Goal: Task Accomplishment & Management: Manage account settings

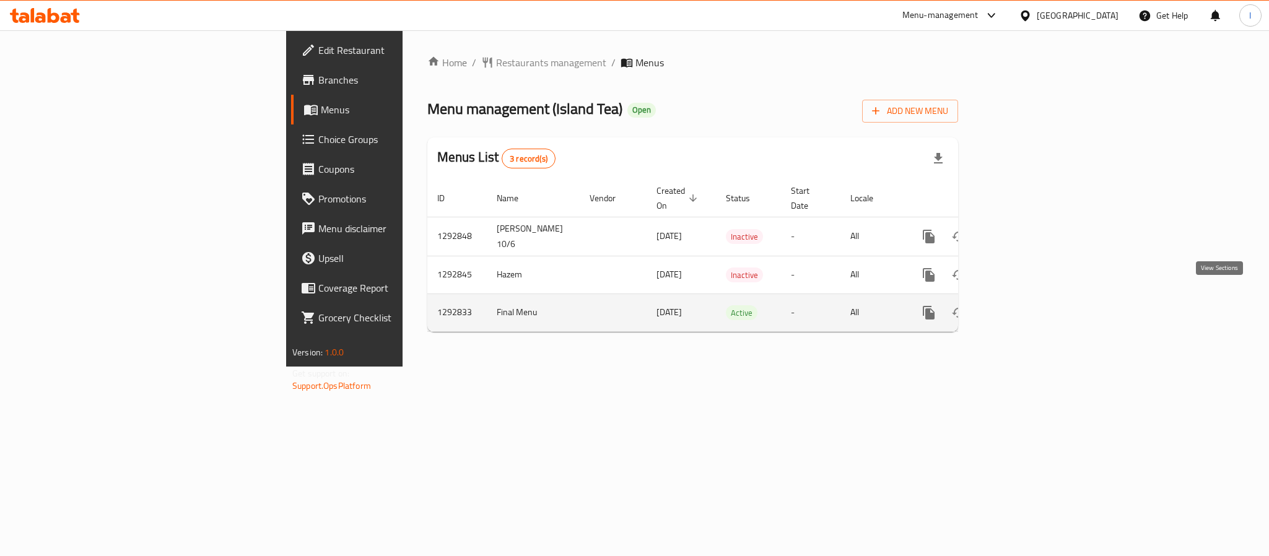
click at [1033, 298] on link "enhanced table" at bounding box center [1018, 313] width 30 height 30
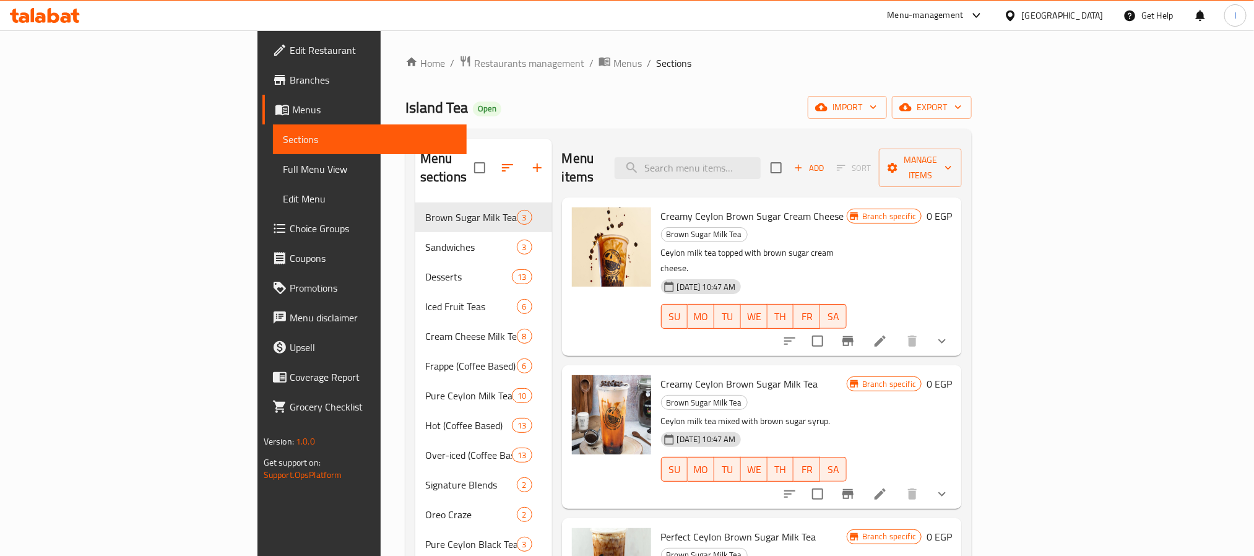
click at [604, 106] on div "Island Tea Open import export" at bounding box center [689, 107] width 566 height 23
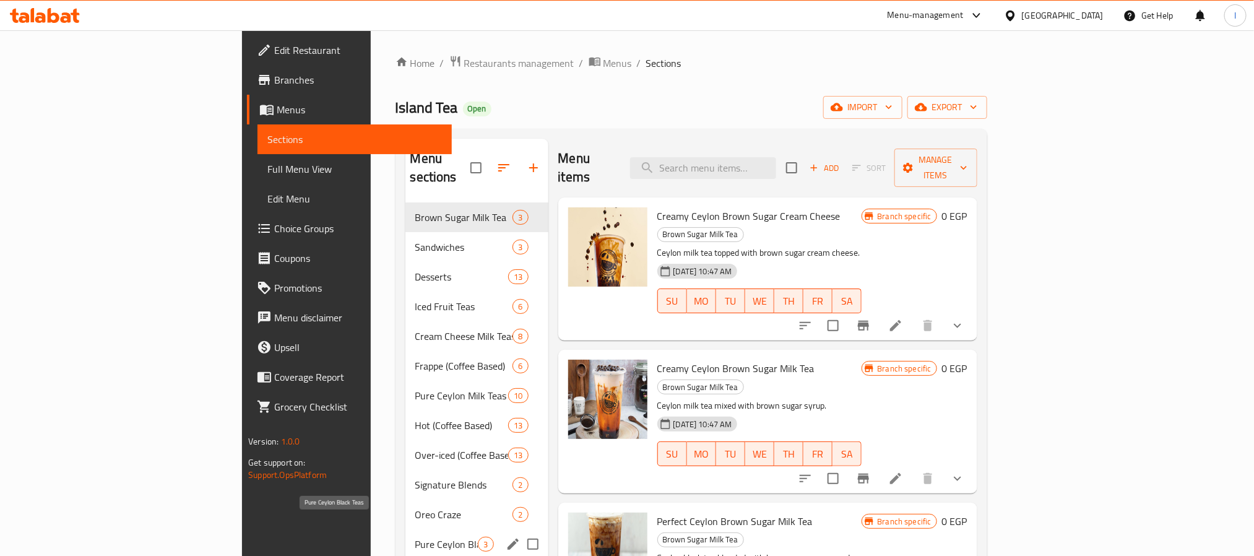
click at [415, 537] on span "Pure Ceylon Black Teas" at bounding box center [446, 544] width 63 height 15
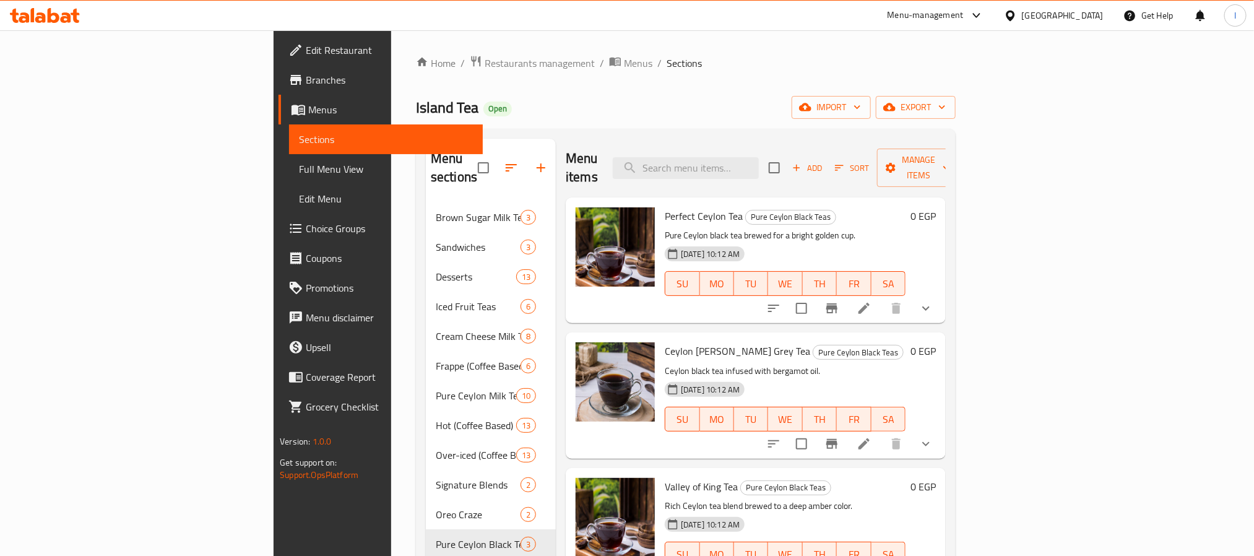
click at [611, 132] on div "Menu sections Brown Sugar Milk Tea 3 Sandwiches 3 Desserts 13 Iced Fruit Teas 6…" at bounding box center [686, 485] width 540 height 713
click at [622, 131] on div "Menu sections Brown Sugar Milk Tea 3 Sandwiches 3 Desserts 13 Iced Fruit Teas 6…" at bounding box center [686, 485] width 540 height 713
click at [934, 301] on icon "show more" at bounding box center [926, 308] width 15 height 15
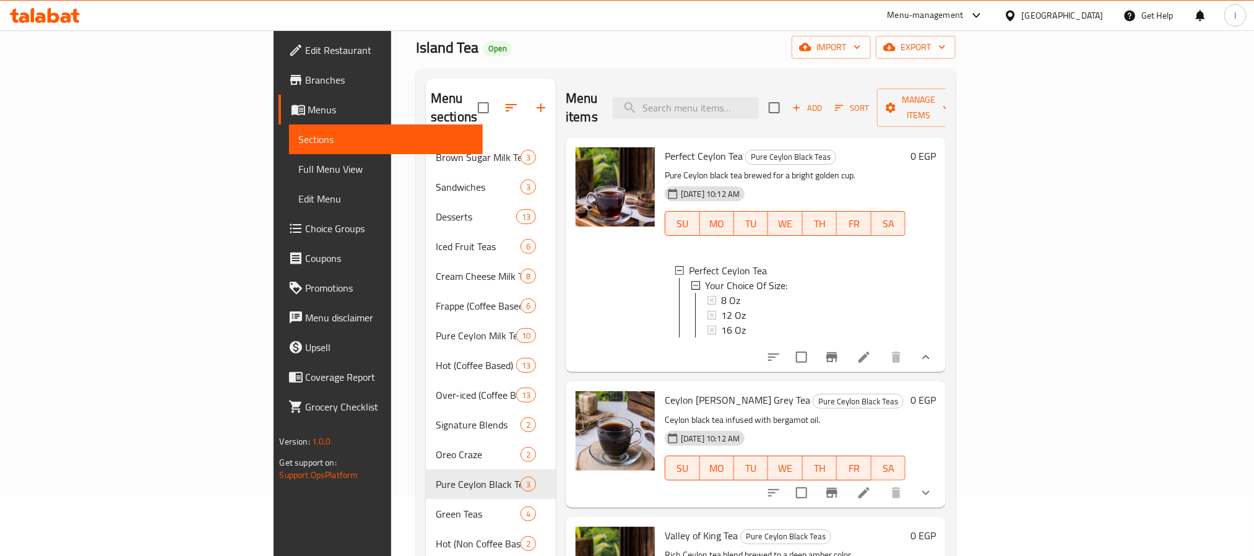
scroll to position [93, 0]
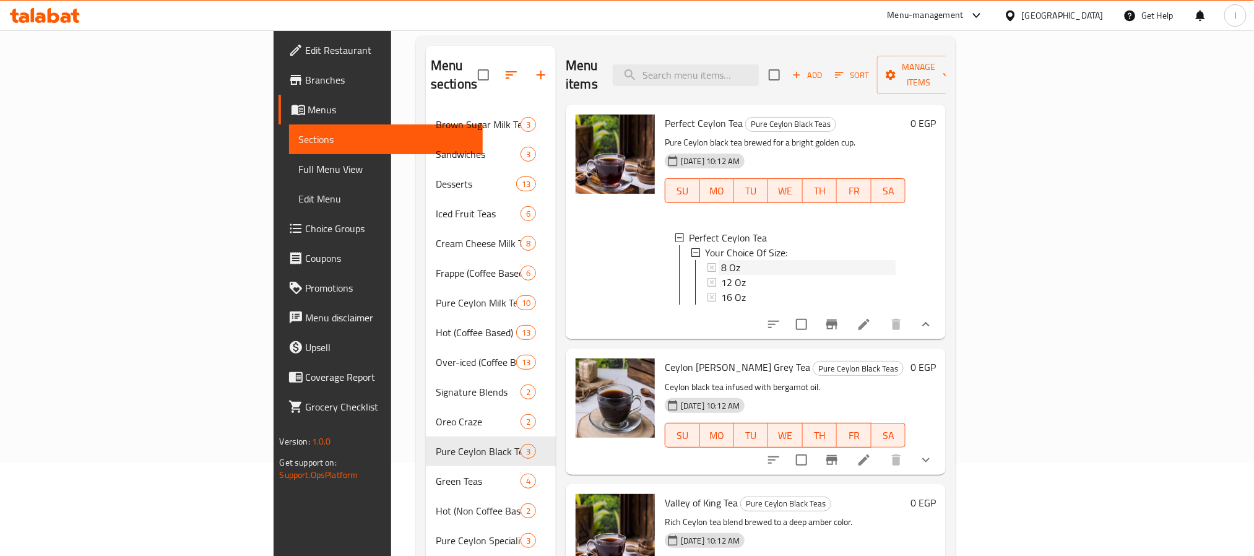
click at [721, 260] on div "8 Oz" at bounding box center [808, 267] width 175 height 15
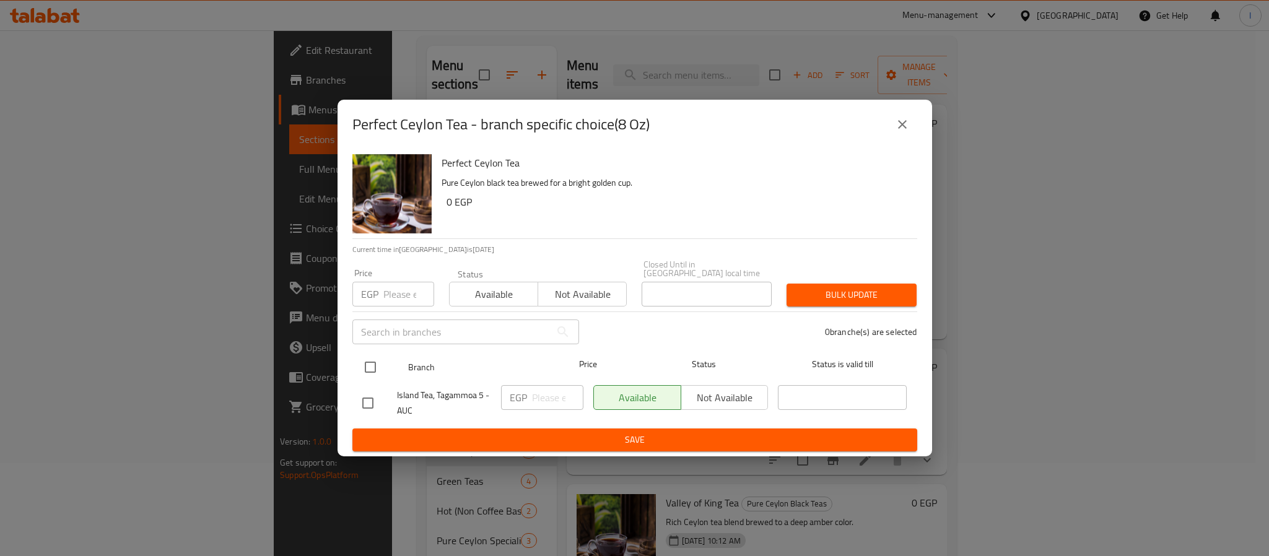
click at [370, 355] on input "checkbox" at bounding box center [370, 367] width 26 height 26
checkbox input "true"
click at [539, 390] on input "number" at bounding box center [557, 397] width 51 height 25
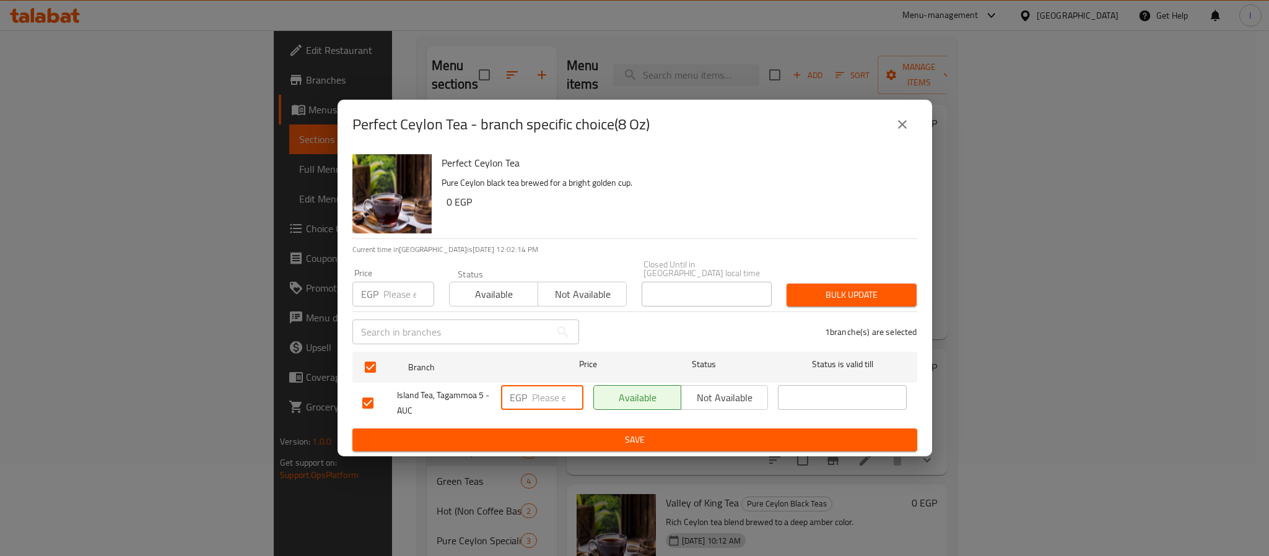
paste input "65.00"
type input "65.00"
click at [555, 432] on span "Save" at bounding box center [634, 439] width 545 height 15
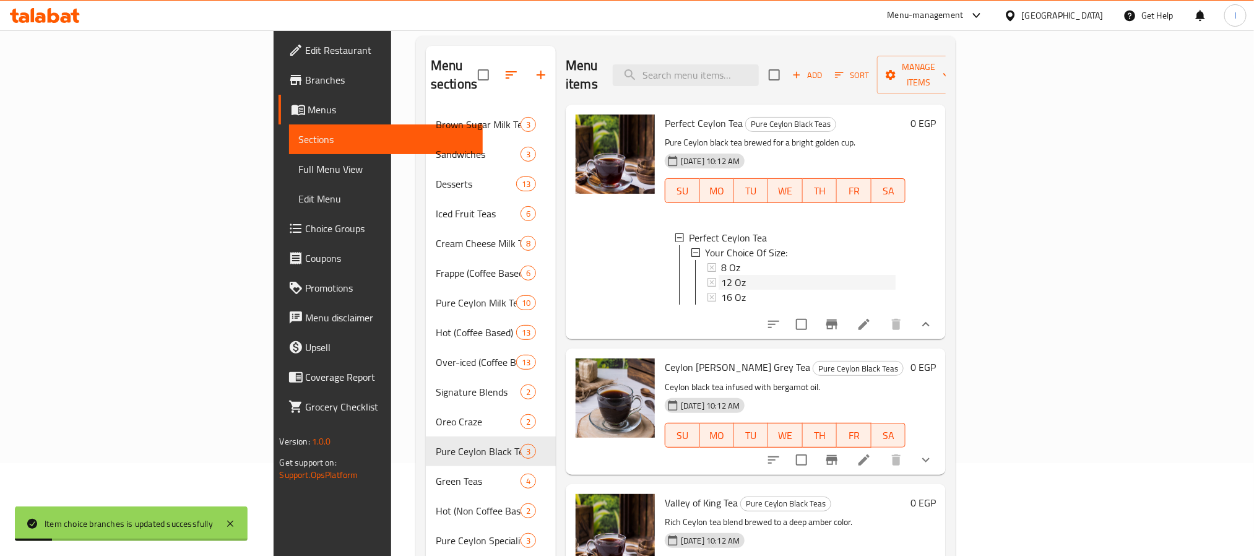
click at [721, 275] on div "12 Oz" at bounding box center [808, 282] width 175 height 15
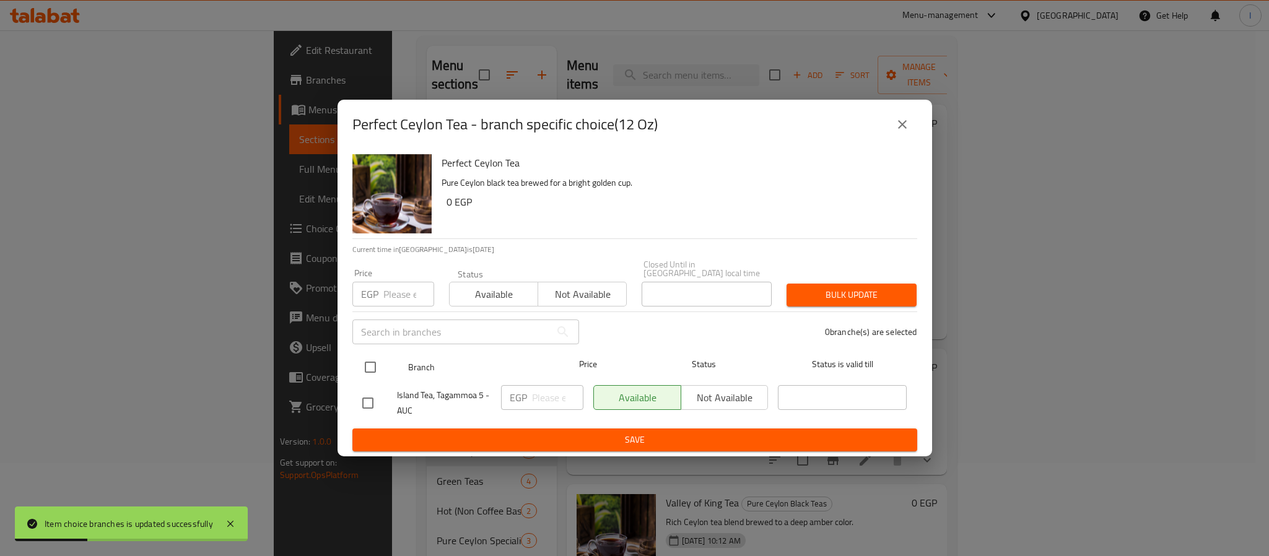
click at [381, 359] on input "checkbox" at bounding box center [370, 367] width 26 height 26
checkbox input "true"
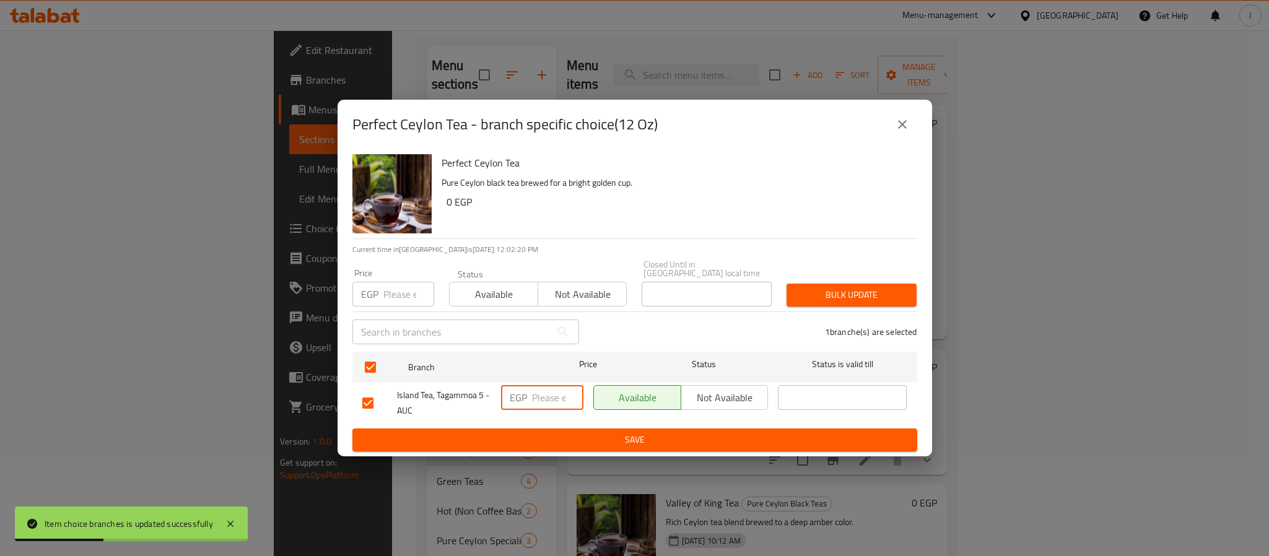
click at [534, 396] on input "number" at bounding box center [557, 397] width 51 height 25
paste input "75.00"
type input "75.00"
click at [559, 440] on span "Save" at bounding box center [634, 439] width 545 height 15
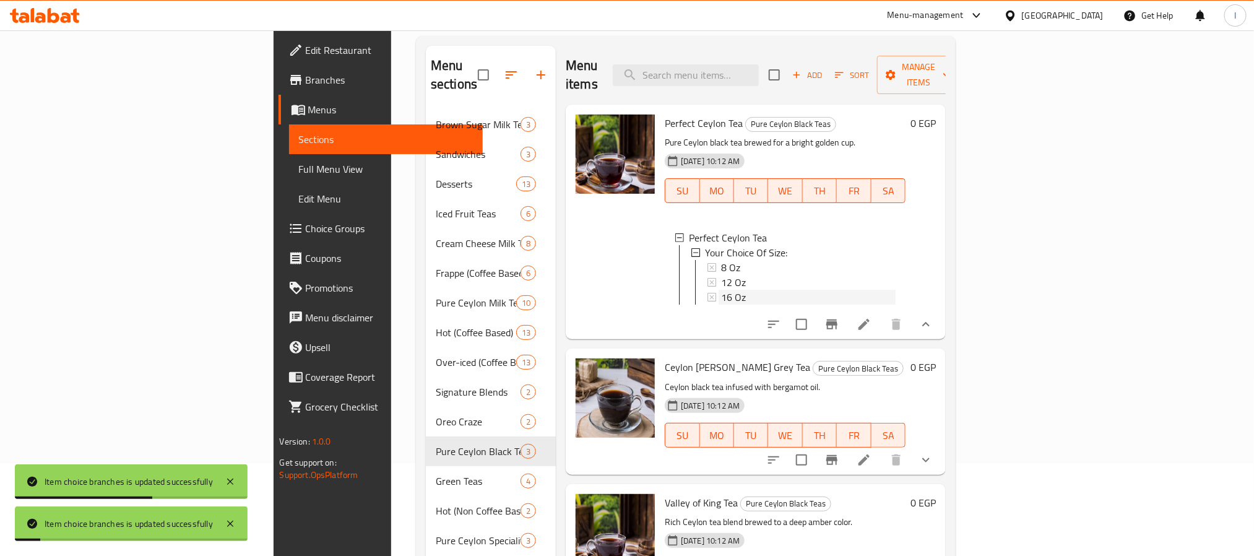
click at [721, 290] on span "16 Oz" at bounding box center [733, 297] width 25 height 15
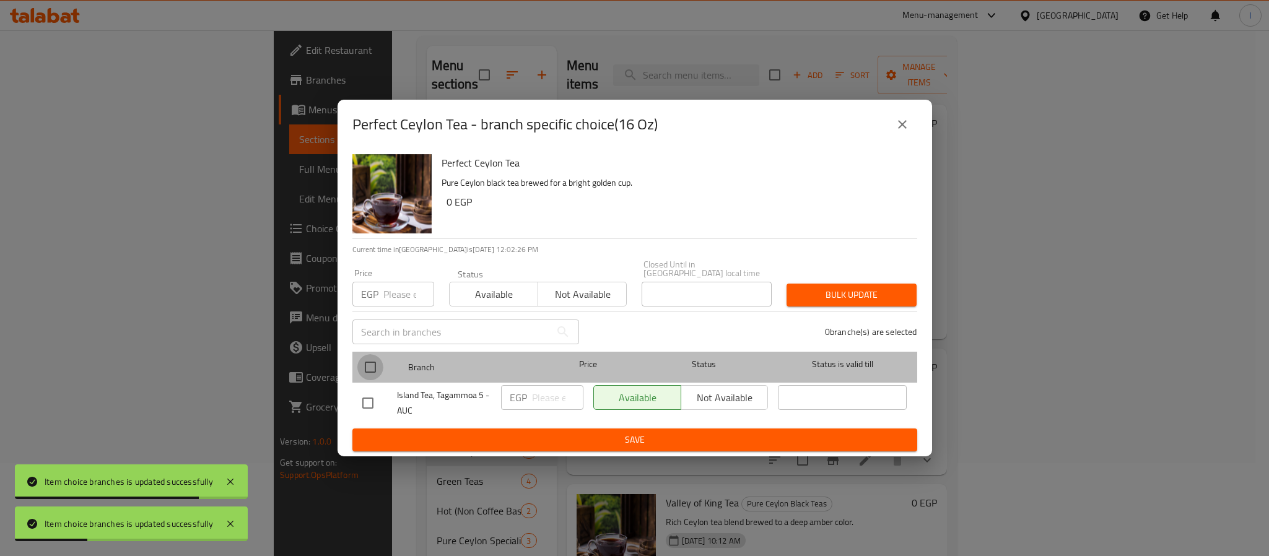
click at [377, 361] on input "checkbox" at bounding box center [370, 367] width 26 height 26
checkbox input "true"
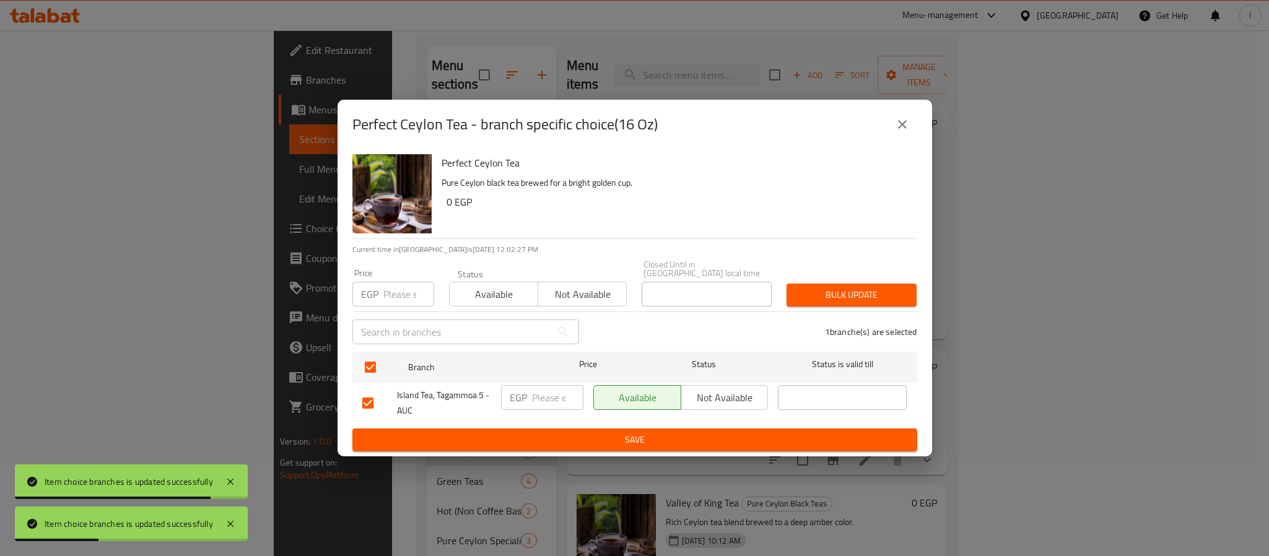
click at [524, 393] on p "EGP" at bounding box center [518, 397] width 17 height 15
click at [555, 407] on div "EGP ​" at bounding box center [542, 403] width 92 height 46
click at [555, 403] on input "number" at bounding box center [557, 397] width 51 height 25
paste input "85.00"
type input "85.00"
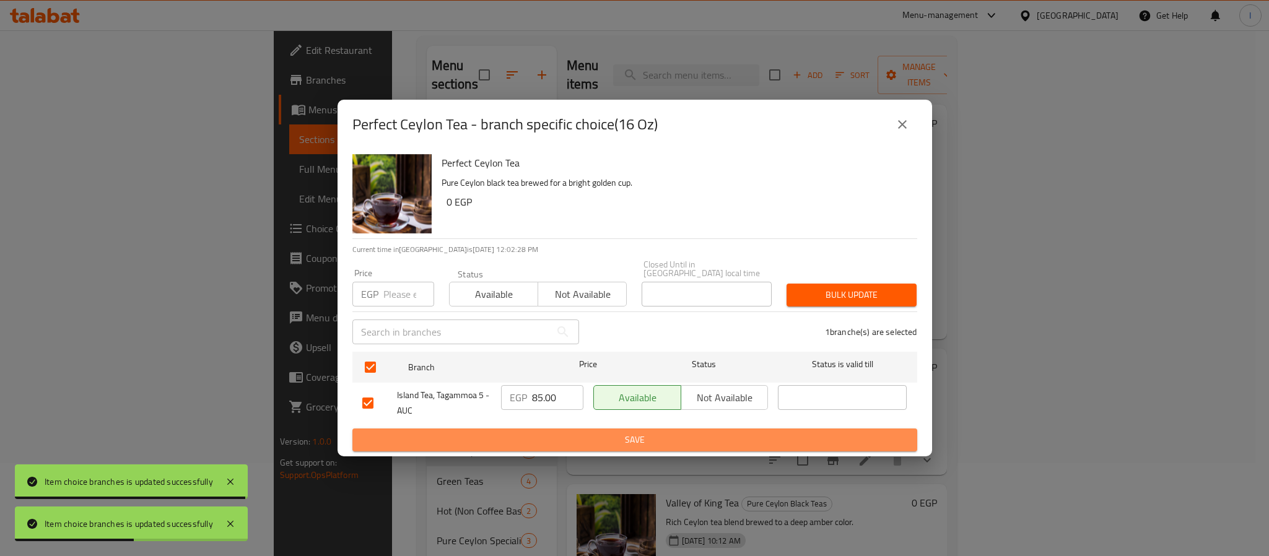
click at [556, 432] on span "Save" at bounding box center [634, 439] width 545 height 15
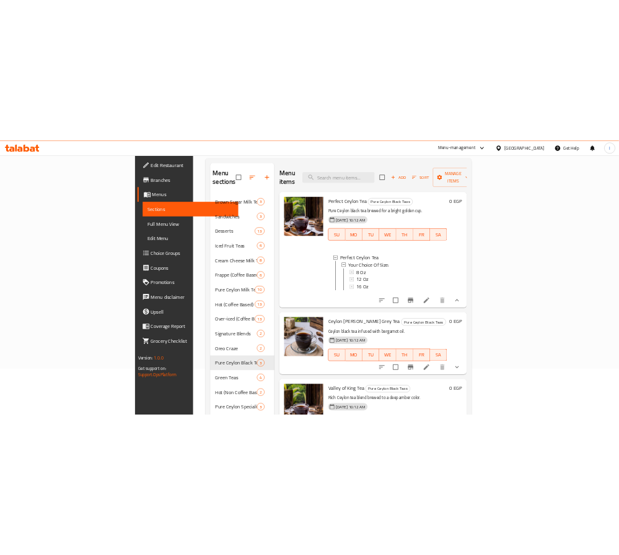
scroll to position [2, 0]
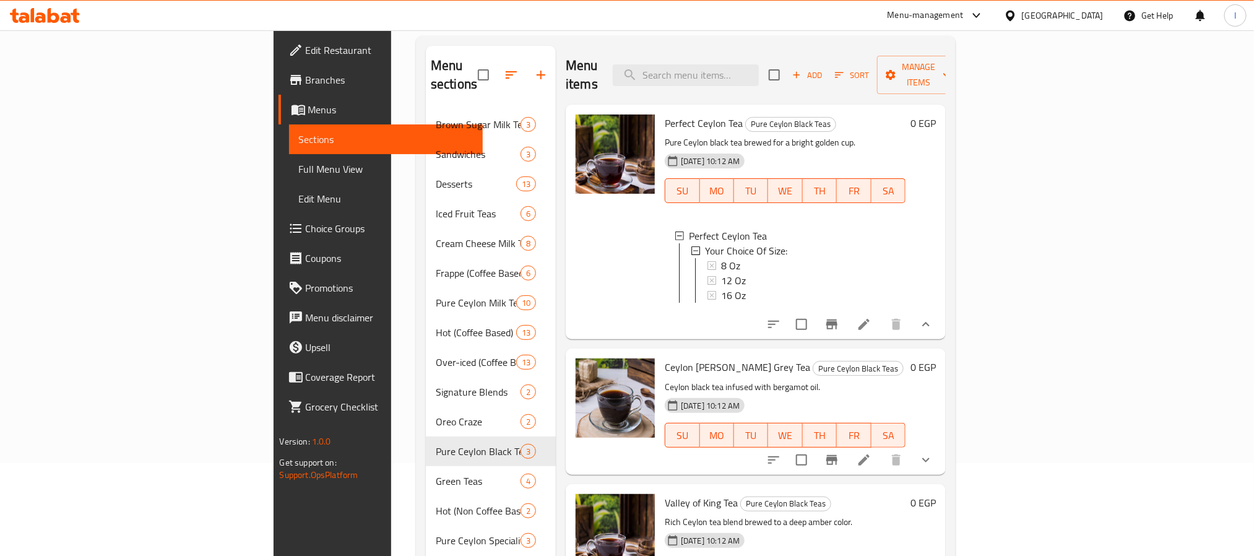
click at [665, 364] on span "Ceylon [PERSON_NAME] Grey Tea" at bounding box center [737, 367] width 145 height 19
copy h6 "Ceylon [PERSON_NAME] Grey Tea"
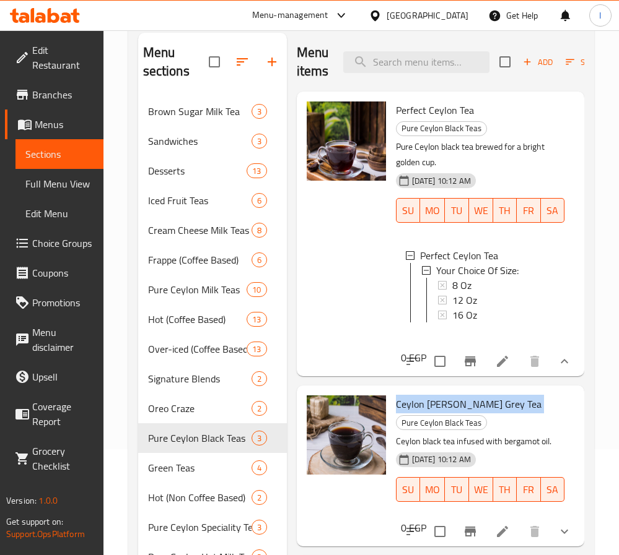
scroll to position [279, 0]
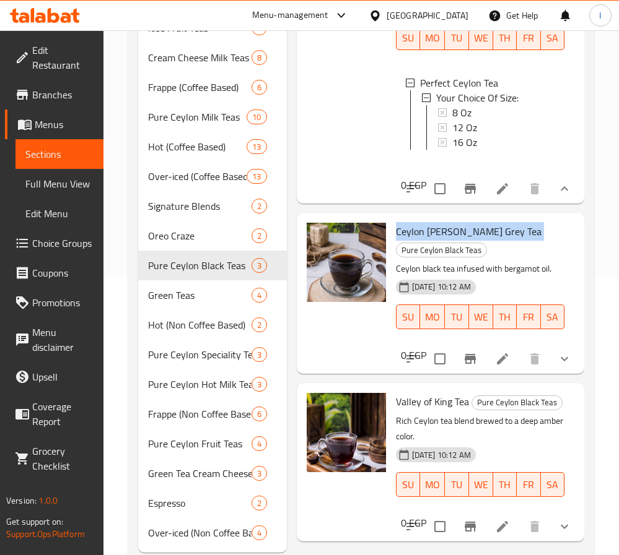
click at [557, 352] on icon "show more" at bounding box center [564, 359] width 15 height 15
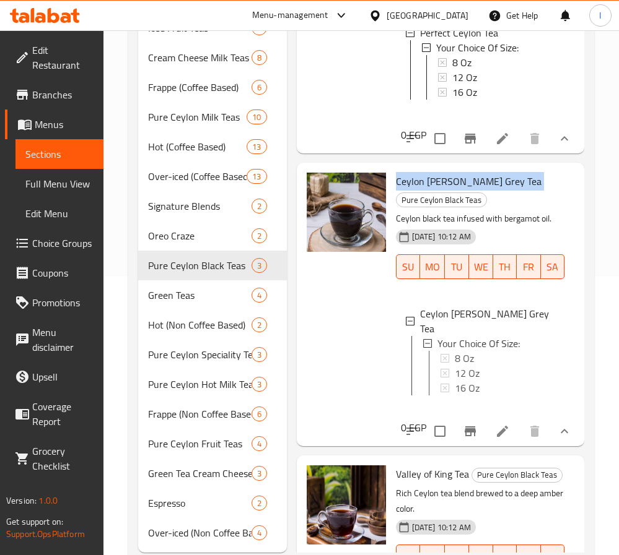
scroll to position [143, 0]
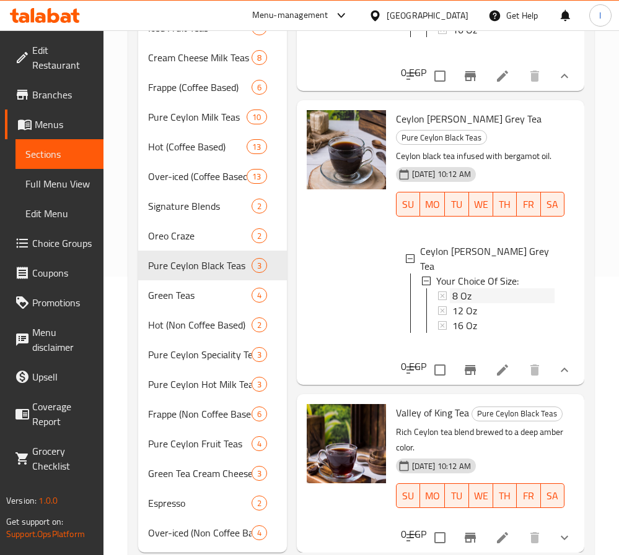
click at [476, 289] on div "8 Oz" at bounding box center [503, 296] width 102 height 15
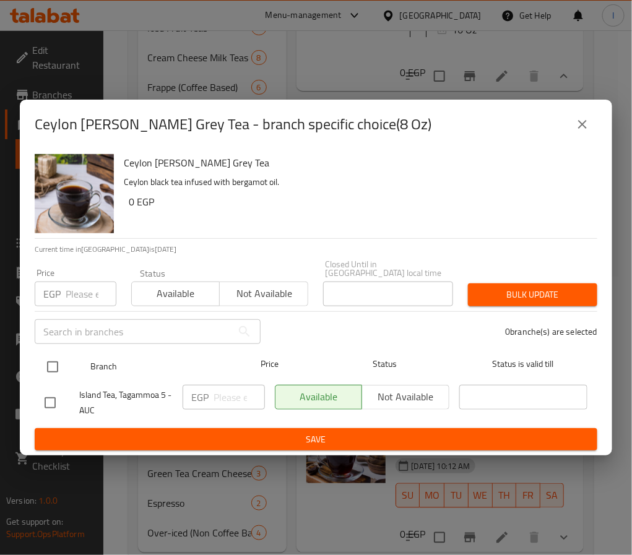
drag, startPoint x: 51, startPoint y: 352, endPoint x: 189, endPoint y: 400, distance: 146.9
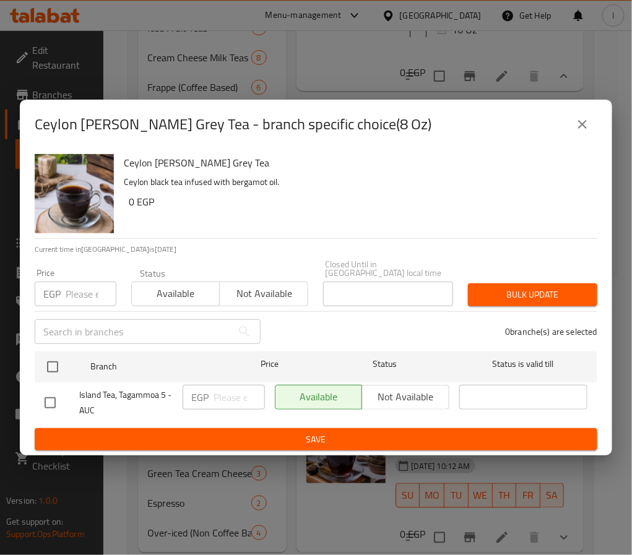
click at [53, 354] on input "checkbox" at bounding box center [53, 367] width 26 height 26
checkbox input "true"
click at [214, 394] on input "number" at bounding box center [239, 397] width 51 height 25
paste input "65.00"
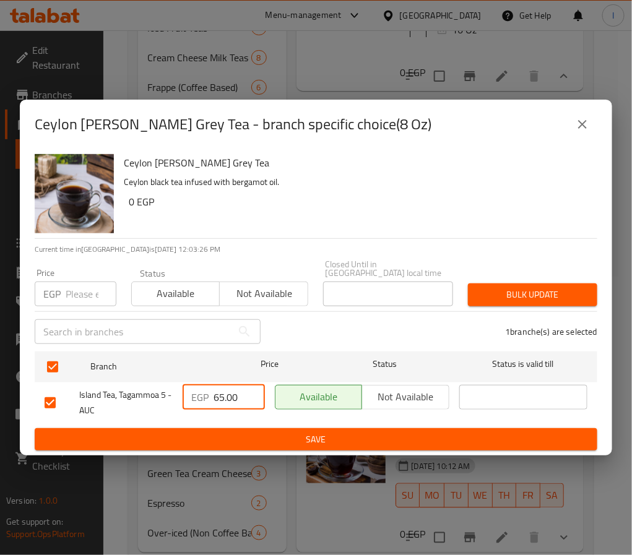
type input "65.00"
click at [288, 435] on span "Save" at bounding box center [316, 439] width 543 height 15
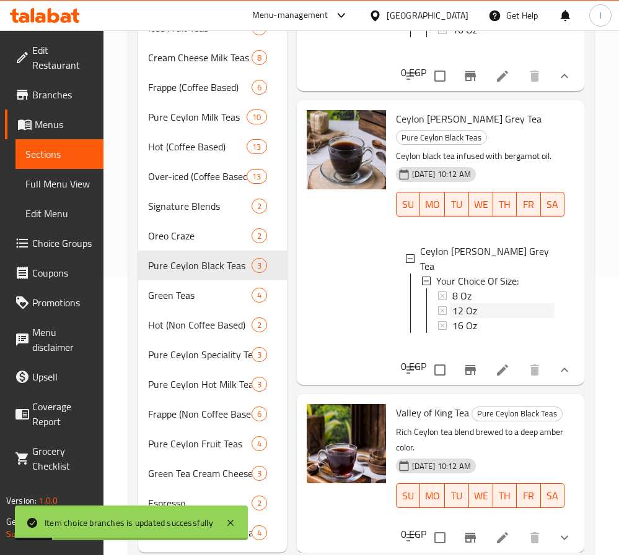
click at [467, 303] on span "12 Oz" at bounding box center [464, 310] width 25 height 15
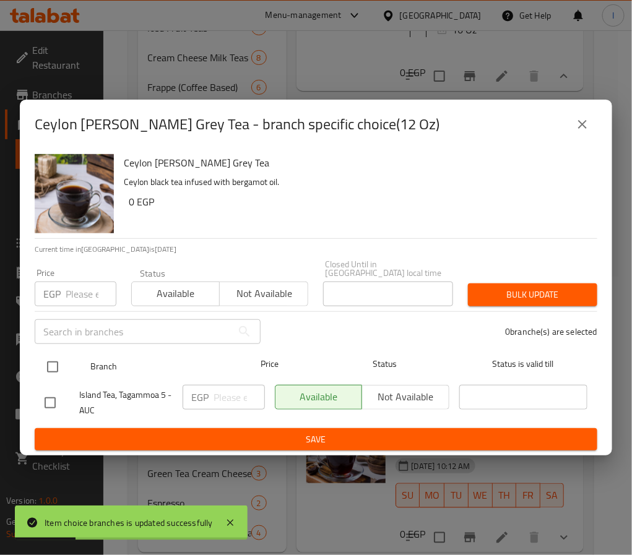
click at [49, 358] on input "checkbox" at bounding box center [53, 367] width 26 height 26
checkbox input "true"
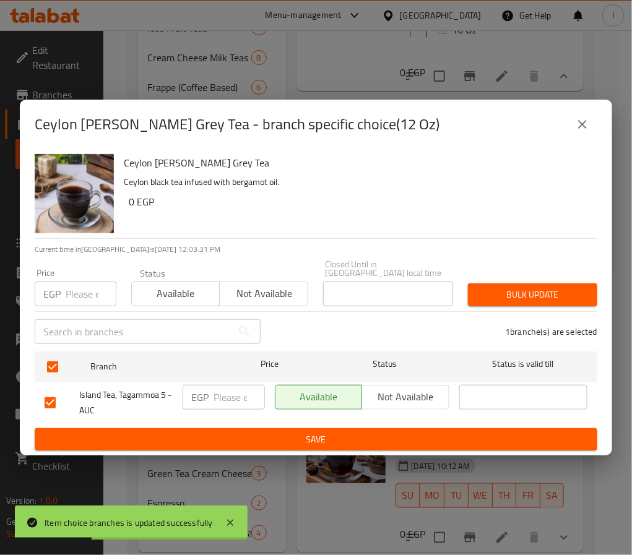
click at [217, 389] on input "number" at bounding box center [239, 397] width 51 height 25
paste input "75.00"
type input "75.00"
click at [269, 428] on button "Save" at bounding box center [316, 439] width 563 height 23
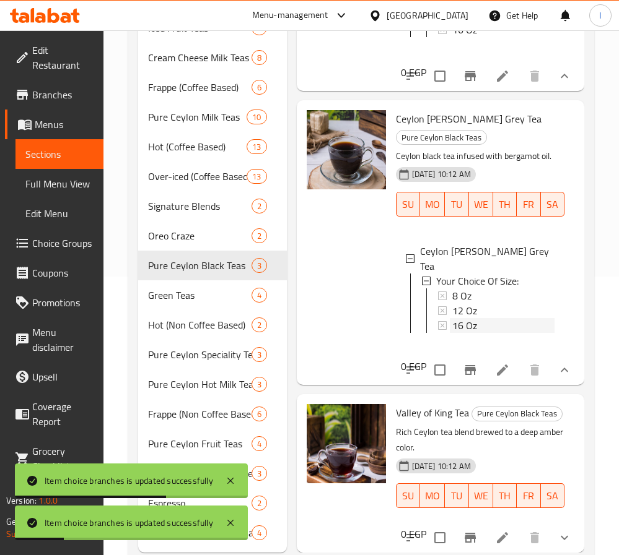
click at [467, 318] on span "16 Oz" at bounding box center [464, 325] width 25 height 15
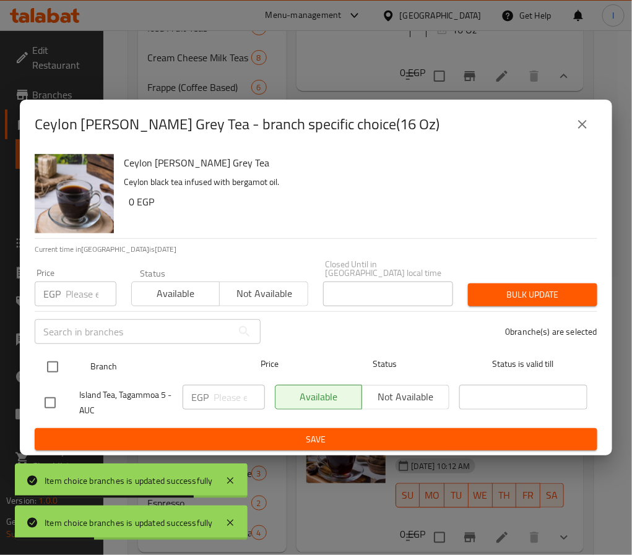
click at [54, 362] on input "checkbox" at bounding box center [53, 367] width 26 height 26
checkbox input "true"
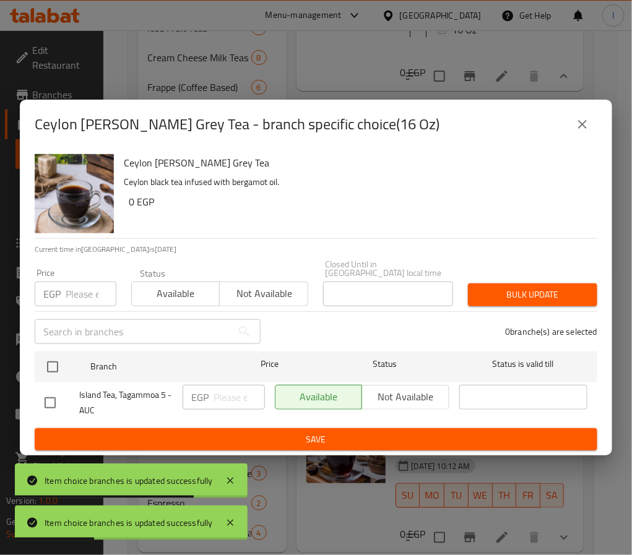
checkbox input "true"
click at [230, 403] on input "number" at bounding box center [239, 397] width 51 height 25
paste input "85.00"
type input "85.00"
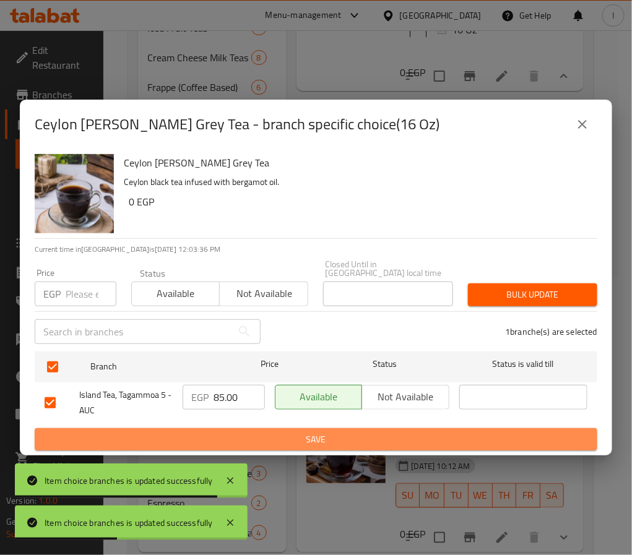
click at [243, 428] on button "Save" at bounding box center [316, 439] width 563 height 23
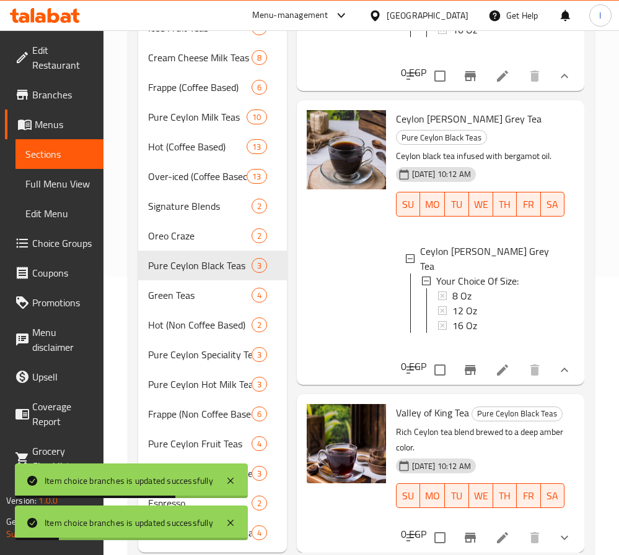
scroll to position [173, 0]
click at [557, 531] on icon "show more" at bounding box center [564, 538] width 15 height 15
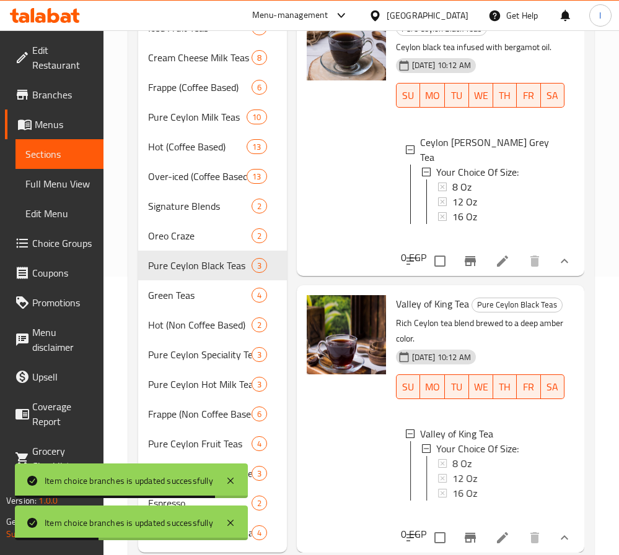
scroll to position [296, 0]
click at [470, 456] on span "8 Oz" at bounding box center [461, 463] width 19 height 15
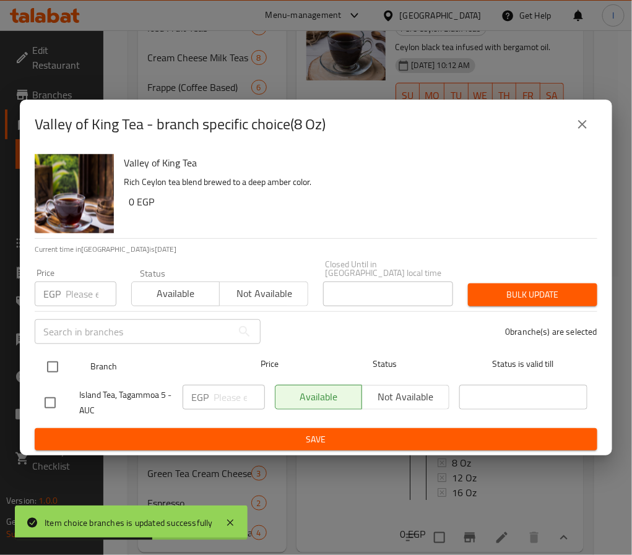
click at [56, 366] on input "checkbox" at bounding box center [53, 367] width 26 height 26
checkbox input "true"
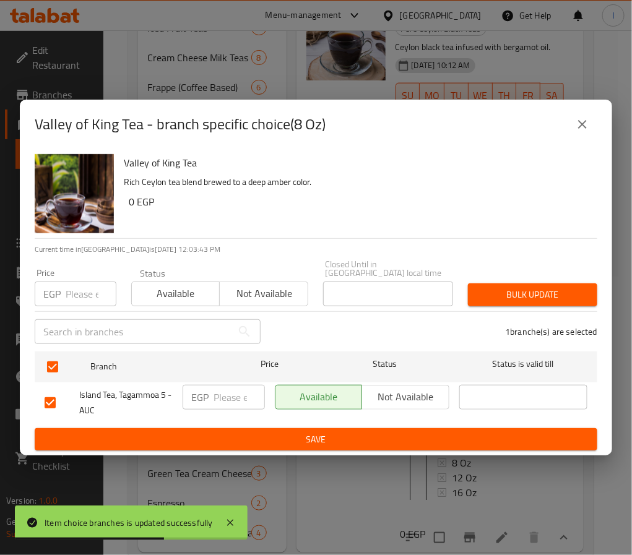
click at [227, 394] on input "number" at bounding box center [239, 397] width 51 height 25
paste input "65.00"
type input "65.00"
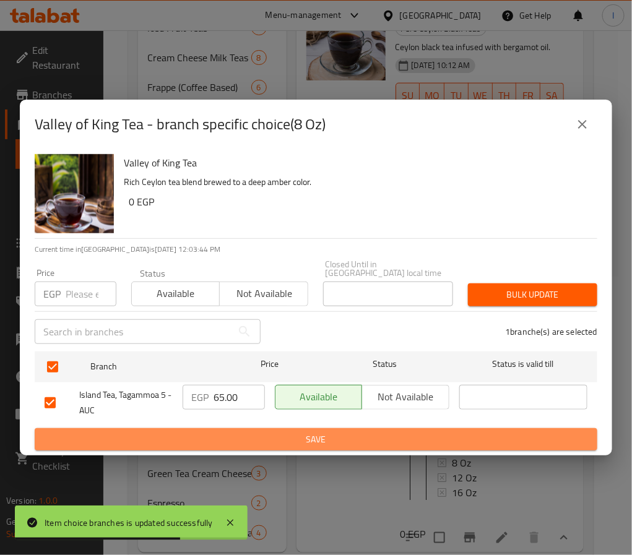
click at [231, 432] on span "Save" at bounding box center [316, 439] width 543 height 15
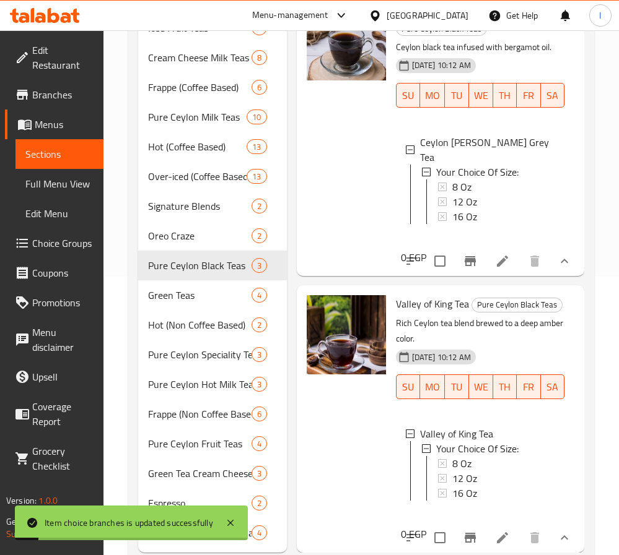
scroll to position [2, 0]
click at [470, 469] on span "12 Oz" at bounding box center [464, 476] width 25 height 15
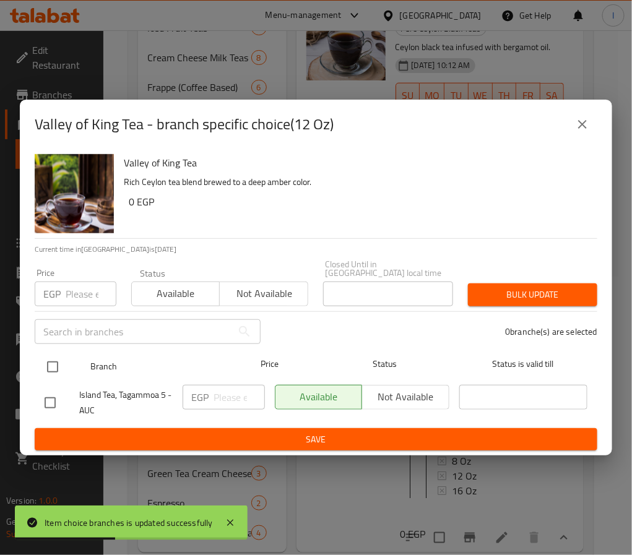
click at [56, 360] on input "checkbox" at bounding box center [53, 367] width 26 height 26
checkbox input "true"
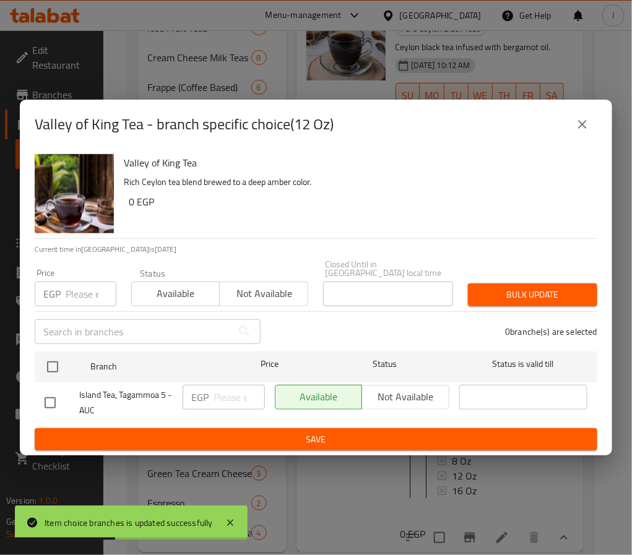
checkbox input "true"
click at [233, 396] on input "number" at bounding box center [239, 397] width 51 height 25
paste input "75.00"
type input "75.00"
click at [266, 432] on span "Save" at bounding box center [316, 439] width 543 height 15
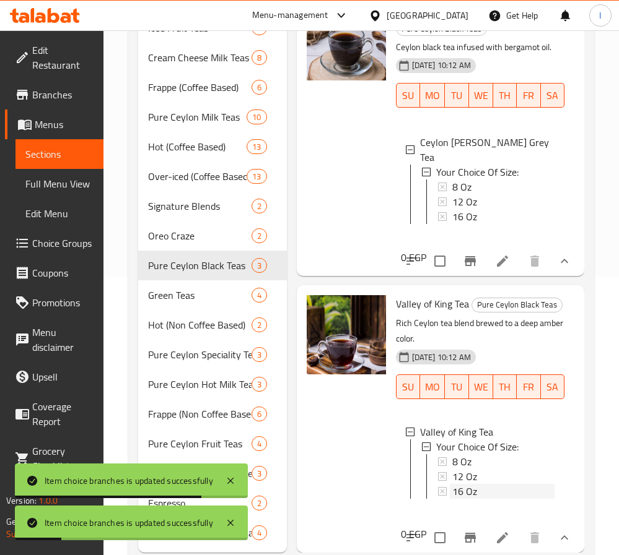
click at [467, 484] on span "16 Oz" at bounding box center [464, 491] width 25 height 15
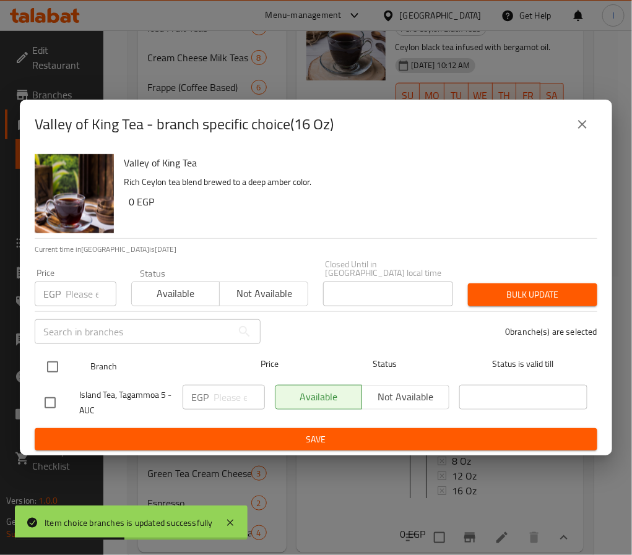
click at [48, 361] on input "checkbox" at bounding box center [53, 367] width 26 height 26
checkbox input "true"
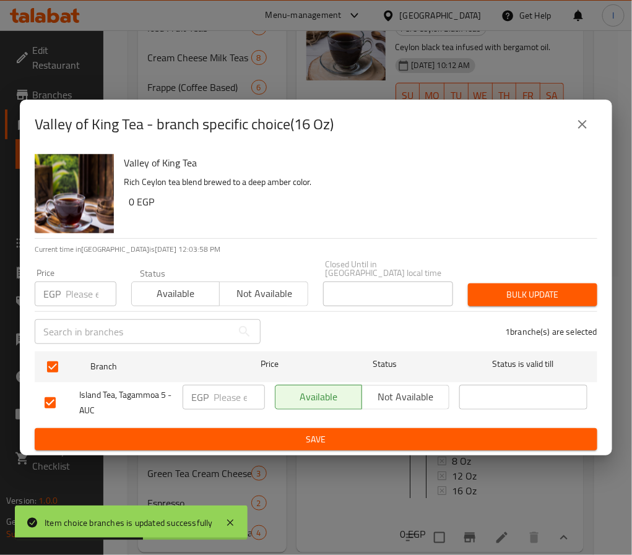
click at [206, 396] on p "EGP" at bounding box center [199, 397] width 17 height 15
drag, startPoint x: 208, startPoint y: 392, endPoint x: 218, endPoint y: 394, distance: 10.1
click at [209, 392] on div "EGP ​" at bounding box center [224, 397] width 82 height 25
click at [223, 396] on input "number" at bounding box center [239, 397] width 51 height 25
paste input "85.00"
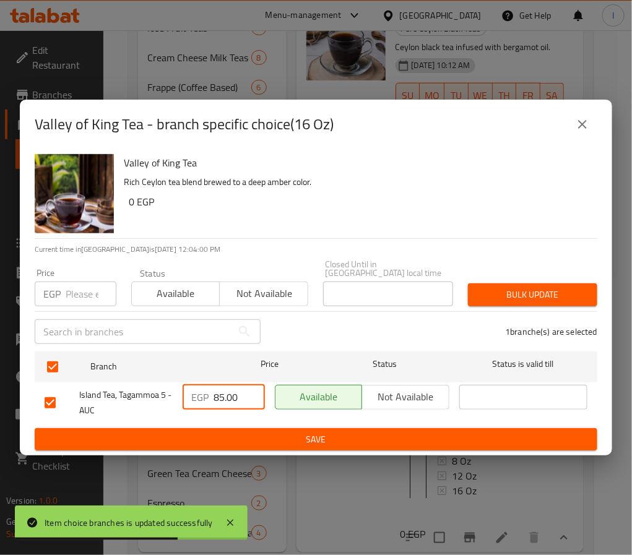
type input "85.00"
click at [256, 432] on span "Save" at bounding box center [316, 439] width 543 height 15
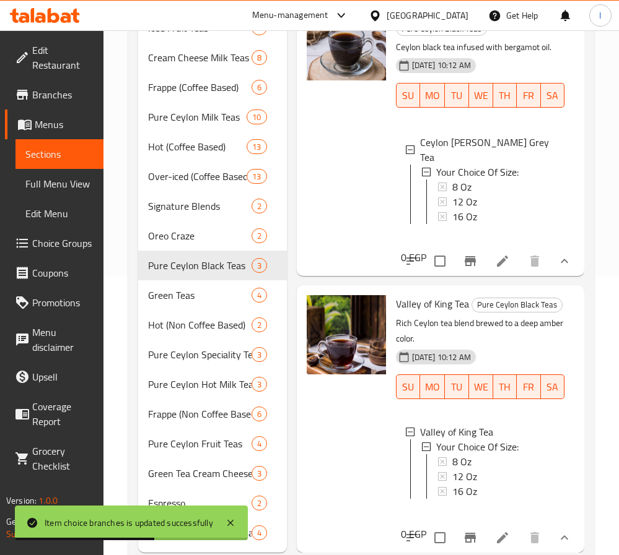
click at [326, 137] on div at bounding box center [346, 133] width 89 height 274
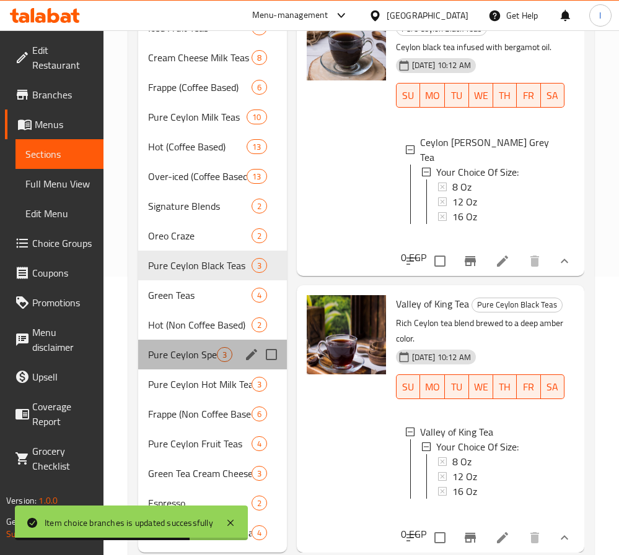
click at [214, 344] on div "Pure Ceylon Speciality Teas 3" at bounding box center [212, 355] width 149 height 30
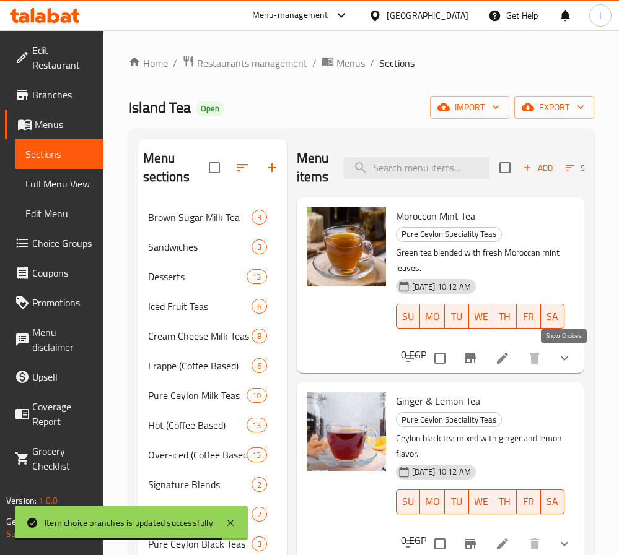
click at [566, 357] on icon "show more" at bounding box center [564, 358] width 15 height 15
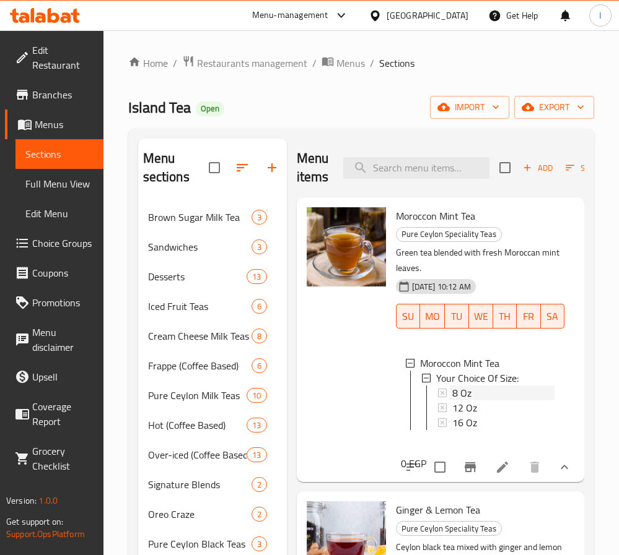
click at [472, 394] on div "8 Oz" at bounding box center [503, 393] width 102 height 15
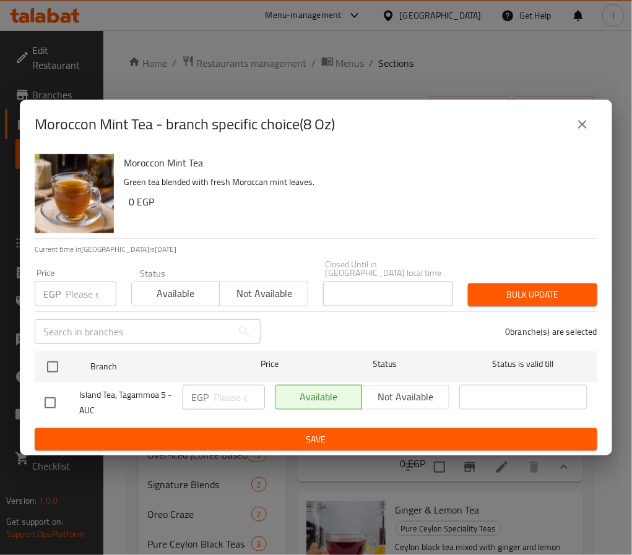
drag, startPoint x: 53, startPoint y: 360, endPoint x: 203, endPoint y: 390, distance: 153.4
click at [54, 361] on input "checkbox" at bounding box center [53, 367] width 26 height 26
checkbox input "true"
click at [205, 390] on p "EGP" at bounding box center [199, 397] width 17 height 15
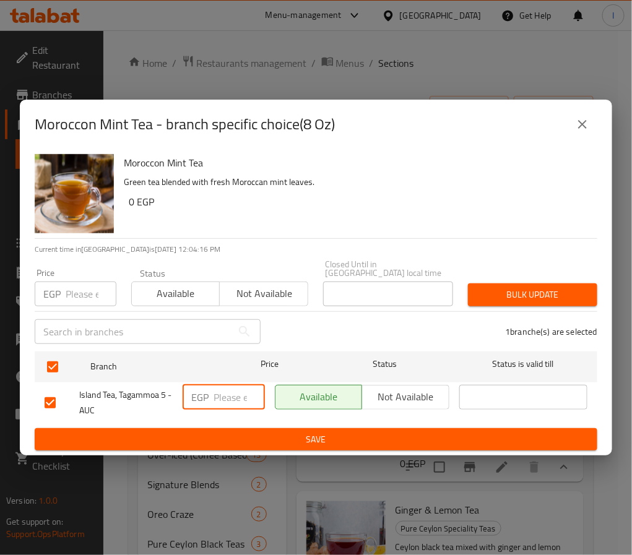
click at [225, 389] on input "number" at bounding box center [239, 397] width 51 height 25
paste input "65.00"
type input "65.00"
click at [251, 432] on span "Save" at bounding box center [316, 439] width 543 height 15
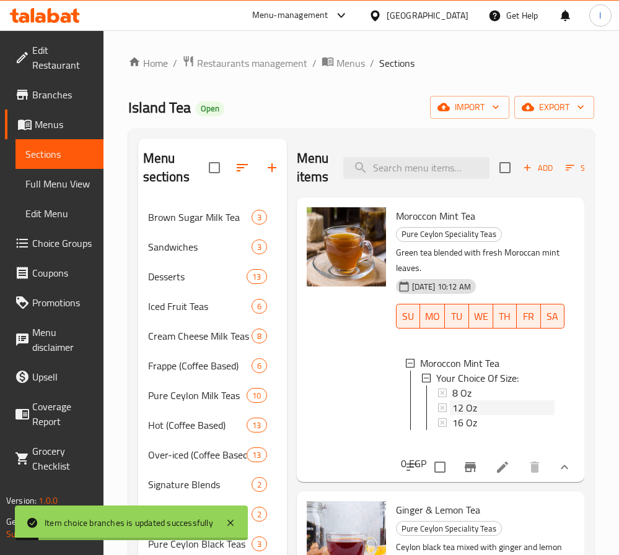
click at [466, 406] on span "12 Oz" at bounding box center [464, 408] width 25 height 15
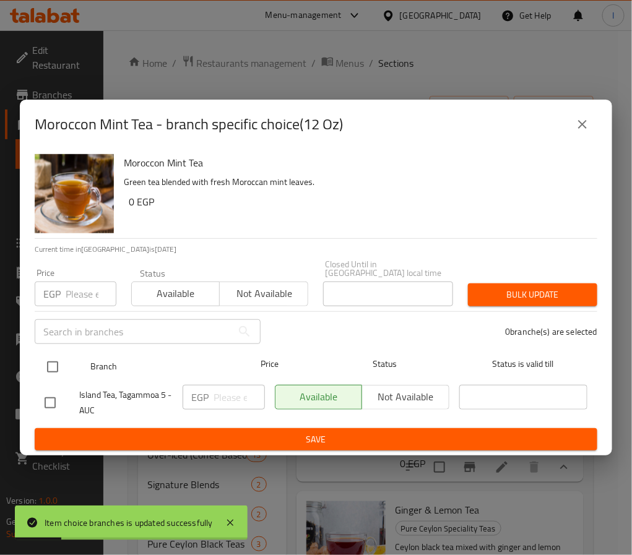
drag, startPoint x: 47, startPoint y: 360, endPoint x: 72, endPoint y: 364, distance: 25.7
click at [49, 360] on input "checkbox" at bounding box center [53, 367] width 26 height 26
checkbox input "true"
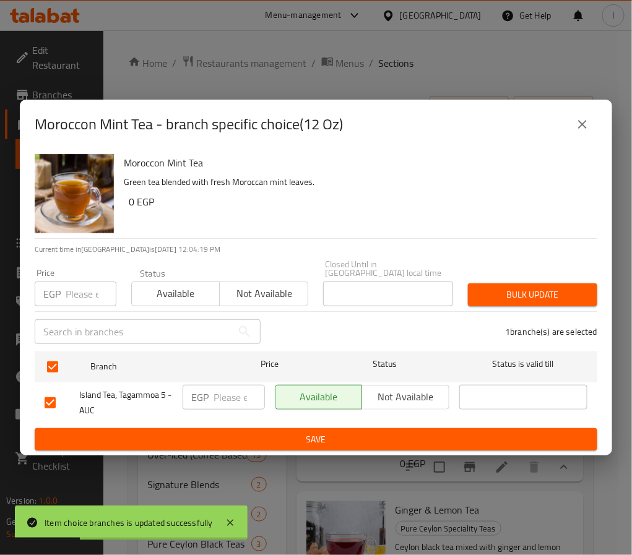
click at [214, 397] on input "number" at bounding box center [239, 397] width 51 height 25
paste input "75.00"
type input "75.00"
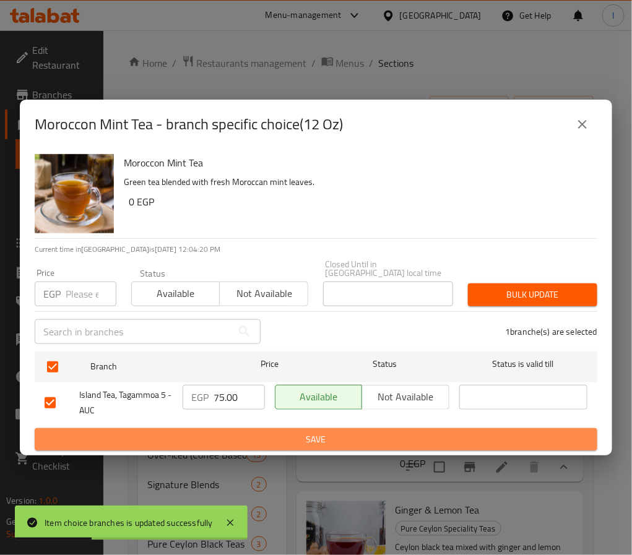
click at [273, 433] on span "Save" at bounding box center [316, 439] width 543 height 15
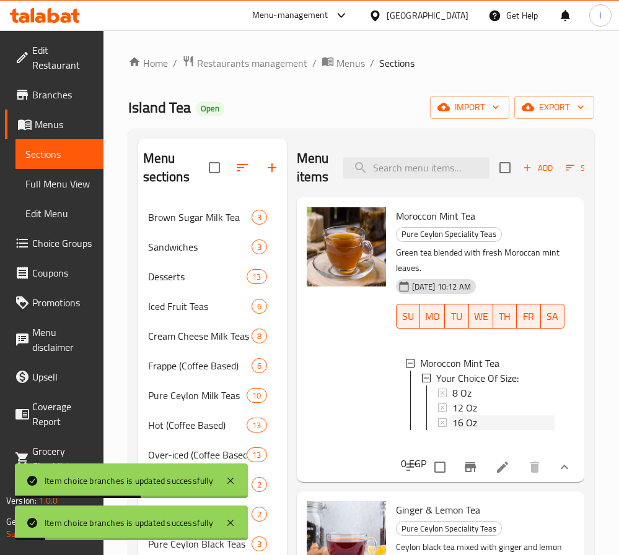
click at [464, 422] on span "16 Oz" at bounding box center [464, 422] width 25 height 15
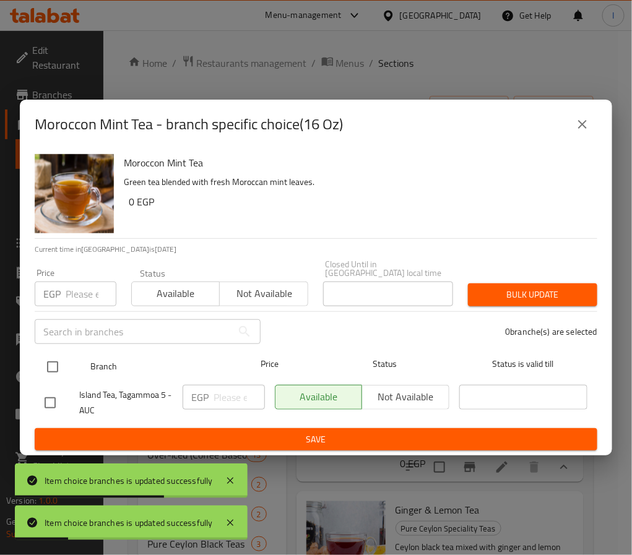
click at [58, 363] on input "checkbox" at bounding box center [53, 367] width 26 height 26
checkbox input "true"
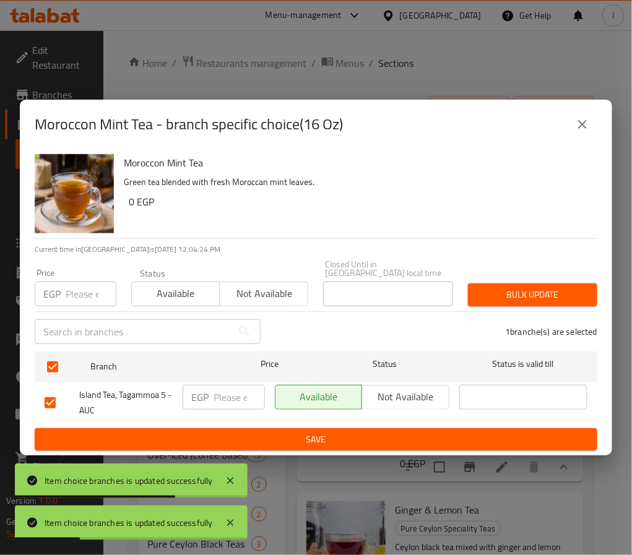
click at [210, 386] on div "EGP ​" at bounding box center [224, 397] width 82 height 25
paste input "85.00"
type input "85.00"
click at [328, 435] on span "Save" at bounding box center [316, 439] width 543 height 15
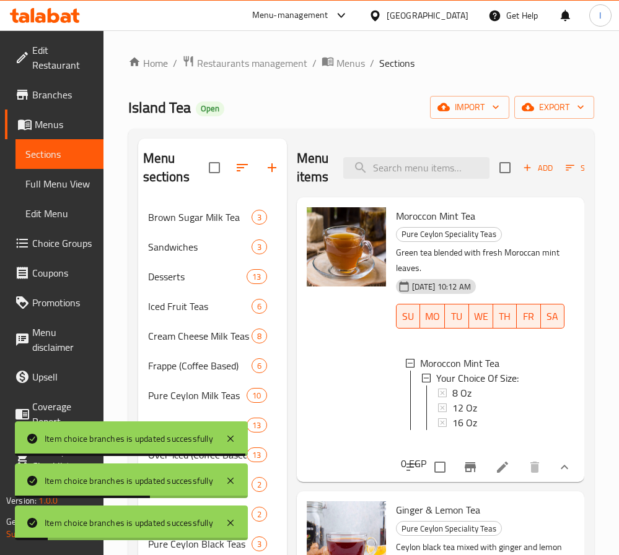
click at [476, 65] on ol "Home / Restaurants management / Menus / Sections" at bounding box center [361, 63] width 466 height 16
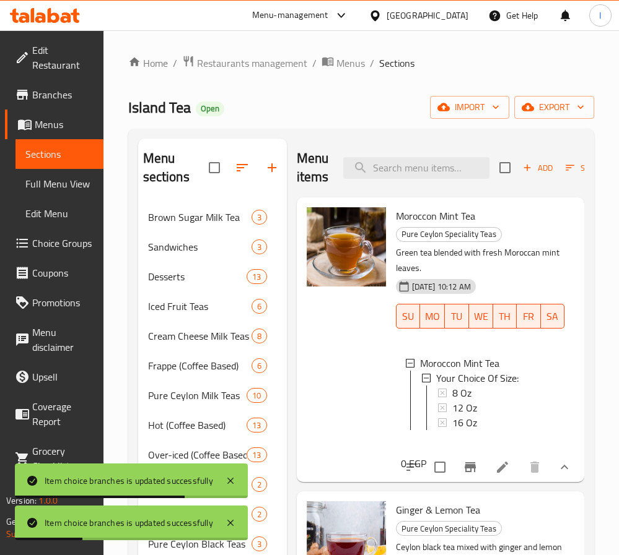
click at [477, 61] on ol "Home / Restaurants management / Menus / Sections" at bounding box center [361, 63] width 466 height 16
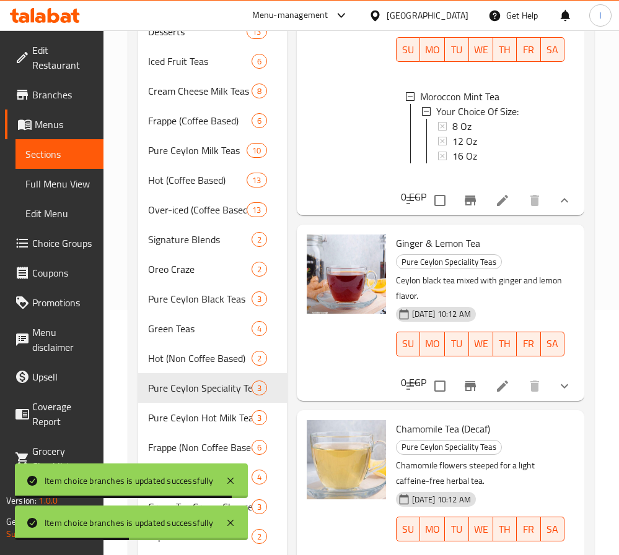
scroll to position [279, 0]
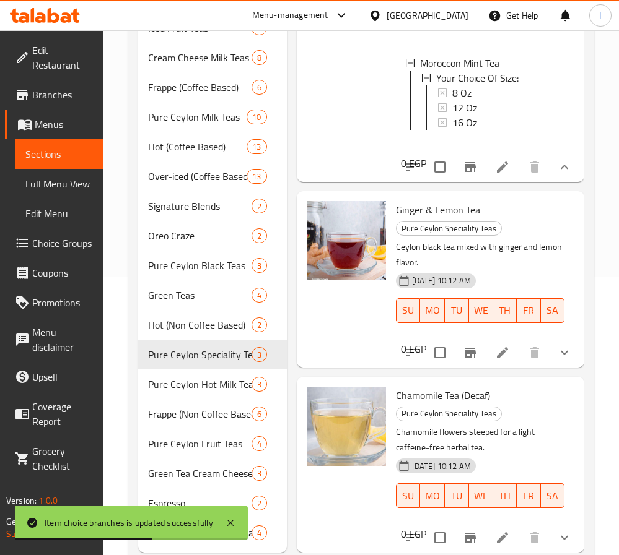
click at [549, 342] on button "show more" at bounding box center [564, 353] width 30 height 30
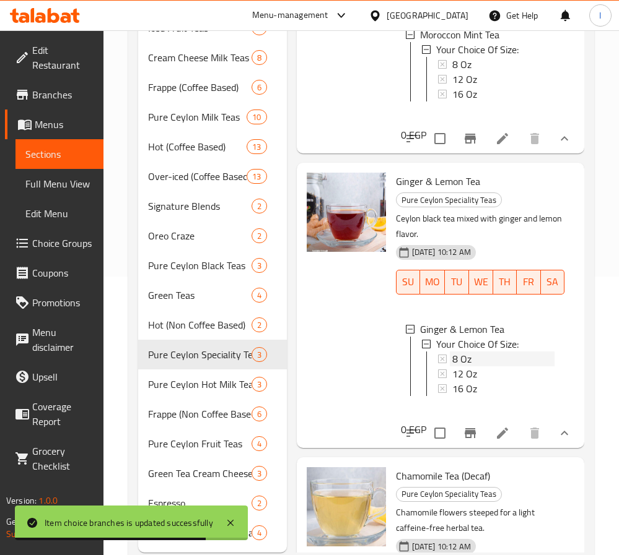
click at [482, 367] on div "8 Oz" at bounding box center [503, 359] width 102 height 15
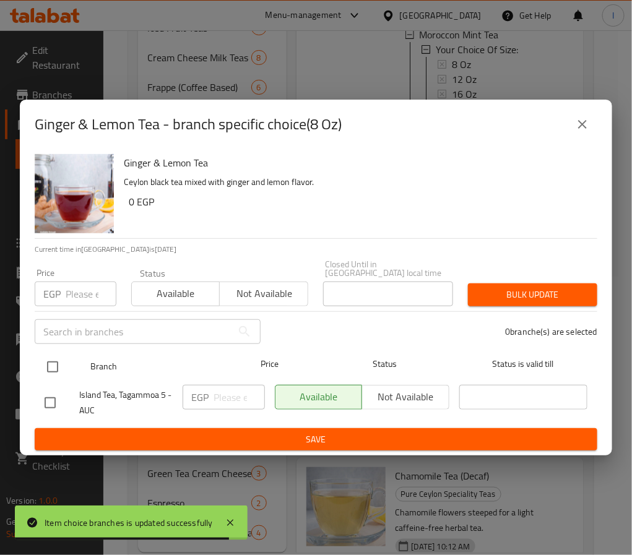
drag, startPoint x: 54, startPoint y: 358, endPoint x: 131, endPoint y: 373, distance: 77.6
click at [56, 358] on input "checkbox" at bounding box center [53, 367] width 26 height 26
checkbox input "true"
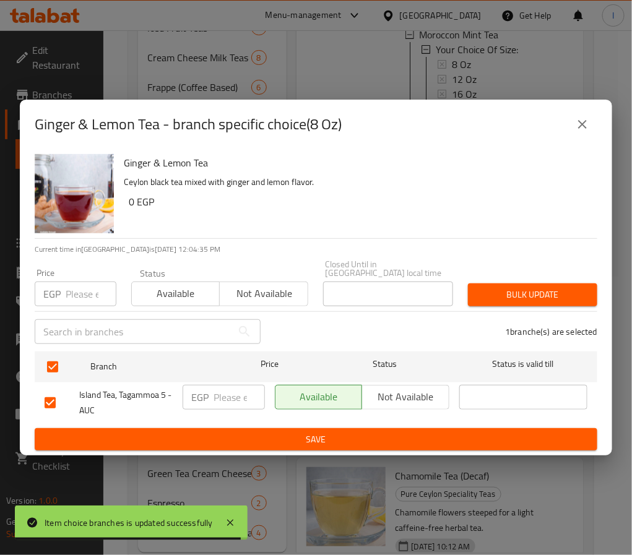
click at [233, 398] on input "number" at bounding box center [239, 397] width 51 height 25
paste input "65.00"
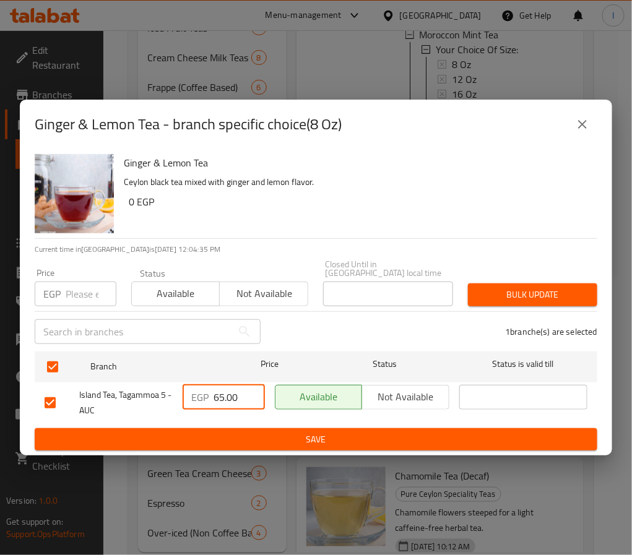
type input "65.00"
click at [244, 432] on span "Save" at bounding box center [316, 439] width 543 height 15
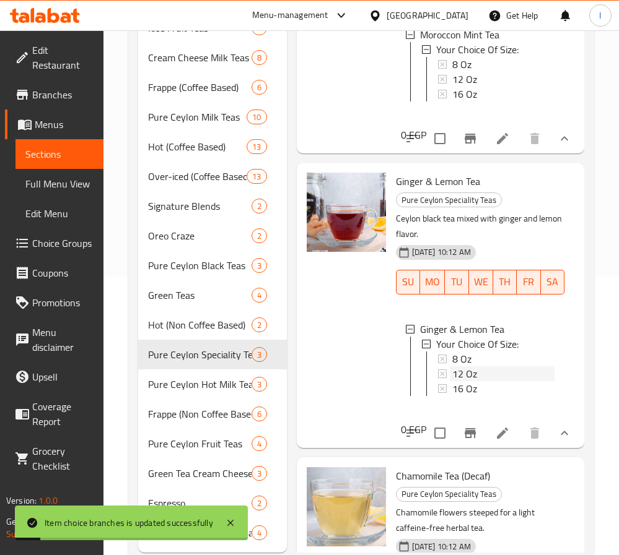
click at [469, 381] on span "12 Oz" at bounding box center [464, 374] width 25 height 15
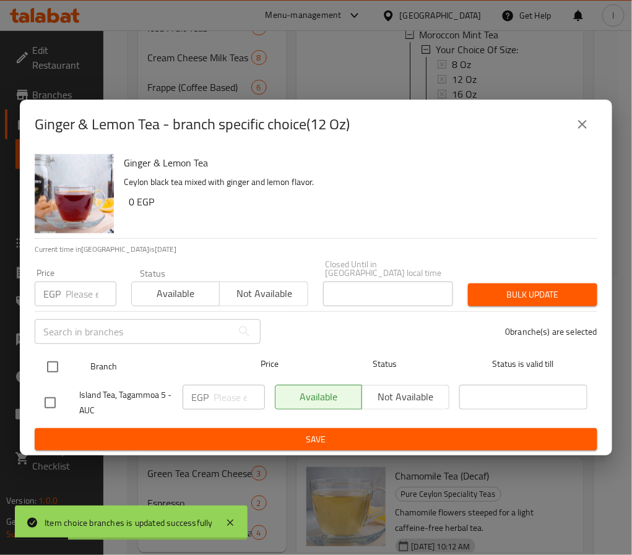
click at [54, 359] on input "checkbox" at bounding box center [53, 367] width 26 height 26
checkbox input "true"
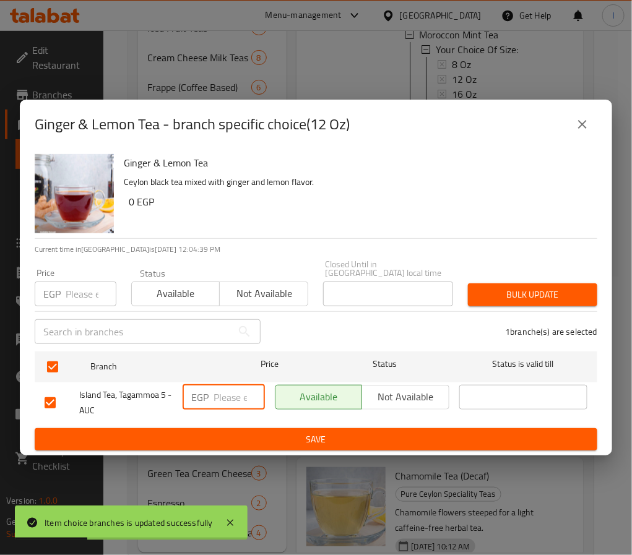
click at [221, 387] on input "number" at bounding box center [239, 397] width 51 height 25
paste input "75.00"
type input "75.00"
click at [253, 442] on span "Save" at bounding box center [316, 439] width 543 height 15
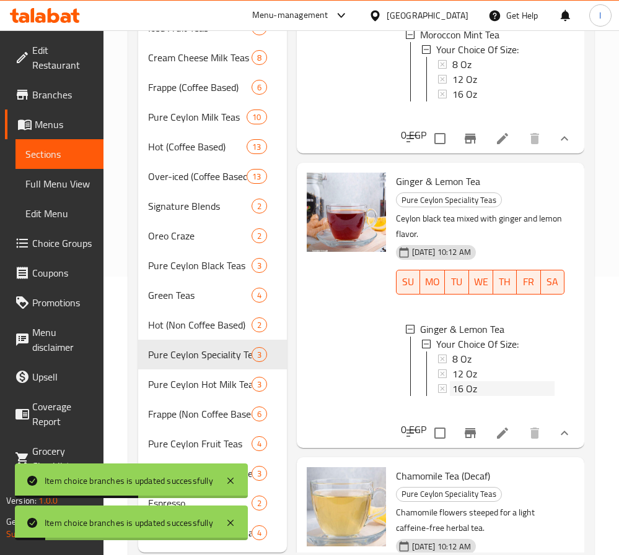
click at [487, 396] on div "16 Oz" at bounding box center [503, 388] width 102 height 15
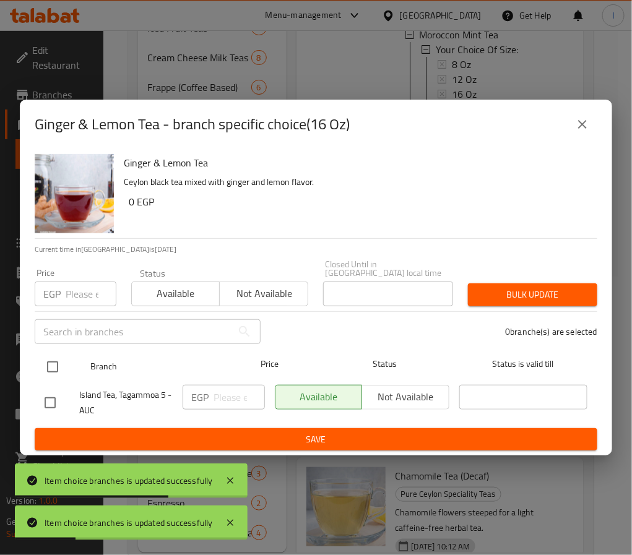
drag, startPoint x: 51, startPoint y: 355, endPoint x: 219, endPoint y: 384, distance: 171.0
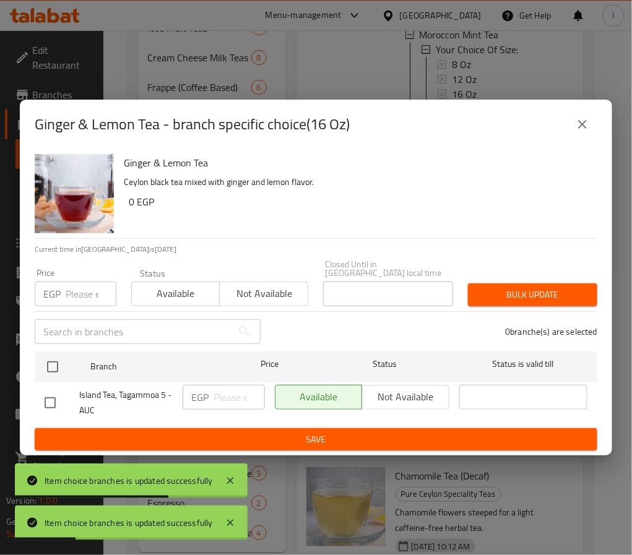
click at [56, 357] on input "checkbox" at bounding box center [53, 367] width 26 height 26
checkbox input "true"
click at [221, 386] on input "number" at bounding box center [239, 397] width 51 height 25
paste input "85.00"
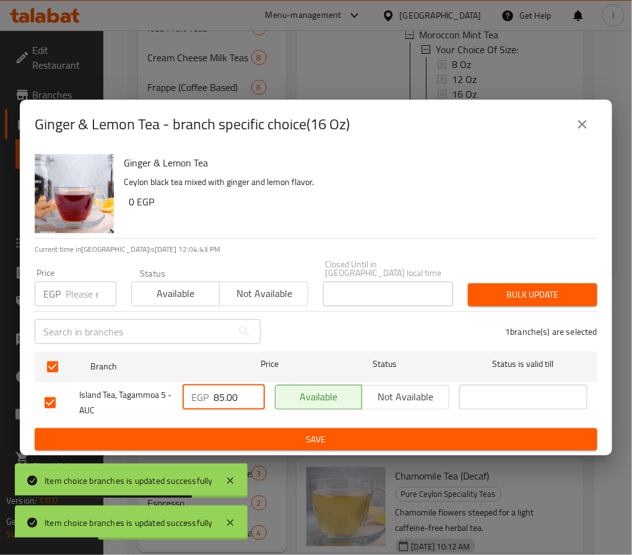
type input "85.00"
click at [259, 441] on span "Save" at bounding box center [316, 439] width 543 height 15
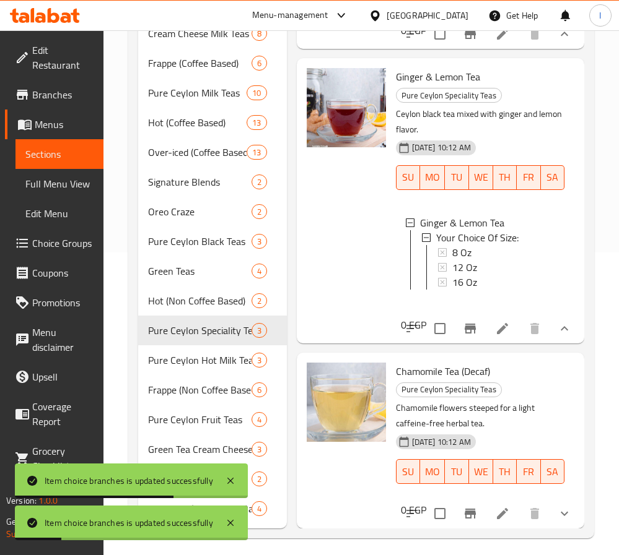
scroll to position [310, 0]
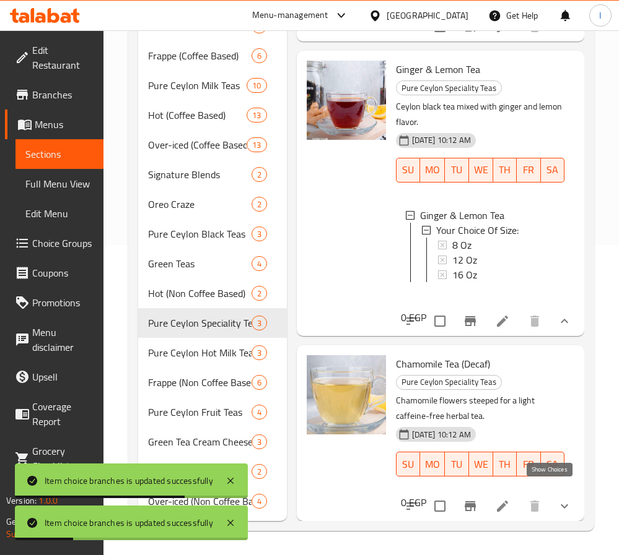
click at [557, 499] on icon "show more" at bounding box center [564, 506] width 15 height 15
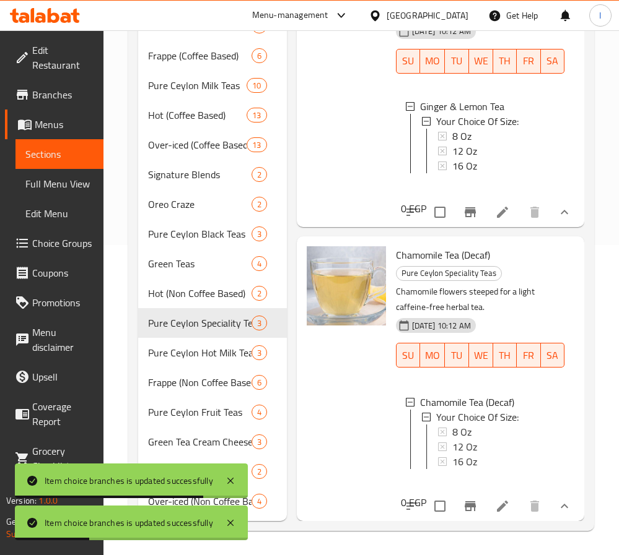
scroll to position [296, 0]
click at [472, 425] on div "8 Oz" at bounding box center [503, 432] width 102 height 15
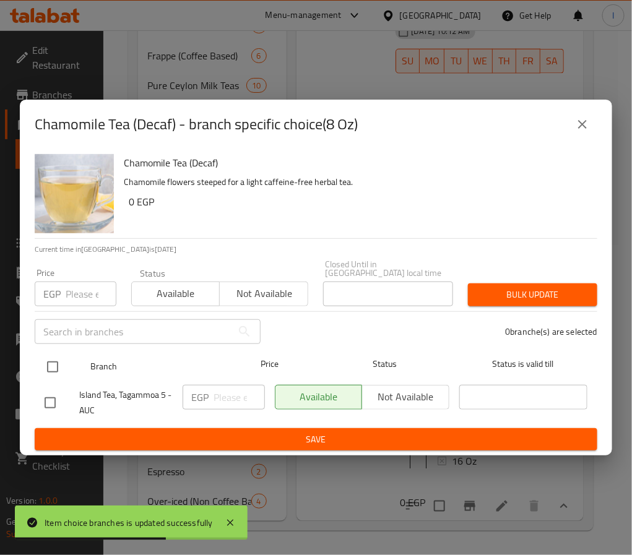
click at [52, 365] on input "checkbox" at bounding box center [53, 367] width 26 height 26
checkbox input "true"
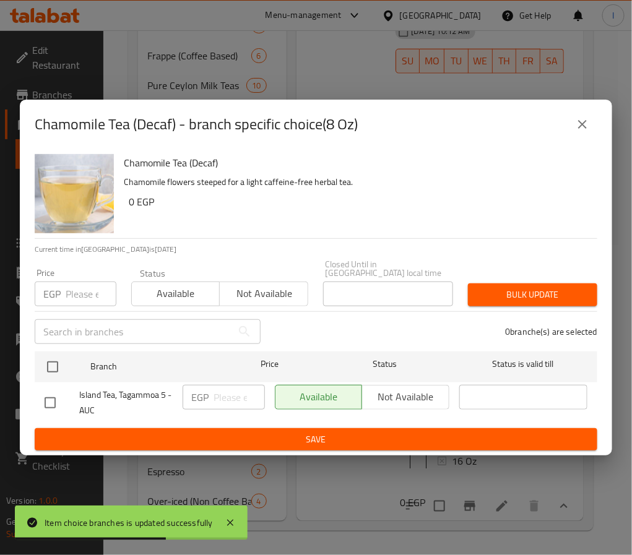
checkbox input "true"
click at [219, 394] on input "number" at bounding box center [239, 397] width 51 height 25
paste input "75.00"
type input "75.00"
click at [255, 428] on button "Save" at bounding box center [316, 439] width 563 height 23
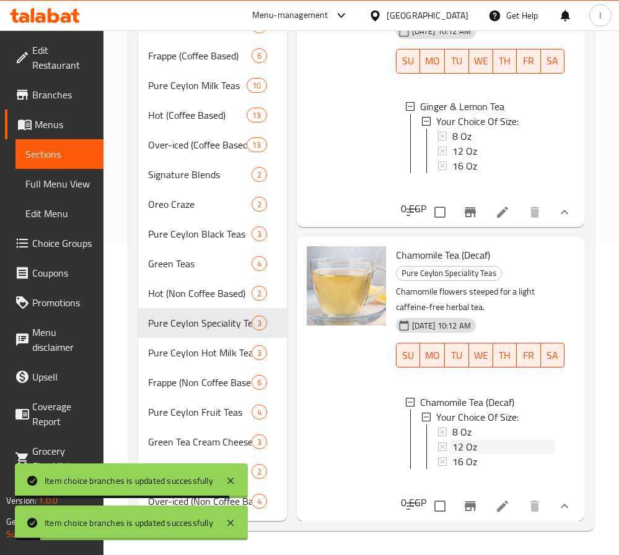
click at [459, 440] on span "12 Oz" at bounding box center [464, 447] width 25 height 15
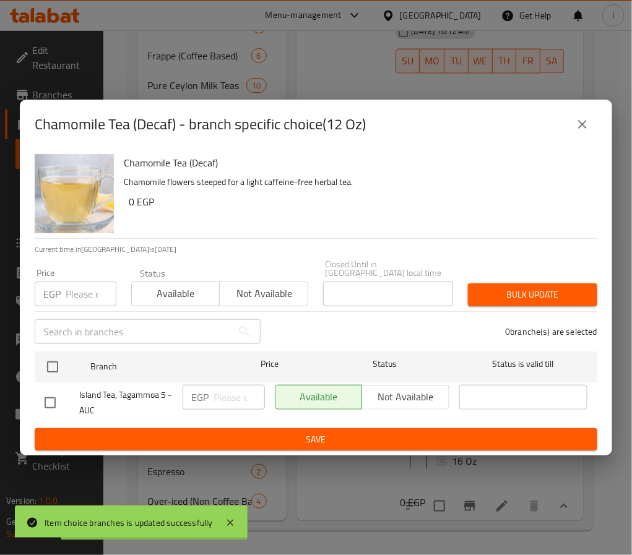
click at [49, 355] on input "checkbox" at bounding box center [53, 367] width 26 height 26
checkbox input "true"
click at [229, 392] on input "number" at bounding box center [239, 397] width 51 height 25
paste input "85.00"
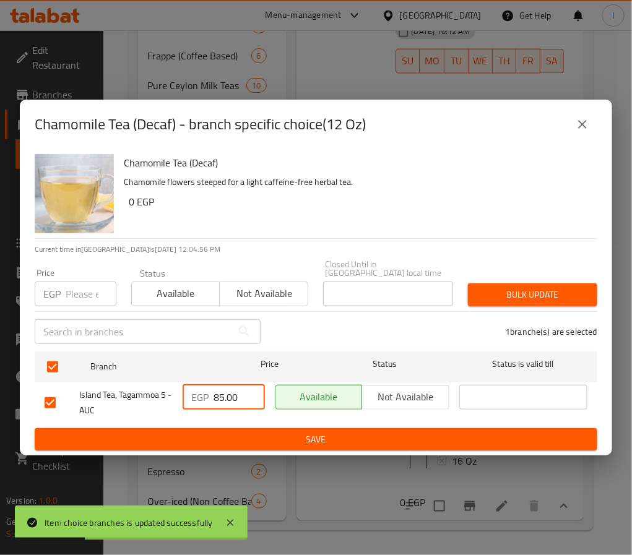
type input "85.00"
click at [256, 432] on span "Save" at bounding box center [316, 439] width 543 height 15
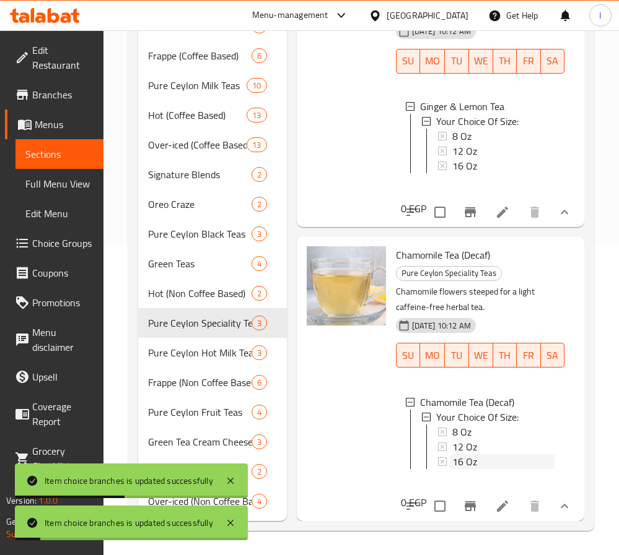
click at [466, 454] on span "16 Oz" at bounding box center [464, 461] width 25 height 15
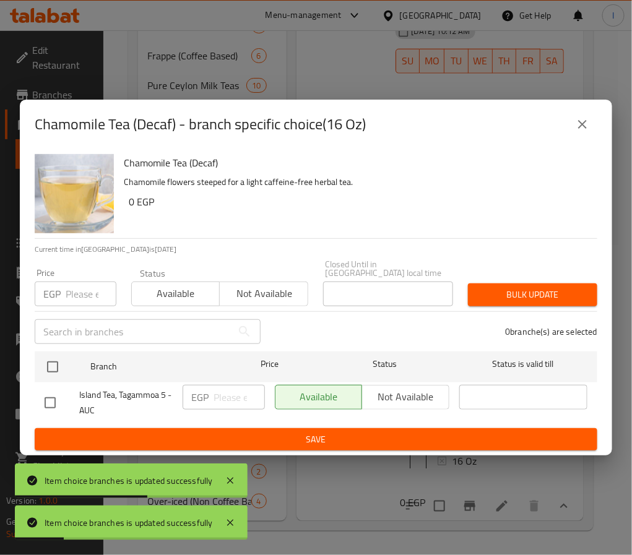
click at [53, 358] on input "checkbox" at bounding box center [53, 367] width 26 height 26
checkbox input "true"
click at [224, 385] on input "number" at bounding box center [239, 397] width 51 height 25
paste input "95.00"
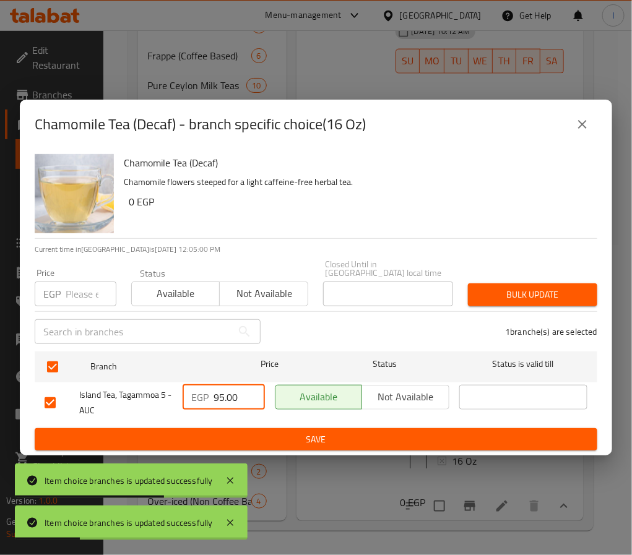
type input "95.00"
click at [240, 432] on span "Save" at bounding box center [316, 439] width 543 height 15
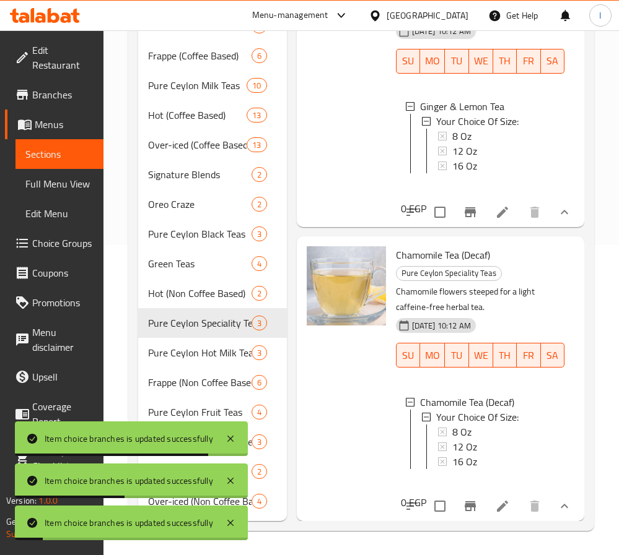
click at [322, 97] on div at bounding box center [346, 84] width 89 height 275
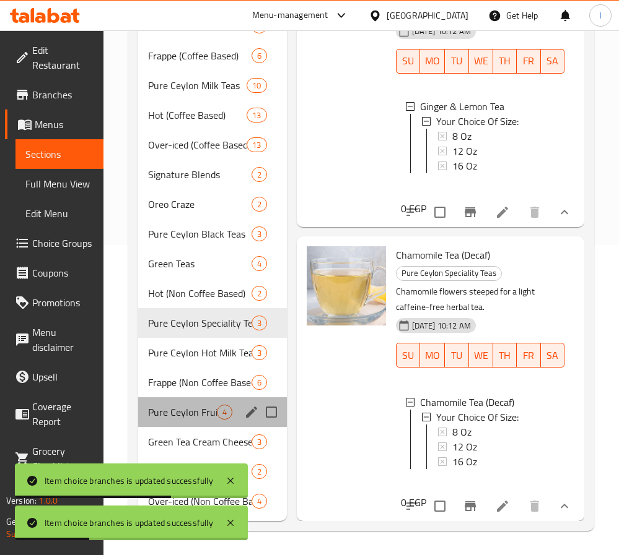
click at [203, 398] on div "Pure Ceylon Fruit Teas 4" at bounding box center [212, 412] width 149 height 30
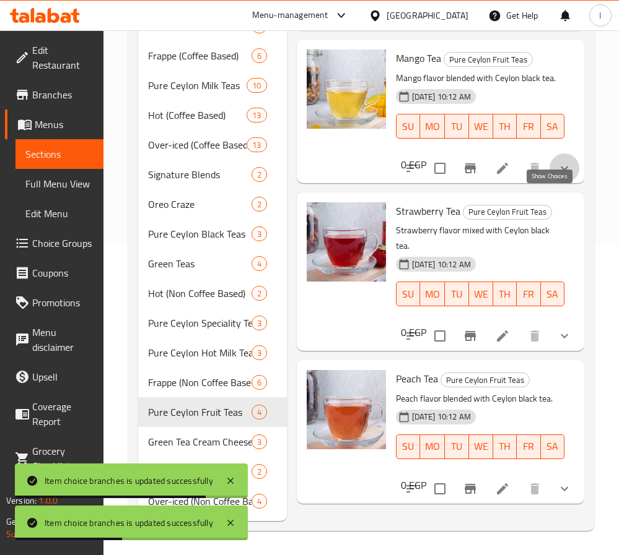
click at [557, 176] on icon "show more" at bounding box center [564, 168] width 15 height 15
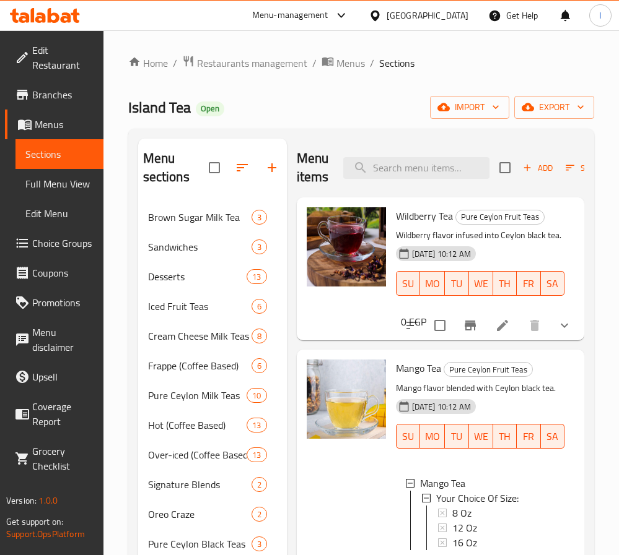
click at [557, 333] on icon "show more" at bounding box center [564, 325] width 15 height 15
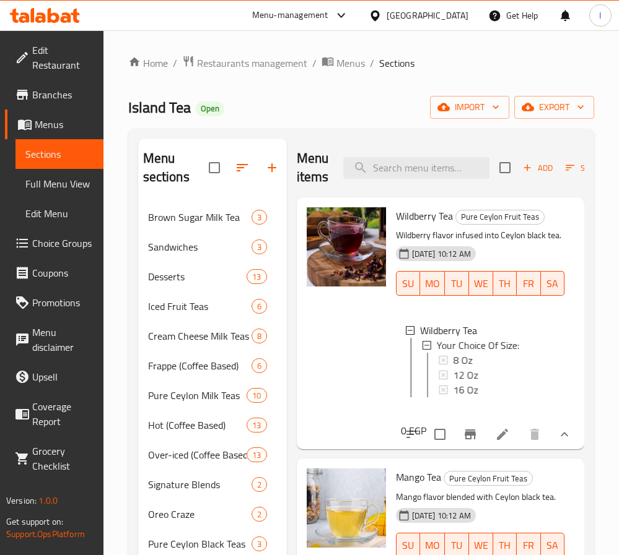
scroll to position [2, 0]
click at [462, 366] on span "8 Oz" at bounding box center [461, 358] width 19 height 15
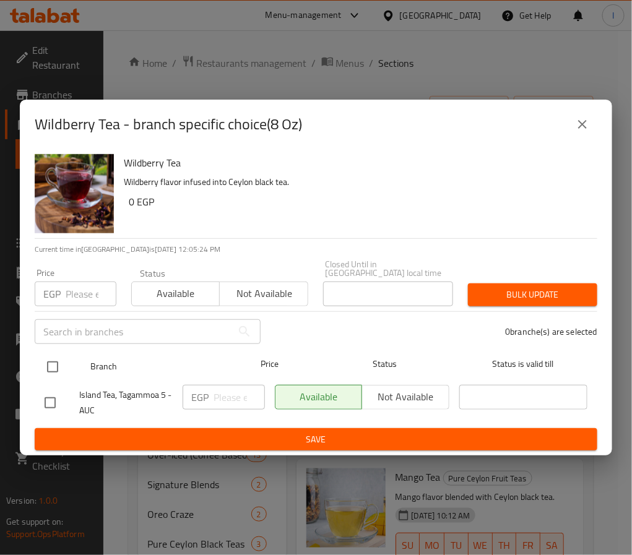
click at [59, 357] on input "checkbox" at bounding box center [53, 367] width 26 height 26
checkbox input "true"
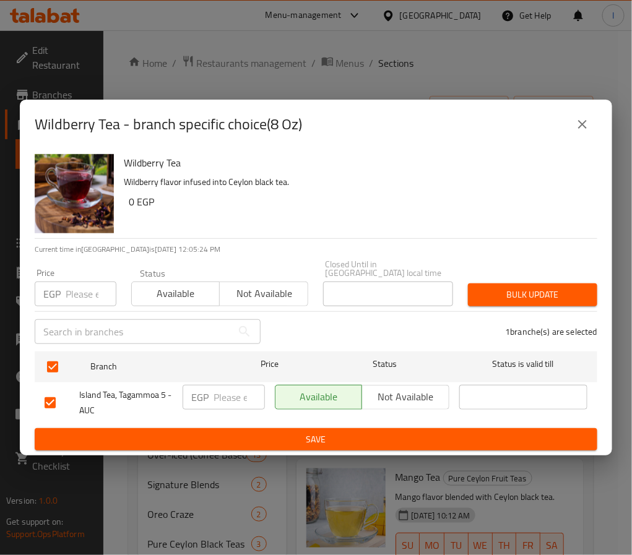
click at [234, 401] on input "number" at bounding box center [239, 397] width 51 height 25
paste input "85.00"
type input "85.00"
click at [275, 435] on span "Save" at bounding box center [316, 439] width 543 height 15
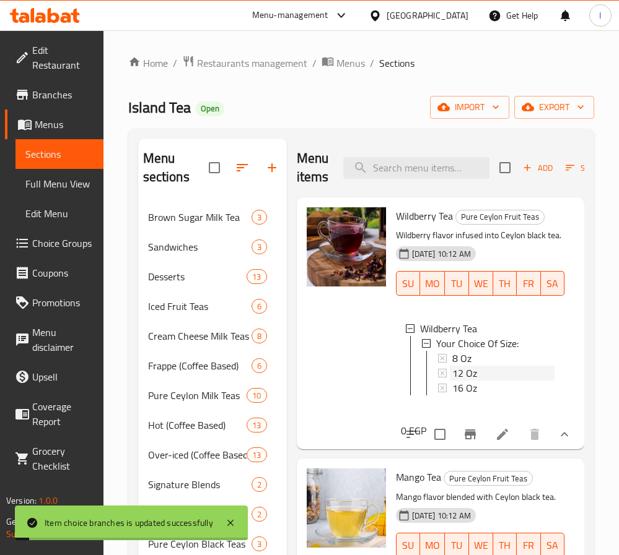
click at [469, 381] on span "12 Oz" at bounding box center [464, 373] width 25 height 15
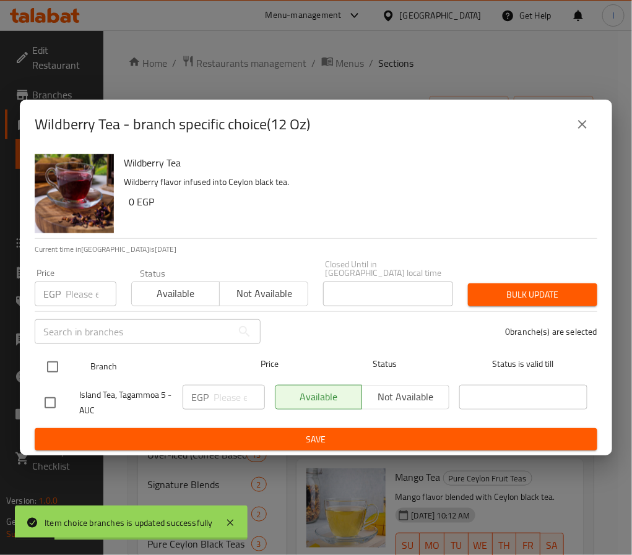
click at [49, 359] on input "checkbox" at bounding box center [53, 367] width 26 height 26
checkbox input "true"
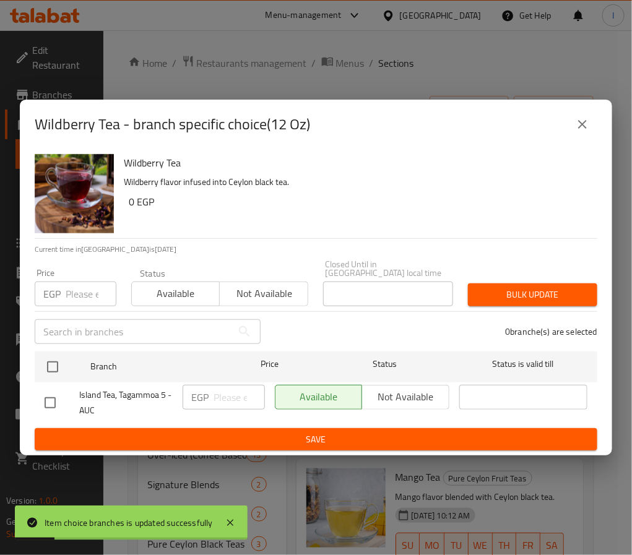
checkbox input "true"
click at [224, 386] on input "number" at bounding box center [239, 397] width 51 height 25
paste input "95.00"
type input "95.00"
click at [244, 428] on button "Save" at bounding box center [316, 439] width 563 height 23
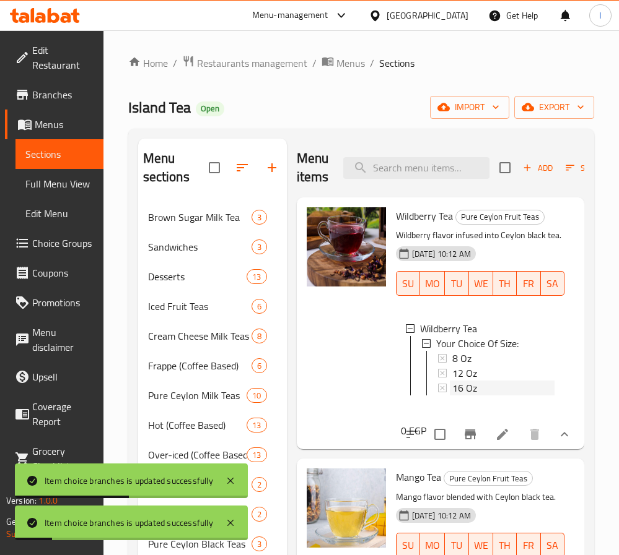
click at [459, 396] on span "16 Oz" at bounding box center [464, 388] width 25 height 15
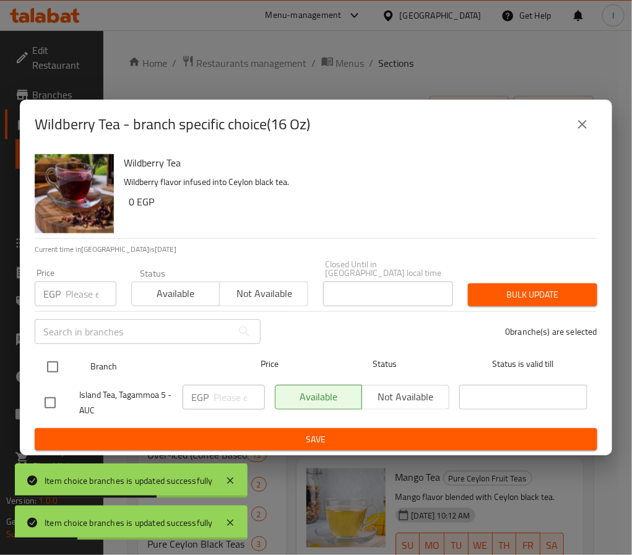
click at [52, 358] on input "checkbox" at bounding box center [53, 367] width 26 height 26
checkbox input "true"
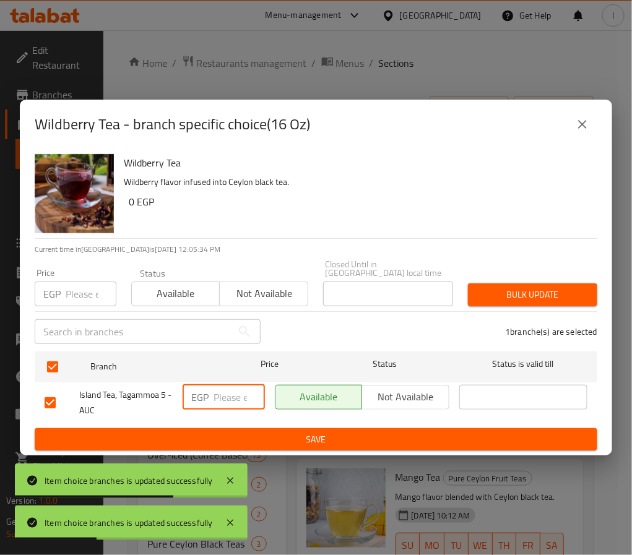
click at [216, 385] on input "number" at bounding box center [239, 397] width 51 height 25
paste input "110.00"
type input "110.00"
click at [255, 435] on span "Save" at bounding box center [316, 439] width 543 height 15
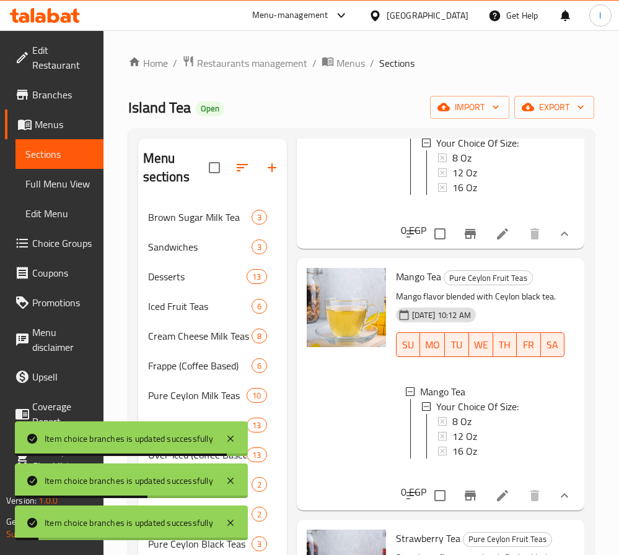
scroll to position [279, 0]
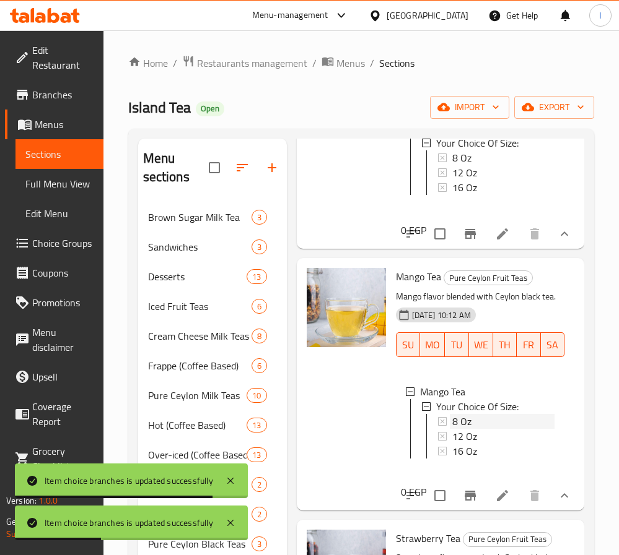
click at [444, 417] on icon at bounding box center [442, 421] width 9 height 9
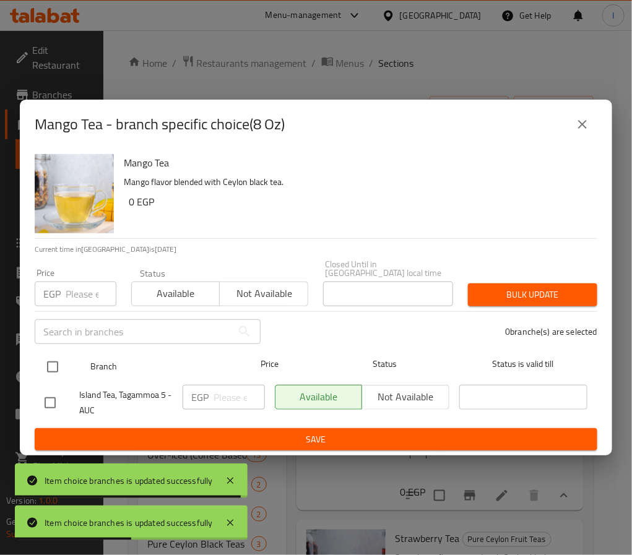
click at [47, 359] on input "checkbox" at bounding box center [53, 367] width 26 height 26
checkbox input "true"
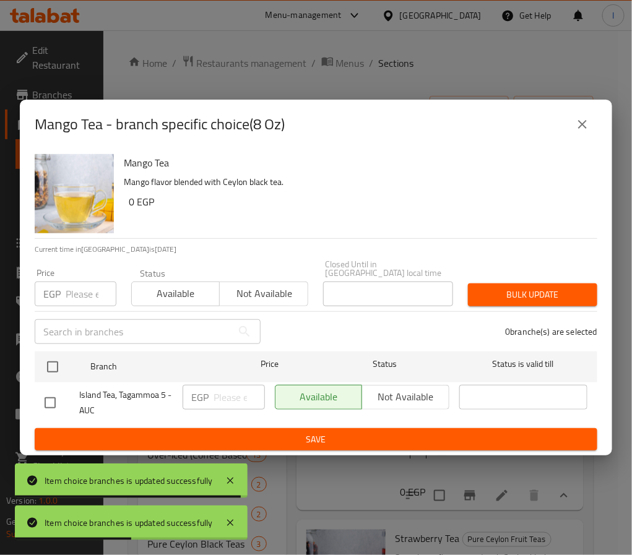
checkbox input "true"
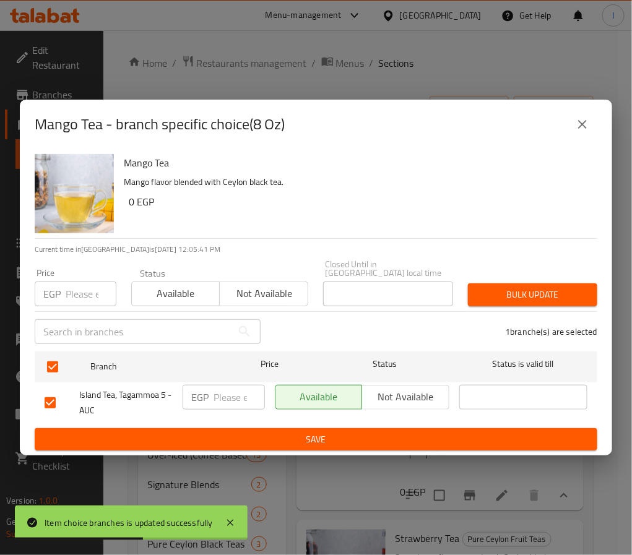
click at [238, 396] on input "number" at bounding box center [239, 397] width 51 height 25
paste input "85.00"
type input "85.00"
click at [279, 432] on span "Save" at bounding box center [316, 439] width 543 height 15
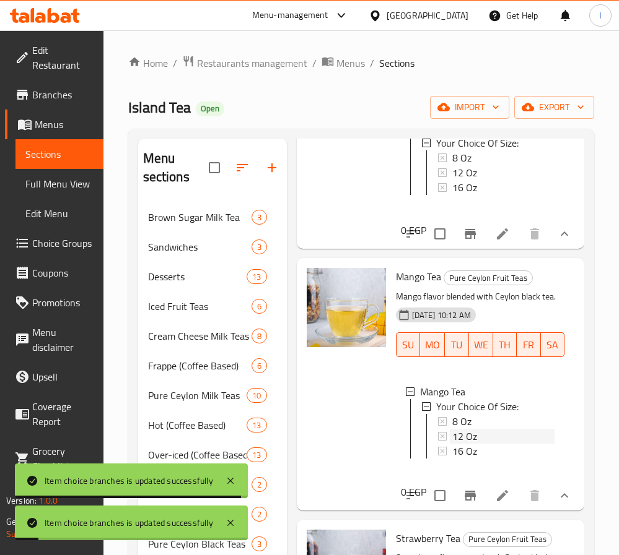
click at [495, 429] on div "12 Oz" at bounding box center [503, 436] width 102 height 15
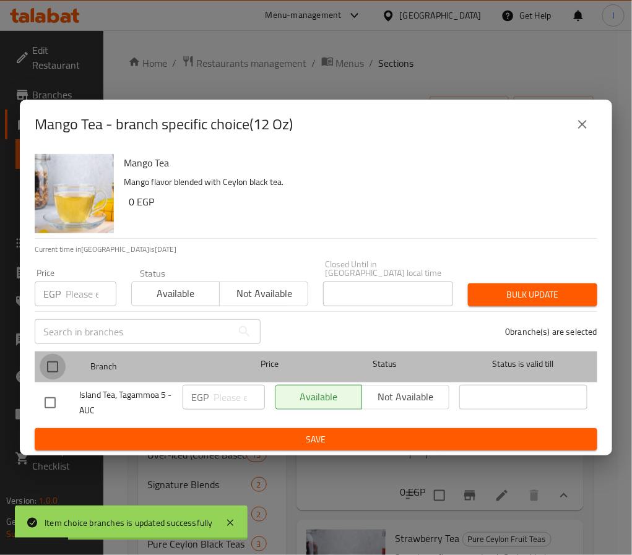
click at [54, 362] on input "checkbox" at bounding box center [53, 367] width 26 height 26
checkbox input "true"
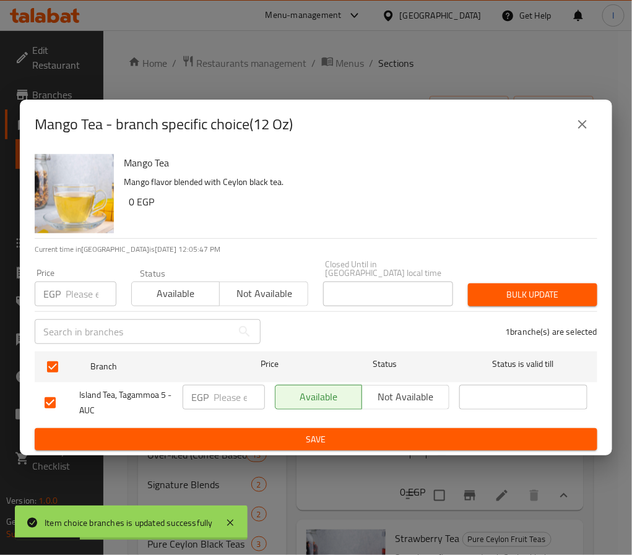
click at [229, 399] on input "number" at bounding box center [239, 397] width 51 height 25
paste input "95.00"
type input "95.00"
click at [283, 433] on span "Save" at bounding box center [316, 439] width 543 height 15
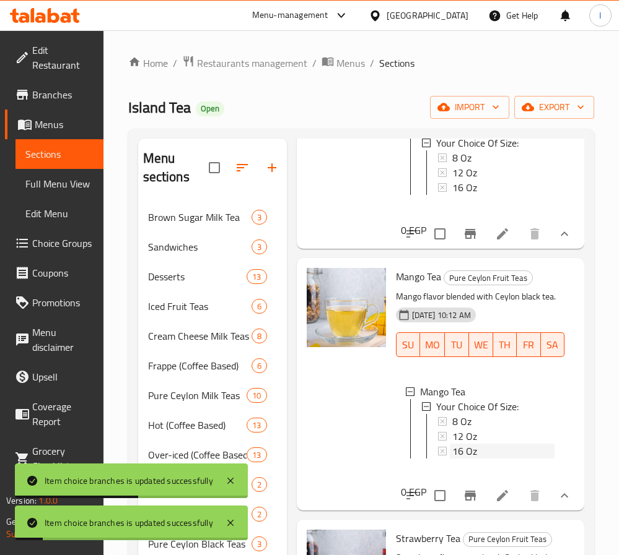
click at [476, 444] on span "16 Oz" at bounding box center [464, 451] width 25 height 15
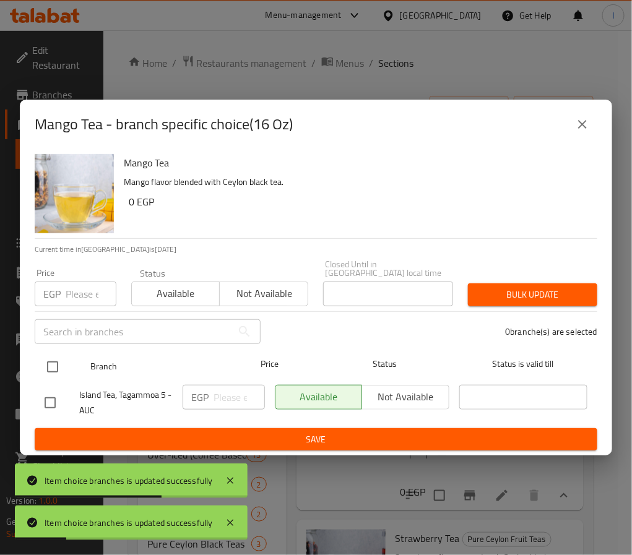
click at [56, 359] on input "checkbox" at bounding box center [53, 367] width 26 height 26
checkbox input "true"
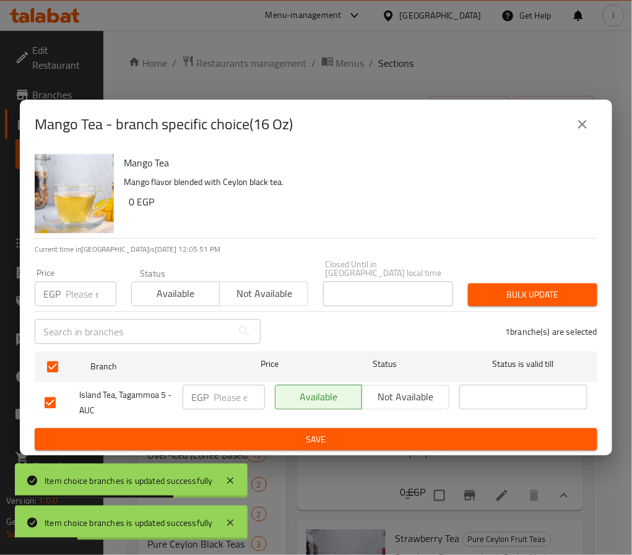
click at [230, 385] on input "number" at bounding box center [239, 397] width 51 height 25
paste input "110.00"
type input "110.00"
click at [289, 432] on span "Save" at bounding box center [316, 439] width 543 height 15
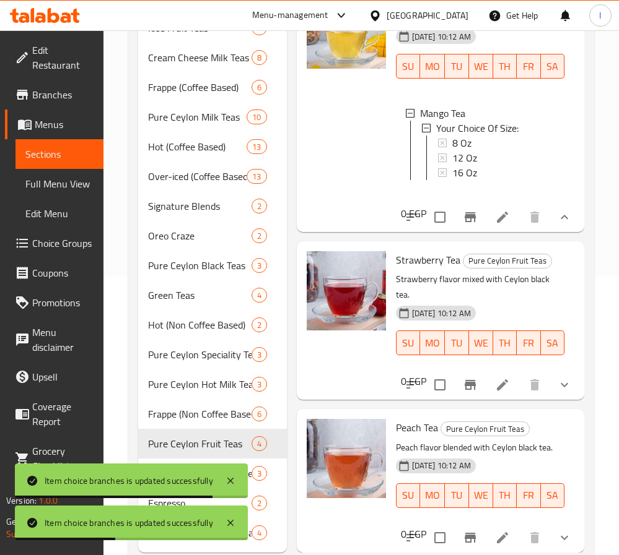
drag, startPoint x: 550, startPoint y: 365, endPoint x: 625, endPoint y: 365, distance: 74.3
click at [550, 370] on button "show more" at bounding box center [564, 385] width 30 height 30
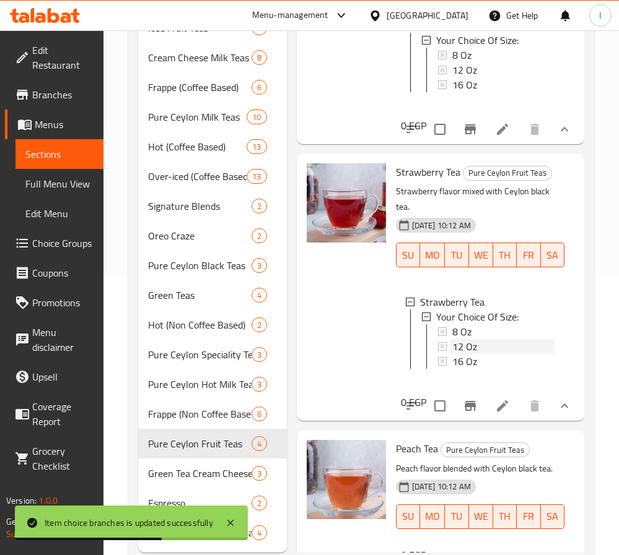
click at [472, 354] on span "12 Oz" at bounding box center [464, 346] width 25 height 15
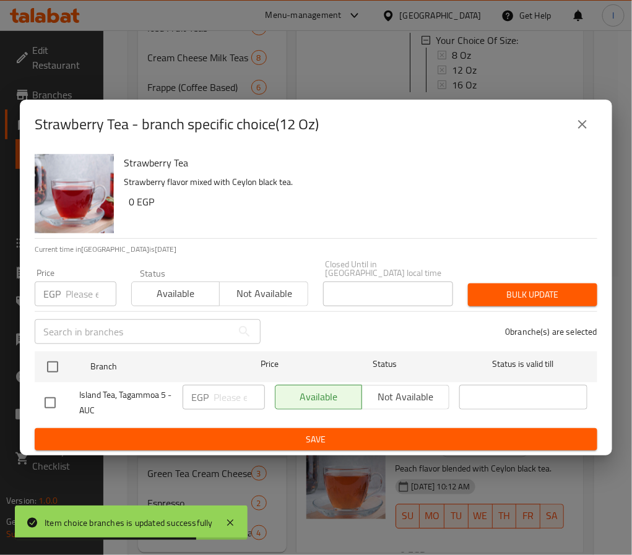
click at [583, 130] on icon "close" at bounding box center [582, 124] width 15 height 15
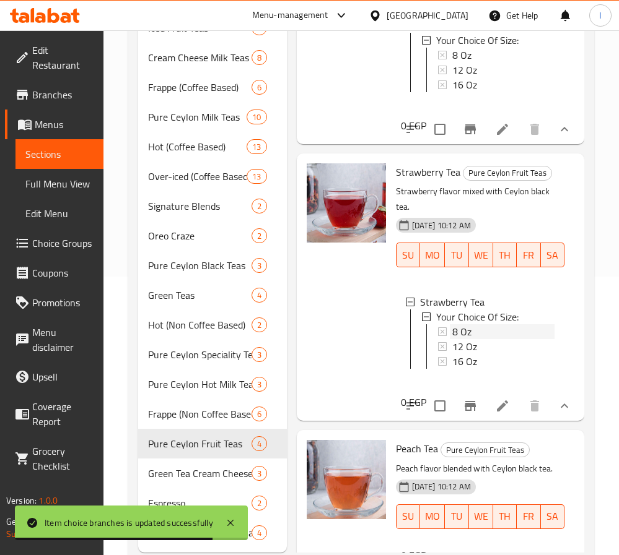
click at [476, 339] on div "8 Oz" at bounding box center [503, 331] width 102 height 15
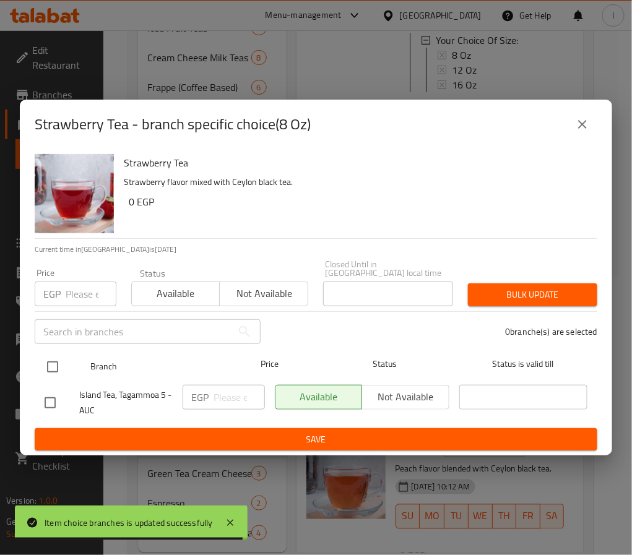
click at [53, 361] on input "checkbox" at bounding box center [53, 367] width 26 height 26
checkbox input "true"
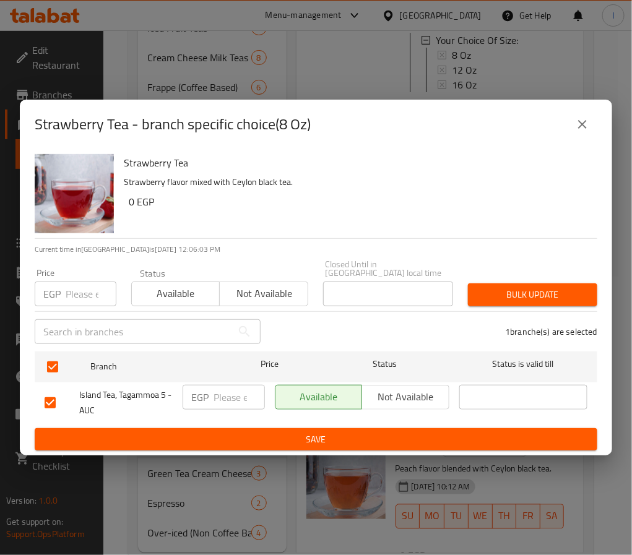
click at [229, 392] on input "number" at bounding box center [239, 397] width 51 height 25
paste input "85.00"
type input "85.00"
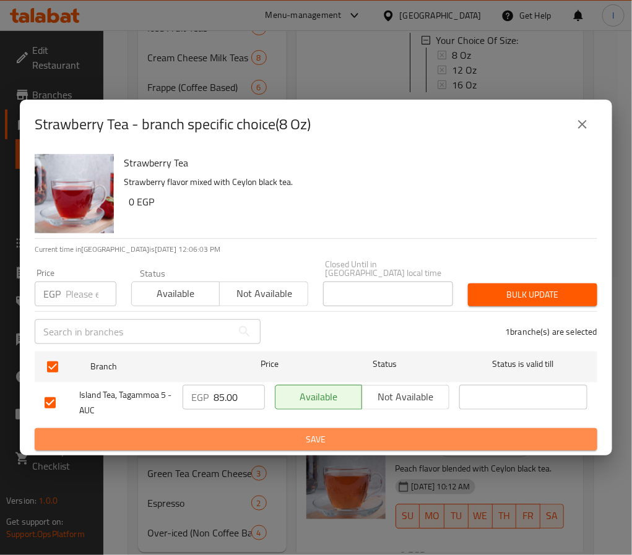
drag, startPoint x: 283, startPoint y: 431, endPoint x: 606, endPoint y: 424, distance: 322.6
click at [284, 432] on span "Save" at bounding box center [316, 439] width 543 height 15
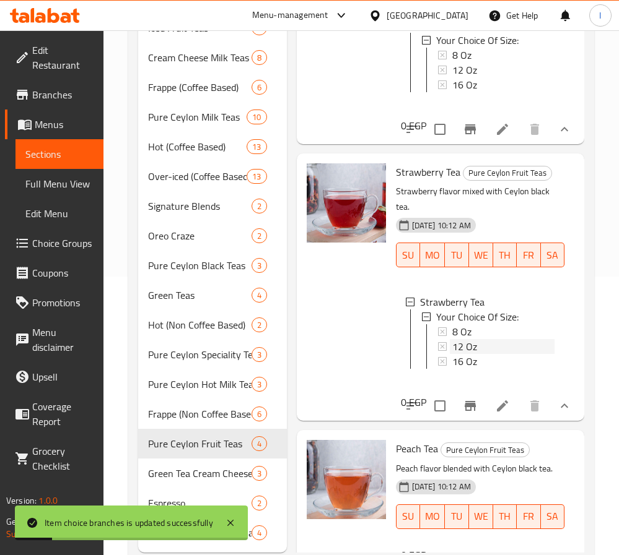
click at [500, 354] on div "12 Oz" at bounding box center [503, 346] width 102 height 15
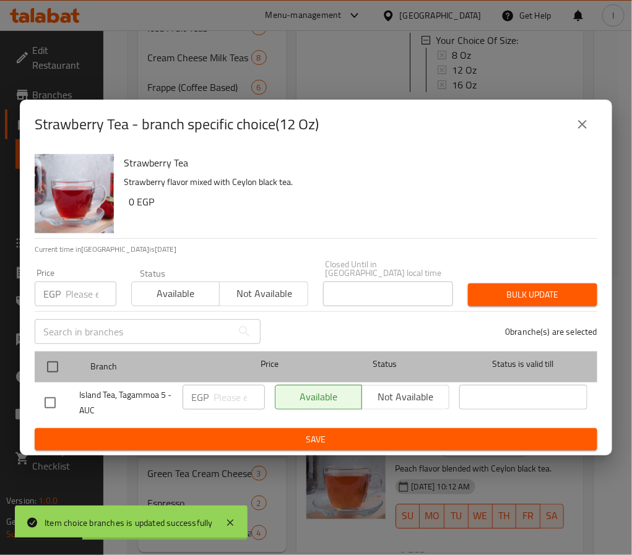
click at [66, 359] on div at bounding box center [63, 367] width 46 height 36
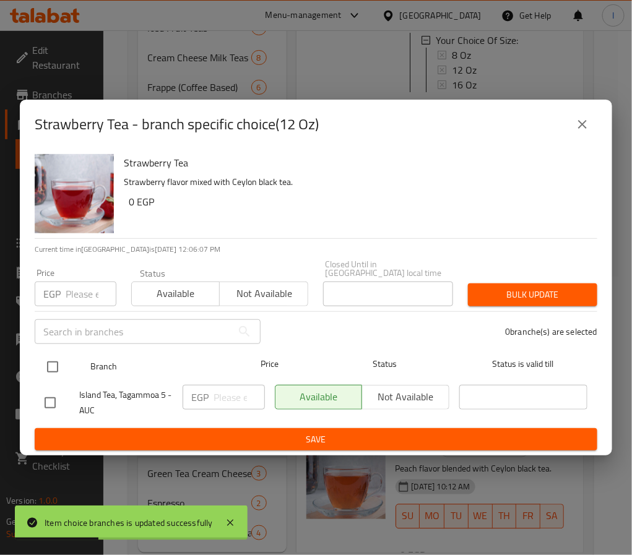
click at [47, 359] on input "checkbox" at bounding box center [53, 367] width 26 height 26
checkbox input "true"
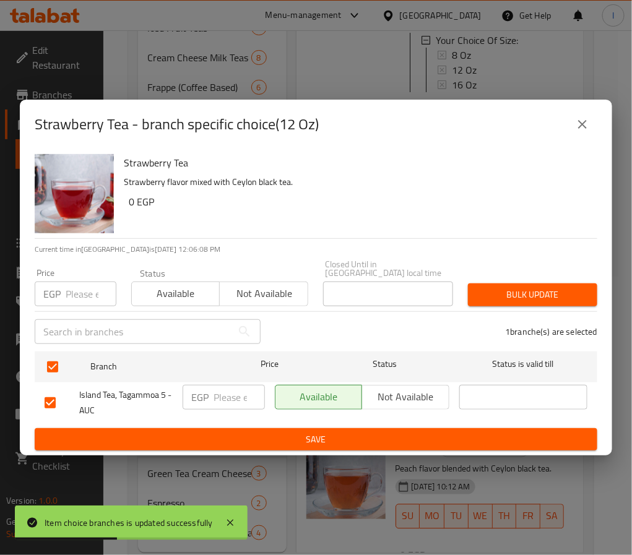
click at [216, 394] on input "number" at bounding box center [239, 397] width 51 height 25
paste input "95.00"
type input "95.00"
click at [254, 428] on button "Save" at bounding box center [316, 439] width 563 height 23
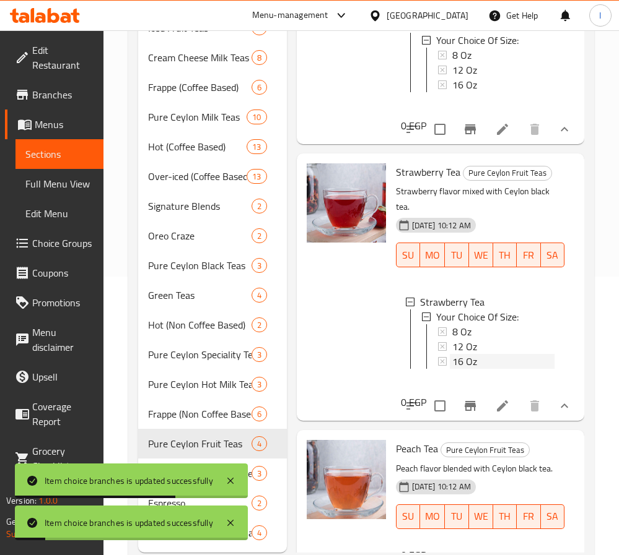
click at [484, 369] on div "16 Oz" at bounding box center [503, 361] width 102 height 15
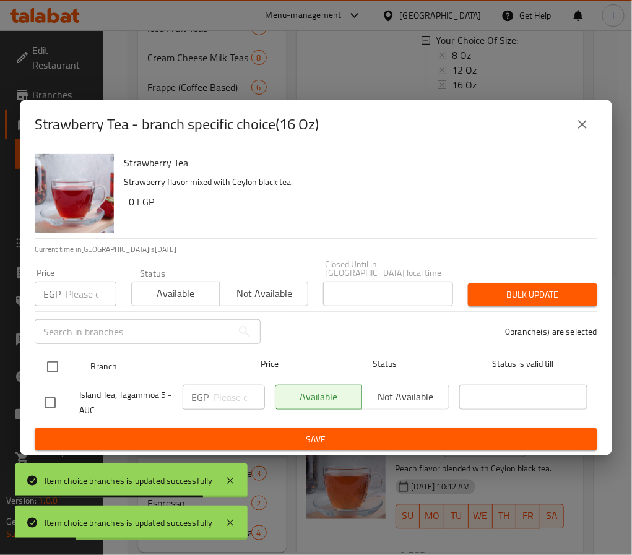
click at [56, 361] on input "checkbox" at bounding box center [53, 367] width 26 height 26
checkbox input "true"
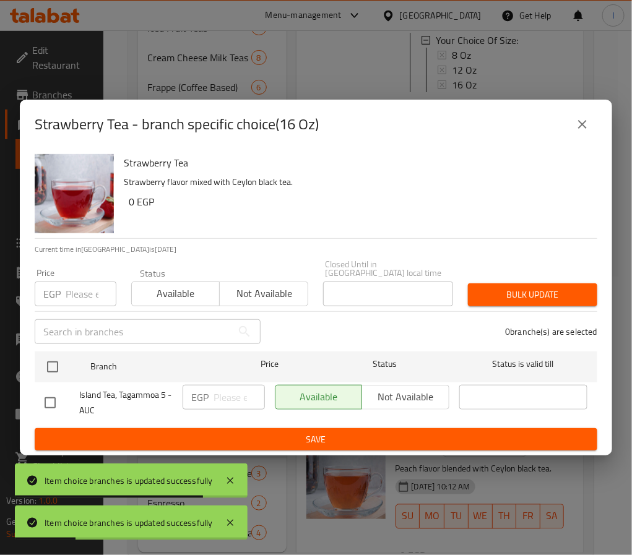
checkbox input "true"
click at [238, 393] on input "number" at bounding box center [239, 397] width 51 height 25
paste input "110.00"
type input "110.00"
click at [296, 437] on span "Save" at bounding box center [316, 439] width 543 height 15
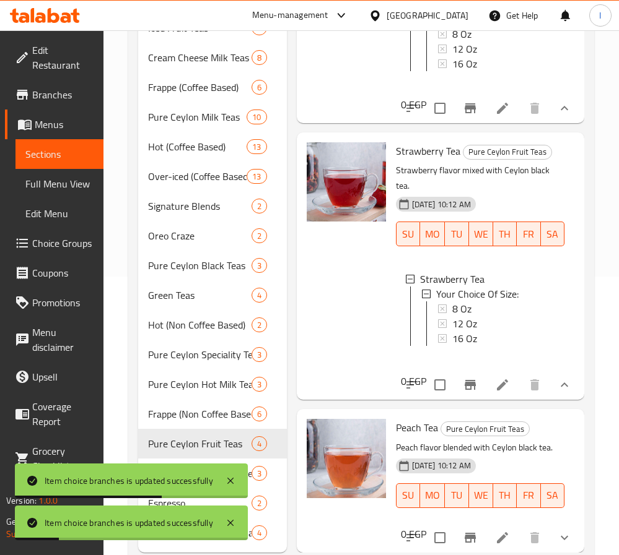
scroll to position [310, 0]
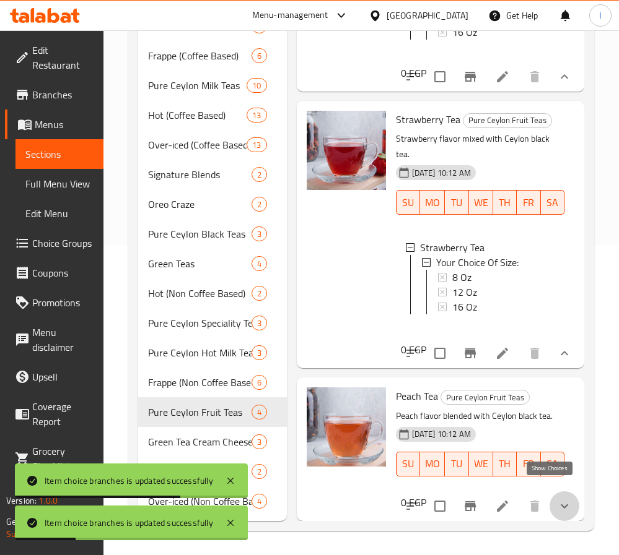
click at [557, 499] on icon "show more" at bounding box center [564, 506] width 15 height 15
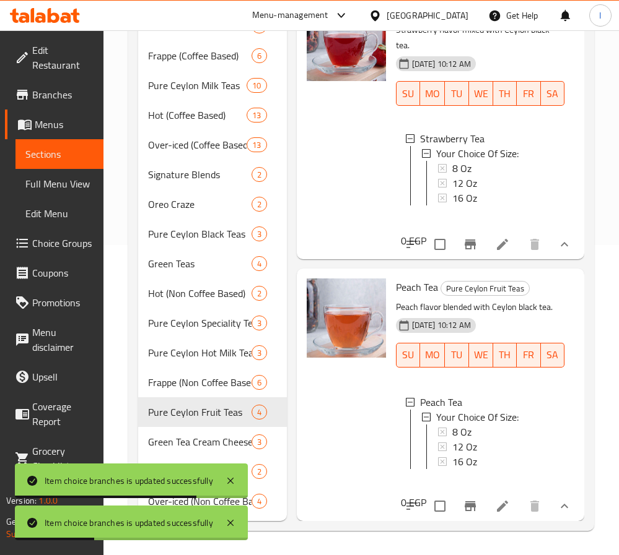
scroll to position [535, 0]
click at [453, 425] on span "8 Oz" at bounding box center [461, 432] width 19 height 15
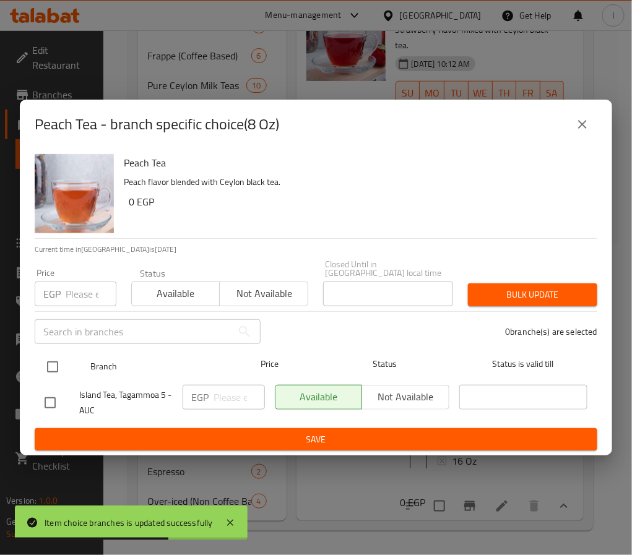
click at [54, 364] on input "checkbox" at bounding box center [53, 367] width 26 height 26
checkbox input "true"
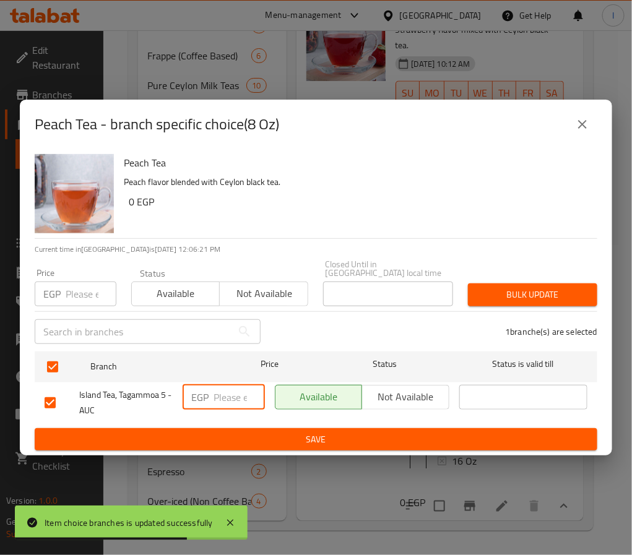
click at [227, 385] on input "number" at bounding box center [239, 397] width 51 height 25
paste input "85.00"
type input "85.00"
click at [253, 428] on button "Save" at bounding box center [316, 439] width 563 height 23
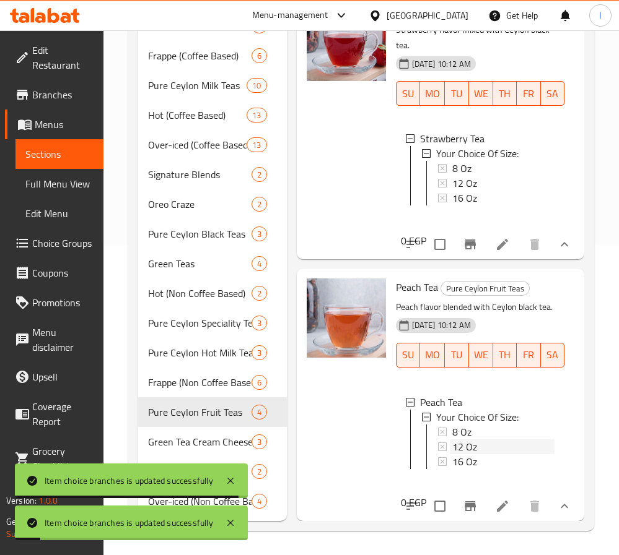
click at [472, 440] on span "12 Oz" at bounding box center [464, 447] width 25 height 15
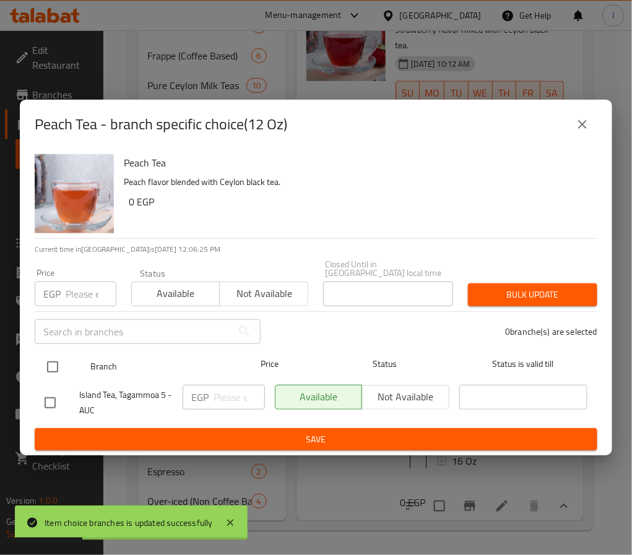
click at [47, 363] on input "checkbox" at bounding box center [53, 367] width 26 height 26
checkbox input "true"
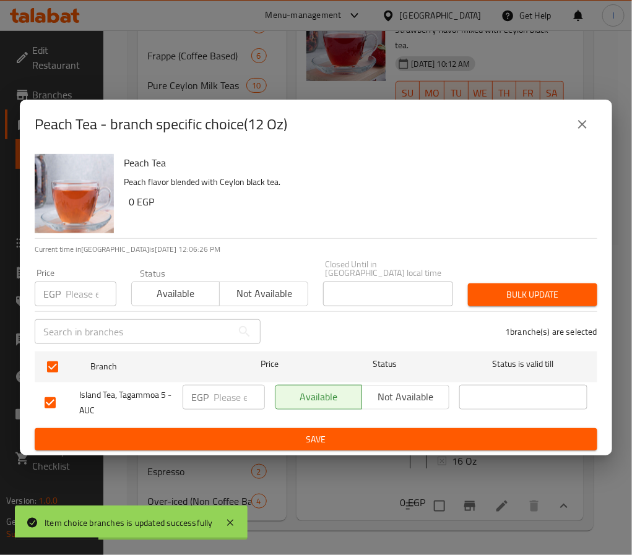
click at [211, 390] on div "EGP ​" at bounding box center [224, 397] width 82 height 25
paste input "95.00"
type input "95.00"
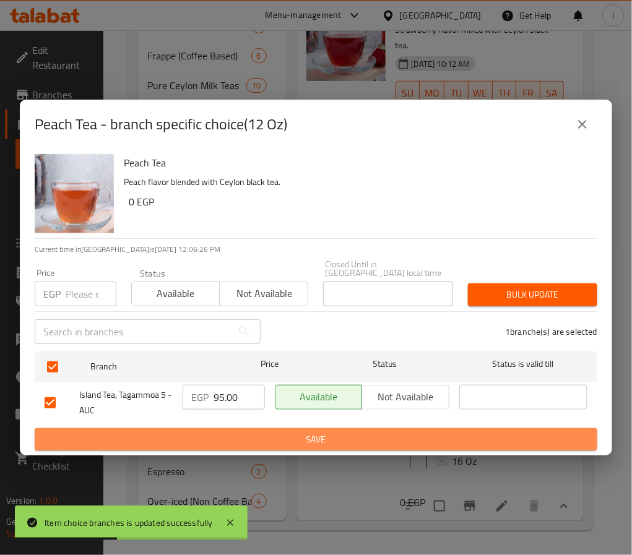
click at [264, 432] on span "Save" at bounding box center [316, 439] width 543 height 15
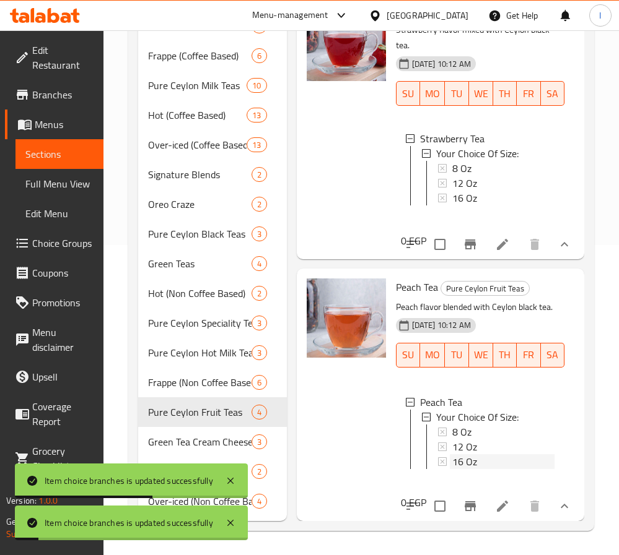
click at [459, 454] on span "16 Oz" at bounding box center [464, 461] width 25 height 15
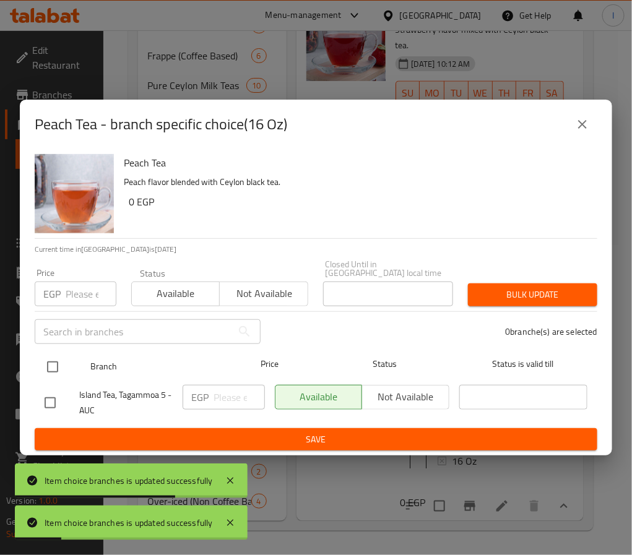
click at [49, 357] on input "checkbox" at bounding box center [53, 367] width 26 height 26
checkbox input "true"
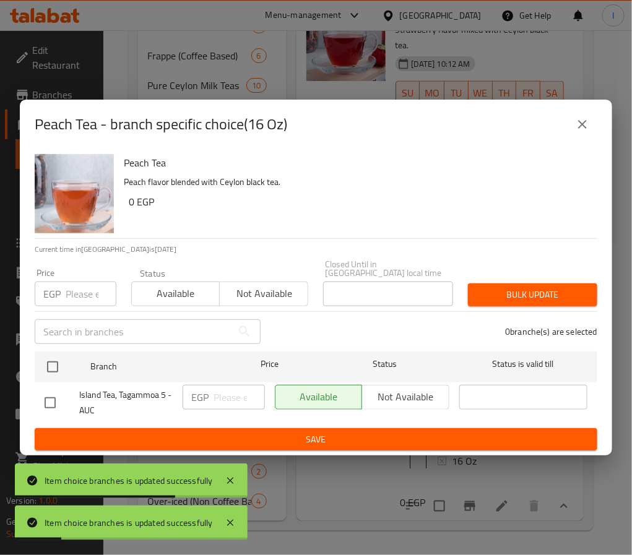
checkbox input "true"
click at [227, 394] on input "number" at bounding box center [239, 397] width 51 height 25
paste input "110.00"
type input "110.00"
click at [249, 439] on span "Save" at bounding box center [316, 439] width 543 height 15
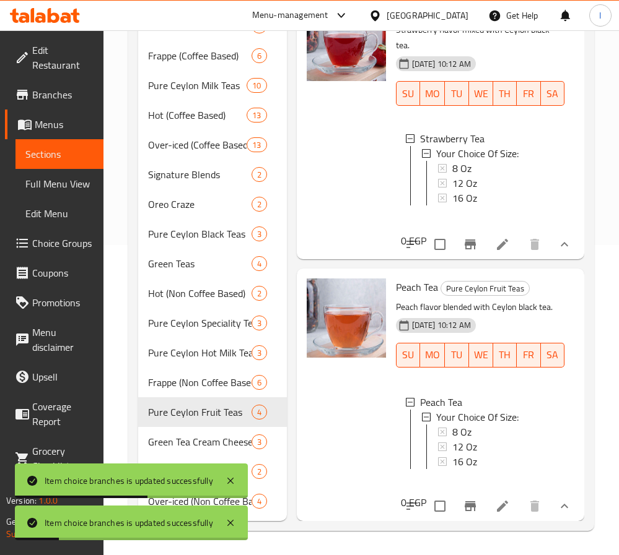
drag, startPoint x: 353, startPoint y: 80, endPoint x: 352, endPoint y: 97, distance: 16.8
click at [353, 80] on div at bounding box center [346, 126] width 89 height 258
click at [340, 138] on div at bounding box center [346, 126] width 89 height 258
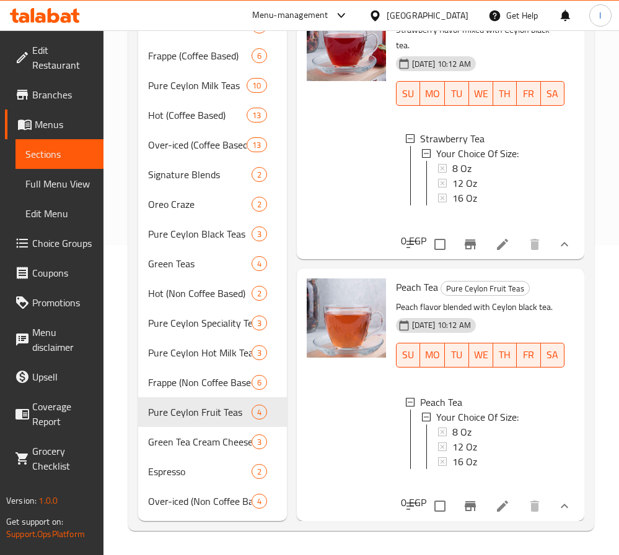
click at [363, 136] on div at bounding box center [346, 126] width 89 height 258
click at [199, 270] on span "Green Teas" at bounding box center [182, 263] width 69 height 15
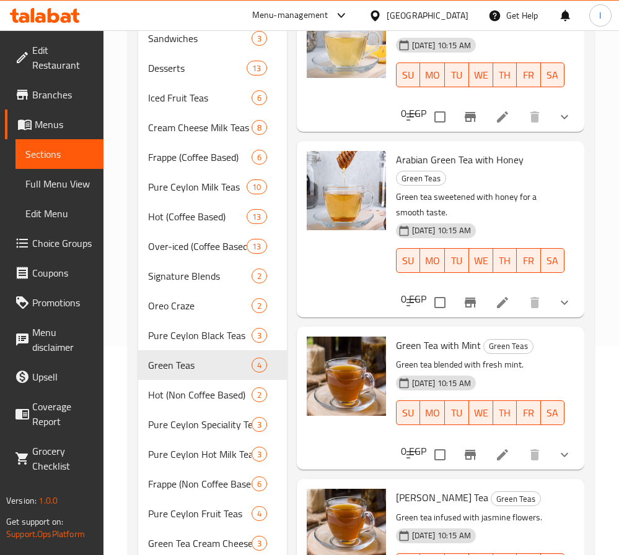
scroll to position [32, 0]
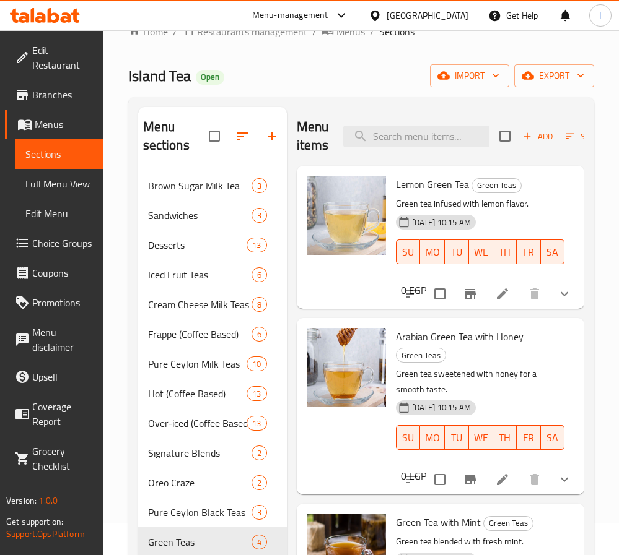
click at [557, 296] on icon "show more" at bounding box center [564, 294] width 15 height 15
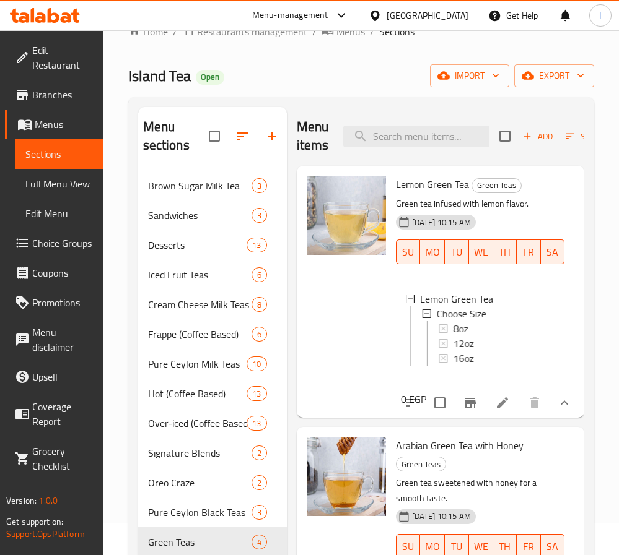
scroll to position [2, 0]
click at [472, 327] on div "8oz" at bounding box center [503, 326] width 102 height 15
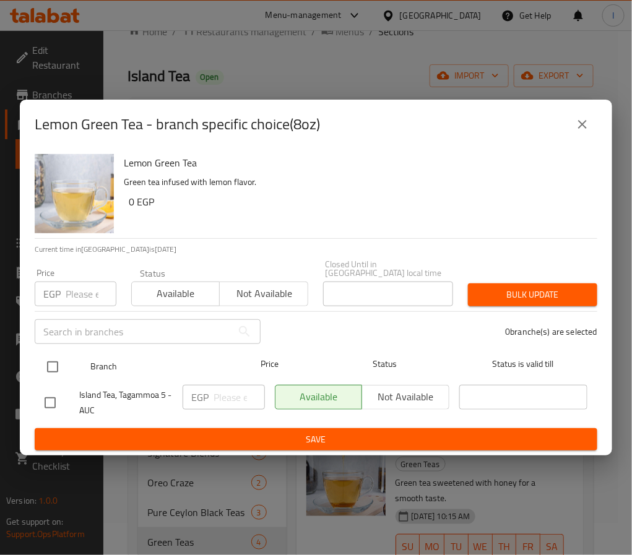
click at [53, 366] on input "checkbox" at bounding box center [53, 367] width 26 height 26
checkbox input "true"
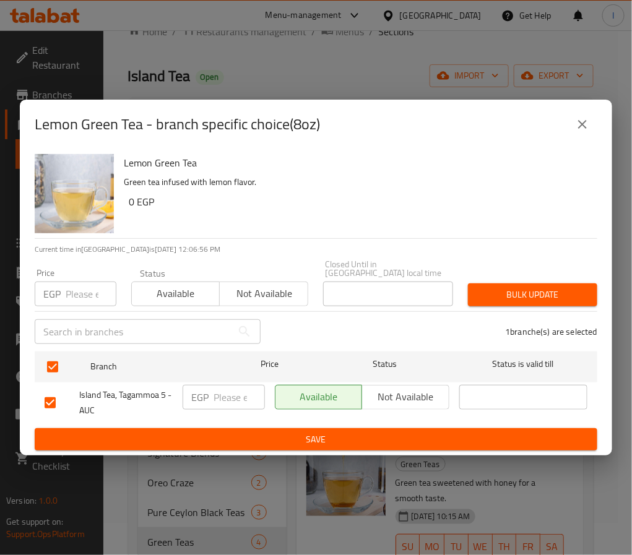
click at [217, 397] on input "number" at bounding box center [239, 397] width 51 height 25
paste input "65.00"
type input "65.00"
click at [275, 433] on span "Save" at bounding box center [316, 439] width 543 height 15
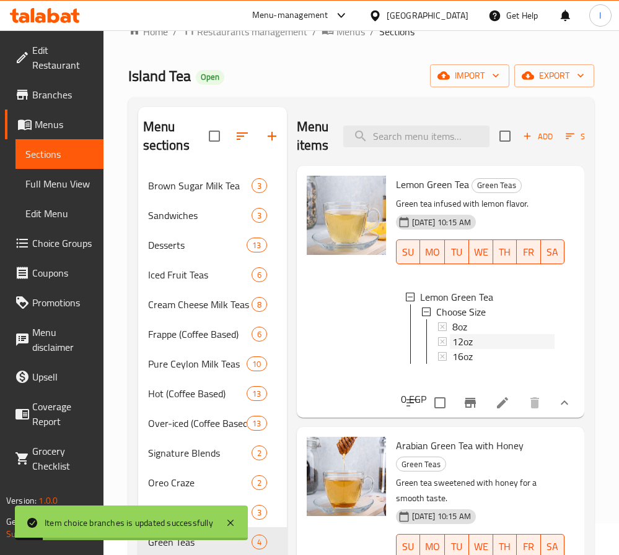
click at [457, 346] on span "12oz" at bounding box center [462, 341] width 20 height 15
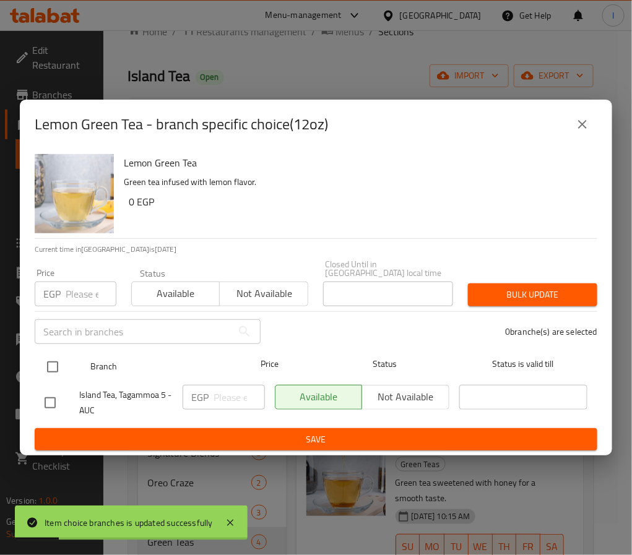
click at [54, 357] on input "checkbox" at bounding box center [53, 367] width 26 height 26
checkbox input "true"
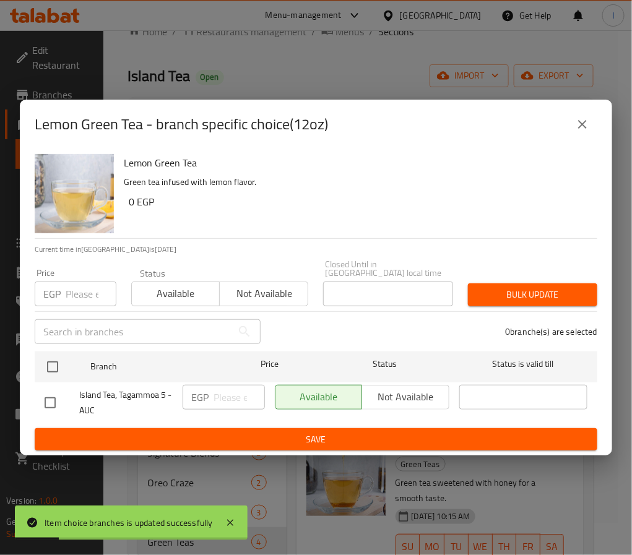
checkbox input "true"
click at [255, 392] on input "1" at bounding box center [239, 397] width 51 height 25
click at [229, 390] on input "1" at bounding box center [239, 397] width 51 height 25
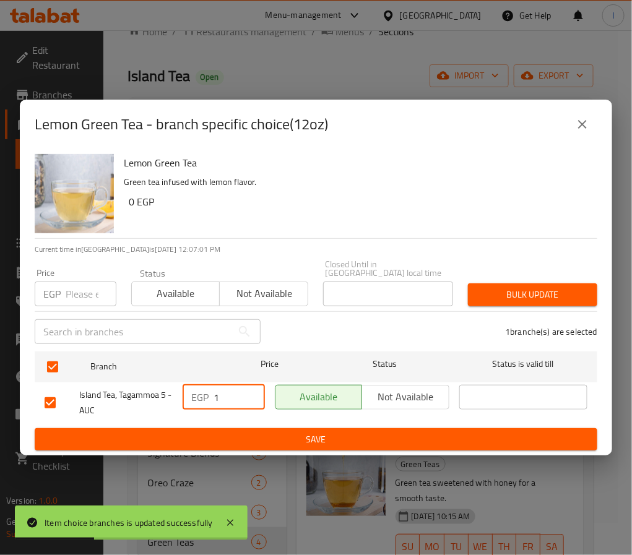
paste input "75.00"
type input "75.00"
click at [273, 432] on span "Save" at bounding box center [316, 439] width 543 height 15
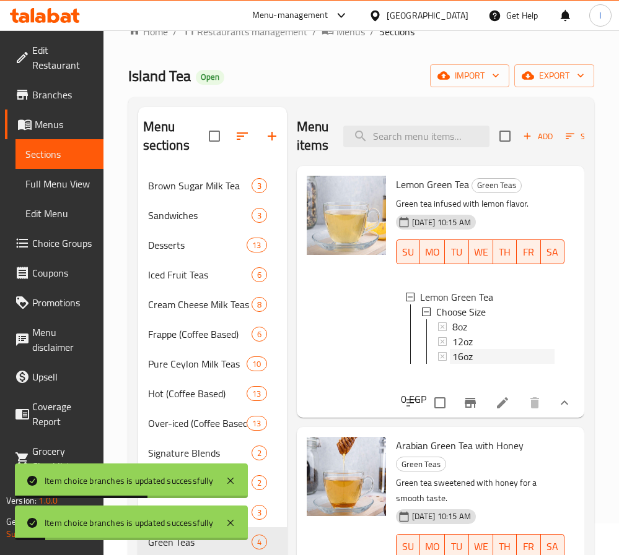
click at [467, 358] on span "16oz" at bounding box center [462, 356] width 20 height 15
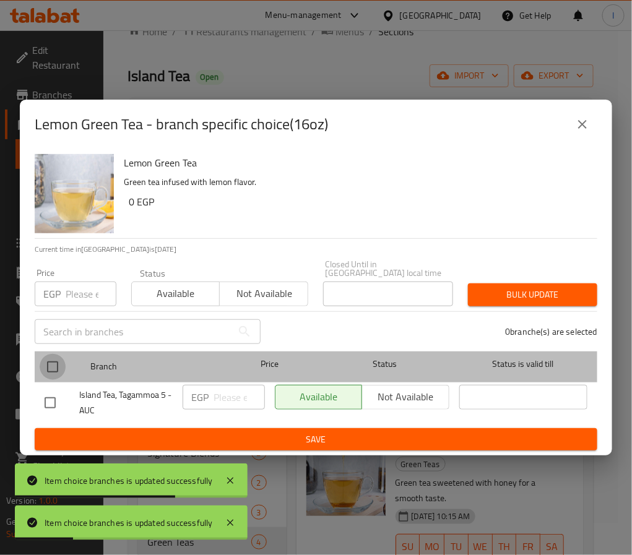
click at [45, 357] on input "checkbox" at bounding box center [53, 367] width 26 height 26
checkbox input "true"
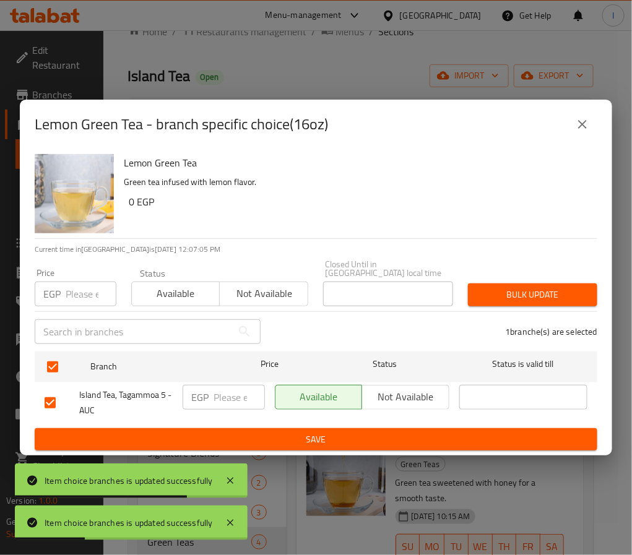
click at [219, 389] on input "number" at bounding box center [239, 397] width 51 height 25
paste input "85.00"
type input "85.00"
click at [285, 439] on span "Save" at bounding box center [316, 439] width 543 height 15
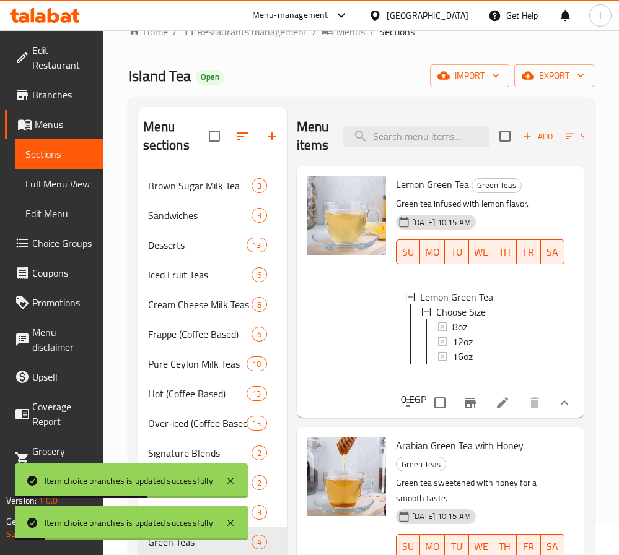
click at [375, 338] on div at bounding box center [346, 292] width 89 height 242
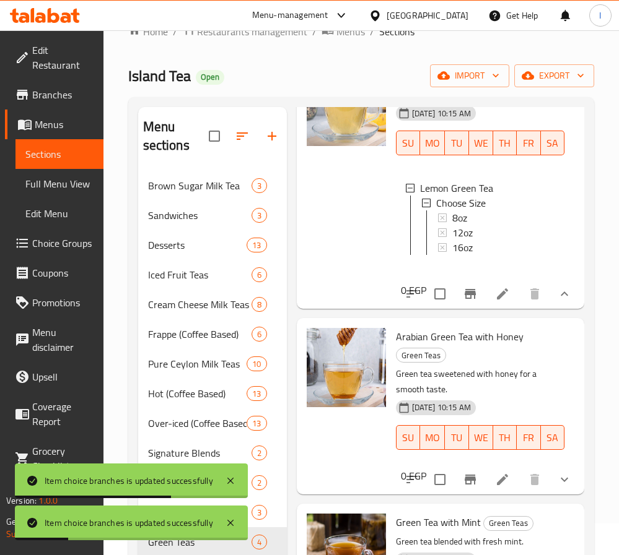
scroll to position [137, 0]
click at [549, 465] on button "show more" at bounding box center [564, 480] width 30 height 30
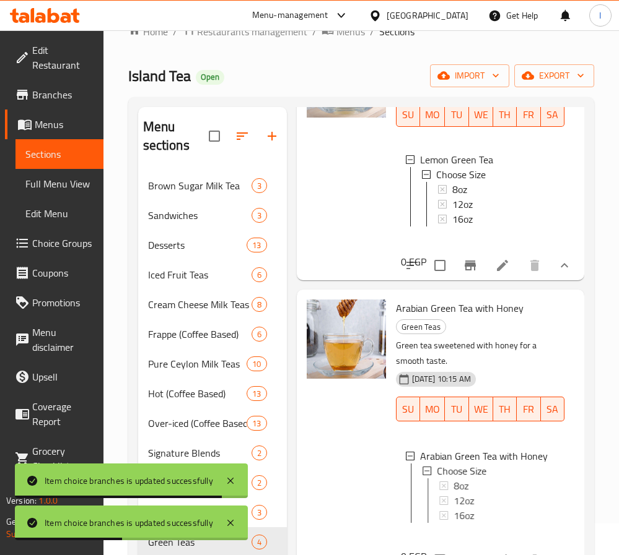
scroll to position [230, 0]
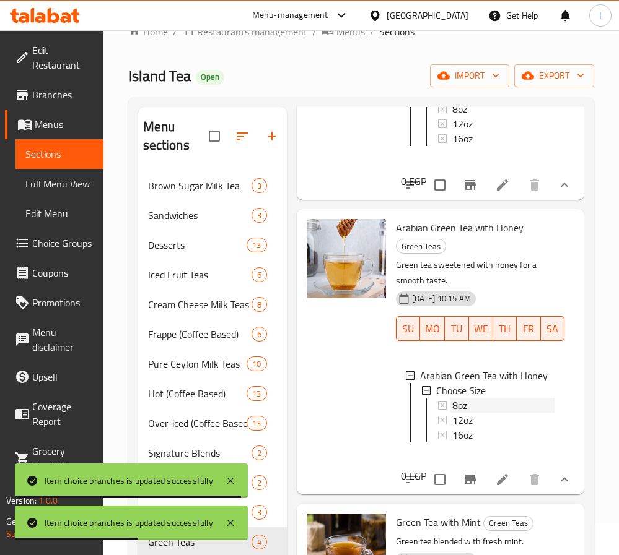
click at [474, 413] on div "8oz" at bounding box center [503, 405] width 102 height 15
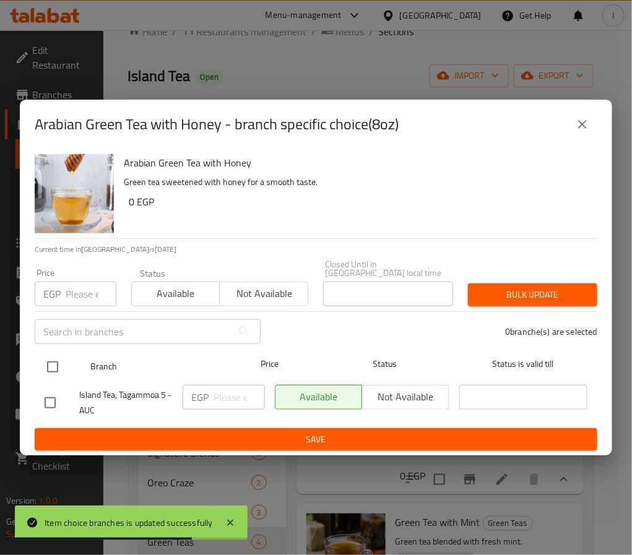
drag, startPoint x: 47, startPoint y: 357, endPoint x: 56, endPoint y: 362, distance: 10.5
click at [47, 357] on input "checkbox" at bounding box center [53, 367] width 26 height 26
checkbox input "true"
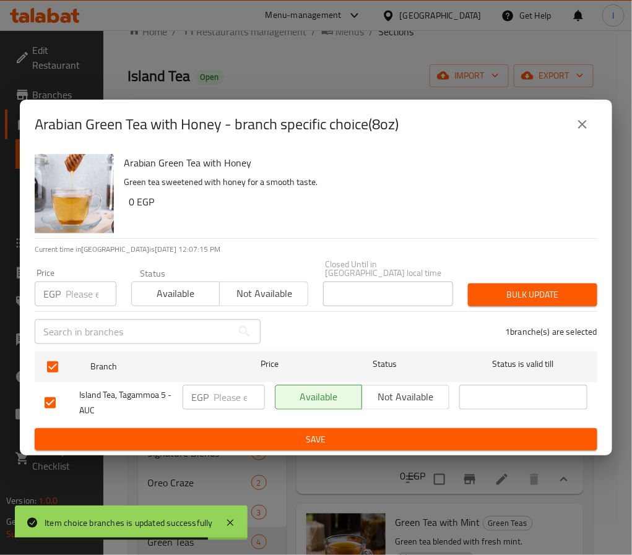
click at [203, 394] on p "EGP" at bounding box center [199, 397] width 17 height 15
click at [209, 396] on div "EGP ​" at bounding box center [224, 397] width 82 height 25
paste input "65.00"
type input "65.00"
drag, startPoint x: 261, startPoint y: 425, endPoint x: 568, endPoint y: 426, distance: 307.7
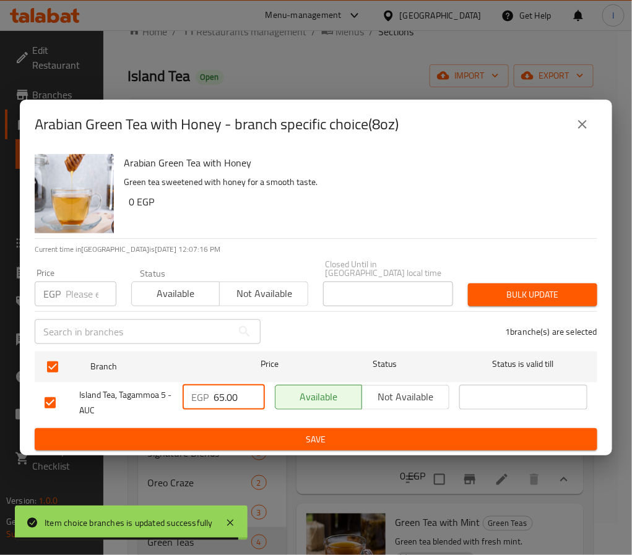
click at [261, 428] on button "Save" at bounding box center [316, 439] width 563 height 23
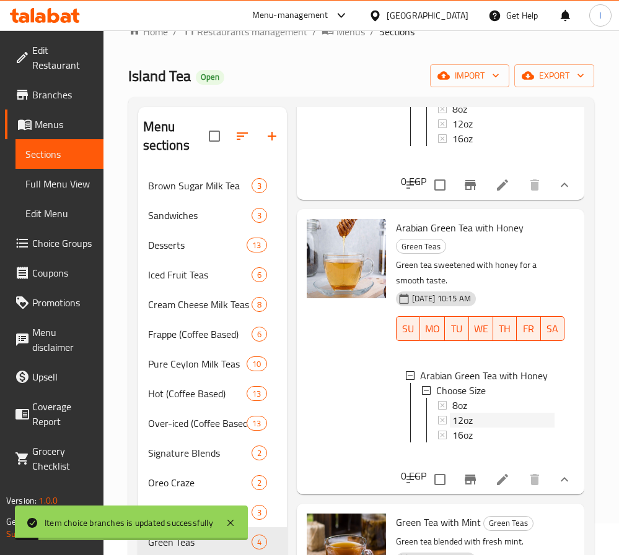
click at [471, 428] on span "12oz" at bounding box center [462, 420] width 20 height 15
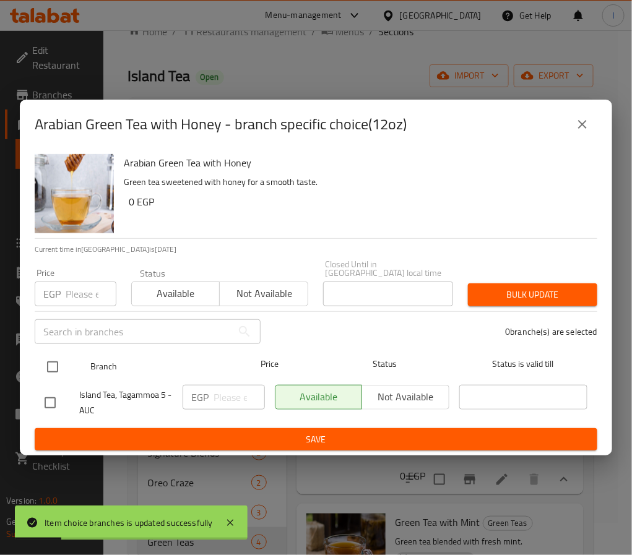
click at [45, 358] on input "checkbox" at bounding box center [53, 367] width 26 height 26
checkbox input "true"
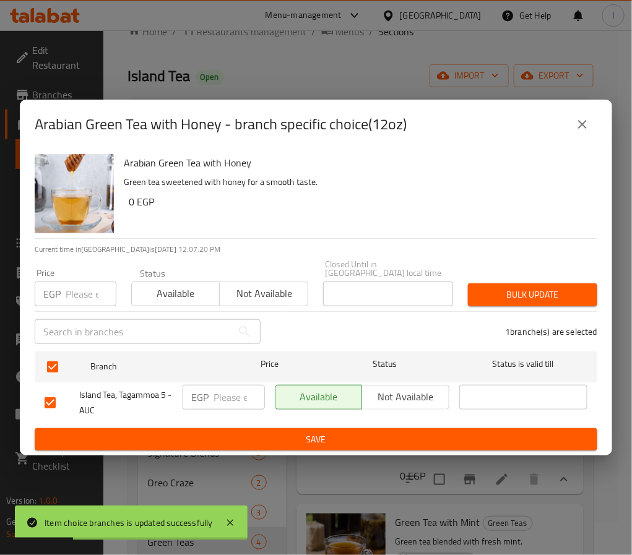
click at [233, 388] on input "number" at bounding box center [239, 397] width 51 height 25
paste input "75.00"
type input "75.00"
click at [293, 432] on span "Save" at bounding box center [316, 439] width 543 height 15
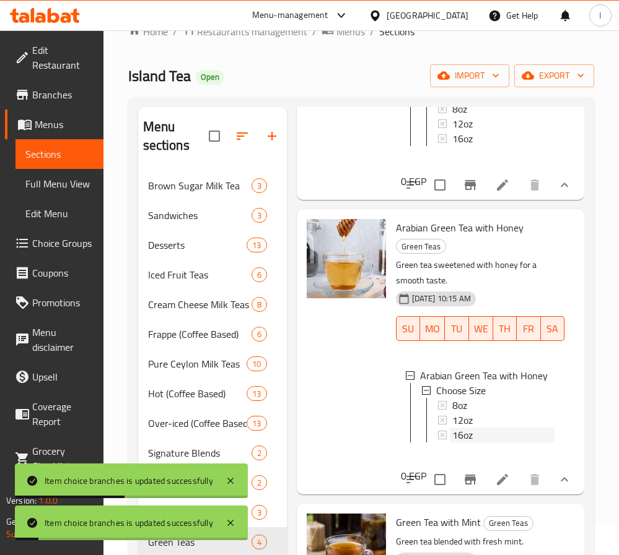
click at [454, 443] on span "16oz" at bounding box center [462, 435] width 20 height 15
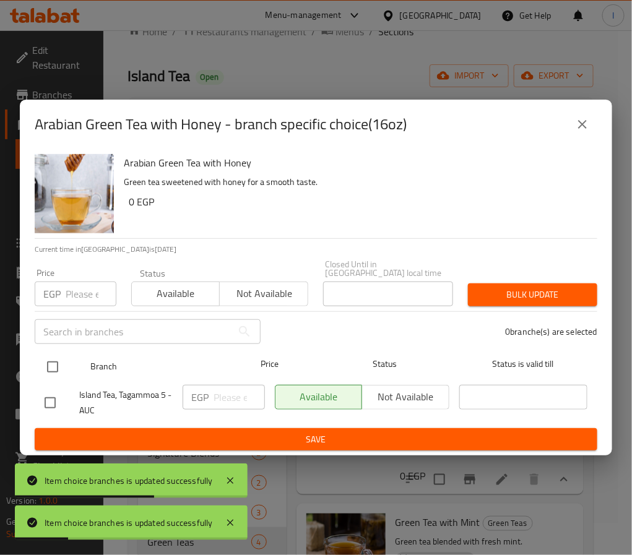
click at [58, 358] on input "checkbox" at bounding box center [53, 367] width 26 height 26
checkbox input "true"
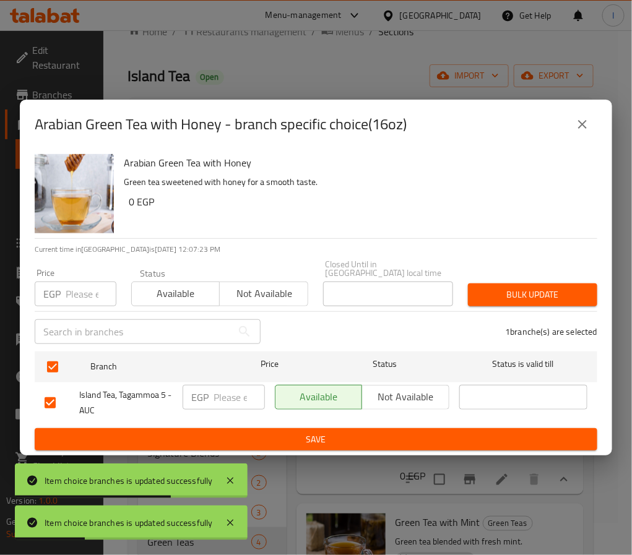
click at [220, 396] on input "number" at bounding box center [239, 397] width 51 height 25
paste input "85.00"
type input "85.00"
click at [305, 433] on span "Save" at bounding box center [316, 439] width 543 height 15
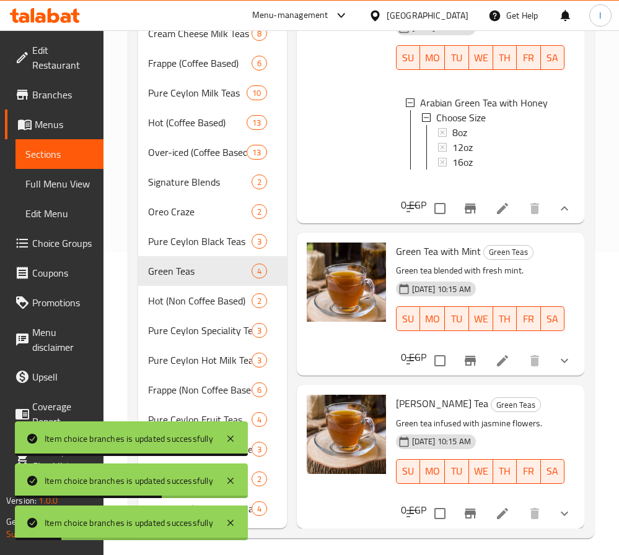
scroll to position [310, 0]
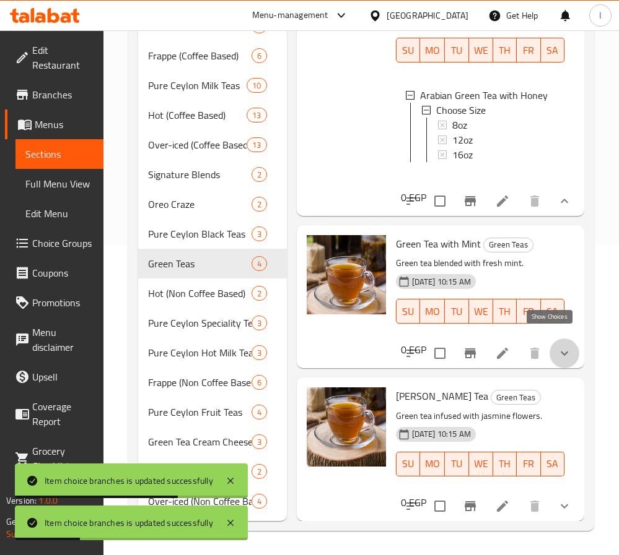
click at [557, 346] on icon "show more" at bounding box center [564, 353] width 15 height 15
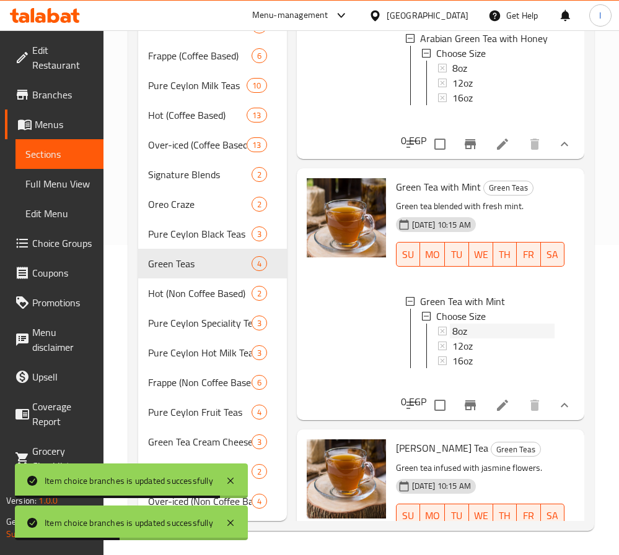
click at [472, 339] on div "8oz" at bounding box center [503, 331] width 102 height 15
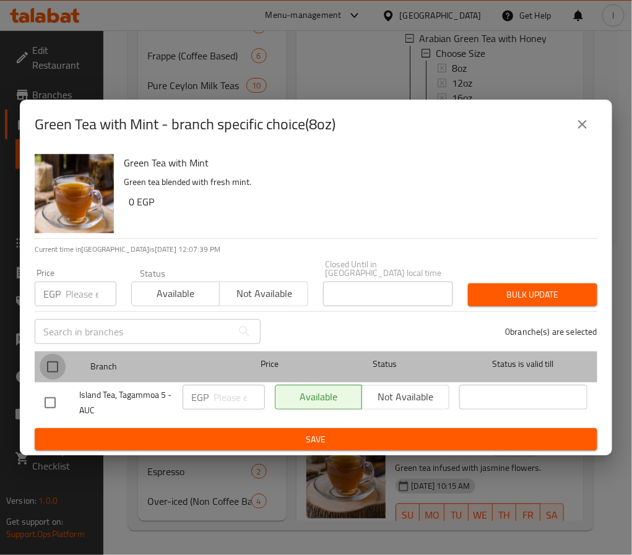
click at [51, 365] on input "checkbox" at bounding box center [53, 367] width 26 height 26
checkbox input "true"
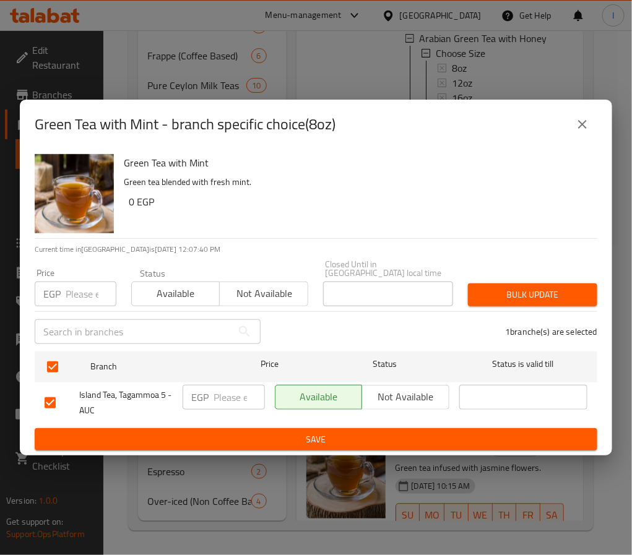
click at [230, 396] on input "number" at bounding box center [239, 397] width 51 height 25
paste input "65.00"
type input "65.00"
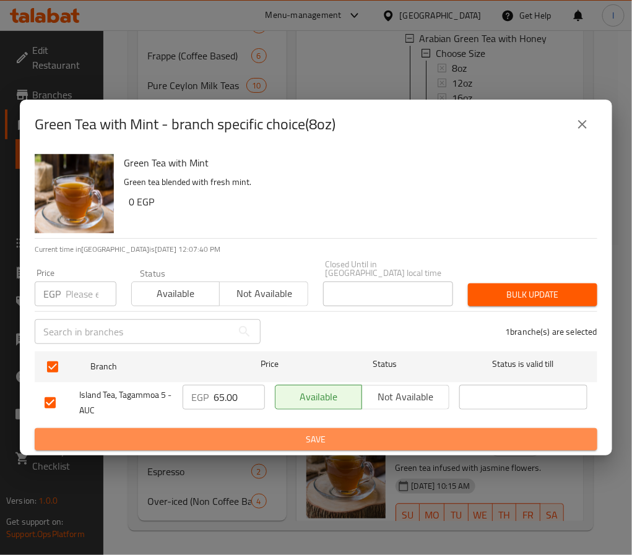
click at [289, 441] on span "Save" at bounding box center [316, 439] width 543 height 15
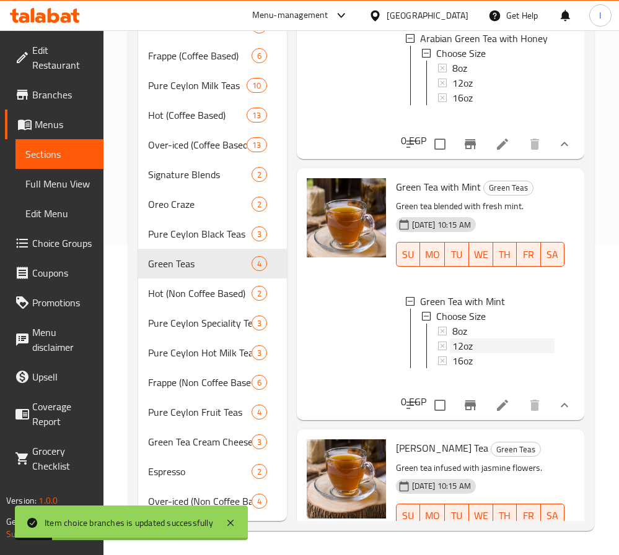
click at [461, 354] on span "12oz" at bounding box center [462, 346] width 20 height 15
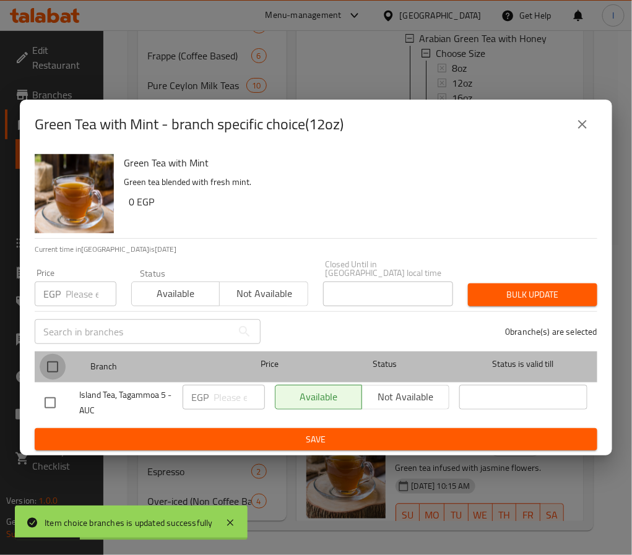
click at [53, 365] on input "checkbox" at bounding box center [53, 367] width 26 height 26
checkbox input "true"
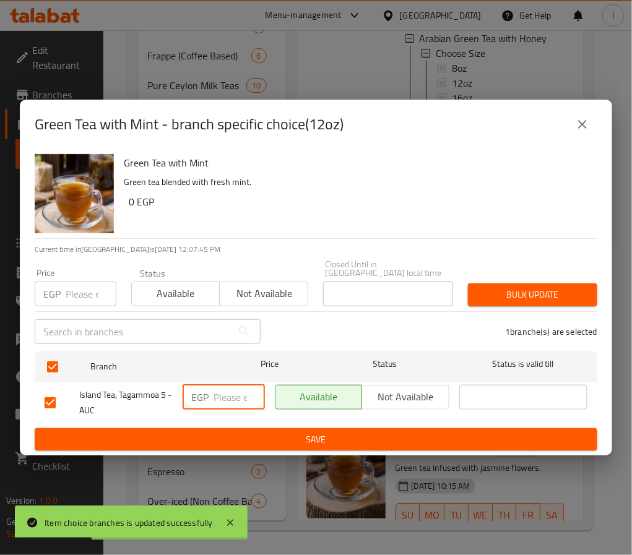
click at [223, 393] on input "number" at bounding box center [239, 397] width 51 height 25
paste input "75.00"
type input "75.00"
click at [251, 432] on span "Save" at bounding box center [316, 439] width 543 height 15
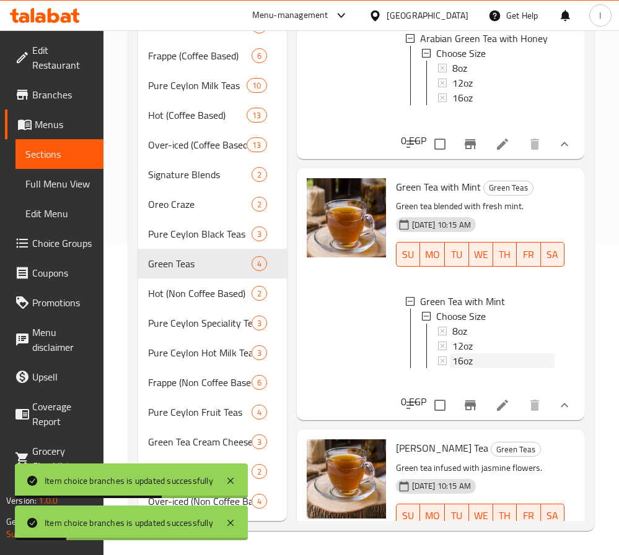
click at [462, 368] on span "16oz" at bounding box center [462, 361] width 20 height 15
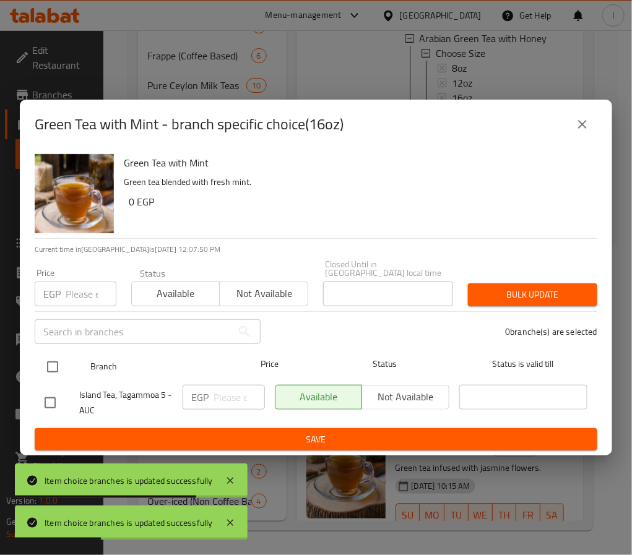
click at [54, 362] on input "checkbox" at bounding box center [53, 367] width 26 height 26
checkbox input "true"
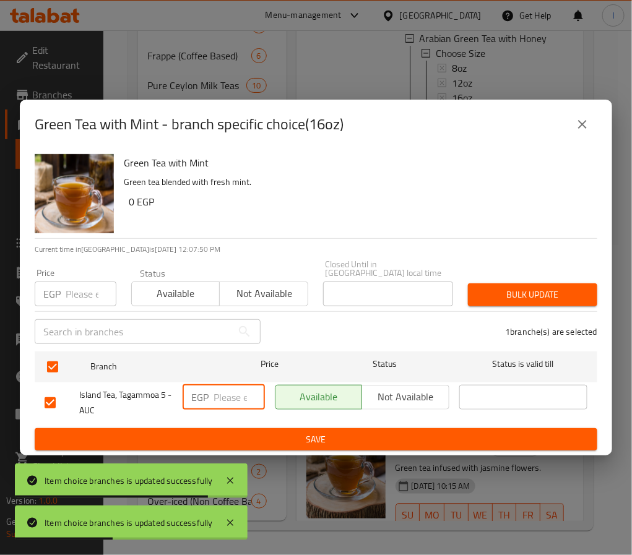
click at [216, 391] on input "number" at bounding box center [239, 397] width 51 height 25
paste input "85.00"
type input "85.00"
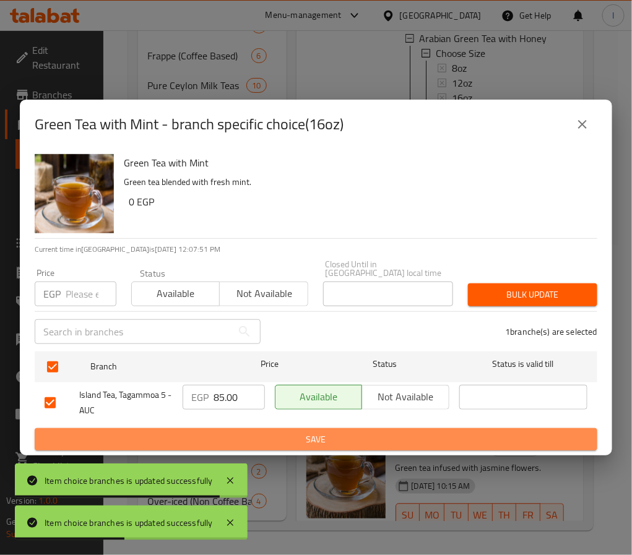
click at [273, 432] on span "Save" at bounding box center [316, 439] width 543 height 15
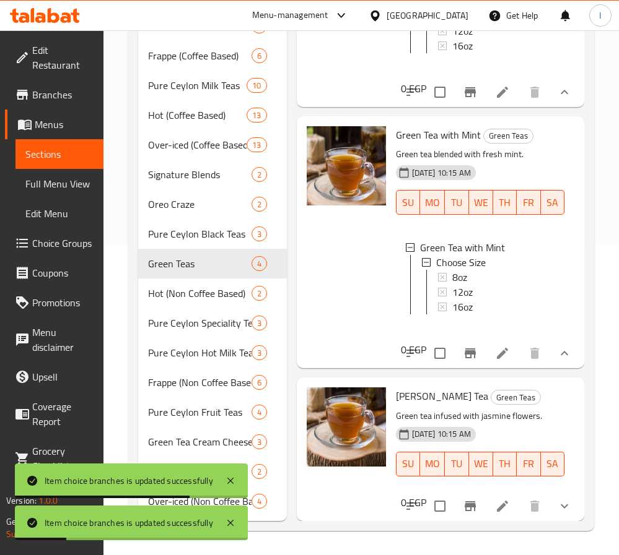
scroll to position [397, 0]
drag, startPoint x: 543, startPoint y: 490, endPoint x: 533, endPoint y: 457, distance: 34.9
click at [557, 499] on icon "show more" at bounding box center [564, 506] width 15 height 15
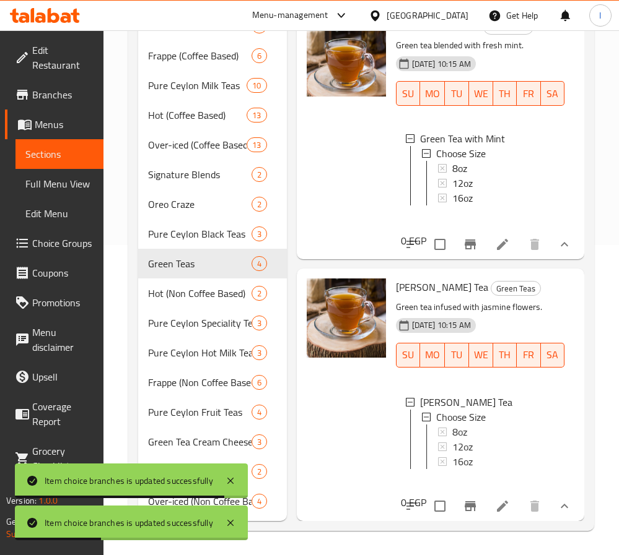
scroll to position [521, 0]
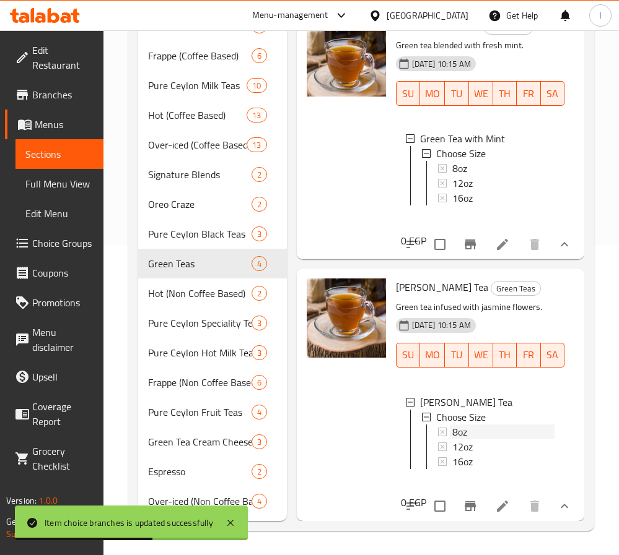
click at [461, 425] on span "8oz" at bounding box center [459, 432] width 15 height 15
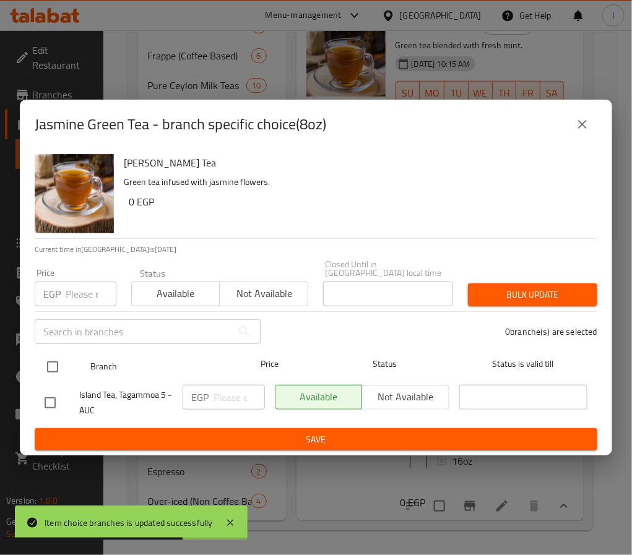
click at [48, 359] on input "checkbox" at bounding box center [53, 367] width 26 height 26
checkbox input "true"
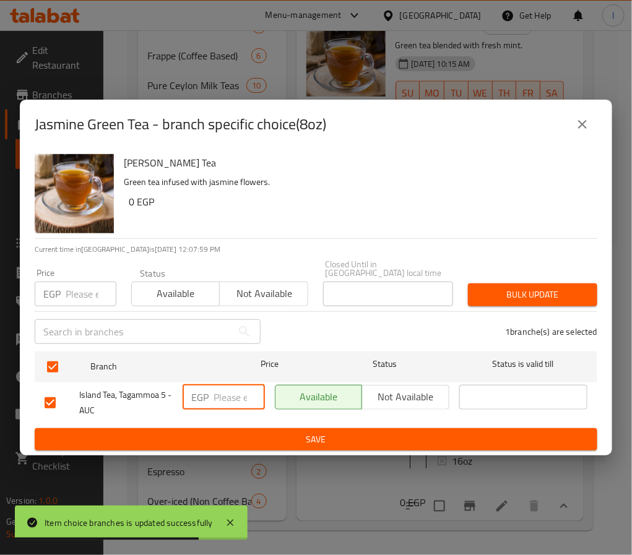
click at [222, 387] on input "number" at bounding box center [239, 397] width 51 height 25
paste input "65.00"
type input "65.00"
click at [258, 432] on span "Save" at bounding box center [316, 439] width 543 height 15
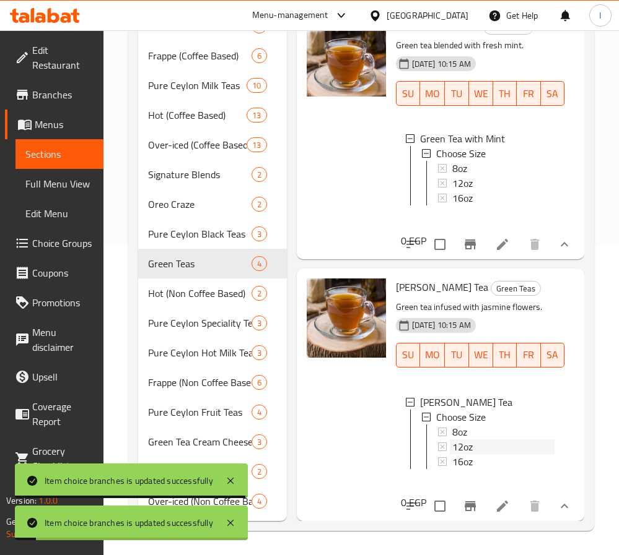
click at [471, 440] on span "12oz" at bounding box center [462, 447] width 20 height 15
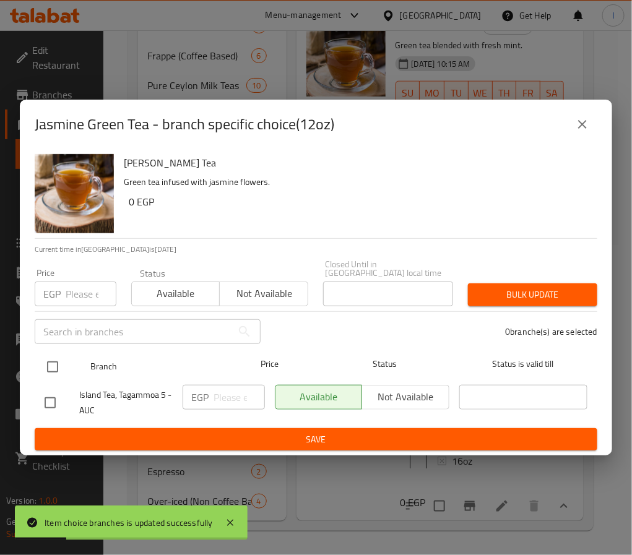
click at [60, 362] on input "checkbox" at bounding box center [53, 367] width 26 height 26
checkbox input "true"
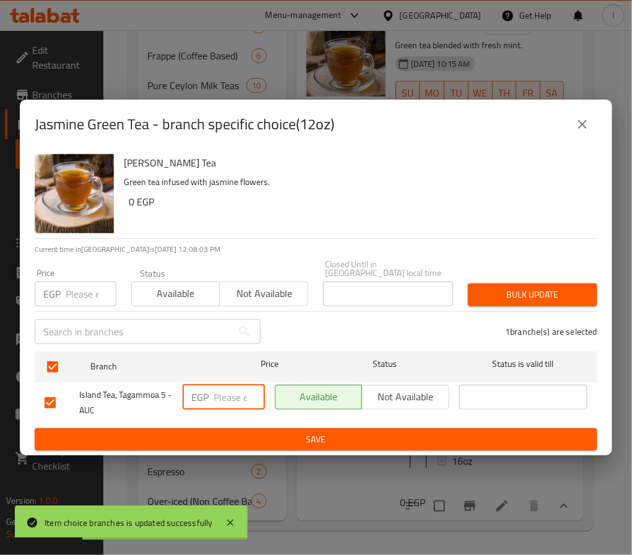
click at [229, 398] on input "number" at bounding box center [239, 397] width 51 height 25
paste input "75.00"
type input "75.00"
click at [253, 432] on span "Save" at bounding box center [316, 439] width 543 height 15
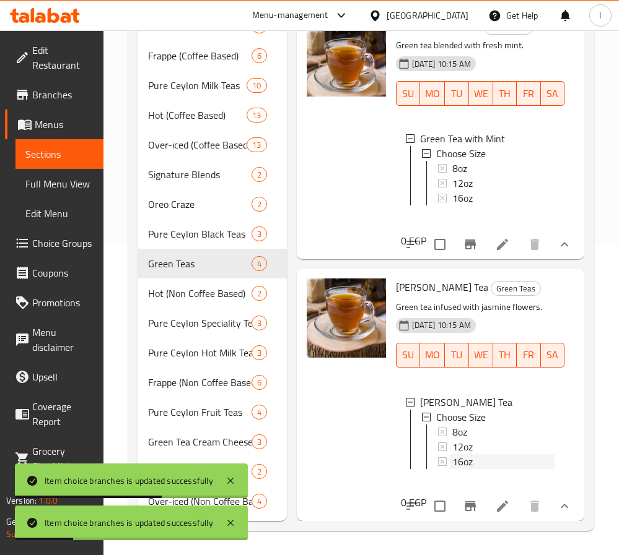
click at [484, 454] on div "16oz" at bounding box center [503, 461] width 102 height 15
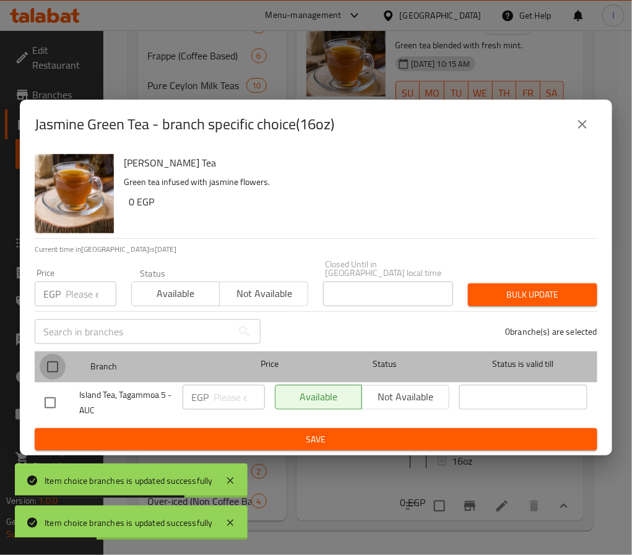
click at [43, 357] on input "checkbox" at bounding box center [53, 367] width 26 height 26
checkbox input "true"
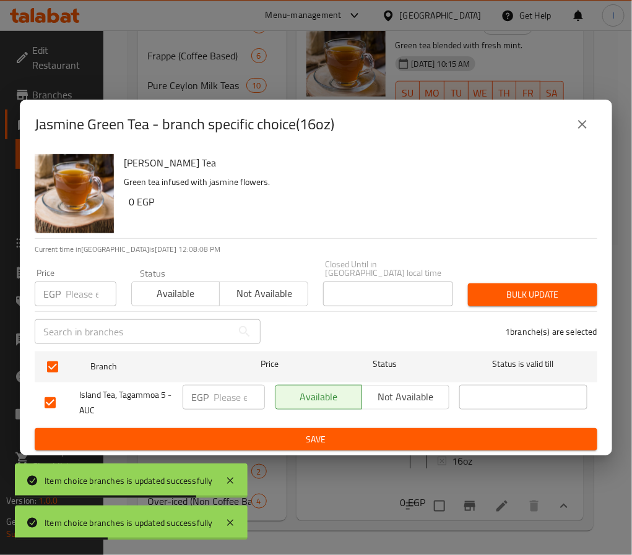
click at [227, 399] on input "number" at bounding box center [239, 397] width 51 height 25
paste input "85.00"
type input "85.00"
click at [282, 435] on span "Save" at bounding box center [316, 439] width 543 height 15
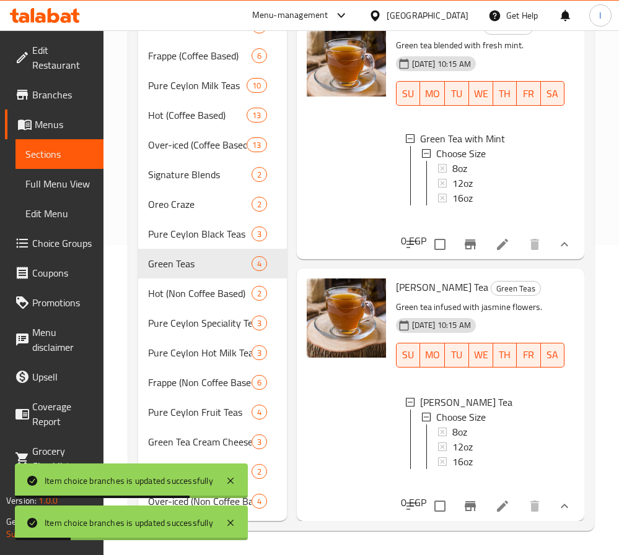
click at [346, 400] on div at bounding box center [346, 395] width 89 height 242
click at [199, 359] on span "Pure Ceylon Hot Milk Teas" at bounding box center [182, 352] width 69 height 15
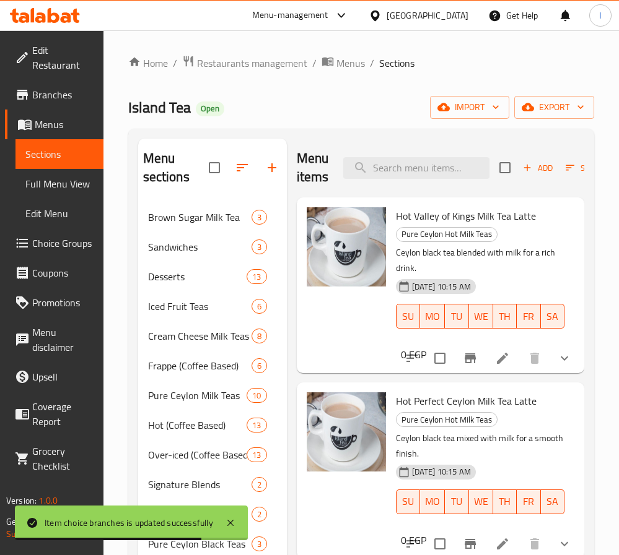
drag, startPoint x: 562, startPoint y: 353, endPoint x: 559, endPoint y: 361, distance: 8.4
click at [562, 353] on icon "show more" at bounding box center [564, 358] width 15 height 15
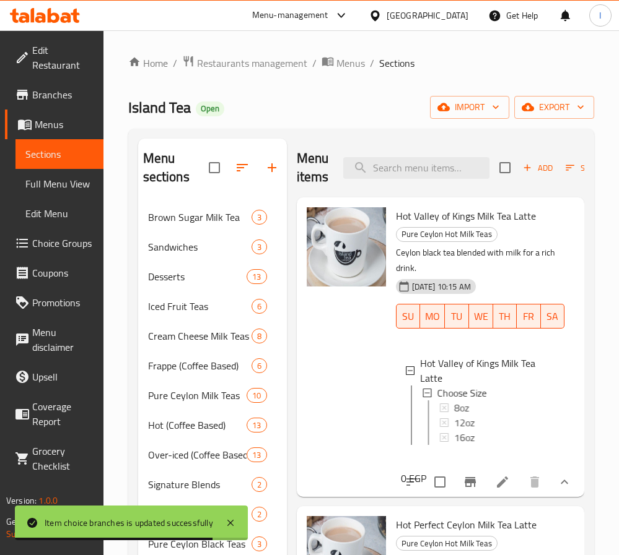
scroll to position [2, 0]
click at [477, 404] on div "8oz" at bounding box center [503, 406] width 102 height 15
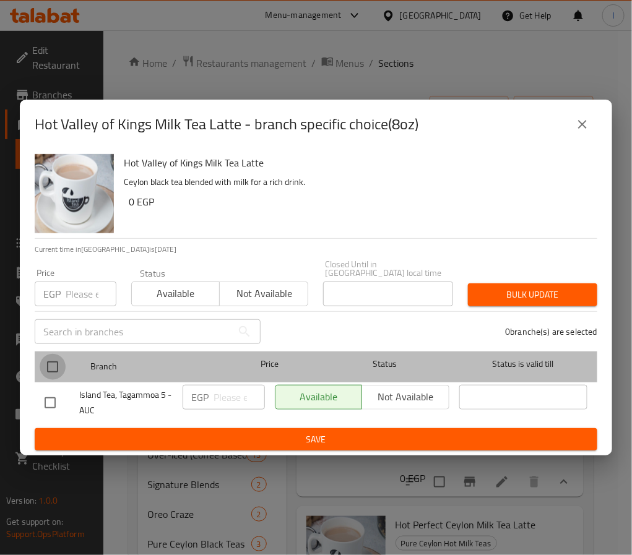
click at [53, 357] on input "checkbox" at bounding box center [53, 367] width 26 height 26
checkbox input "true"
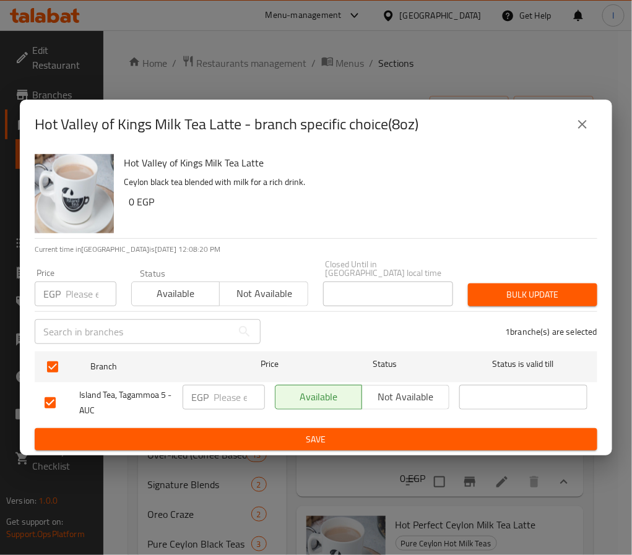
click at [244, 391] on input "number" at bounding box center [239, 397] width 51 height 25
paste input "95.00"
type input "95.00"
click at [266, 428] on button "Save" at bounding box center [316, 439] width 563 height 23
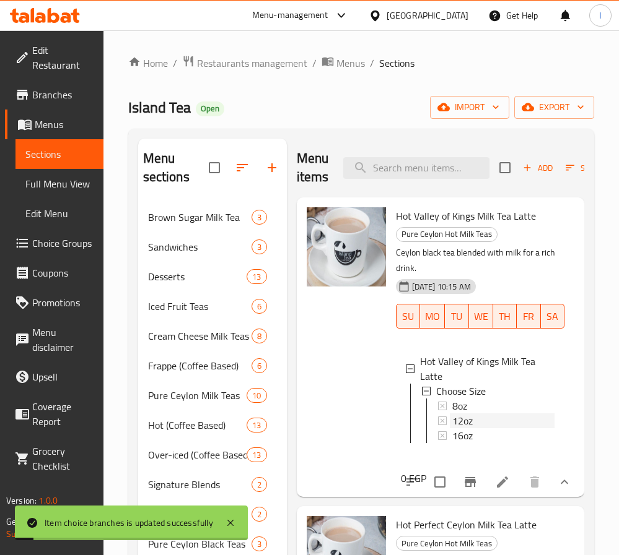
click at [477, 416] on div "12oz" at bounding box center [503, 421] width 102 height 15
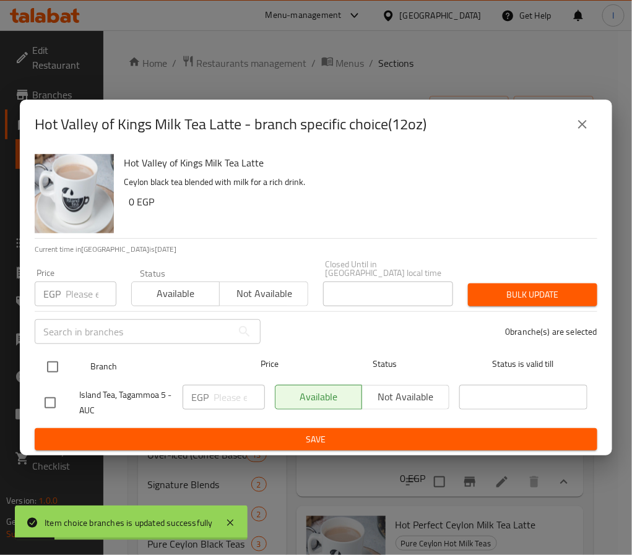
click at [53, 359] on input "checkbox" at bounding box center [53, 367] width 26 height 26
checkbox input "true"
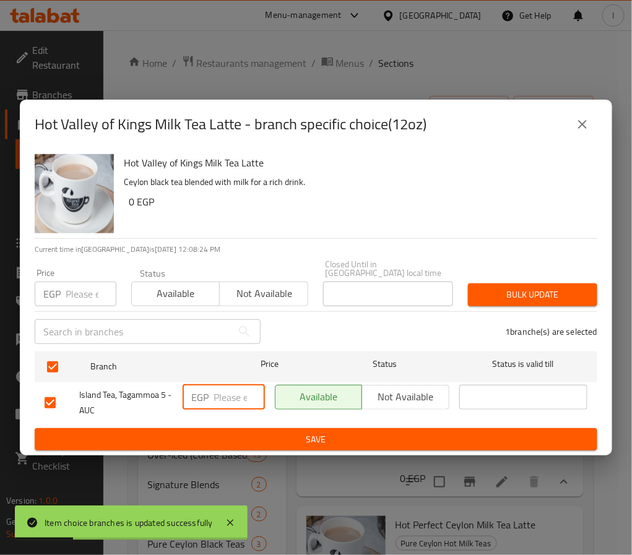
click at [228, 394] on input "number" at bounding box center [239, 397] width 51 height 25
paste input "110.00"
type input "110.00"
click at [257, 415] on div "EGP 110.00 ​" at bounding box center [224, 403] width 92 height 46
click at [260, 432] on span "Save" at bounding box center [316, 439] width 543 height 15
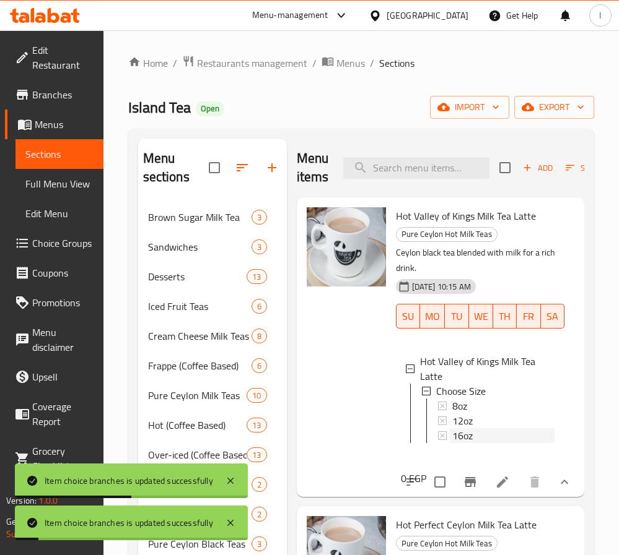
click at [475, 430] on div "16oz" at bounding box center [503, 435] width 102 height 15
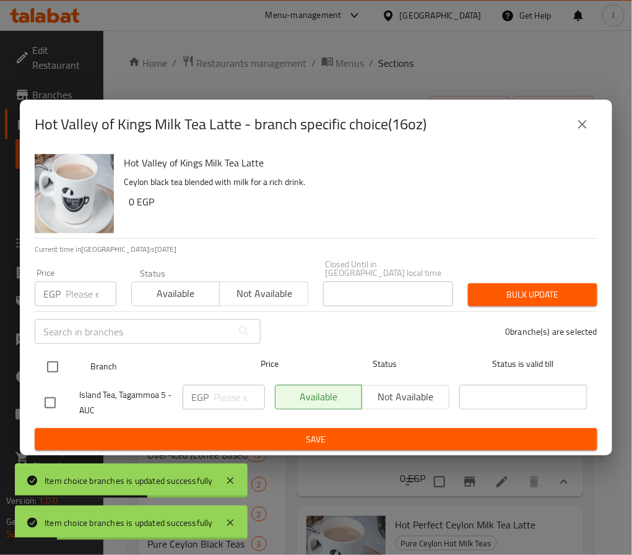
click at [43, 357] on input "checkbox" at bounding box center [53, 367] width 26 height 26
checkbox input "true"
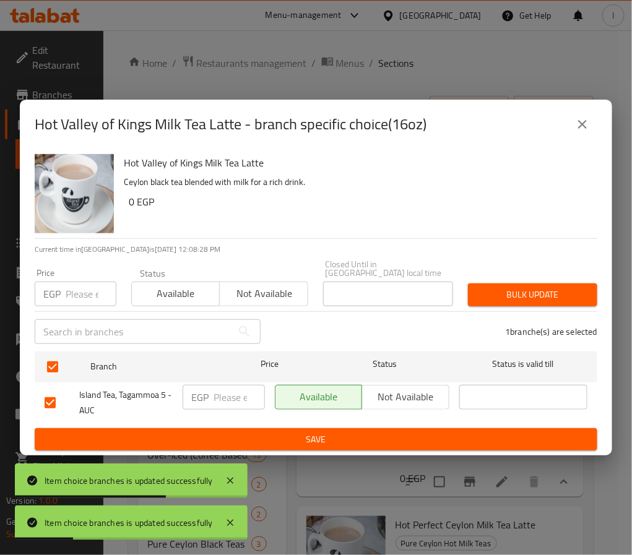
click at [212, 400] on div "EGP ​" at bounding box center [224, 397] width 82 height 25
paste input "125.00"
type input "125.00"
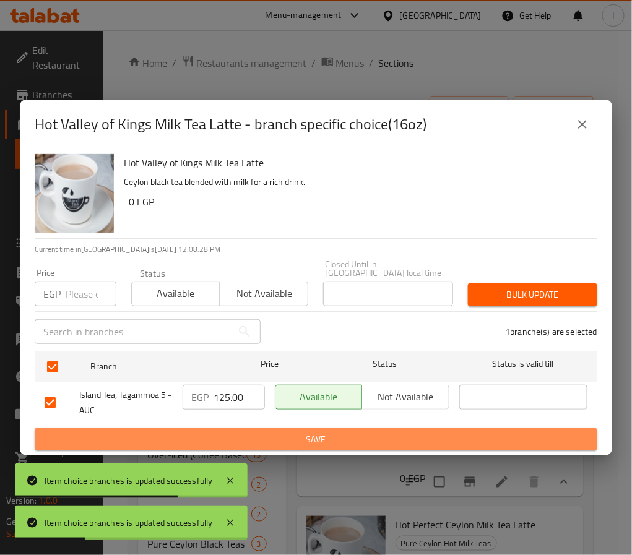
click at [300, 435] on span "Save" at bounding box center [316, 439] width 543 height 15
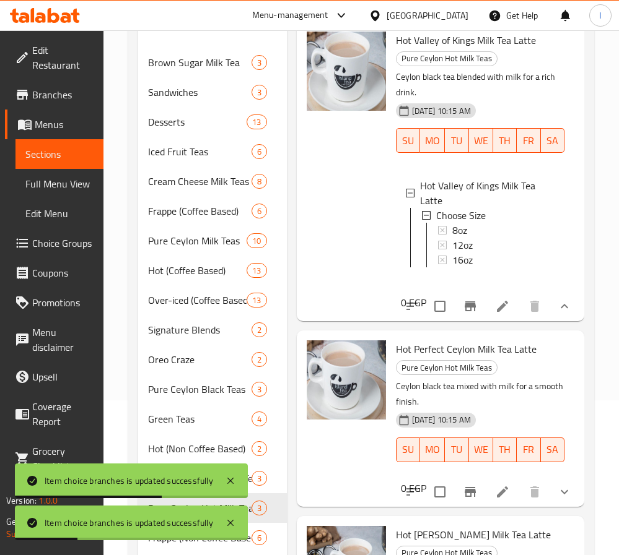
scroll to position [186, 0]
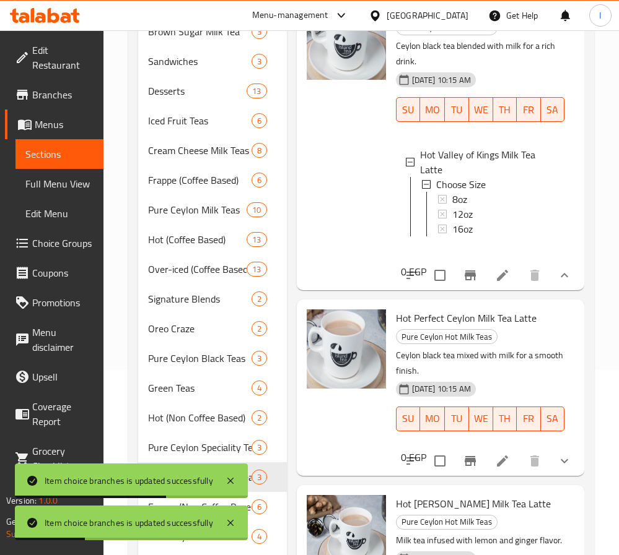
click at [557, 454] on icon "show more" at bounding box center [564, 461] width 15 height 15
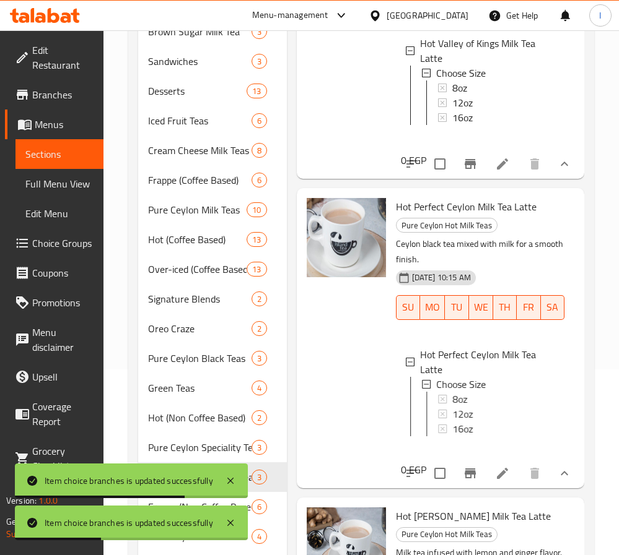
scroll to position [202, 0]
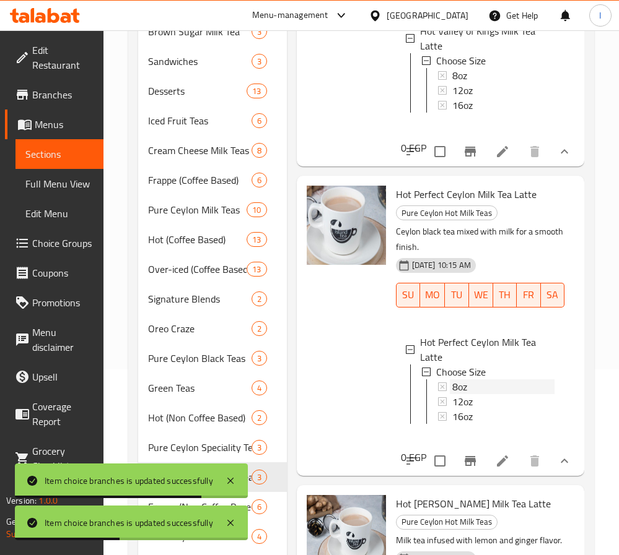
click at [469, 380] on div "8oz" at bounding box center [503, 387] width 102 height 15
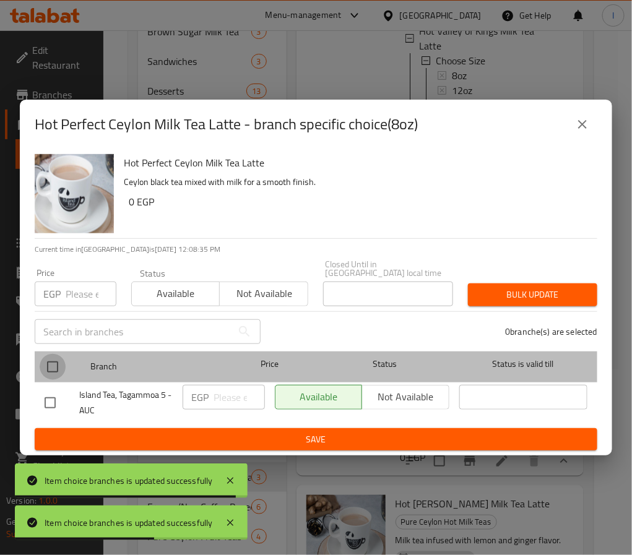
click at [54, 361] on input "checkbox" at bounding box center [53, 367] width 26 height 26
checkbox input "true"
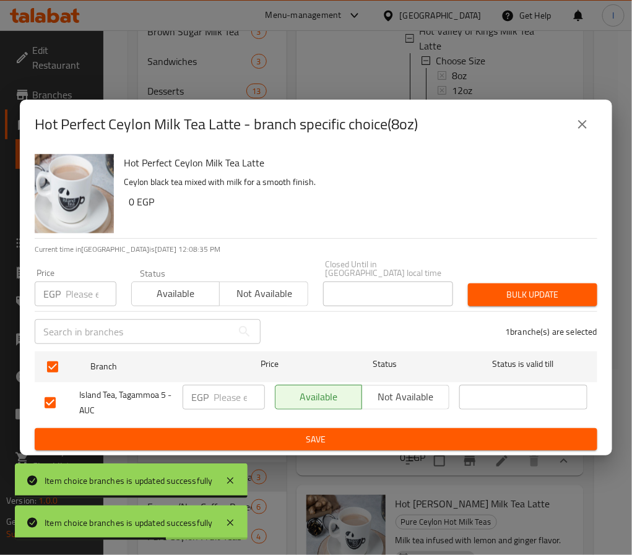
click at [228, 398] on input "number" at bounding box center [239, 397] width 51 height 25
paste input "95.00"
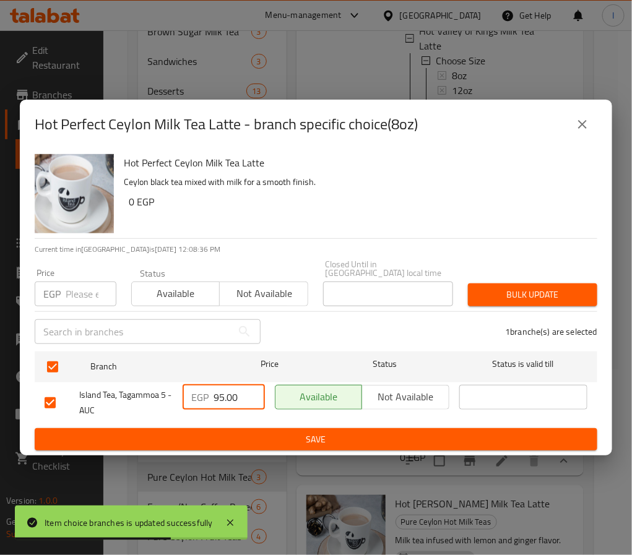
type input "95.00"
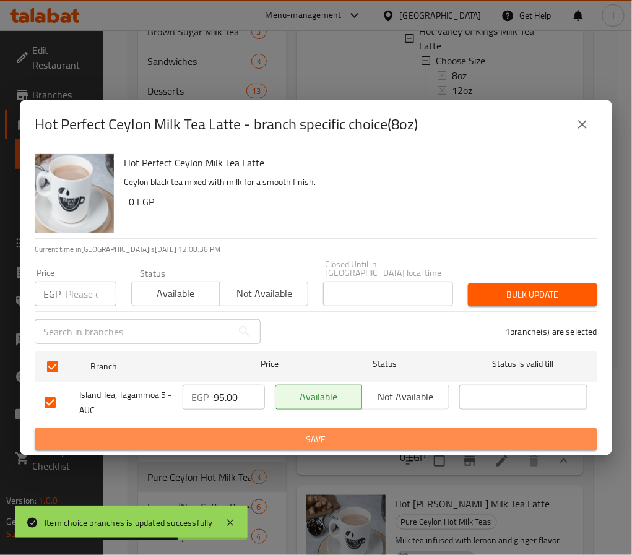
click at [244, 428] on button "Save" at bounding box center [316, 439] width 563 height 23
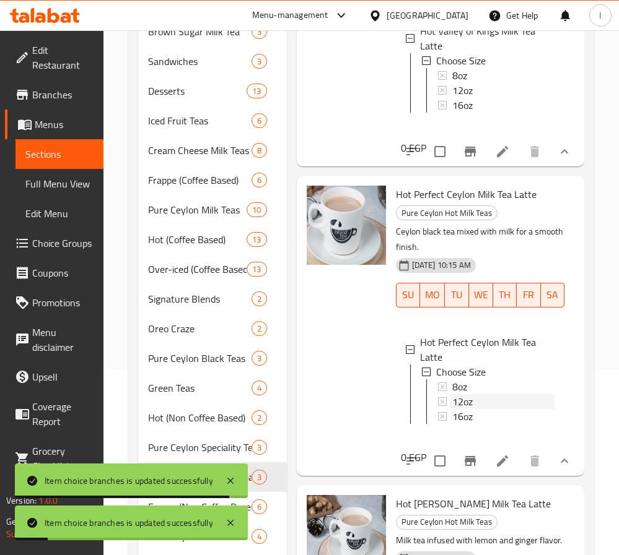
click at [459, 394] on span "12oz" at bounding box center [462, 401] width 20 height 15
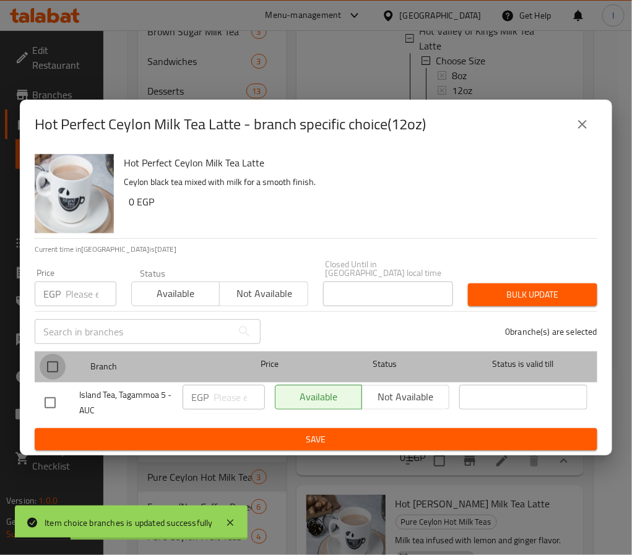
drag, startPoint x: 56, startPoint y: 361, endPoint x: 197, endPoint y: 387, distance: 142.9
click at [56, 360] on input "checkbox" at bounding box center [53, 367] width 26 height 26
checkbox input "true"
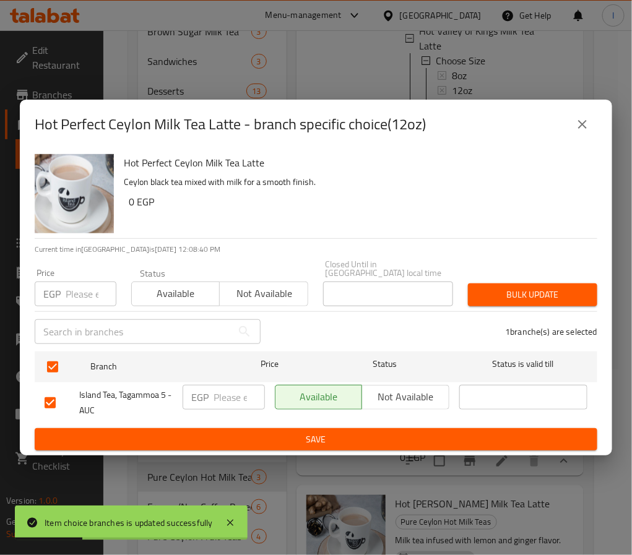
click at [227, 397] on input "number" at bounding box center [239, 397] width 51 height 25
paste input "110.00"
type input "110.00"
click at [268, 428] on button "Save" at bounding box center [316, 439] width 563 height 23
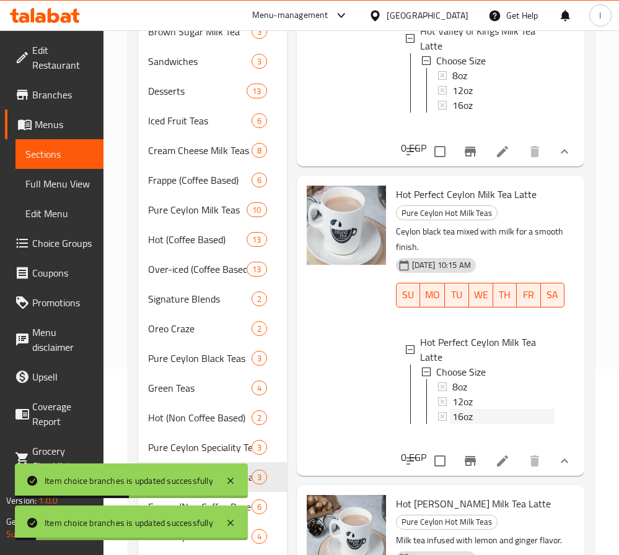
click at [462, 409] on span "16oz" at bounding box center [462, 416] width 20 height 15
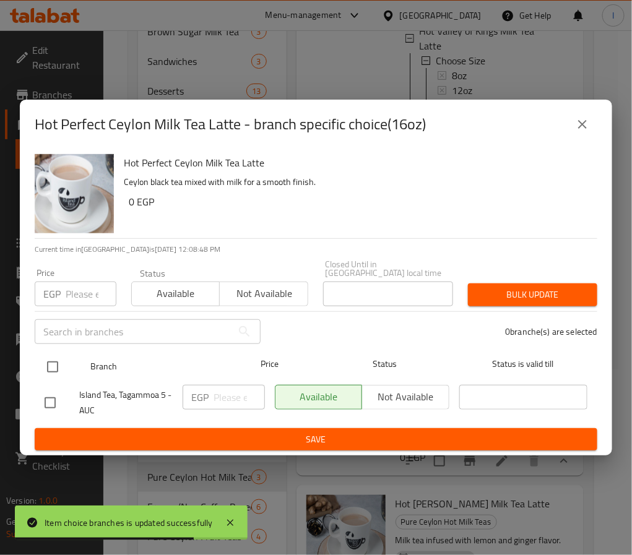
click at [52, 362] on input "checkbox" at bounding box center [53, 367] width 26 height 26
checkbox input "true"
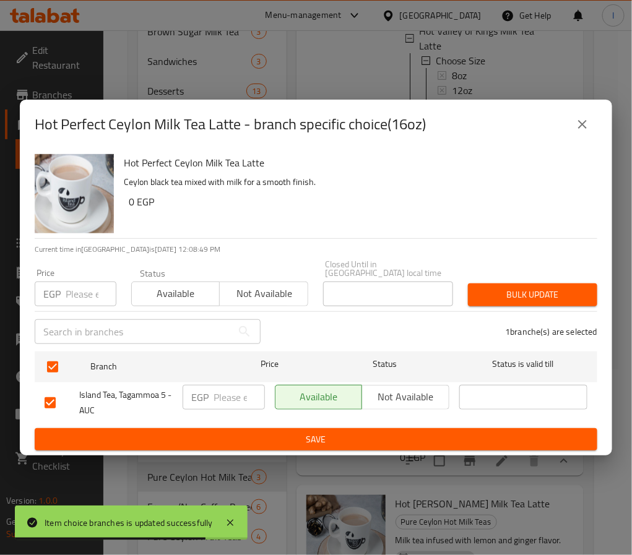
drag, startPoint x: 216, startPoint y: 389, endPoint x: 225, endPoint y: 394, distance: 10.0
click at [217, 389] on input "number" at bounding box center [239, 397] width 51 height 25
paste input "125.00"
type input "125.00"
click at [277, 435] on span "Save" at bounding box center [316, 439] width 543 height 15
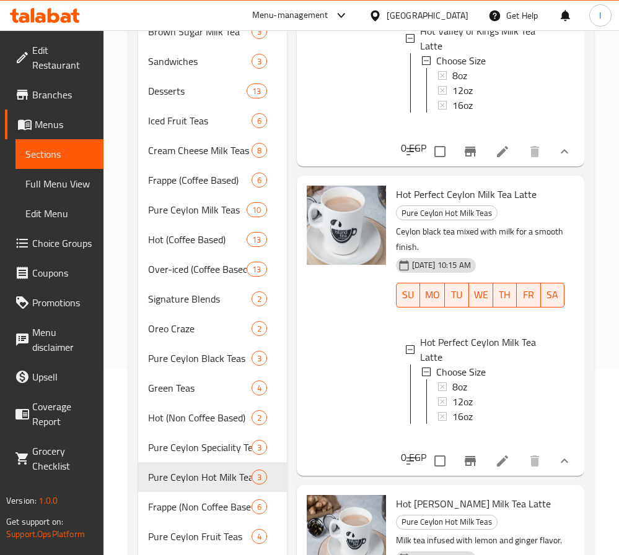
click at [463, 409] on span "16oz" at bounding box center [462, 416] width 20 height 15
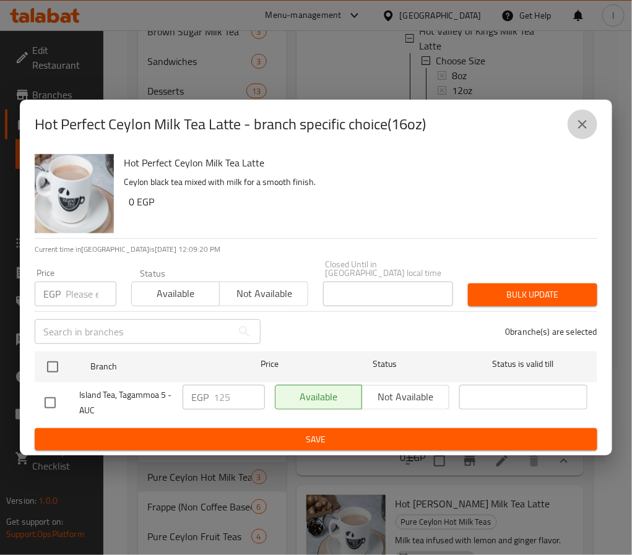
click at [582, 123] on icon "close" at bounding box center [582, 124] width 15 height 15
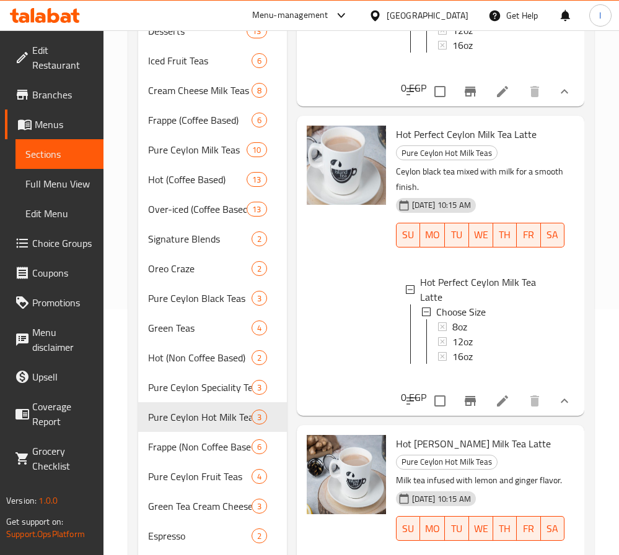
scroll to position [310, 0]
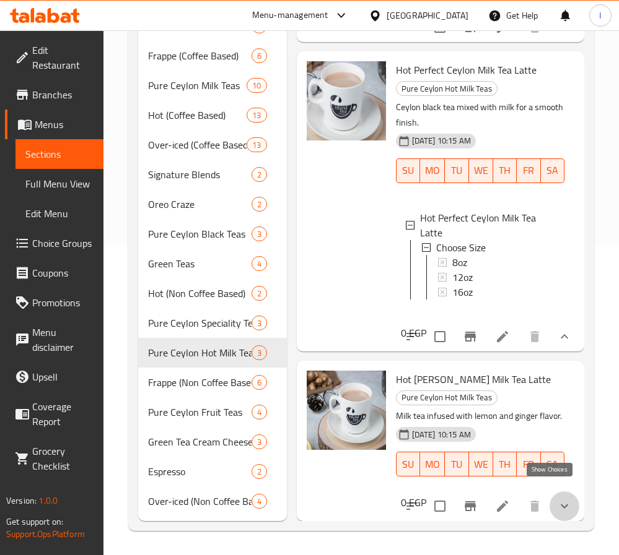
click at [557, 500] on icon "show more" at bounding box center [564, 506] width 15 height 15
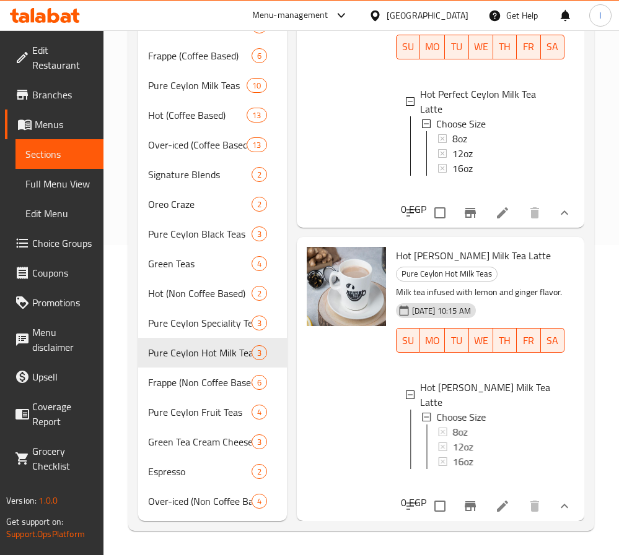
scroll to position [341, 0]
click at [474, 161] on div "16oz" at bounding box center [503, 168] width 102 height 15
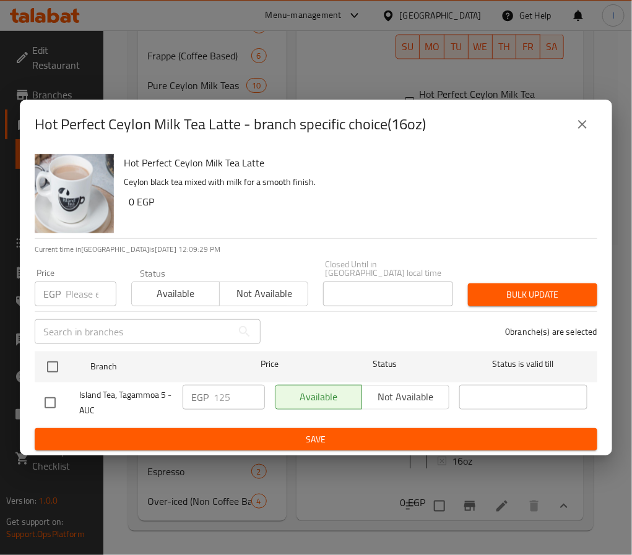
click at [584, 124] on icon "close" at bounding box center [582, 124] width 15 height 15
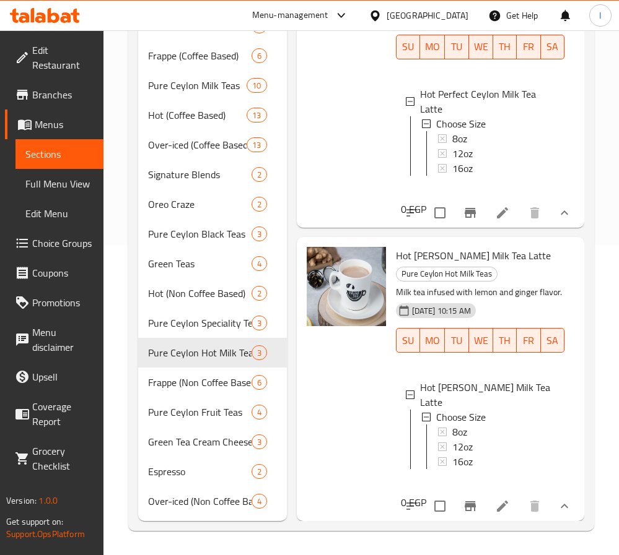
scroll to position [2, 0]
click at [347, 381] on div at bounding box center [346, 379] width 89 height 274
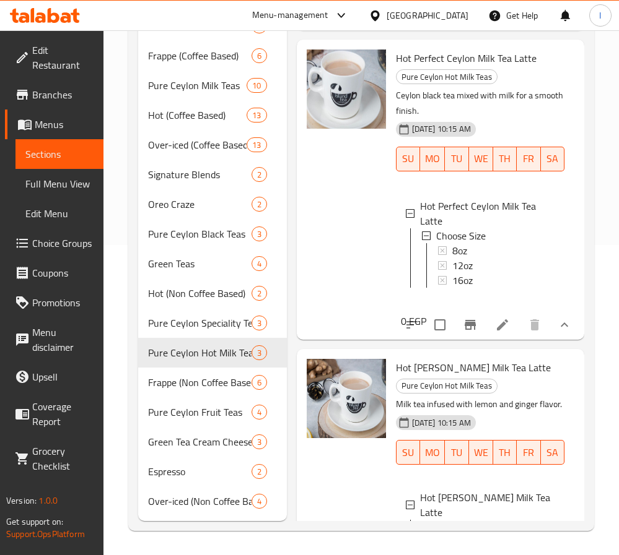
scroll to position [155, 0]
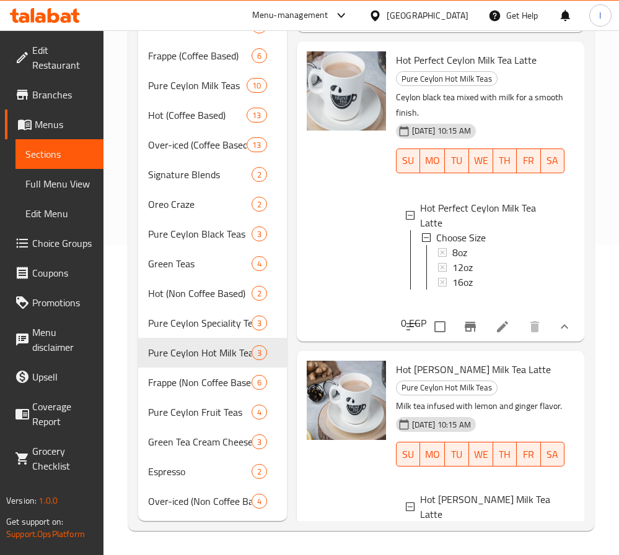
click at [481, 290] on div "16oz" at bounding box center [503, 282] width 102 height 15
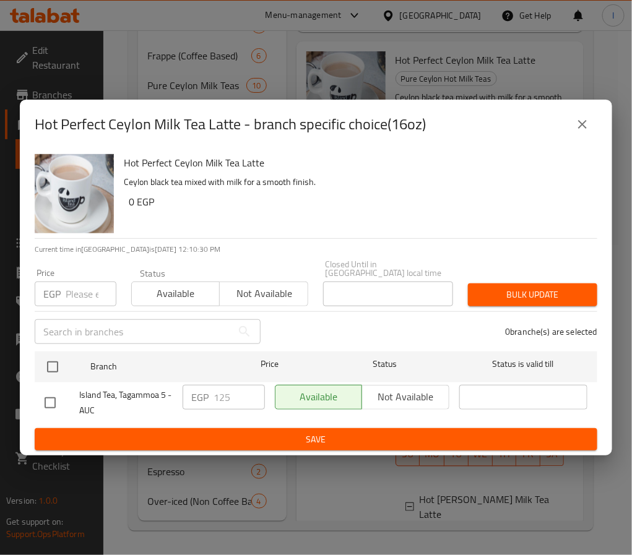
click at [581, 132] on icon "close" at bounding box center [582, 124] width 15 height 15
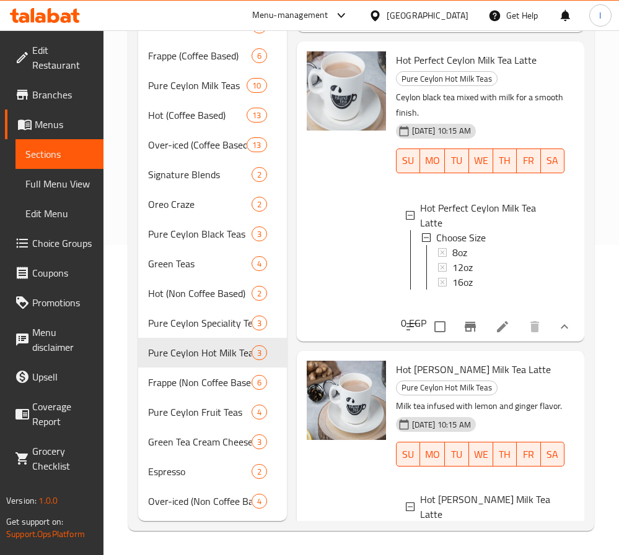
drag, startPoint x: 370, startPoint y: 269, endPoint x: 388, endPoint y: 292, distance: 28.6
click at [370, 269] on div at bounding box center [346, 191] width 89 height 290
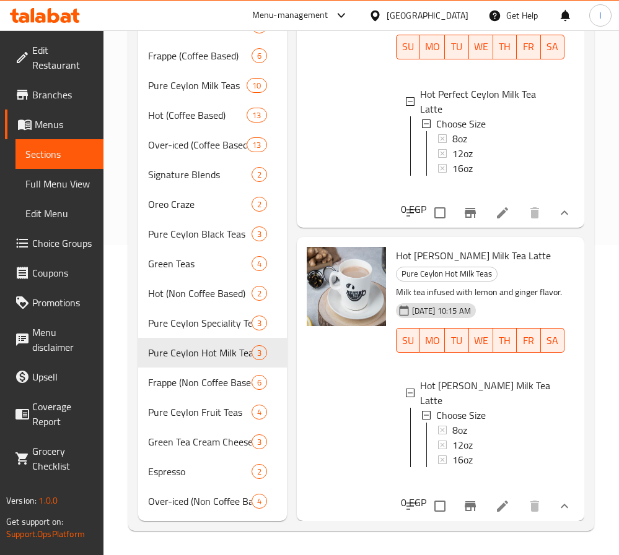
scroll to position [341, 0]
click at [496, 423] on div "8oz" at bounding box center [503, 430] width 102 height 15
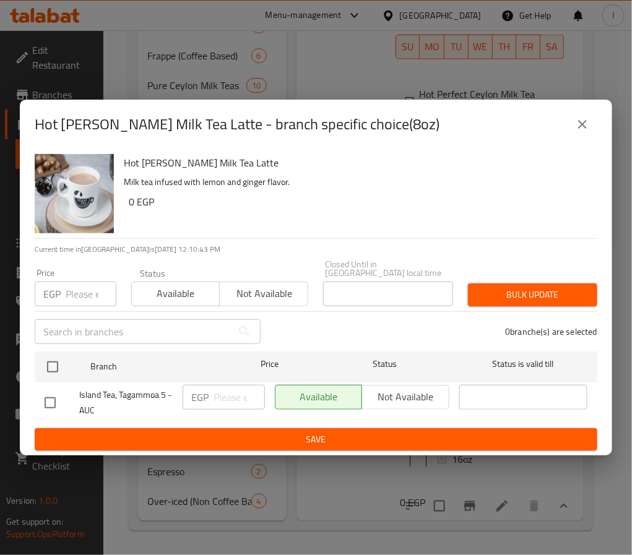
drag, startPoint x: 53, startPoint y: 363, endPoint x: 192, endPoint y: 409, distance: 146.6
click at [53, 363] on input "checkbox" at bounding box center [53, 367] width 26 height 26
checkbox input "true"
click at [231, 399] on input "number" at bounding box center [239, 397] width 51 height 25
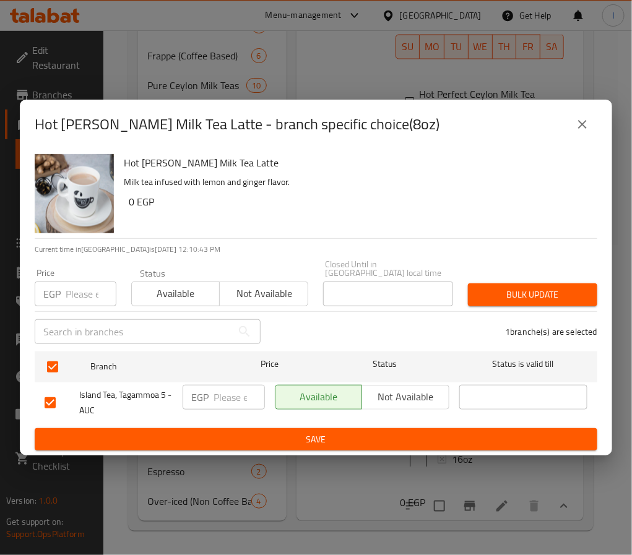
paste input "95.00"
type input "95.00"
click at [283, 428] on button "Save" at bounding box center [316, 439] width 563 height 23
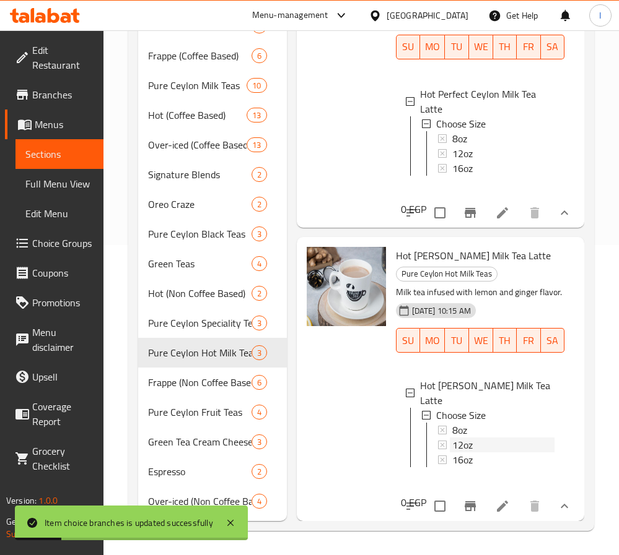
click at [474, 438] on div "12oz" at bounding box center [503, 445] width 102 height 15
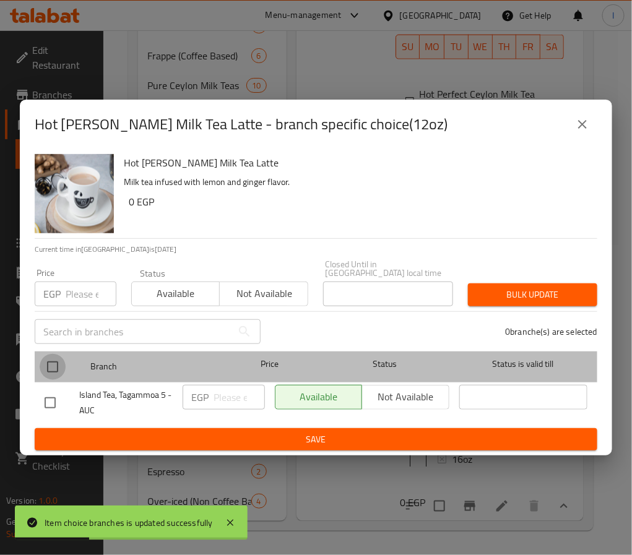
click at [48, 355] on input "checkbox" at bounding box center [53, 367] width 26 height 26
checkbox input "true"
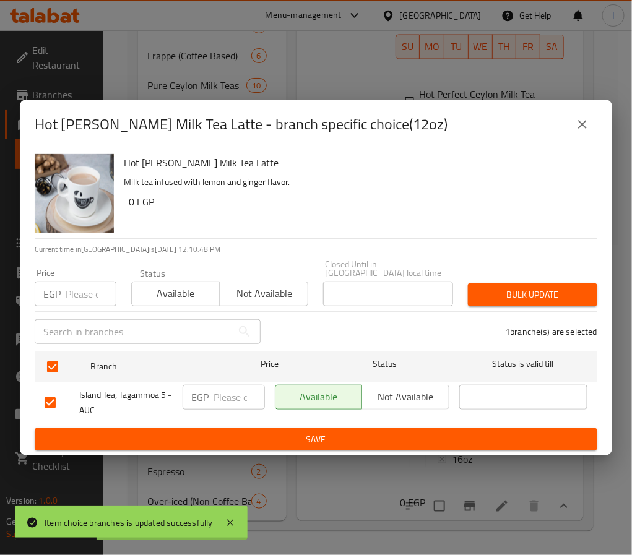
click at [215, 399] on input "number" at bounding box center [239, 397] width 51 height 25
paste input "110.00"
type input "110.00"
click at [264, 432] on span "Save" at bounding box center [316, 439] width 543 height 15
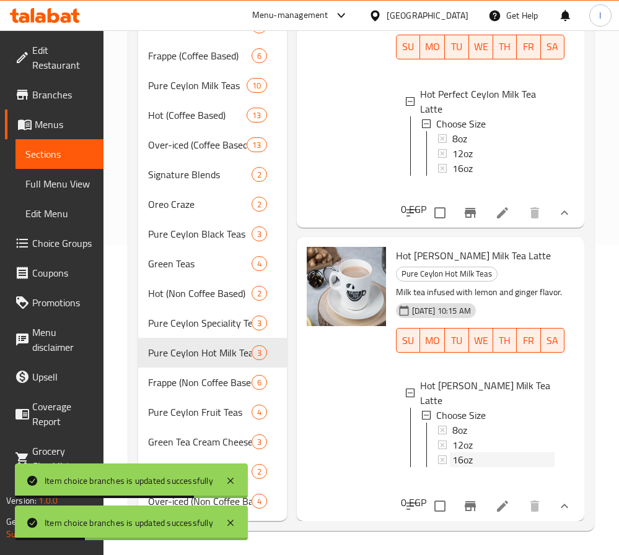
click at [470, 453] on span "16oz" at bounding box center [462, 460] width 20 height 15
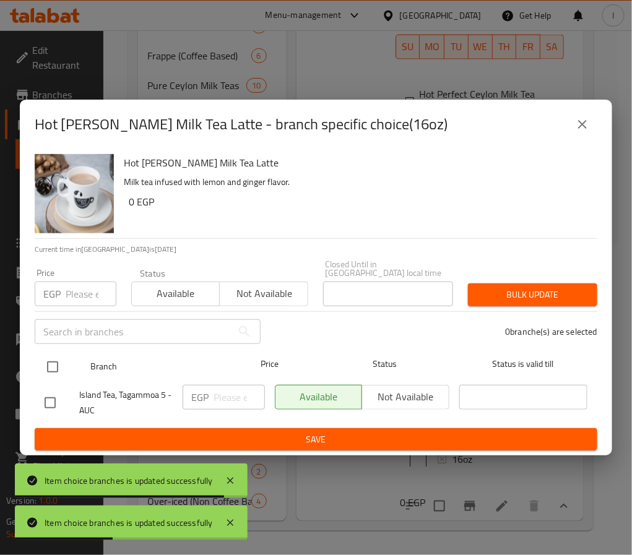
click at [54, 357] on input "checkbox" at bounding box center [53, 367] width 26 height 26
checkbox input "true"
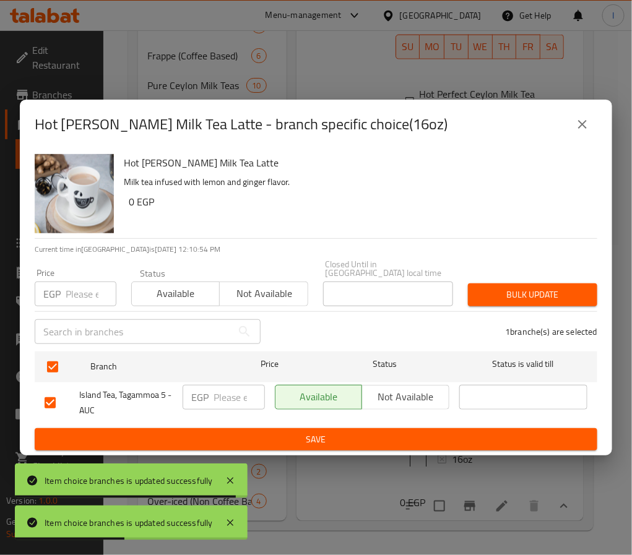
click at [227, 385] on input "number" at bounding box center [239, 397] width 51 height 25
paste input "125.00"
type input "125.00"
click at [268, 432] on span "Save" at bounding box center [316, 439] width 543 height 15
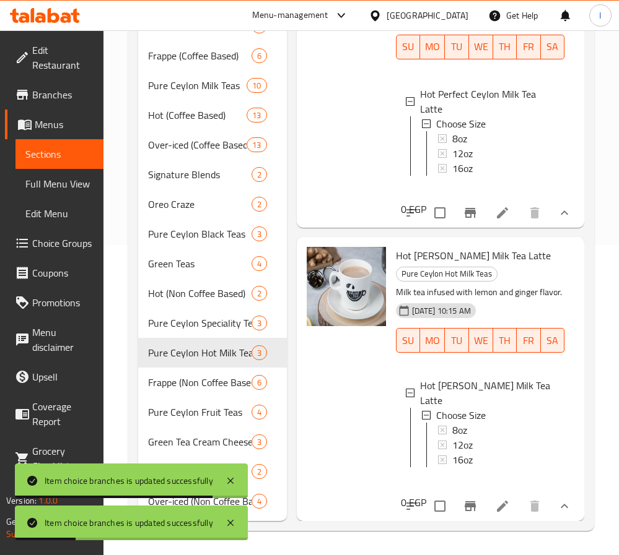
click at [339, 415] on div at bounding box center [346, 379] width 89 height 274
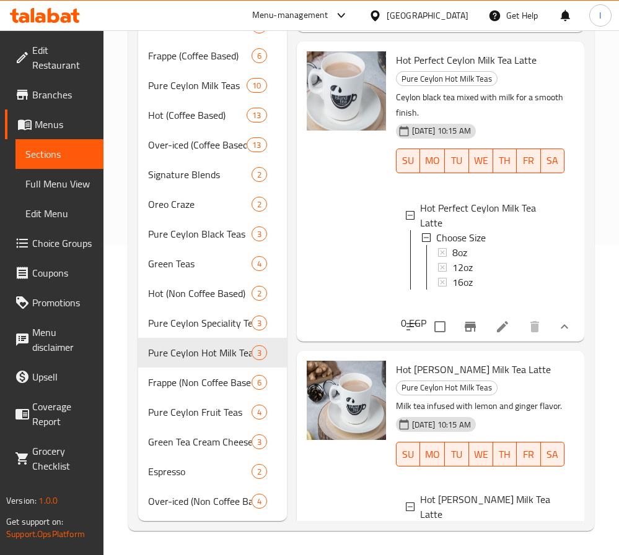
scroll to position [0, 0]
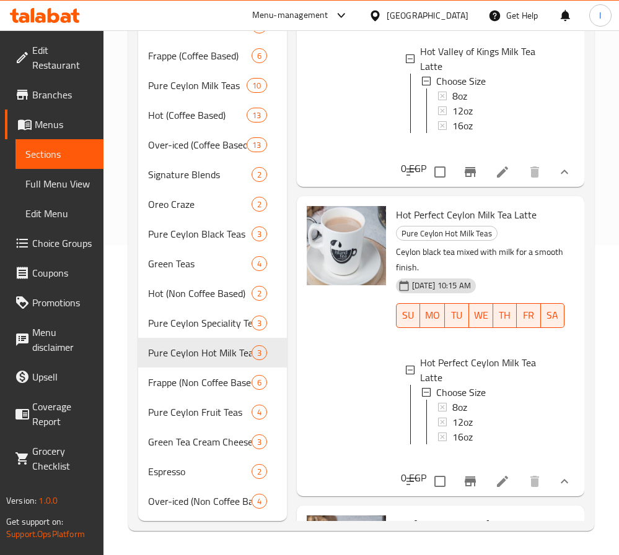
click at [332, 370] on div at bounding box center [346, 346] width 89 height 290
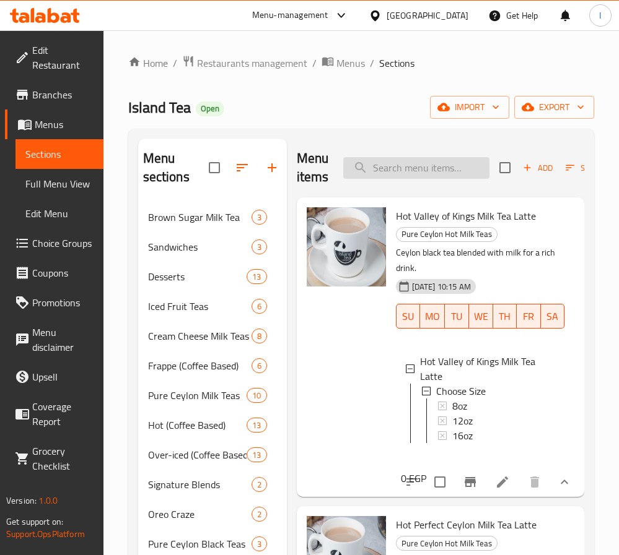
click at [405, 176] on input "search" at bounding box center [416, 168] width 146 height 22
paste input "Creamy"
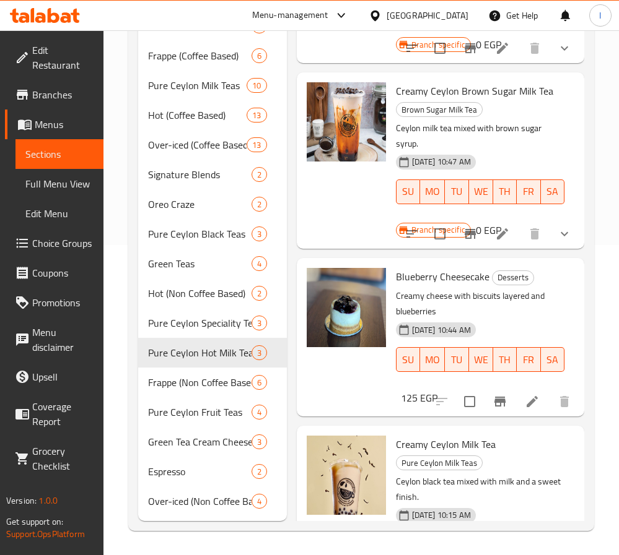
drag, startPoint x: 340, startPoint y: 46, endPoint x: 341, endPoint y: 53, distance: 6.2
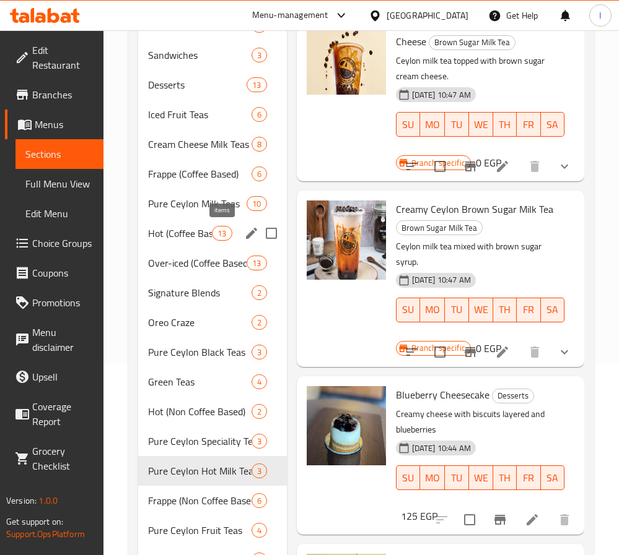
scroll to position [32, 0]
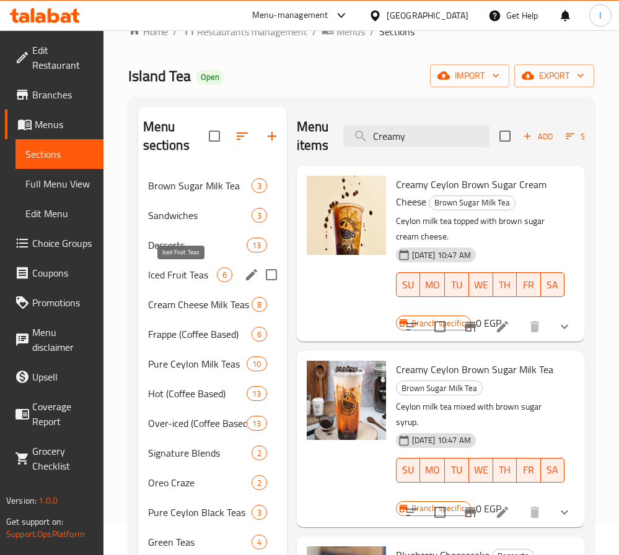
click at [188, 277] on span "Iced Fruit Teas" at bounding box center [182, 274] width 69 height 15
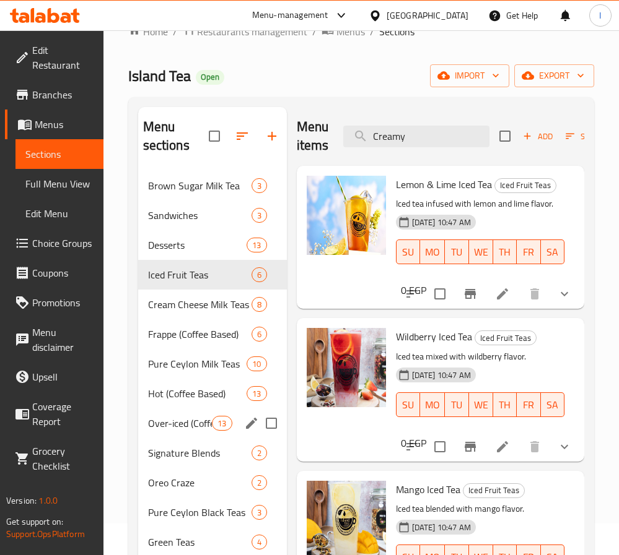
click at [188, 427] on span "Over-iced (Coffee Based)" at bounding box center [180, 423] width 64 height 15
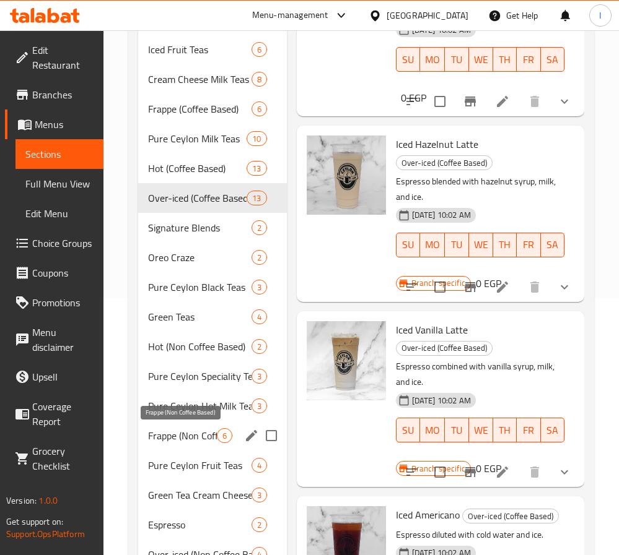
scroll to position [310, 0]
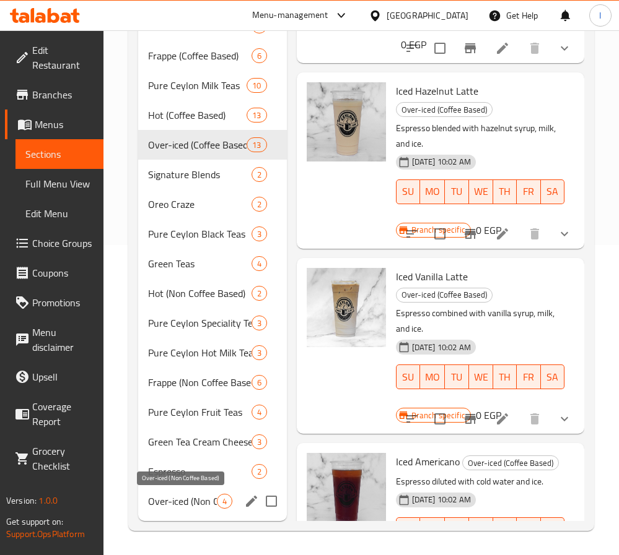
click at [215, 506] on span "Over-iced (Non Coffee Based)" at bounding box center [182, 501] width 69 height 15
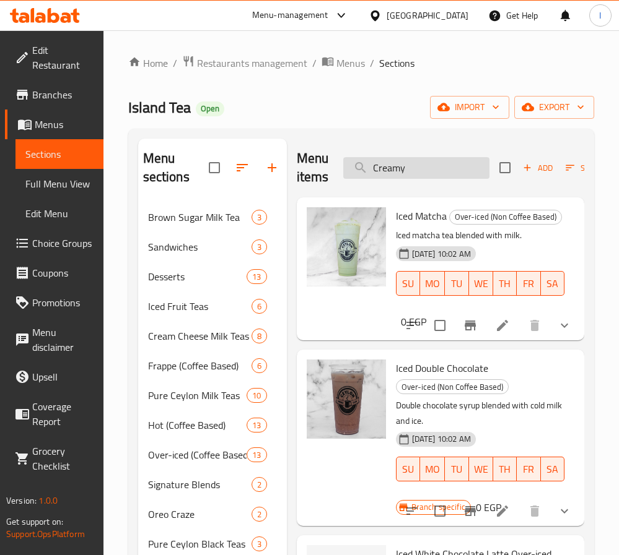
click at [410, 178] on input "Creamy" at bounding box center [416, 168] width 146 height 22
paste input "Valley of Kings Milk"
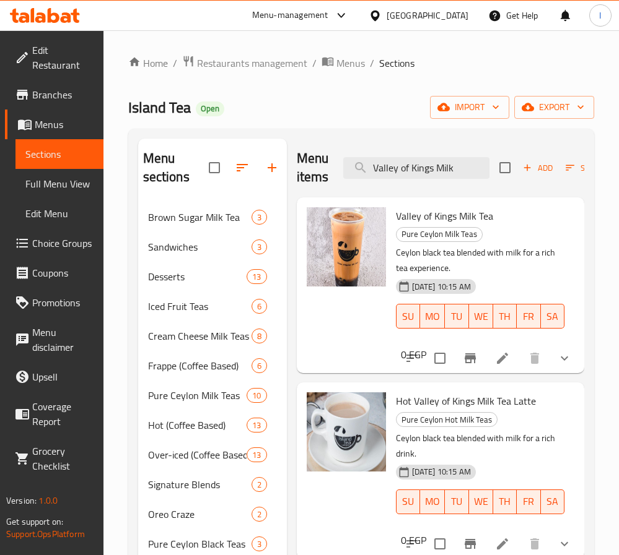
type input "Valley of Kings Milk"
click at [371, 136] on div "Menu sections Brown Sugar Milk Tea 3 Sandwiches 3 Desserts 13 Iced Fruit Teas 6…" at bounding box center [361, 485] width 466 height 713
click at [433, 240] on span "Pure Ceylon Milk Teas" at bounding box center [438, 234] width 85 height 14
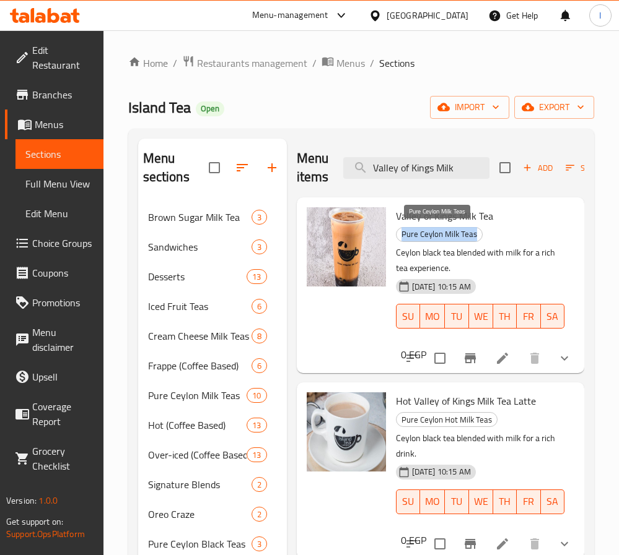
click at [433, 240] on span "Pure Ceylon Milk Teas" at bounding box center [438, 234] width 85 height 14
copy span "Pure Ceylon Milk Teas"
click at [383, 108] on div "Island Tea Open import export" at bounding box center [361, 107] width 466 height 23
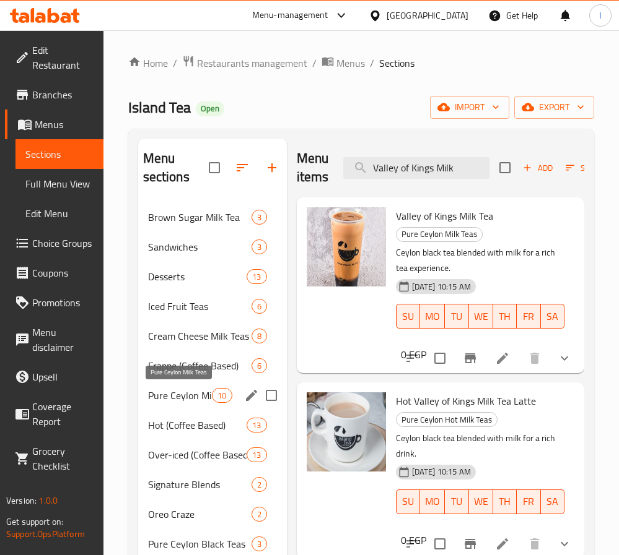
click at [193, 396] on span "Pure Ceylon Milk Teas" at bounding box center [180, 395] width 64 height 15
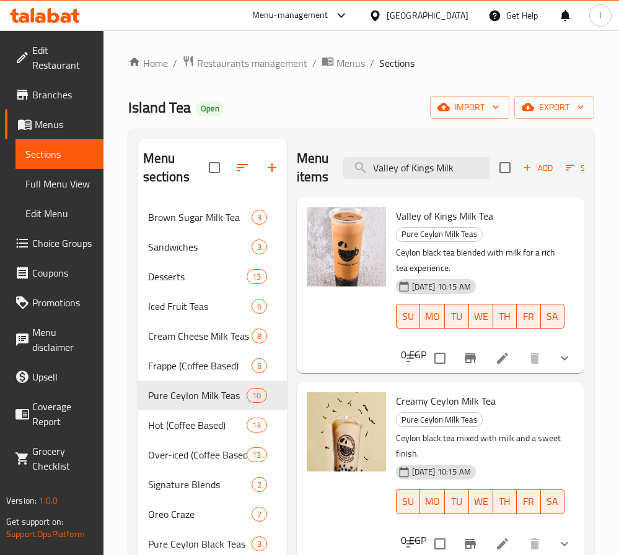
click at [552, 367] on button "show more" at bounding box center [564, 359] width 30 height 30
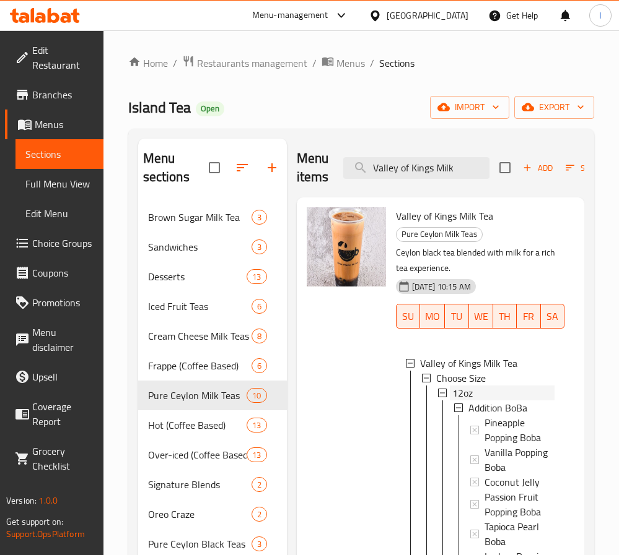
click at [478, 396] on div "12oz" at bounding box center [503, 393] width 102 height 15
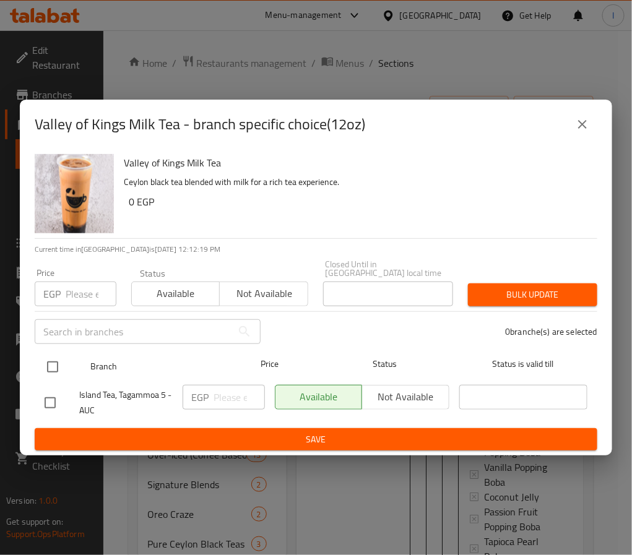
click at [52, 361] on input "checkbox" at bounding box center [53, 367] width 26 height 26
checkbox input "true"
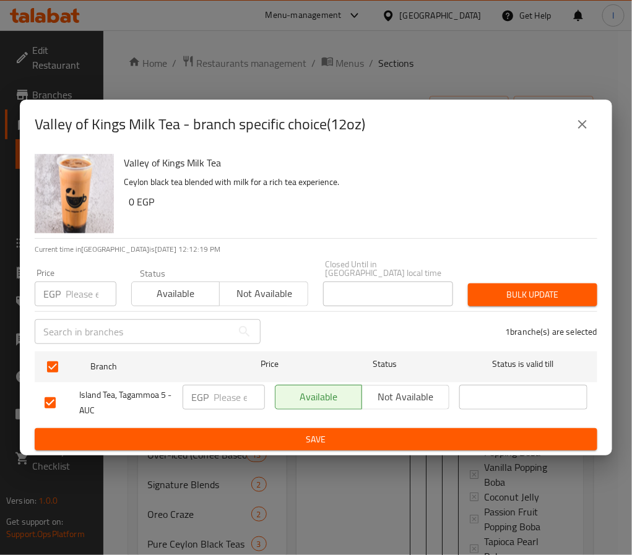
click at [210, 393] on div "EGP ​" at bounding box center [224, 397] width 82 height 25
paste input "110.00"
type input "110.00"
click at [258, 433] on span "Save" at bounding box center [316, 439] width 543 height 15
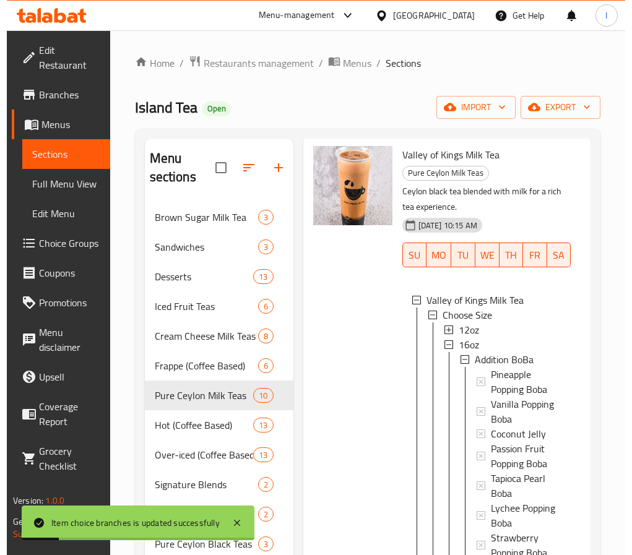
scroll to position [93, 0]
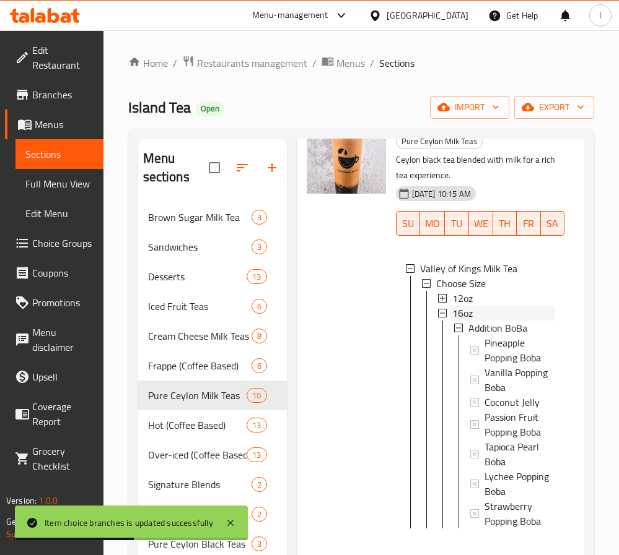
click at [468, 316] on span "16oz" at bounding box center [462, 313] width 20 height 15
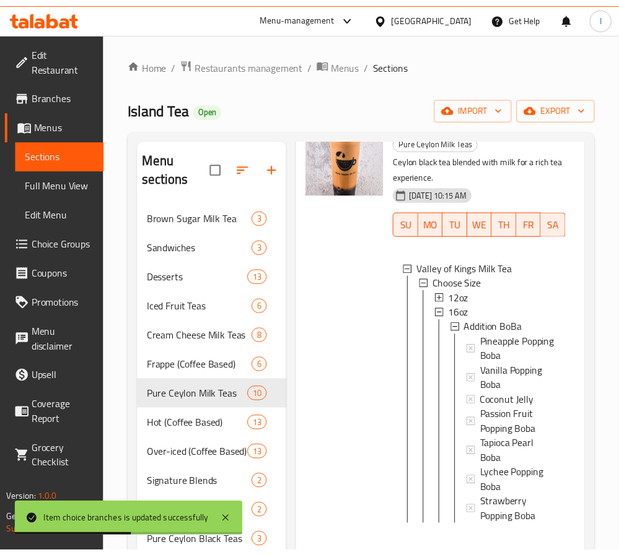
scroll to position [0, 0]
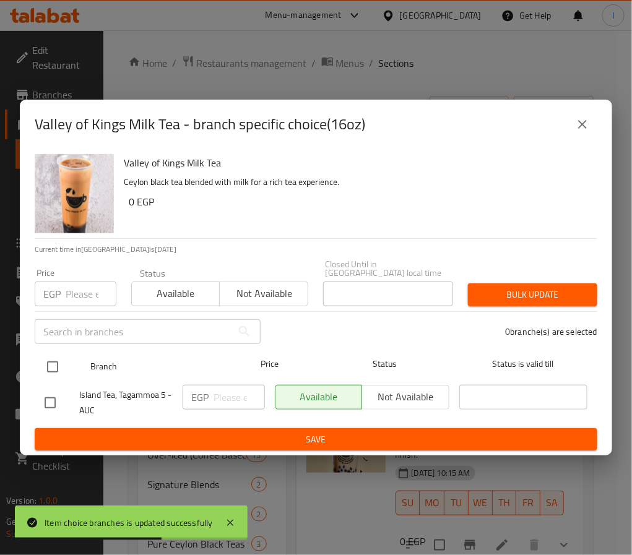
click at [45, 359] on input "checkbox" at bounding box center [53, 367] width 26 height 26
checkbox input "true"
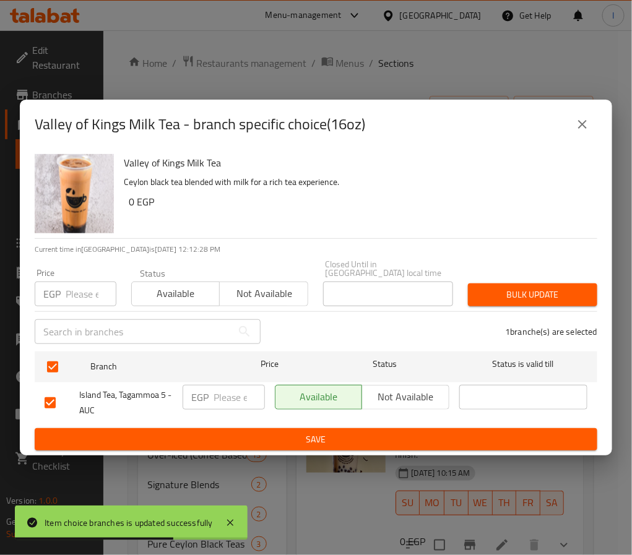
click at [218, 389] on input "number" at bounding box center [239, 397] width 51 height 25
paste input "125.00"
type input "125.00"
click at [256, 432] on span "Save" at bounding box center [316, 439] width 543 height 15
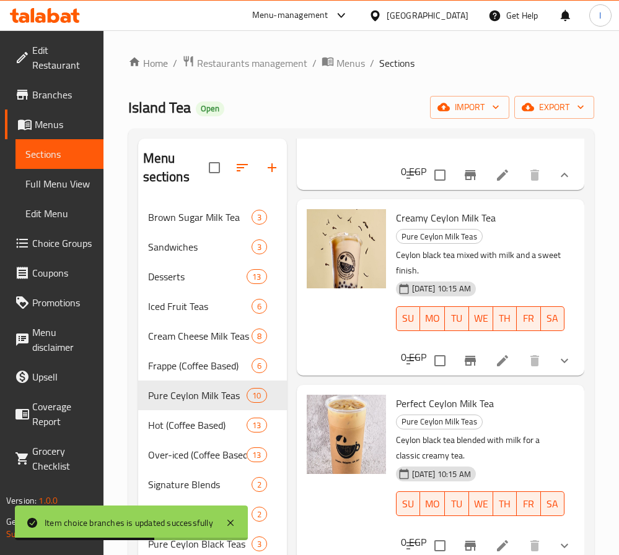
scroll to position [279, 0]
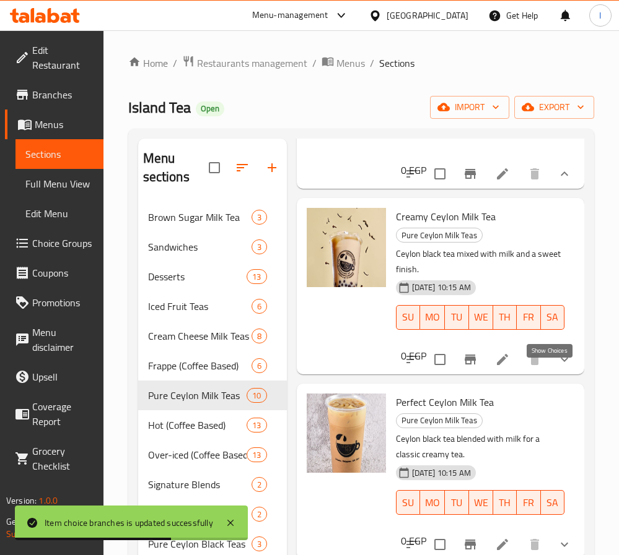
click at [557, 367] on icon "show more" at bounding box center [564, 359] width 15 height 15
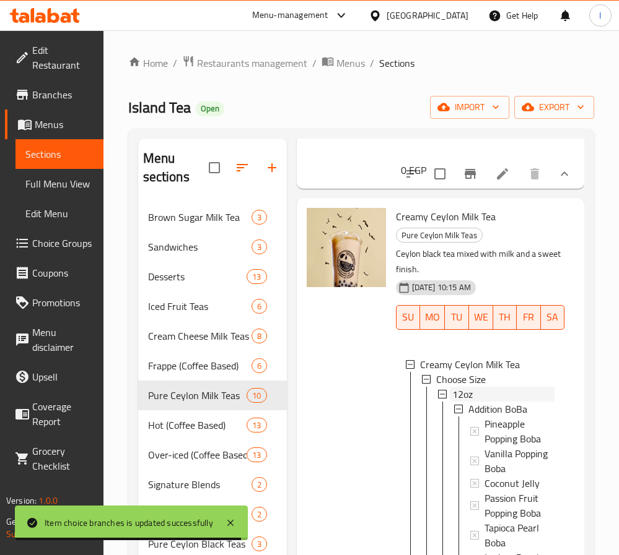
click at [488, 402] on div "12oz" at bounding box center [503, 394] width 102 height 15
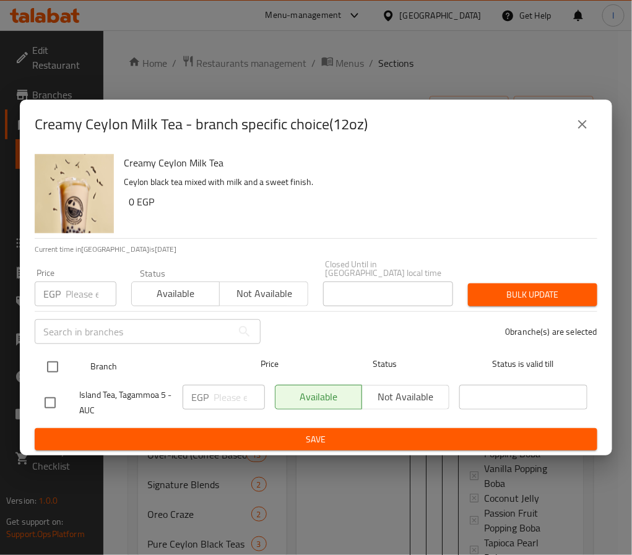
click at [49, 357] on input "checkbox" at bounding box center [53, 367] width 26 height 26
checkbox input "true"
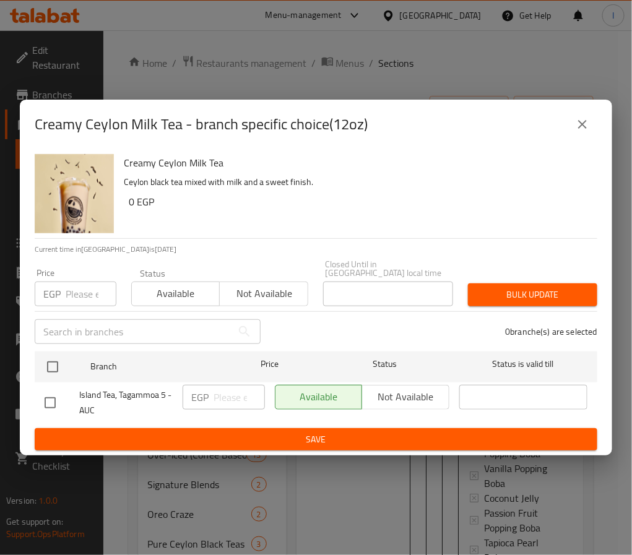
checkbox input "true"
click at [222, 387] on input "number" at bounding box center [239, 397] width 51 height 25
paste input "125.00"
type input "125.00"
click at [271, 432] on span "Save" at bounding box center [316, 439] width 543 height 15
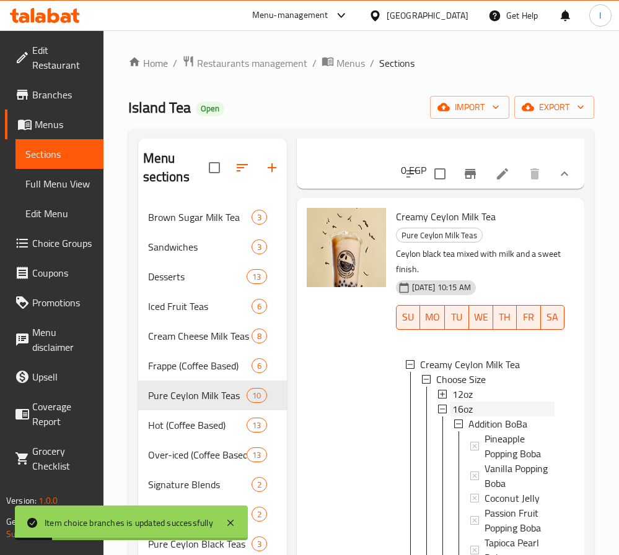
click at [475, 417] on div "16oz" at bounding box center [503, 409] width 102 height 15
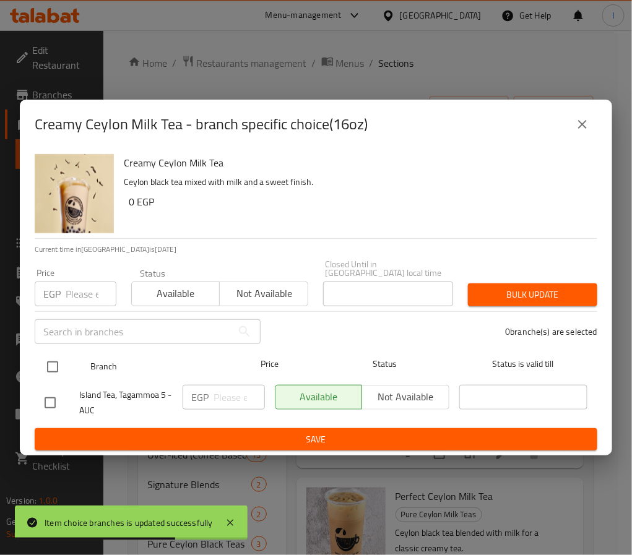
click at [49, 368] on input "checkbox" at bounding box center [53, 367] width 26 height 26
checkbox input "true"
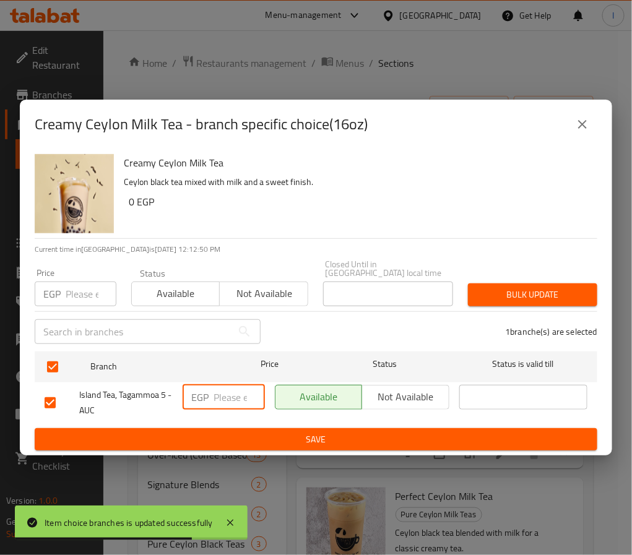
click at [221, 394] on input "number" at bounding box center [239, 397] width 51 height 25
paste input "145.00"
type input "145.00"
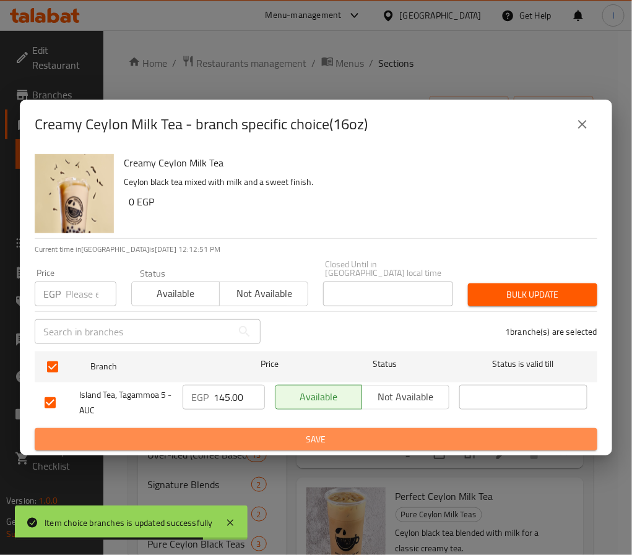
click at [246, 432] on span "Save" at bounding box center [316, 439] width 543 height 15
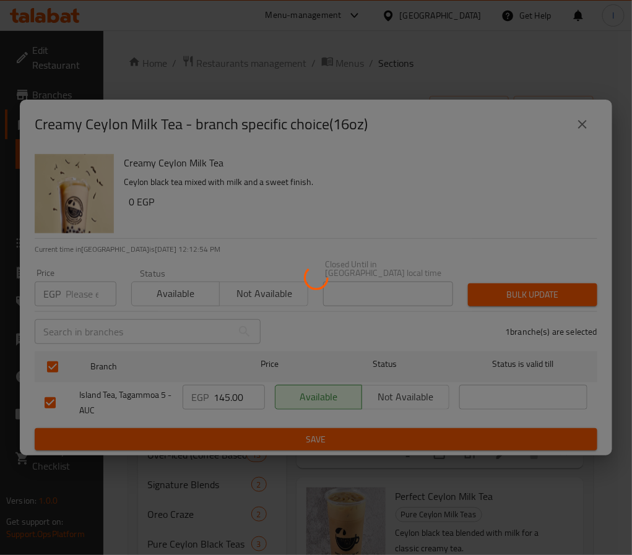
click at [487, 182] on div at bounding box center [316, 277] width 632 height 555
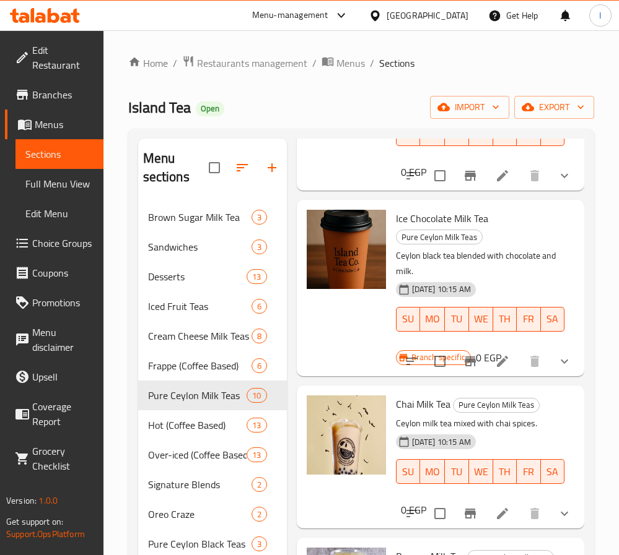
scroll to position [743, 0]
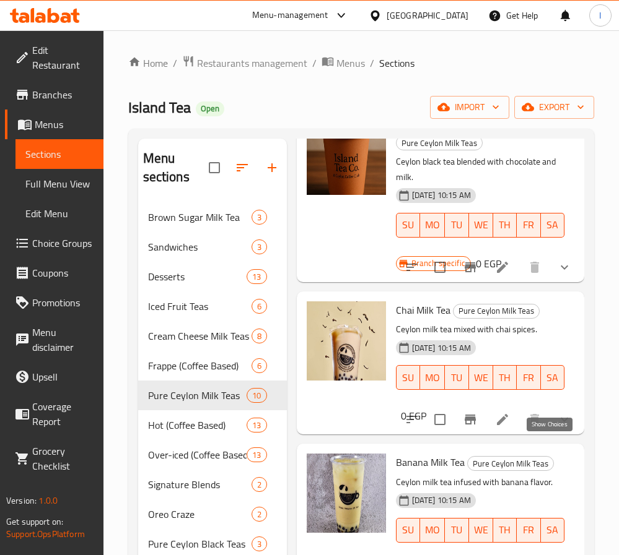
click at [557, 427] on icon "show more" at bounding box center [564, 419] width 15 height 15
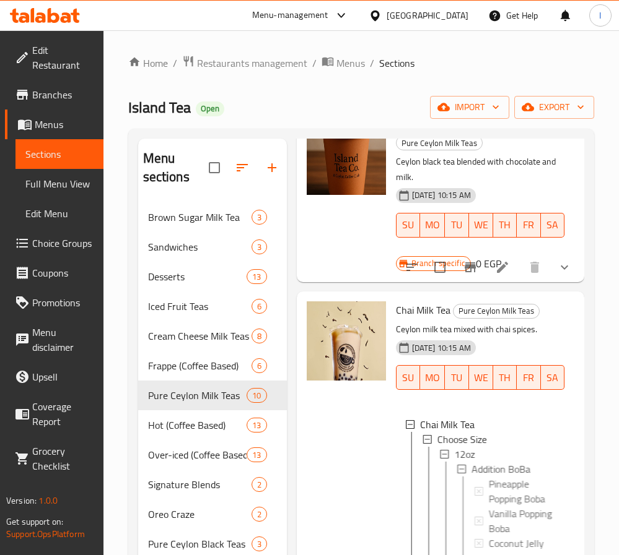
scroll to position [929, 0]
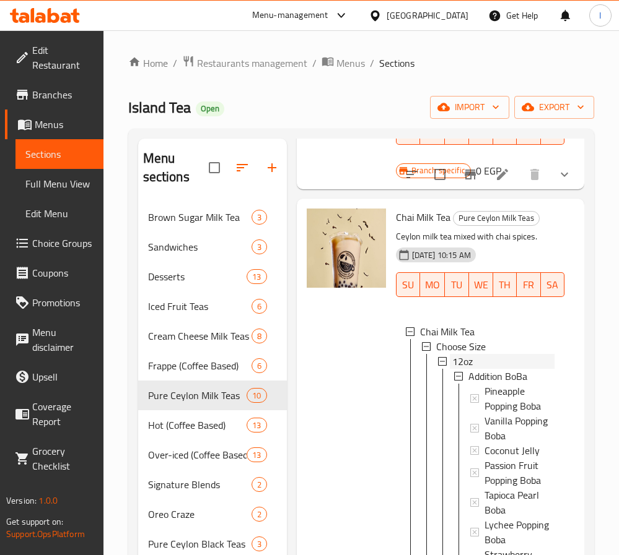
click at [487, 369] on div "12oz" at bounding box center [503, 361] width 102 height 15
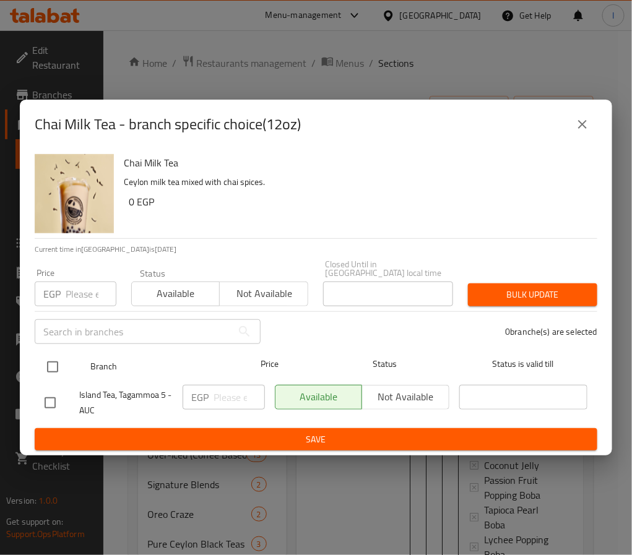
click at [56, 364] on input "checkbox" at bounding box center [53, 367] width 26 height 26
checkbox input "true"
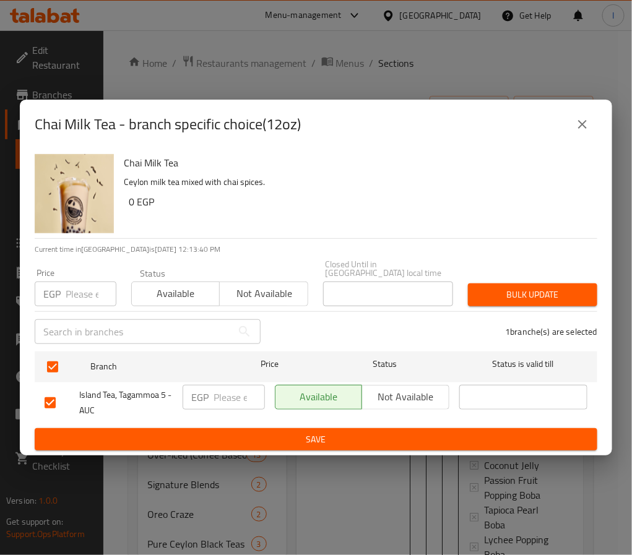
click at [240, 394] on input "number" at bounding box center [239, 397] width 51 height 25
paste input "110.00"
type input "110.00"
click at [260, 440] on span "Save" at bounding box center [316, 439] width 543 height 15
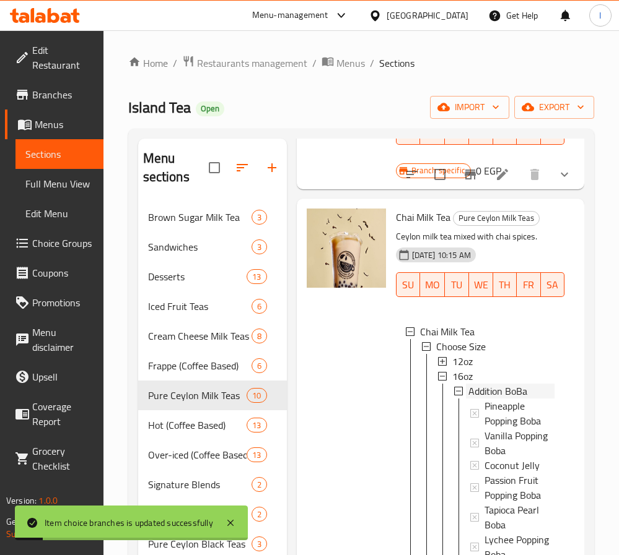
click at [479, 399] on span "Addition BoBa" at bounding box center [497, 391] width 59 height 15
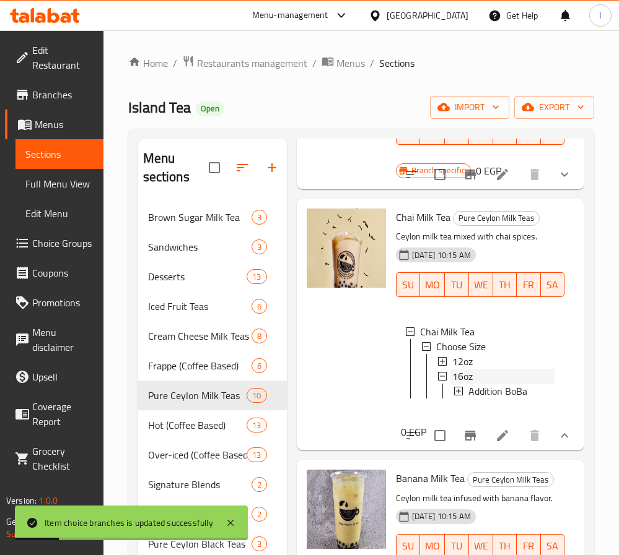
click at [476, 384] on div "16oz" at bounding box center [503, 376] width 102 height 15
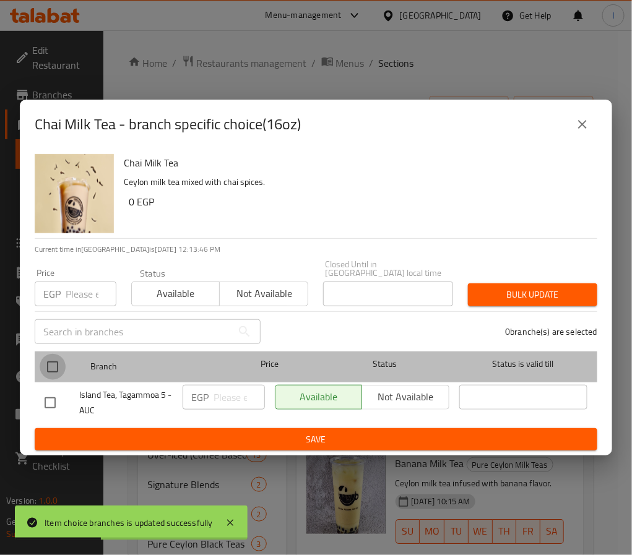
click at [53, 361] on input "checkbox" at bounding box center [53, 367] width 26 height 26
checkbox input "true"
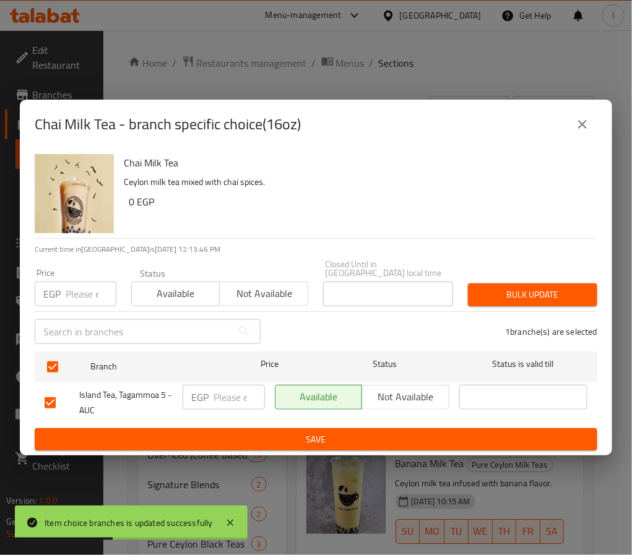
click at [238, 394] on input "number" at bounding box center [239, 397] width 51 height 25
paste input "125.00"
type input "125.00"
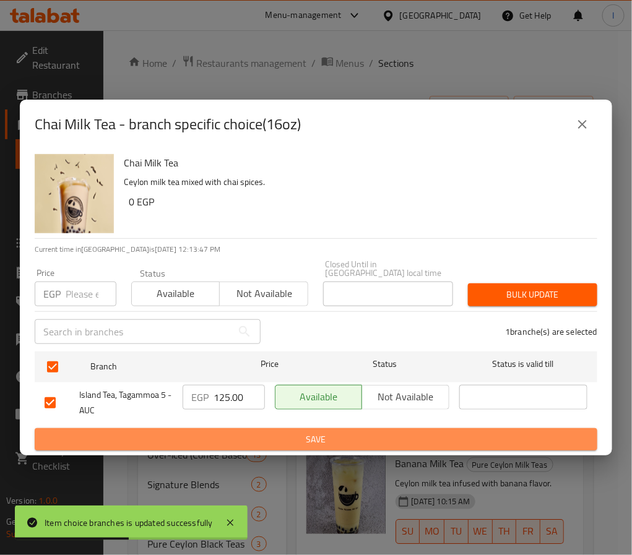
click at [271, 435] on span "Save" at bounding box center [316, 439] width 543 height 15
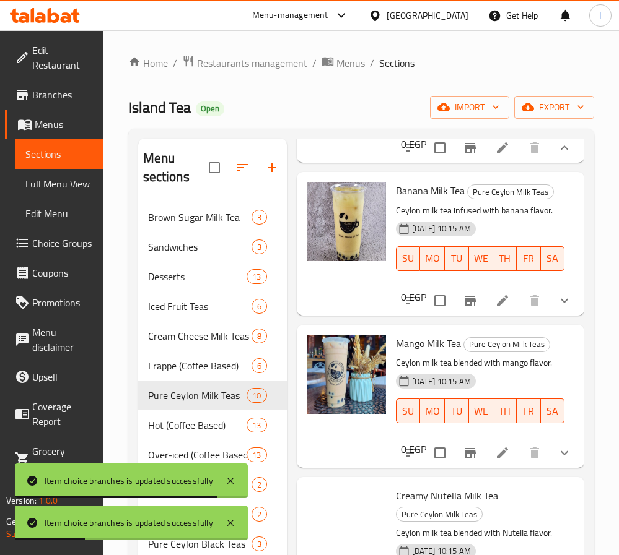
scroll to position [1207, 0]
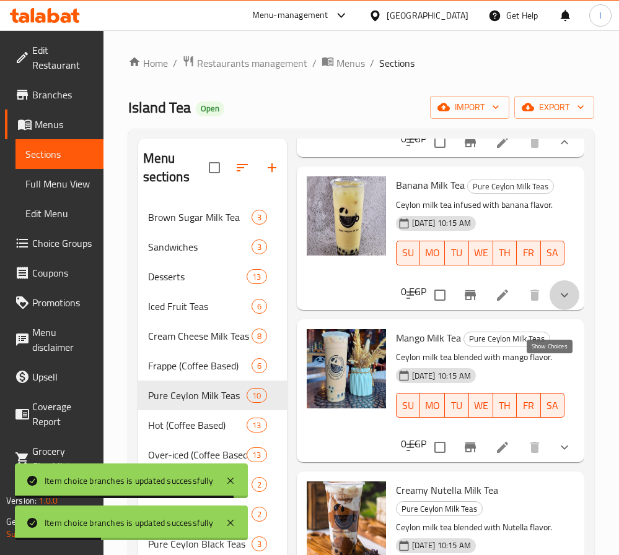
click at [557, 303] on icon "show more" at bounding box center [564, 295] width 15 height 15
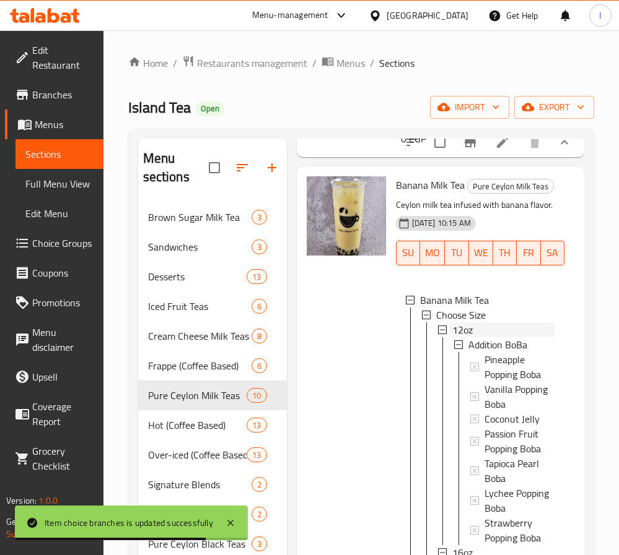
click at [462, 337] on span "12oz" at bounding box center [462, 330] width 20 height 15
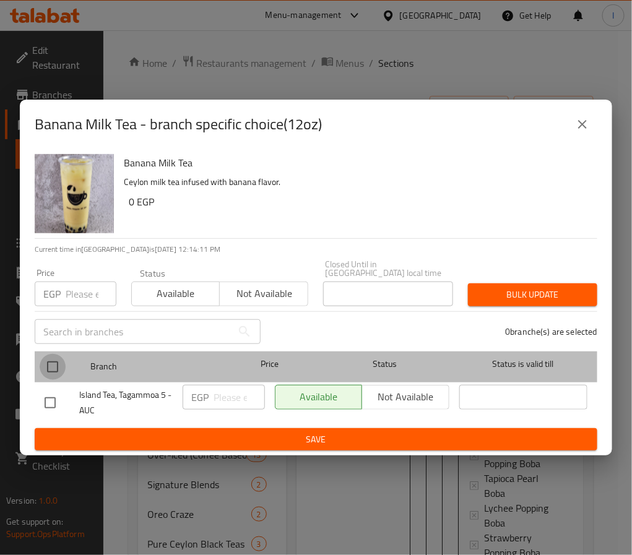
click at [49, 362] on input "checkbox" at bounding box center [53, 367] width 26 height 26
checkbox input "true"
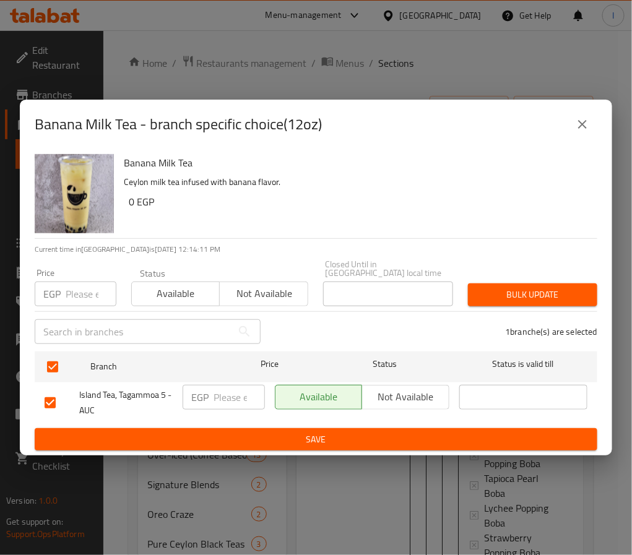
click at [242, 400] on input "number" at bounding box center [239, 397] width 51 height 25
paste input "110.00"
type input "110.00"
click at [249, 432] on span "Save" at bounding box center [316, 439] width 543 height 15
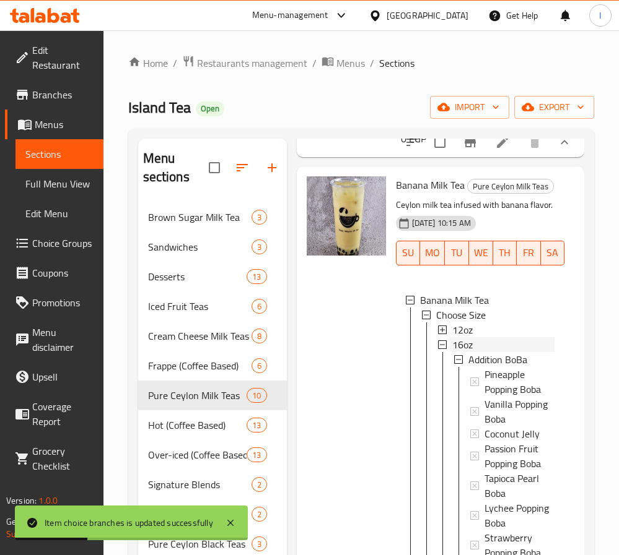
click at [476, 352] on div "16oz" at bounding box center [503, 344] width 102 height 15
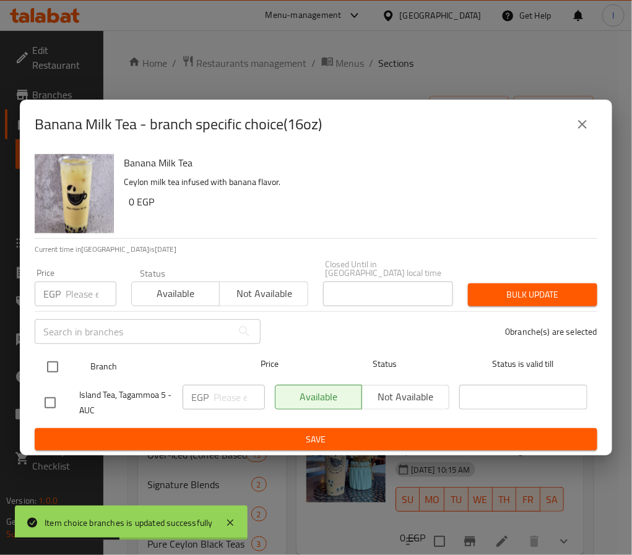
click at [52, 360] on input "checkbox" at bounding box center [53, 367] width 26 height 26
checkbox input "true"
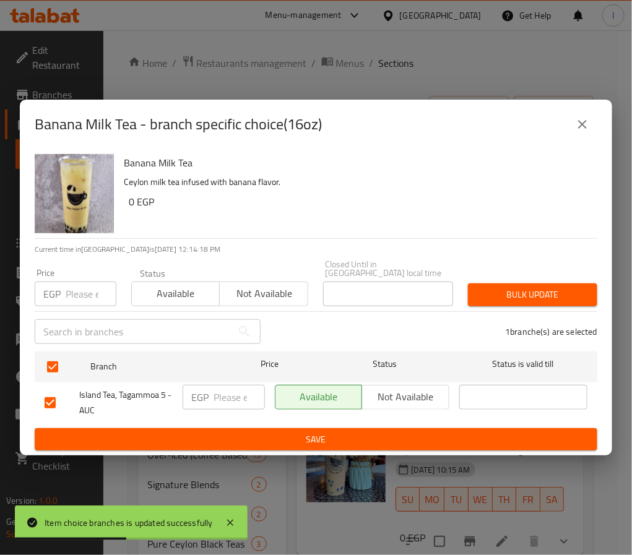
click at [242, 396] on input "number" at bounding box center [239, 397] width 51 height 25
paste input "125.00"
type input "125.00"
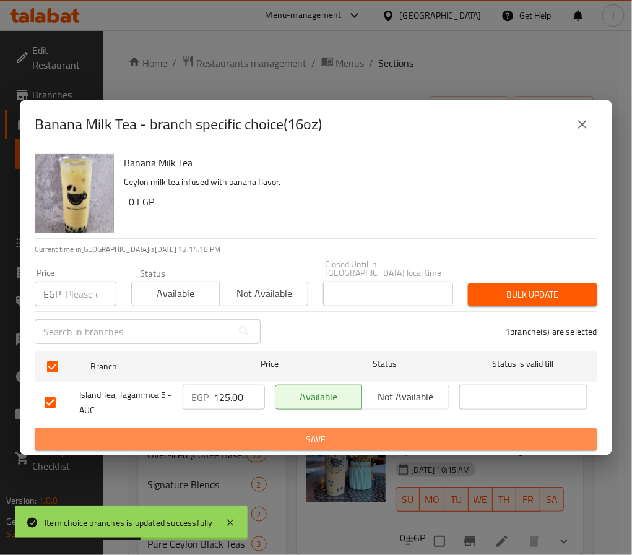
click at [249, 432] on span "Save" at bounding box center [316, 439] width 543 height 15
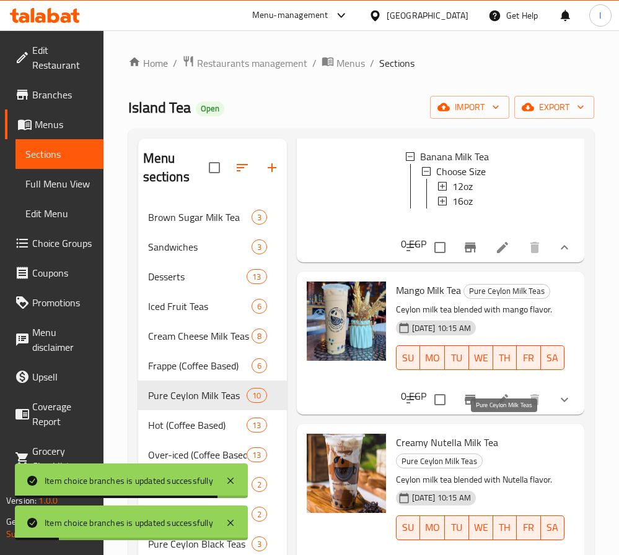
scroll to position [1393, 0]
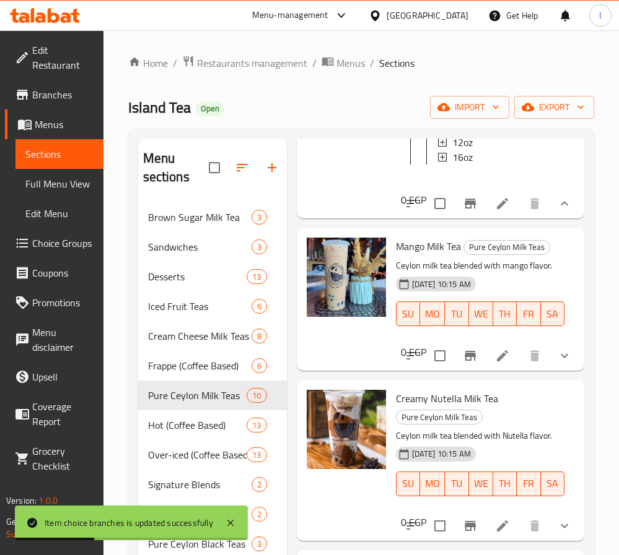
click at [557, 363] on icon "show more" at bounding box center [564, 356] width 15 height 15
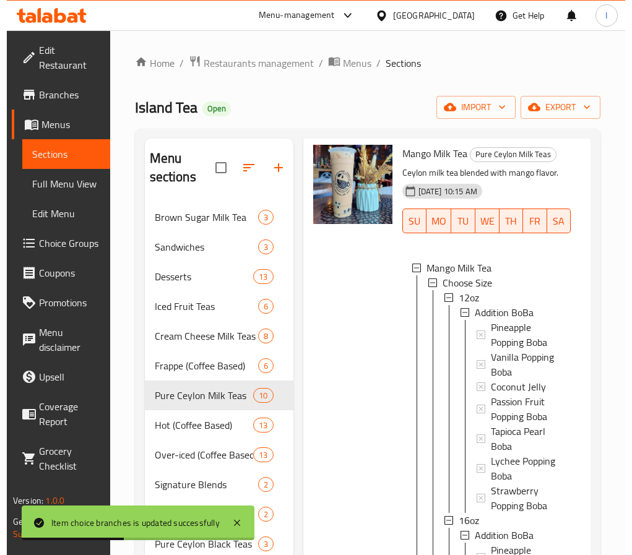
scroll to position [2, 0]
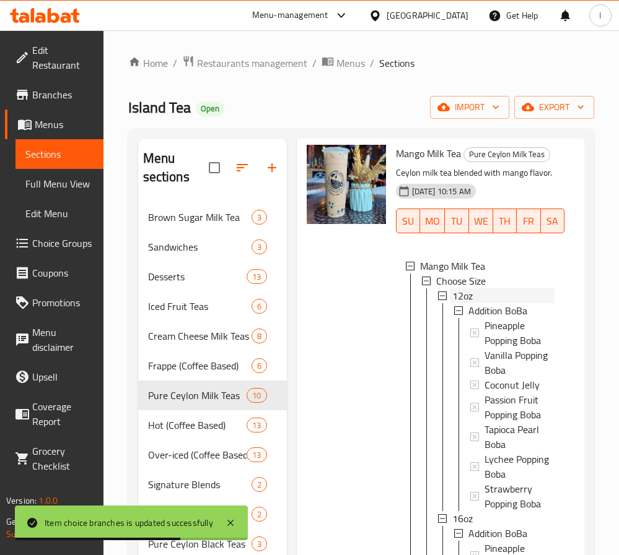
click at [467, 303] on span "12oz" at bounding box center [462, 296] width 20 height 15
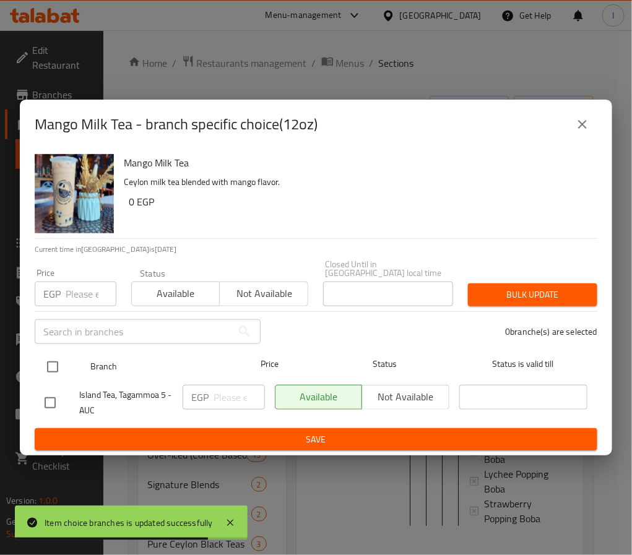
drag, startPoint x: 53, startPoint y: 362, endPoint x: 241, endPoint y: 394, distance: 191.5
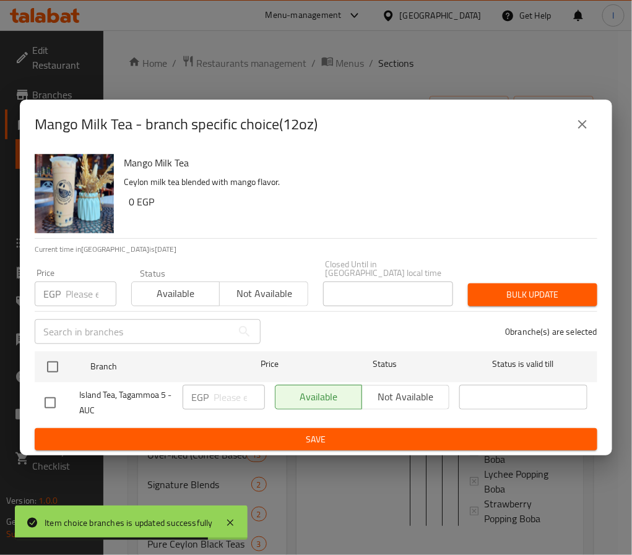
click at [56, 362] on input "checkbox" at bounding box center [53, 367] width 26 height 26
checkbox input "true"
click at [241, 394] on input "number" at bounding box center [239, 397] width 51 height 25
paste input "110.00"
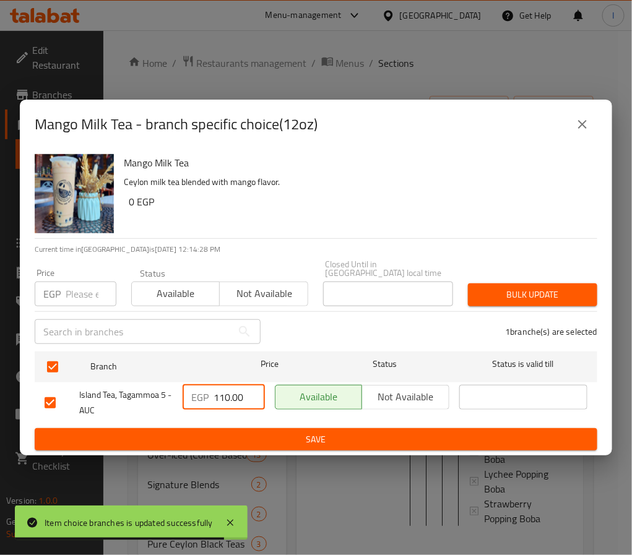
type input "110.00"
click at [251, 432] on span "Save" at bounding box center [316, 439] width 543 height 15
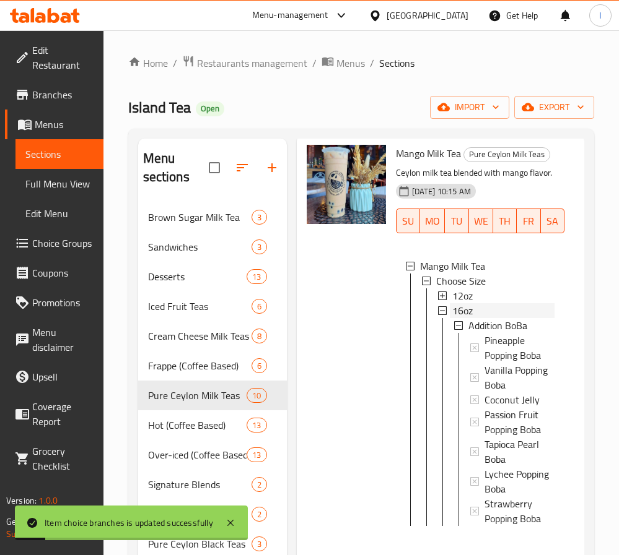
click at [474, 318] on div "16oz" at bounding box center [503, 310] width 102 height 15
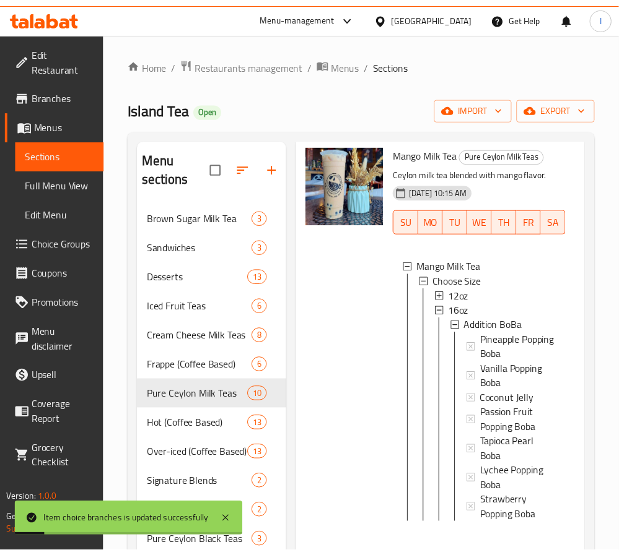
scroll to position [0, 0]
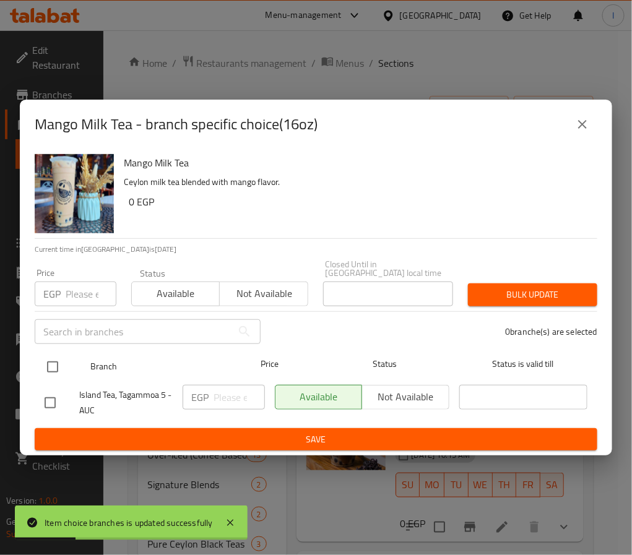
click at [53, 359] on input "checkbox" at bounding box center [53, 367] width 26 height 26
checkbox input "true"
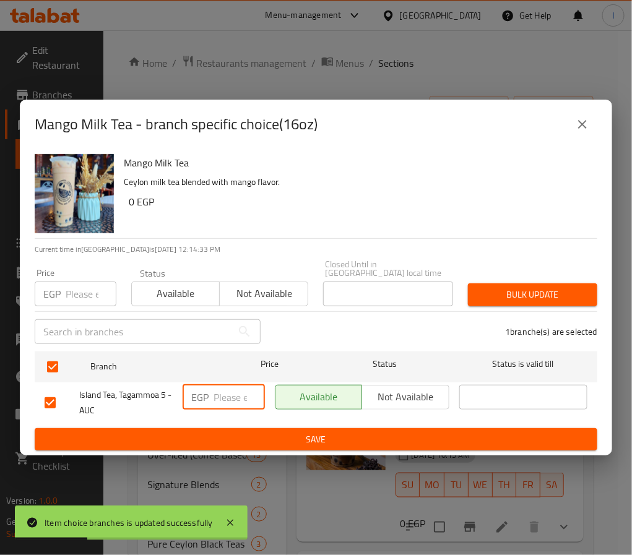
click at [216, 385] on input "number" at bounding box center [239, 397] width 51 height 25
paste input "125.00"
type input "125.00"
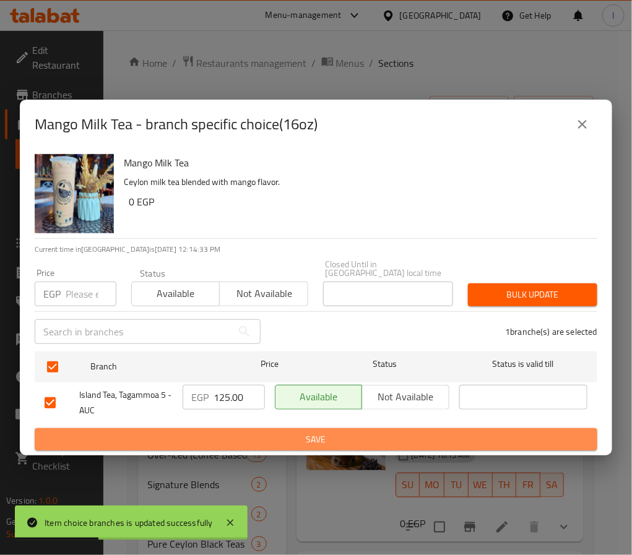
click at [249, 437] on span "Save" at bounding box center [316, 439] width 543 height 15
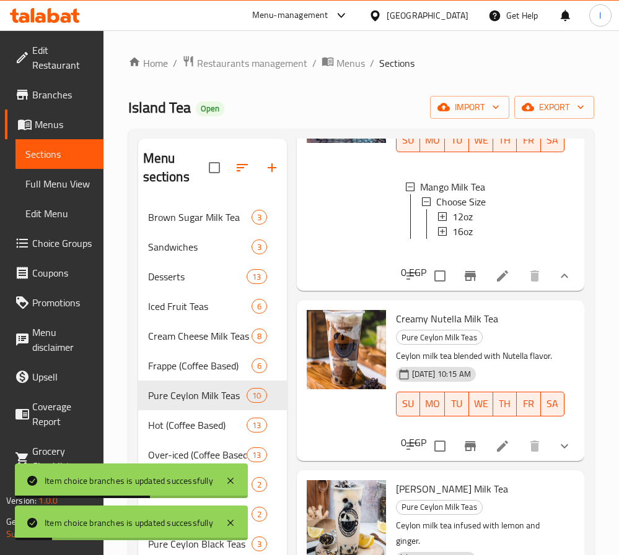
scroll to position [1699, 0]
click at [557, 454] on icon "show more" at bounding box center [564, 446] width 15 height 15
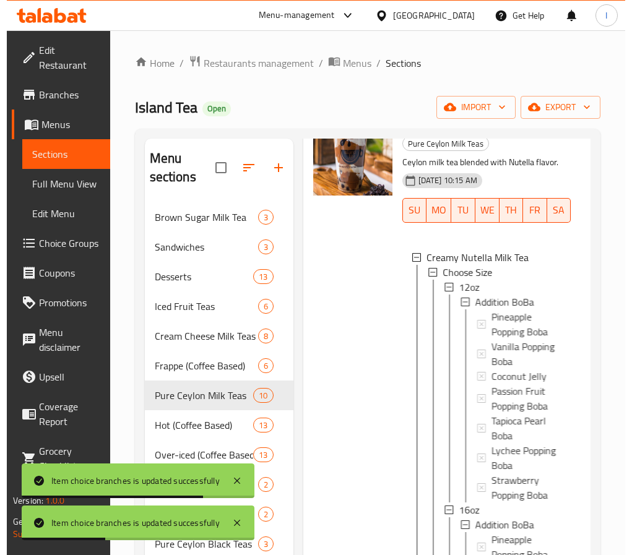
scroll to position [1792, 0]
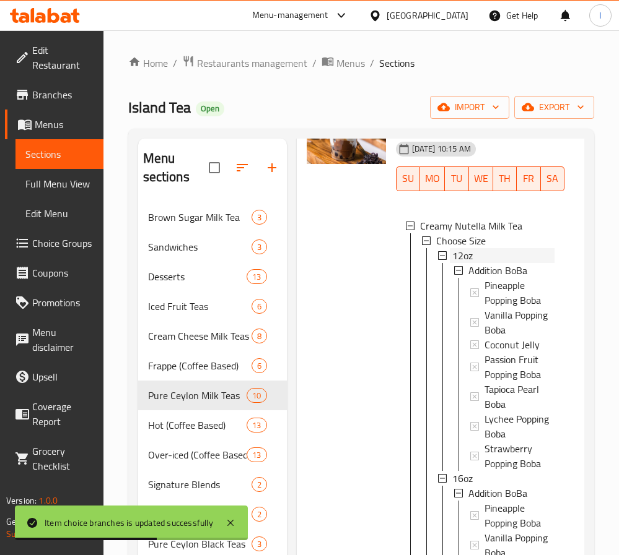
click at [466, 263] on span "12oz" at bounding box center [462, 255] width 20 height 15
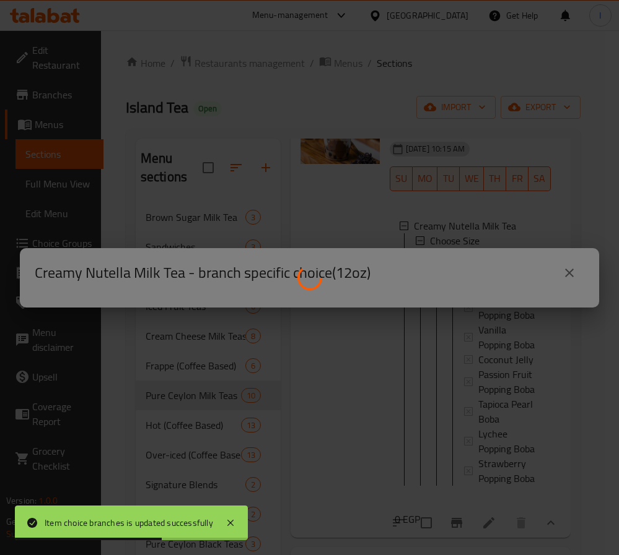
scroll to position [1774, 0]
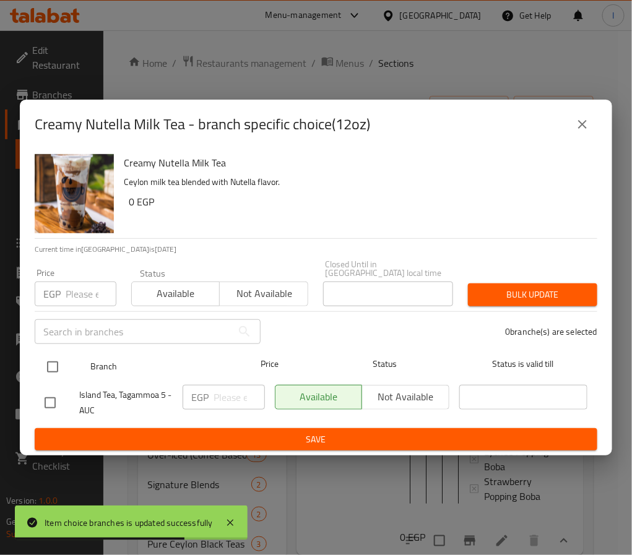
click at [45, 366] on input "checkbox" at bounding box center [53, 367] width 26 height 26
checkbox input "true"
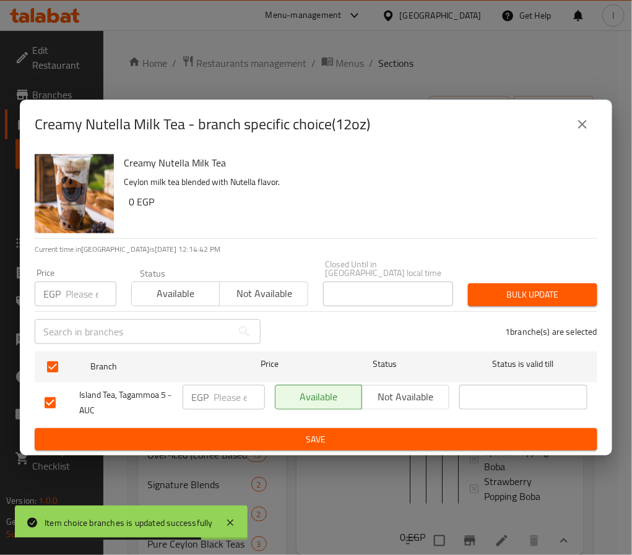
click at [220, 396] on input "number" at bounding box center [239, 397] width 51 height 25
paste input "145.00"
type input "145.00"
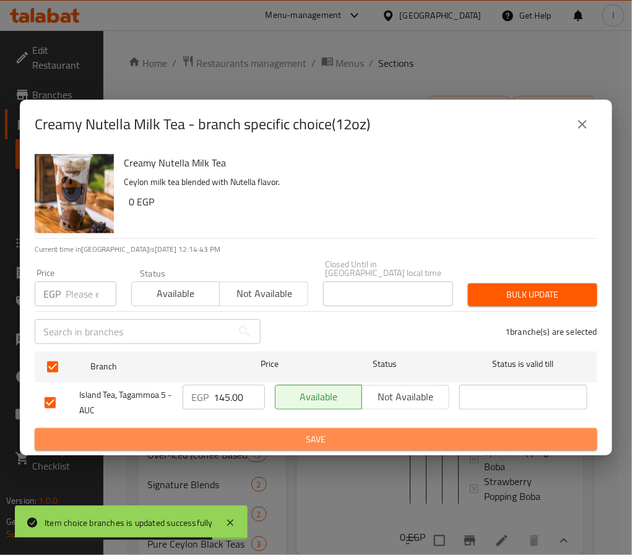
click at [263, 428] on button "Save" at bounding box center [316, 439] width 563 height 23
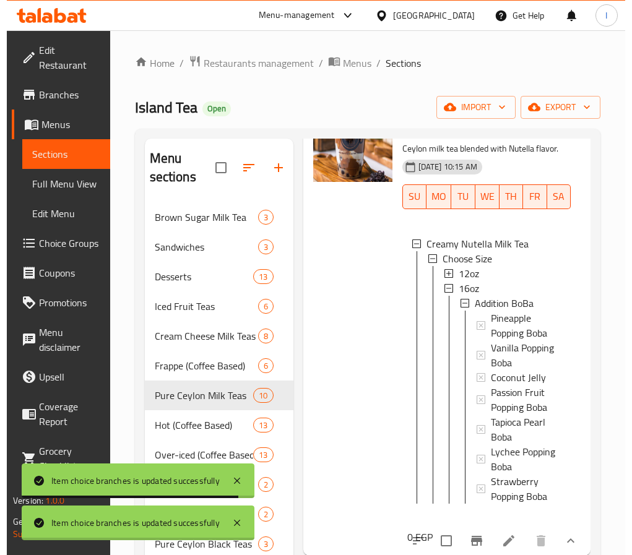
scroll to position [1792, 0]
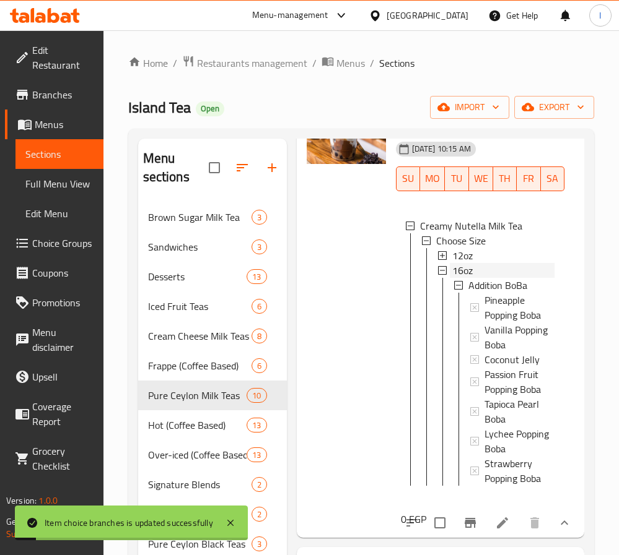
click at [464, 278] on span "16oz" at bounding box center [462, 270] width 20 height 15
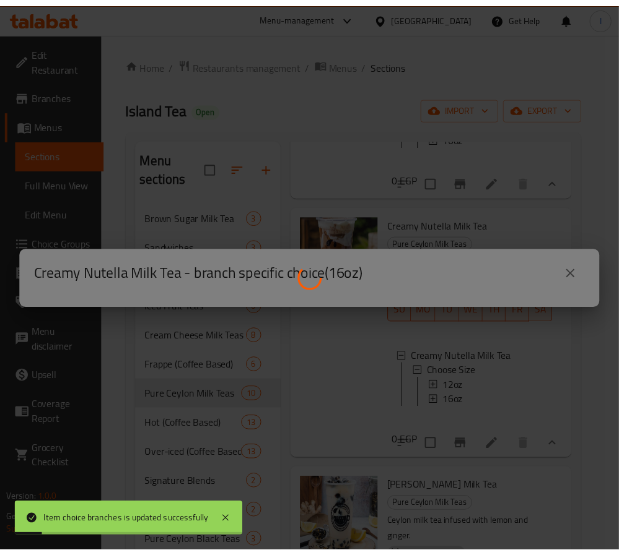
scroll to position [1774, 0]
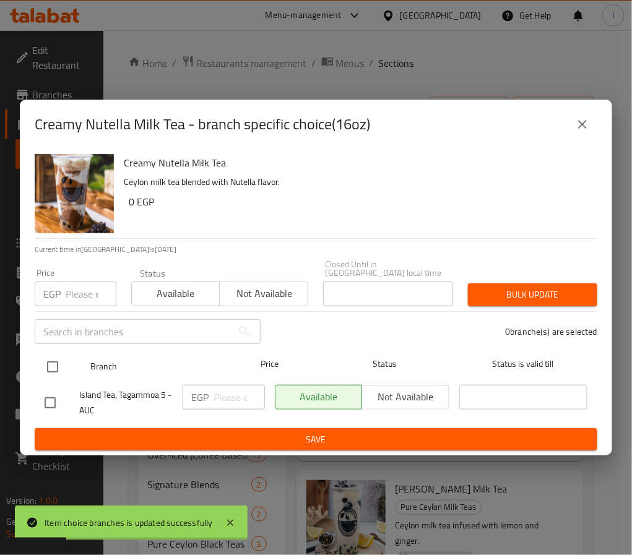
click at [51, 365] on input "checkbox" at bounding box center [53, 367] width 26 height 26
checkbox input "true"
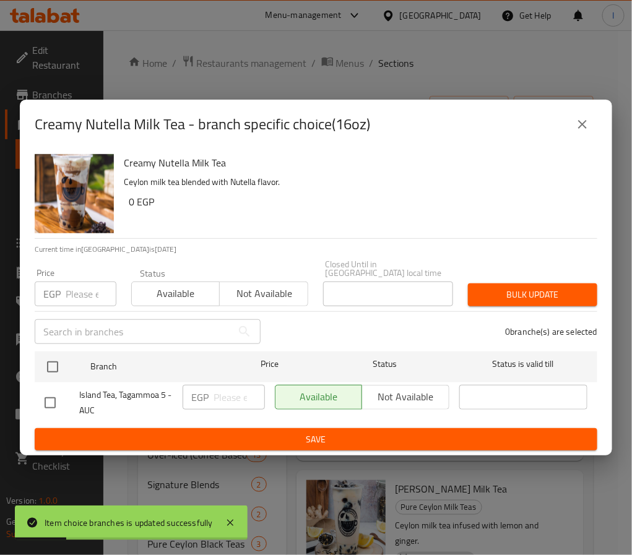
checkbox input "true"
click at [240, 396] on input "number" at bounding box center [239, 397] width 51 height 25
paste input "165.00"
type input "165.00"
click at [255, 428] on button "Save" at bounding box center [316, 439] width 563 height 23
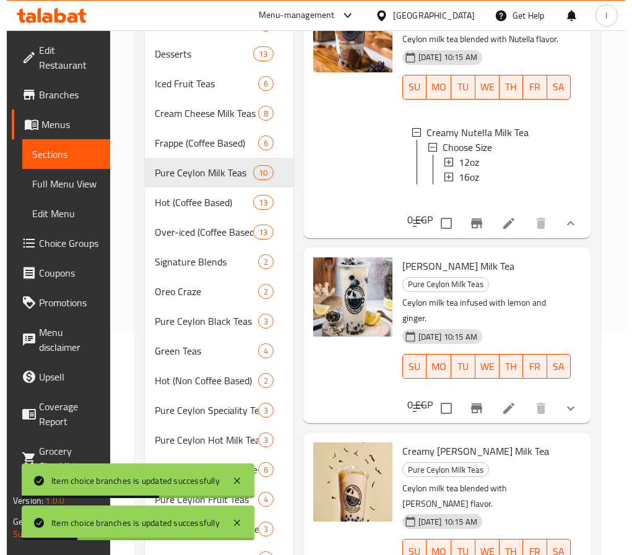
scroll to position [279, 0]
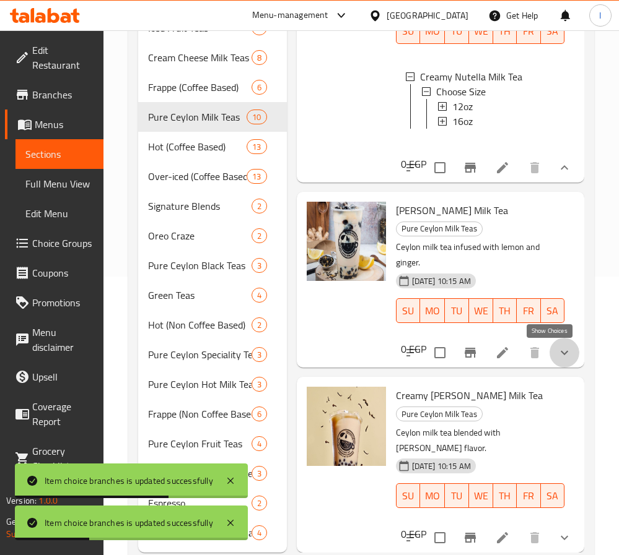
click at [557, 357] on icon "show more" at bounding box center [564, 352] width 15 height 15
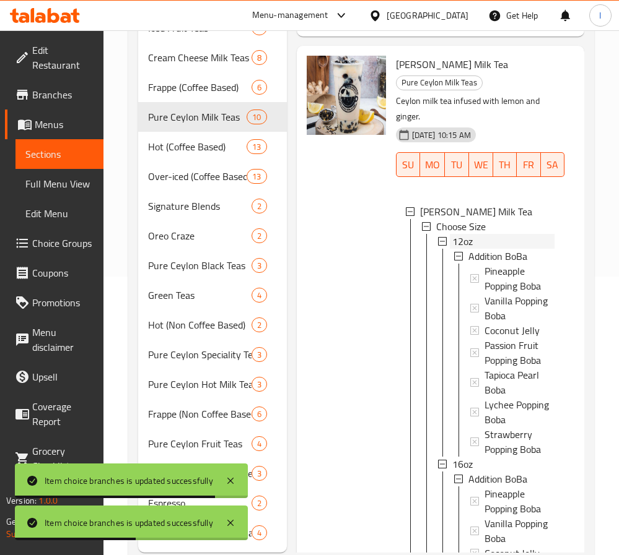
click at [466, 249] on span "12oz" at bounding box center [462, 241] width 20 height 15
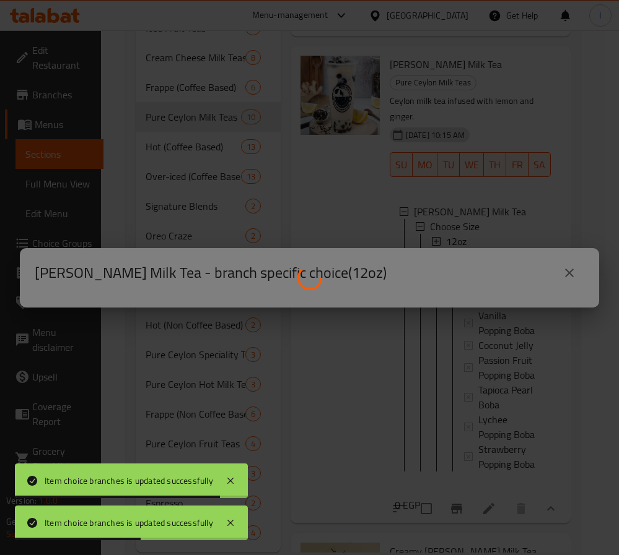
scroll to position [1789, 0]
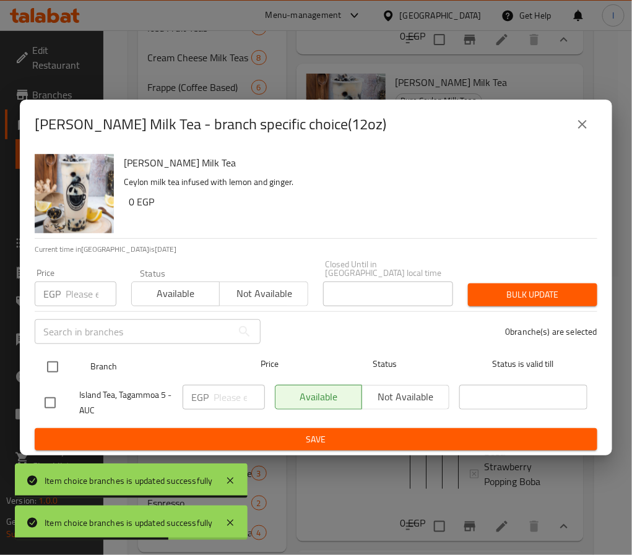
click at [49, 360] on input "checkbox" at bounding box center [53, 367] width 26 height 26
checkbox input "true"
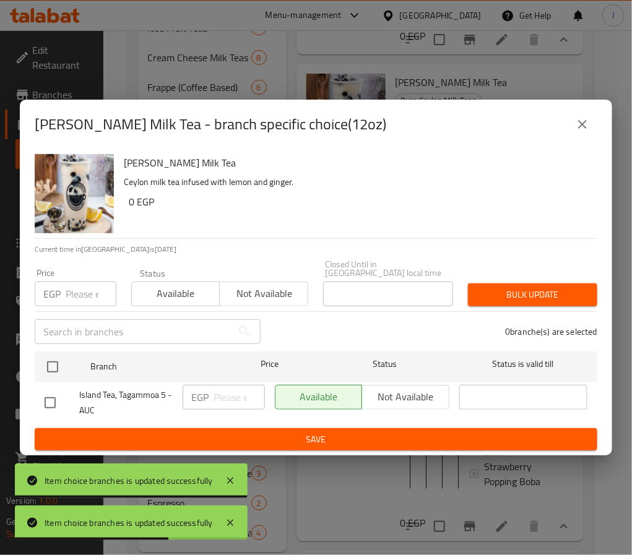
checkbox input "true"
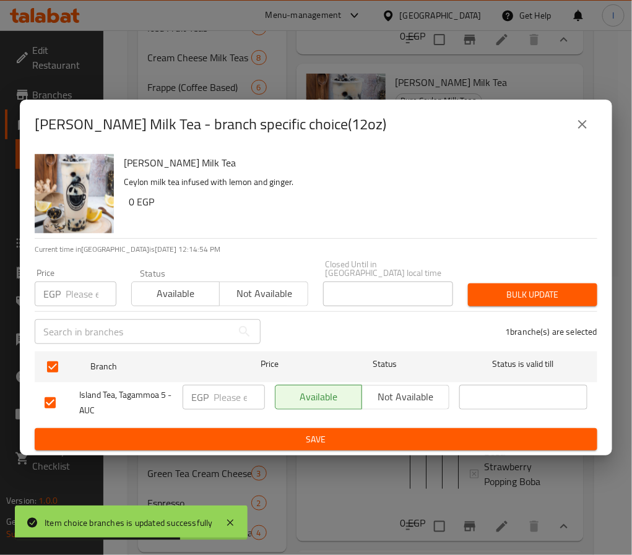
click at [214, 391] on input "number" at bounding box center [239, 397] width 51 height 25
paste input "110.00"
type input "110.00"
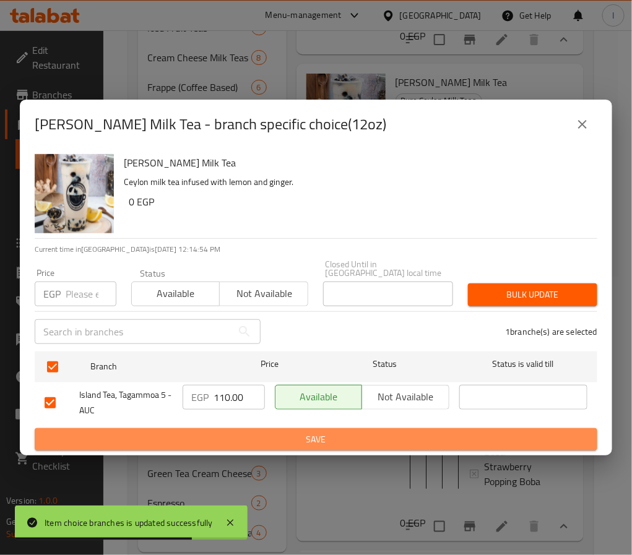
click at [292, 433] on span "Save" at bounding box center [316, 439] width 543 height 15
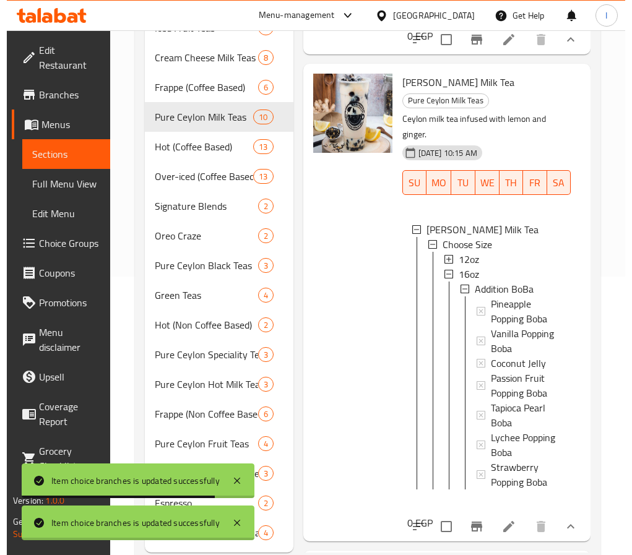
scroll to position [1807, 0]
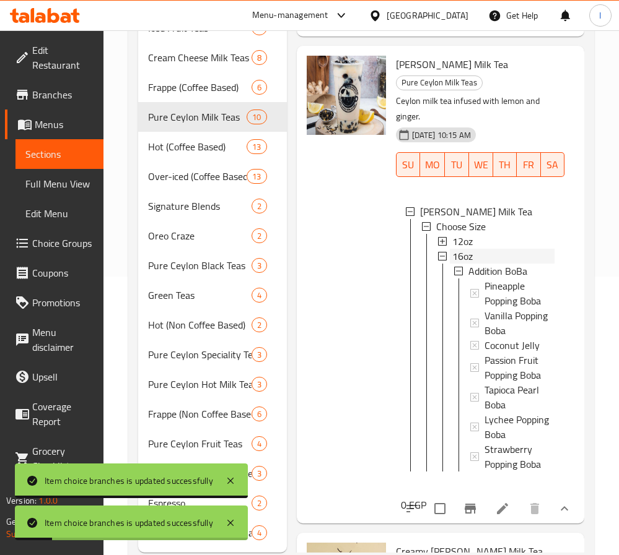
click at [476, 264] on div "16oz" at bounding box center [503, 256] width 102 height 15
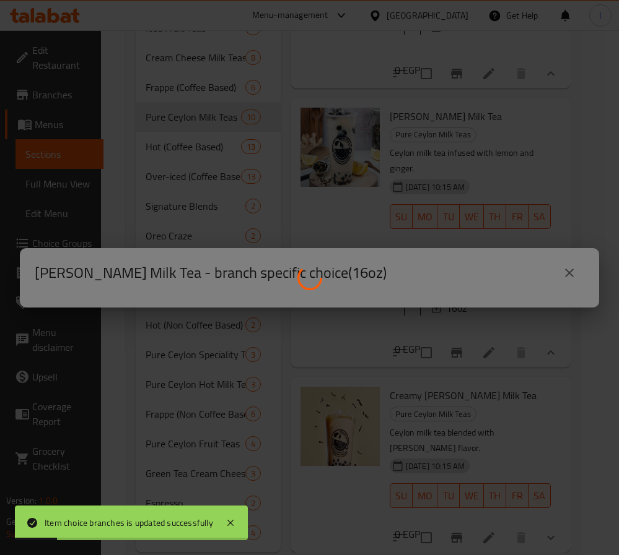
scroll to position [1789, 0]
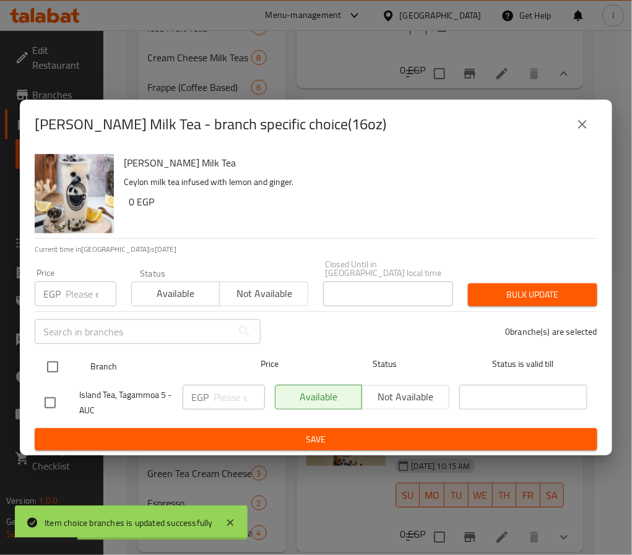
click at [49, 361] on input "checkbox" at bounding box center [53, 367] width 26 height 26
checkbox input "true"
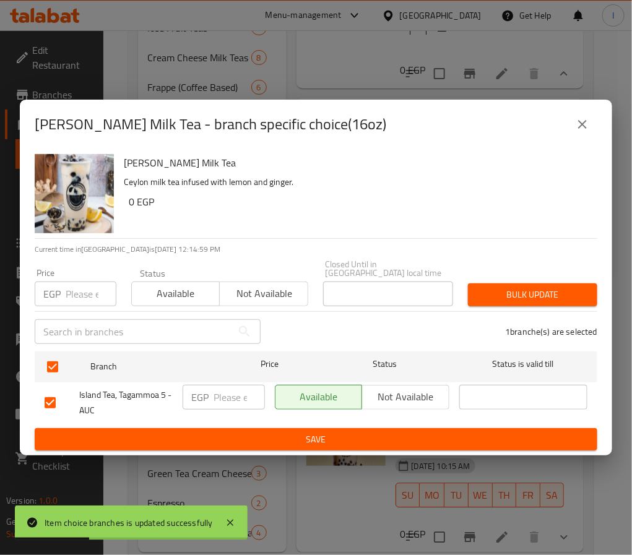
click at [228, 396] on input "number" at bounding box center [239, 397] width 51 height 25
paste input "125.00"
type input "125.00"
click at [298, 435] on span "Save" at bounding box center [316, 439] width 543 height 15
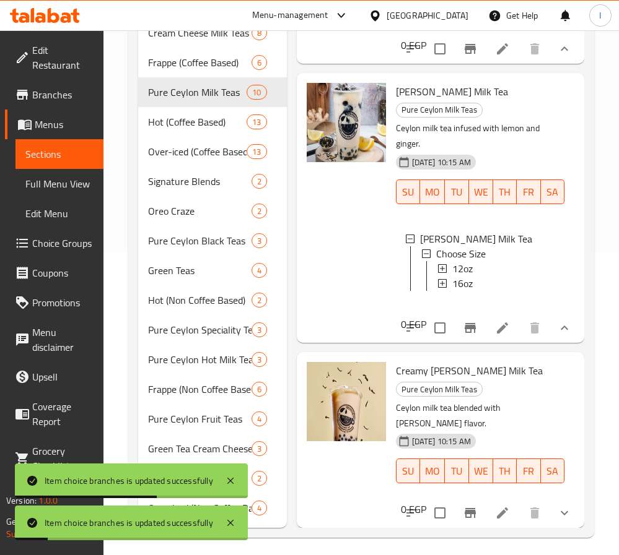
scroll to position [310, 0]
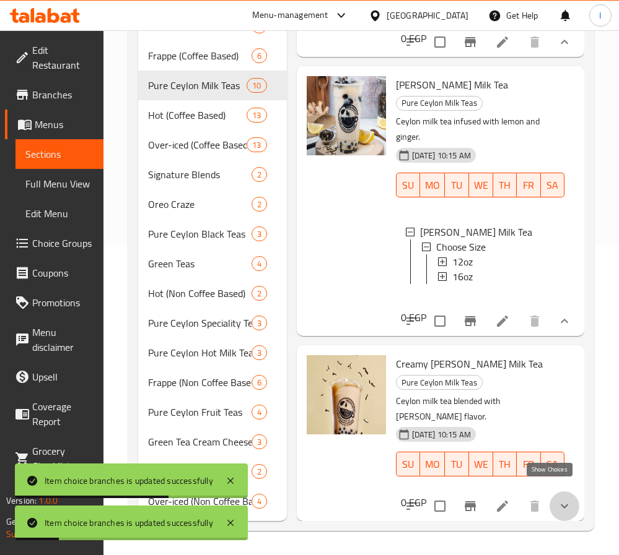
click at [557, 499] on icon "show more" at bounding box center [564, 506] width 15 height 15
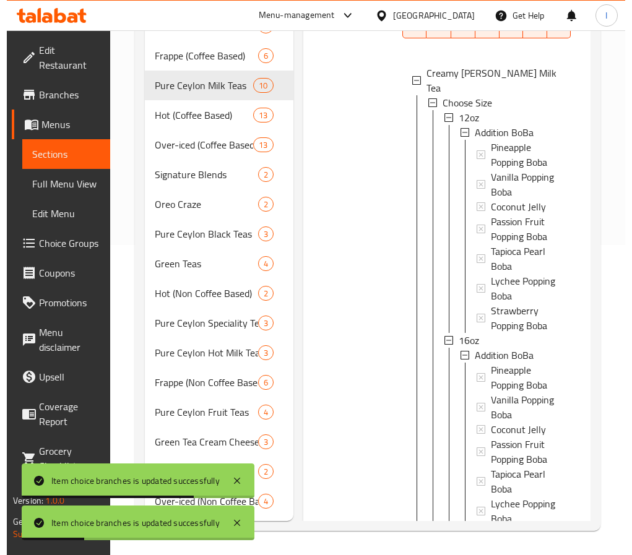
scroll to position [2, 0]
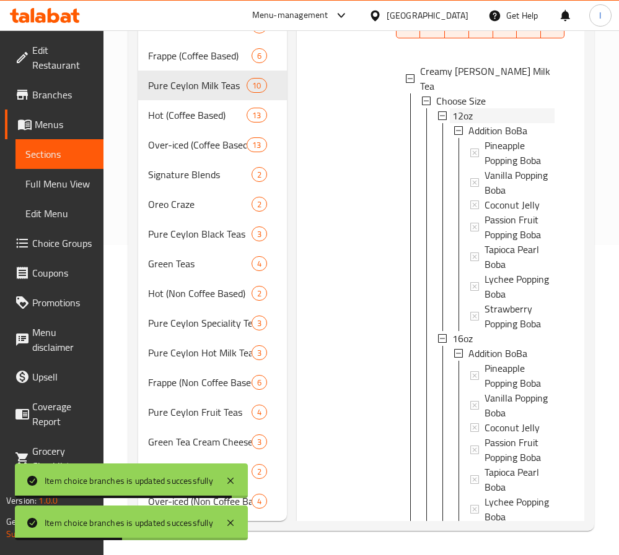
click at [469, 123] on span "12oz" at bounding box center [462, 115] width 20 height 15
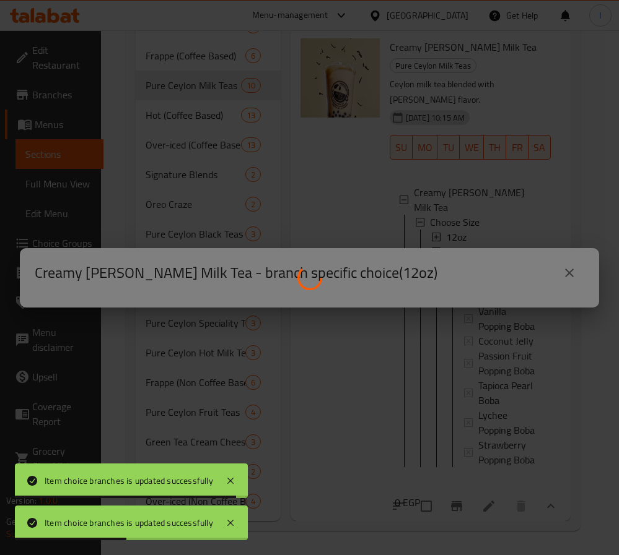
scroll to position [2177, 0]
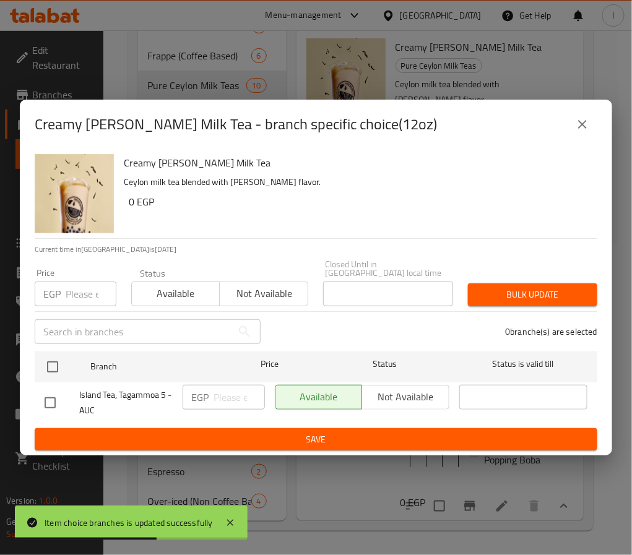
drag, startPoint x: 54, startPoint y: 365, endPoint x: 194, endPoint y: 384, distance: 141.3
click at [54, 365] on input "checkbox" at bounding box center [53, 367] width 26 height 26
checkbox input "true"
click at [214, 392] on input "number" at bounding box center [239, 397] width 51 height 25
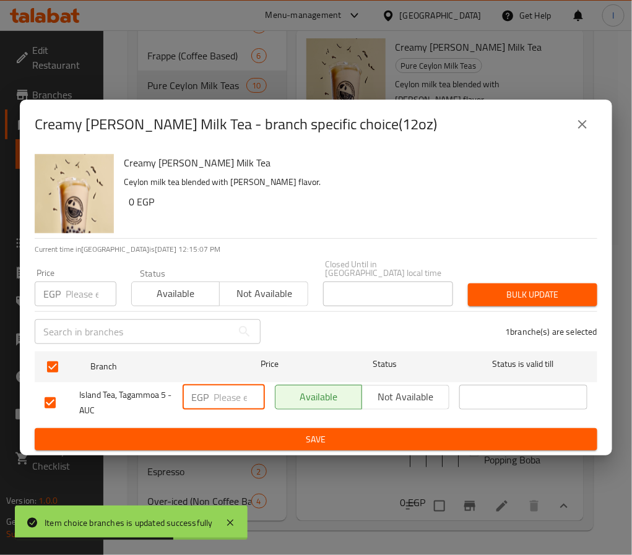
paste input "125.00"
click at [271, 419] on div "Available Not available" at bounding box center [362, 403] width 184 height 46
click at [280, 432] on span "Save" at bounding box center [316, 439] width 543 height 15
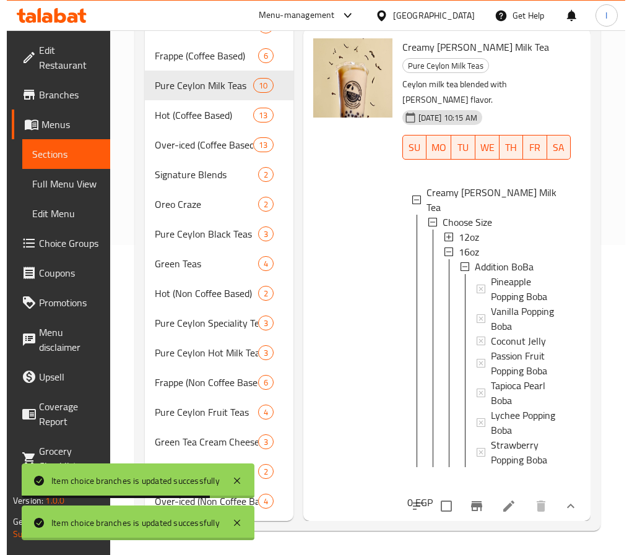
scroll to position [2194, 0]
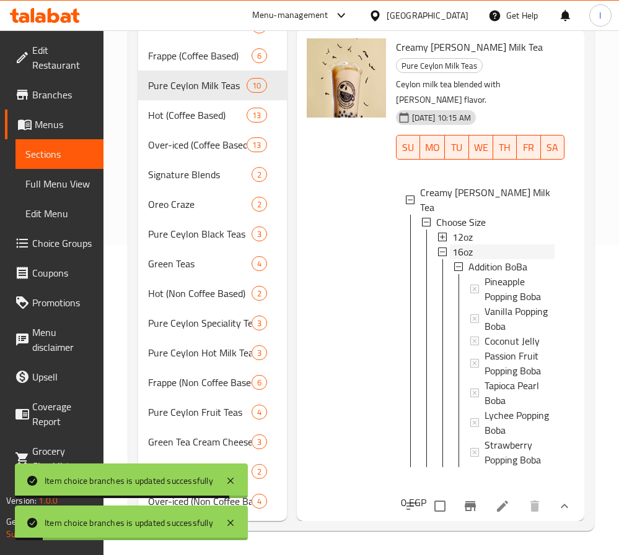
click at [464, 259] on span "16oz" at bounding box center [462, 252] width 20 height 15
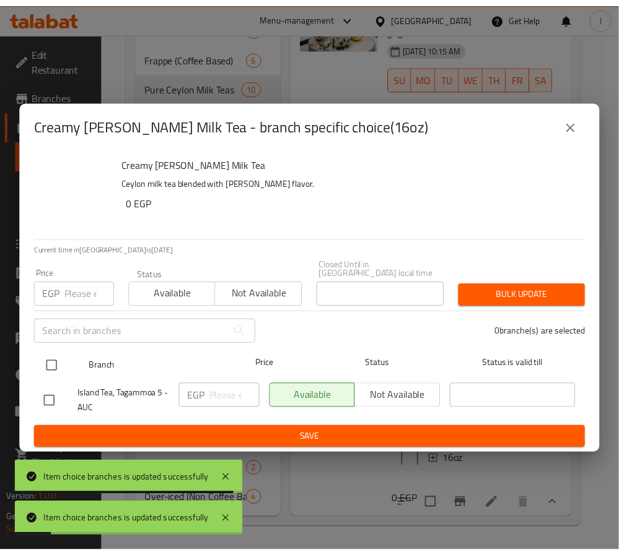
scroll to position [2006, 0]
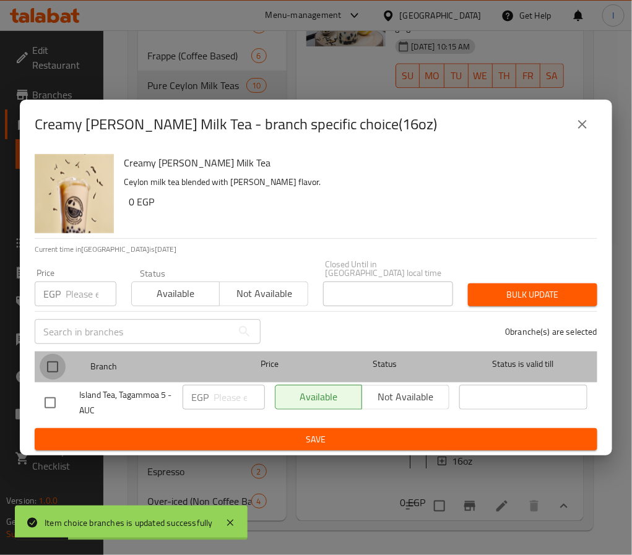
click at [46, 360] on input "checkbox" at bounding box center [53, 367] width 26 height 26
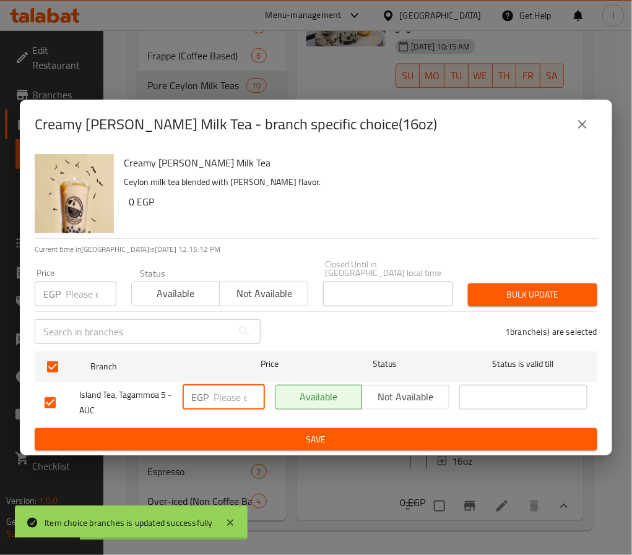
click at [235, 394] on input "number" at bounding box center [239, 397] width 51 height 25
paste input "145.00"
click at [266, 435] on span "Save" at bounding box center [316, 439] width 543 height 15
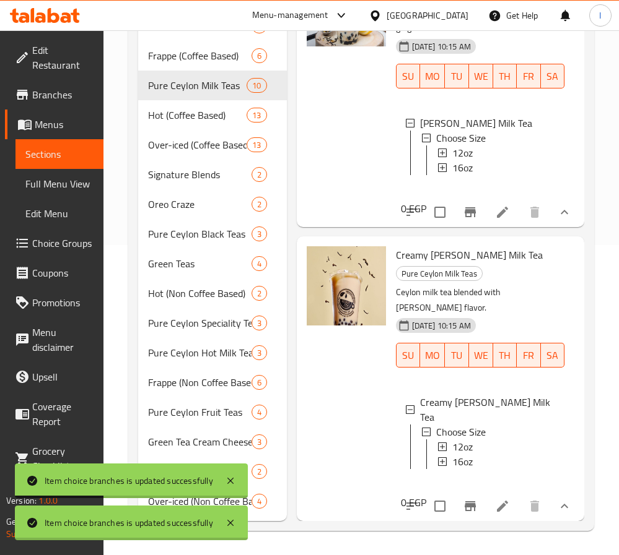
scroll to position [2023, 0]
click at [334, 152] on div at bounding box center [346, 92] width 89 height 260
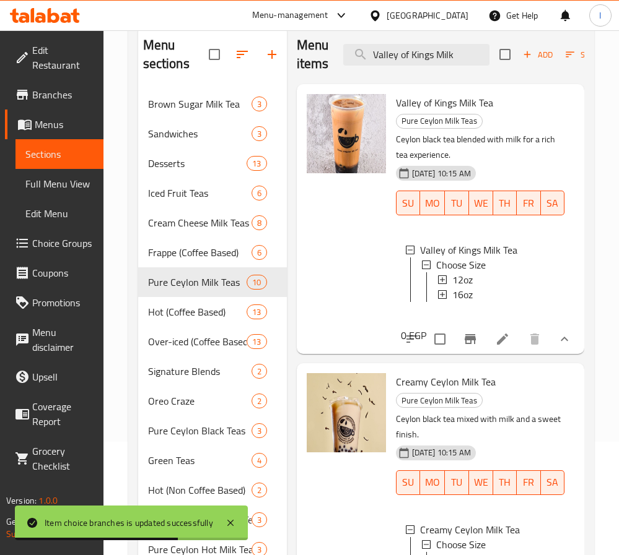
scroll to position [0, 0]
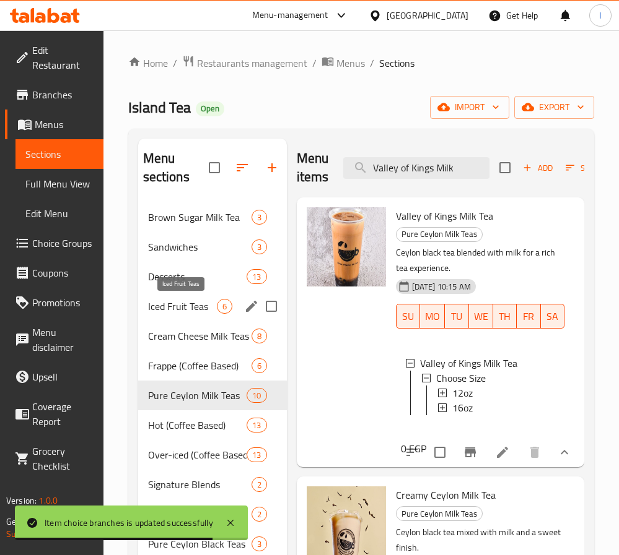
click at [173, 309] on span "Iced Fruit Teas" at bounding box center [182, 306] width 69 height 15
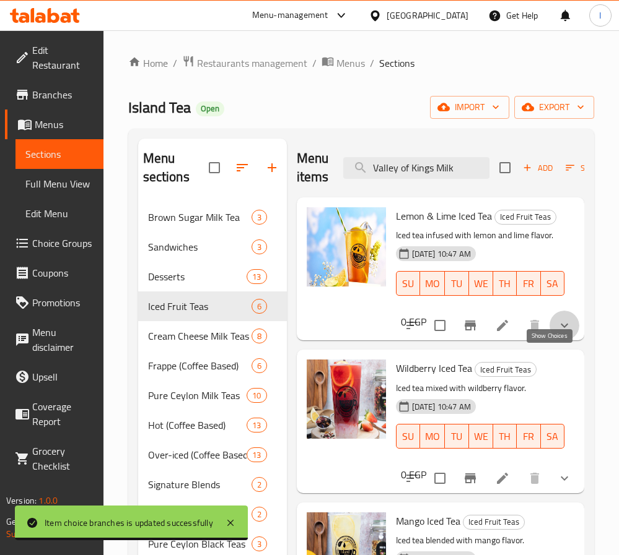
click at [557, 333] on icon "show more" at bounding box center [564, 325] width 15 height 15
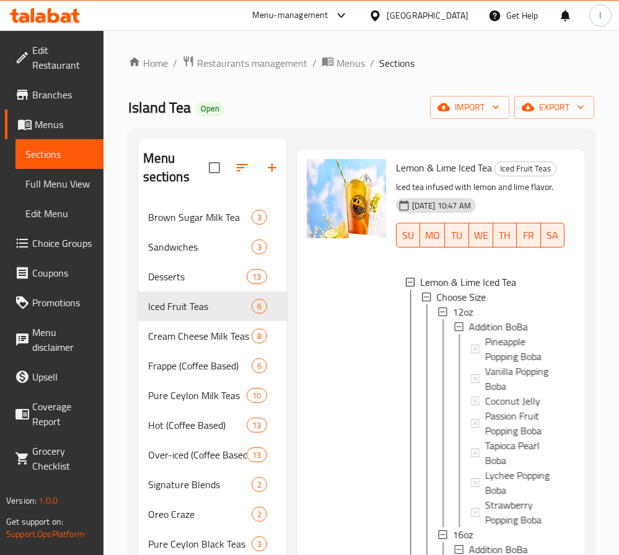
scroll to position [93, 0]
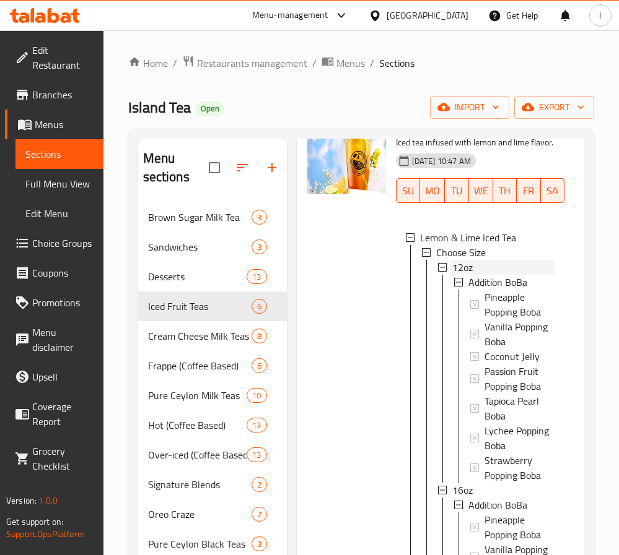
click at [485, 275] on div "12oz" at bounding box center [503, 267] width 102 height 15
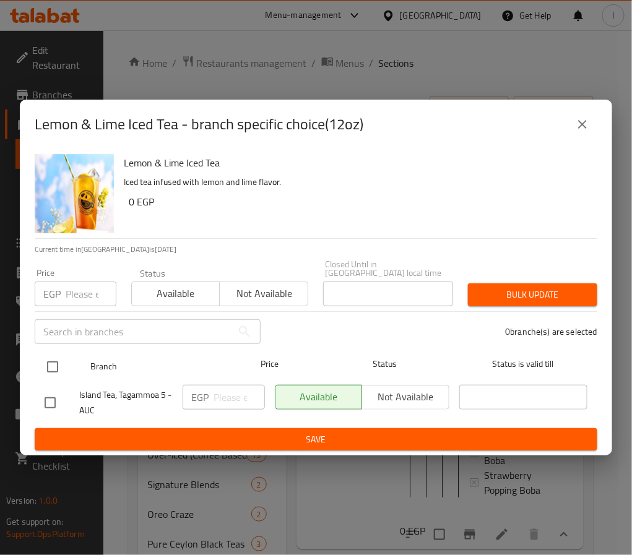
click at [53, 359] on input "checkbox" at bounding box center [53, 367] width 26 height 26
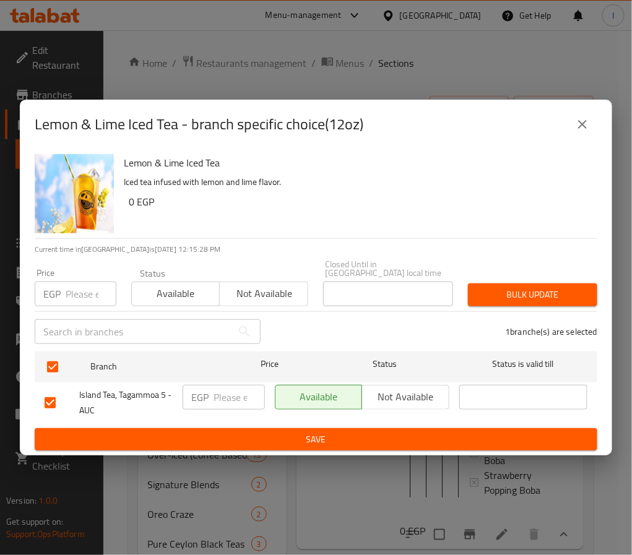
click at [241, 385] on input "number" at bounding box center [239, 397] width 51 height 25
paste input "105.00"
drag, startPoint x: 292, startPoint y: 435, endPoint x: 336, endPoint y: 435, distance: 44.6
click at [293, 435] on span "Save" at bounding box center [316, 439] width 543 height 15
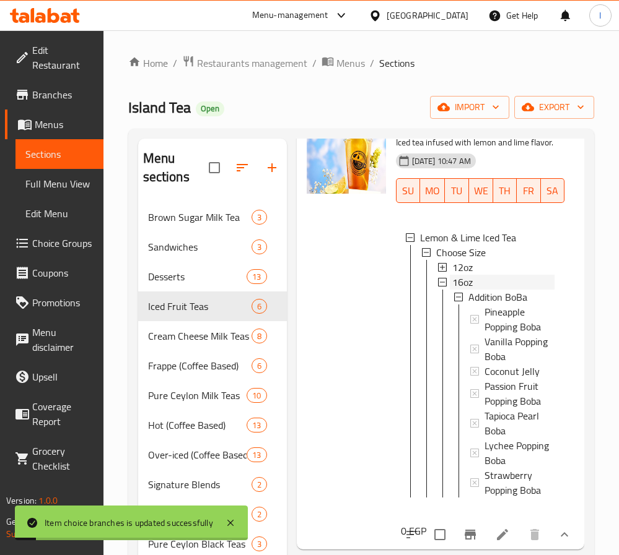
click at [468, 290] on span "16oz" at bounding box center [462, 282] width 20 height 15
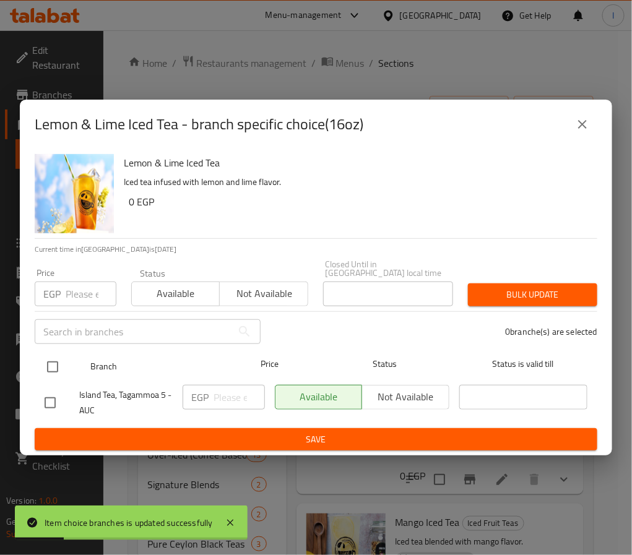
click at [45, 359] on input "checkbox" at bounding box center [53, 367] width 26 height 26
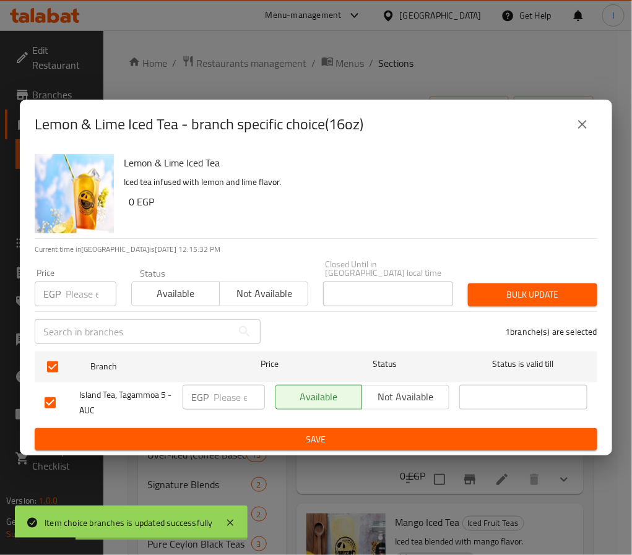
click at [217, 394] on input "number" at bounding box center [239, 397] width 51 height 25
paste input "125.00"
click at [277, 440] on span "Save" at bounding box center [316, 439] width 543 height 15
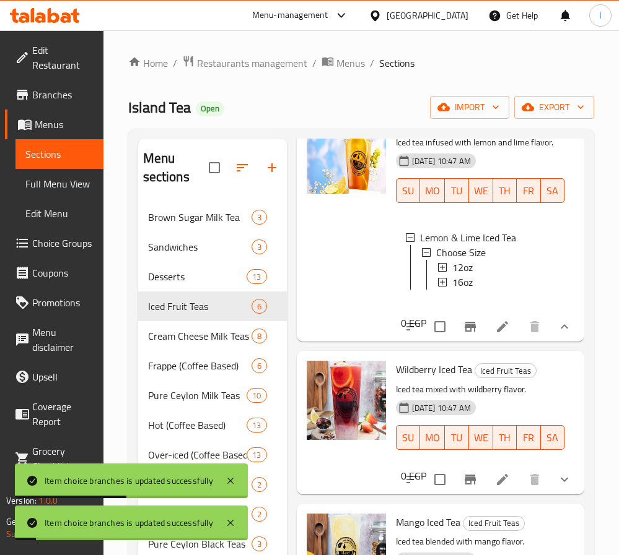
click at [351, 318] on div at bounding box center [346, 223] width 89 height 227
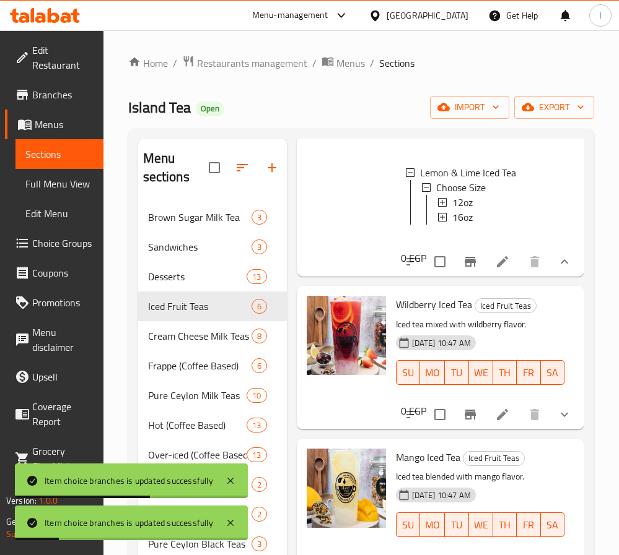
scroll to position [186, 0]
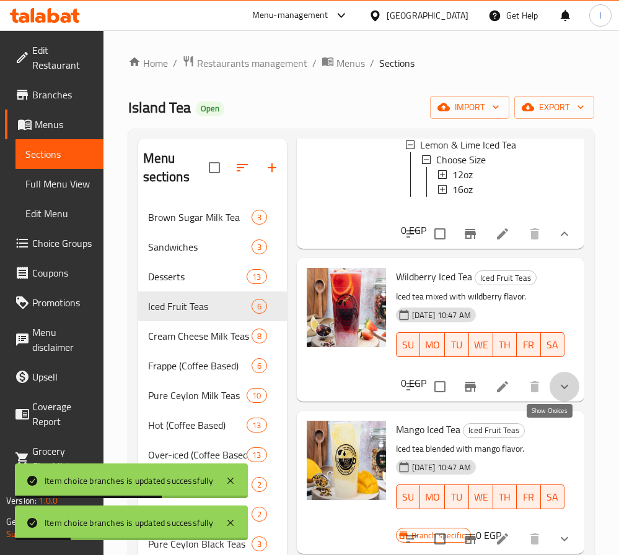
click at [557, 394] on icon "show more" at bounding box center [564, 387] width 15 height 15
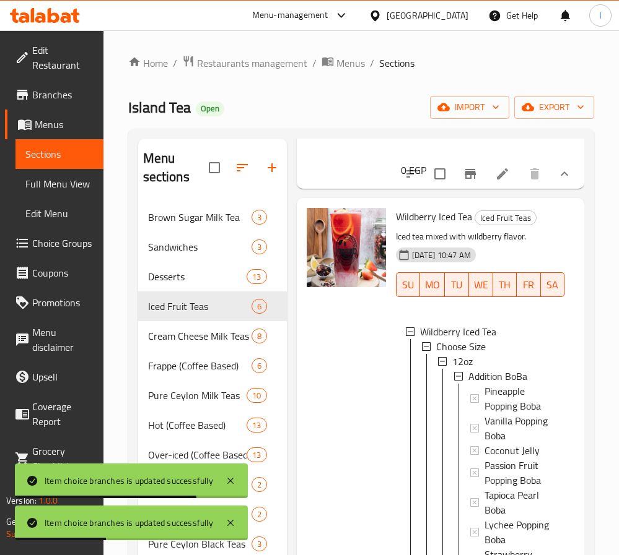
scroll to position [279, 0]
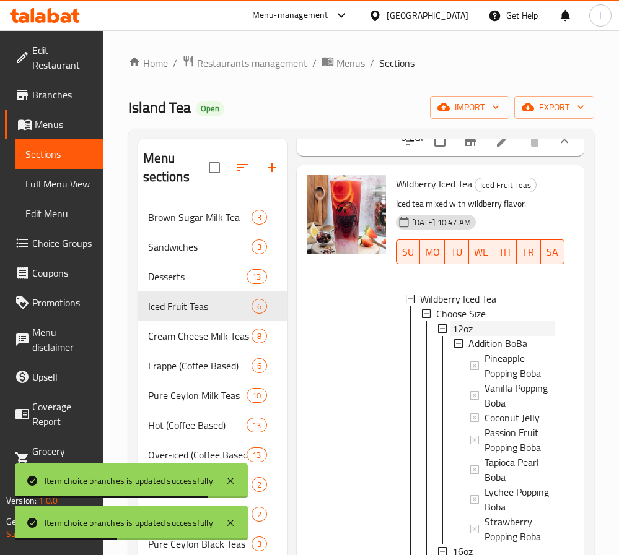
click at [475, 336] on div "12oz" at bounding box center [503, 328] width 102 height 15
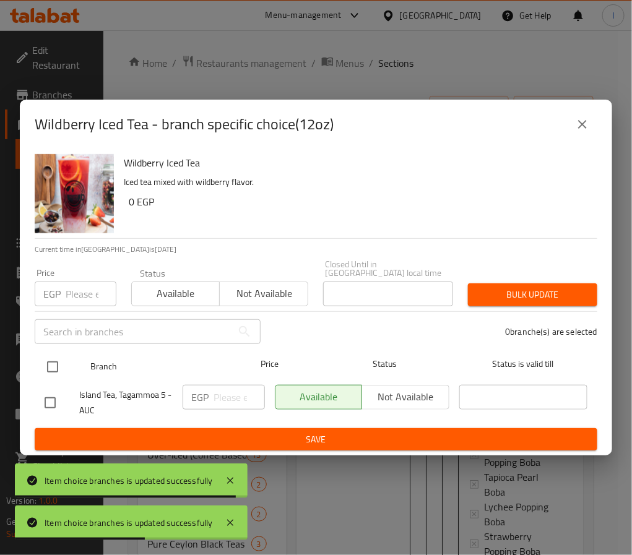
click at [58, 364] on input "checkbox" at bounding box center [53, 367] width 26 height 26
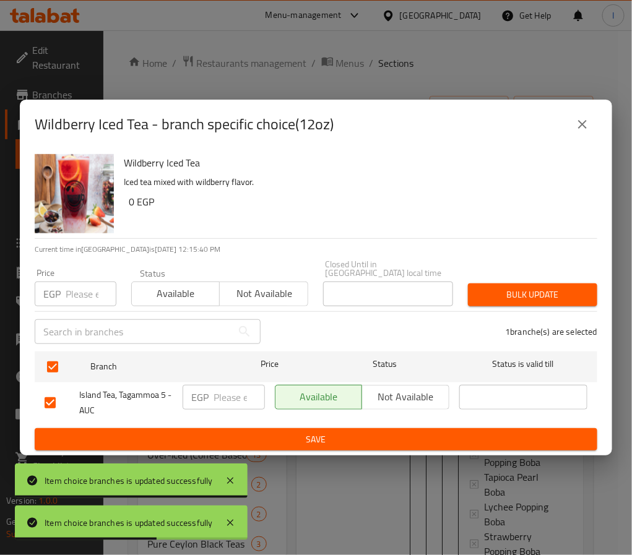
click at [233, 394] on input "number" at bounding box center [239, 397] width 51 height 25
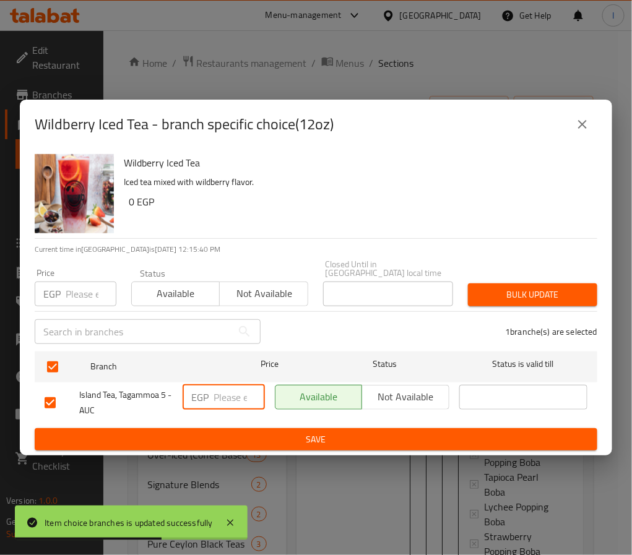
paste input "125.00"
click at [283, 433] on span "Save" at bounding box center [316, 439] width 543 height 15
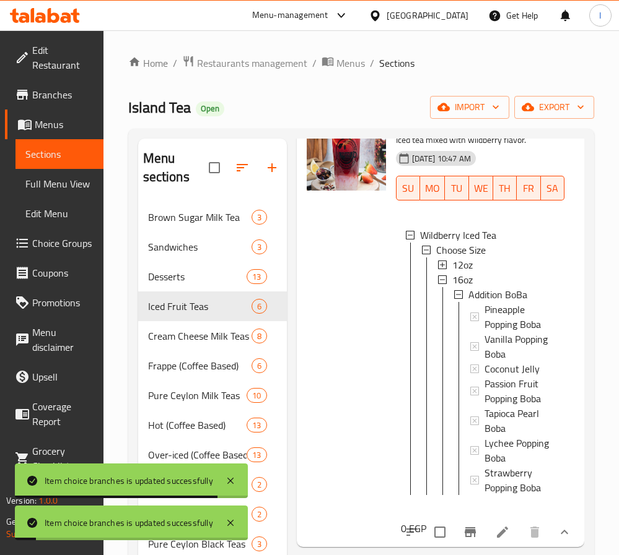
scroll to position [371, 0]
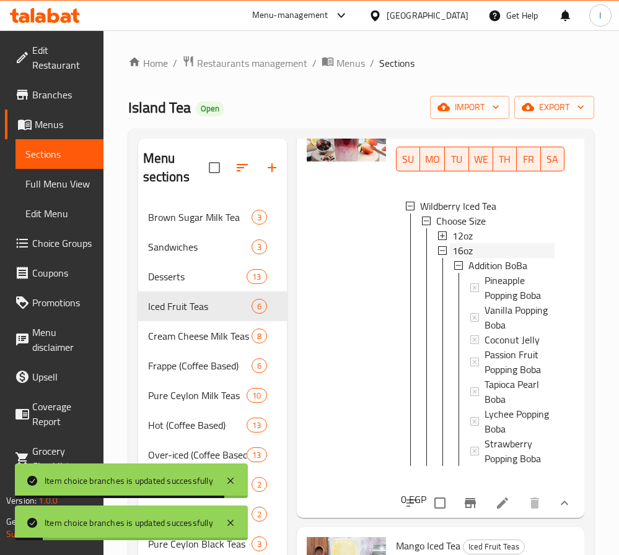
click at [468, 258] on span "16oz" at bounding box center [462, 250] width 20 height 15
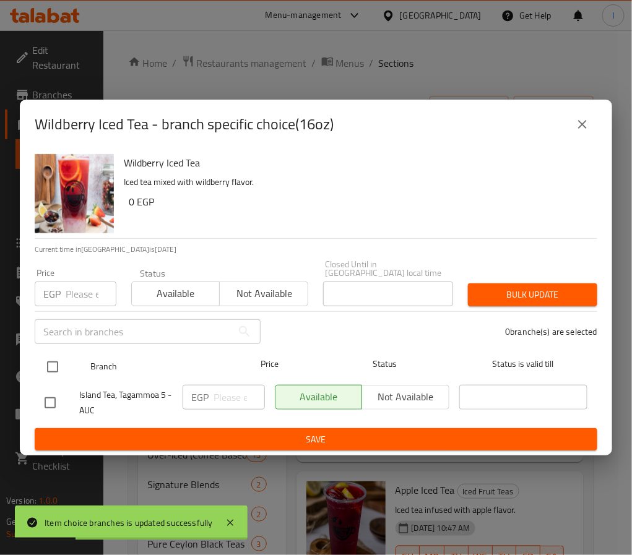
click at [54, 361] on input "checkbox" at bounding box center [53, 367] width 26 height 26
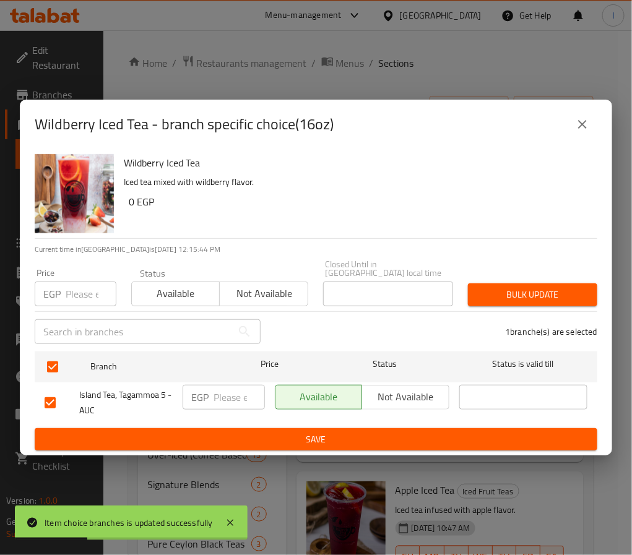
click at [215, 394] on input "number" at bounding box center [239, 397] width 51 height 25
paste input "145.00"
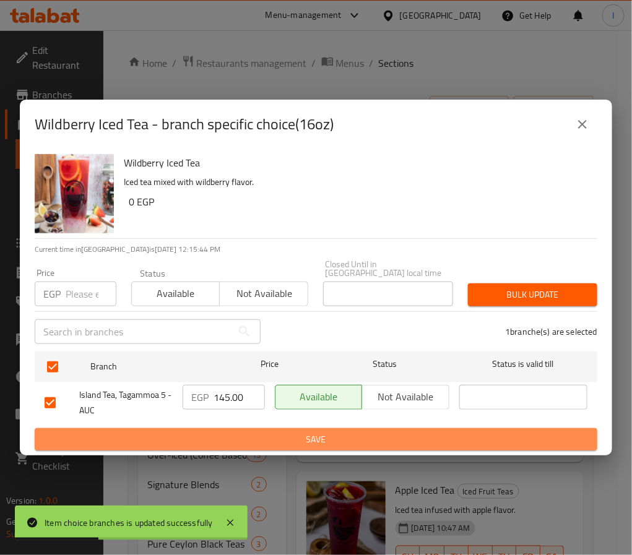
click at [266, 435] on span "Save" at bounding box center [316, 439] width 543 height 15
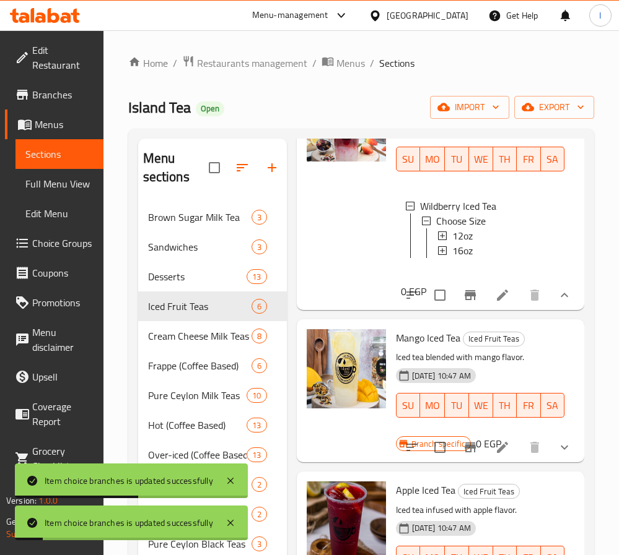
click at [355, 301] on div at bounding box center [346, 190] width 89 height 227
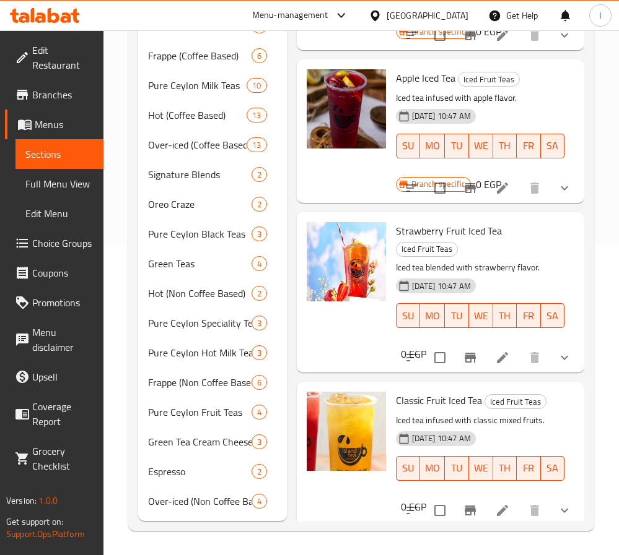
scroll to position [367, 0]
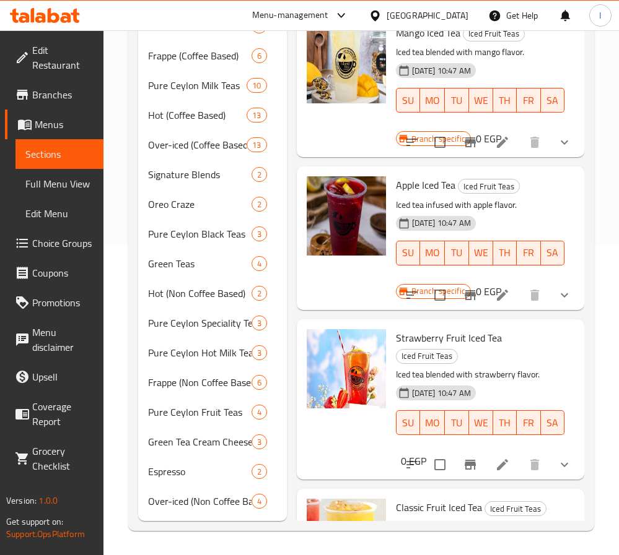
drag, startPoint x: 344, startPoint y: 46, endPoint x: 349, endPoint y: 71, distance: 24.6
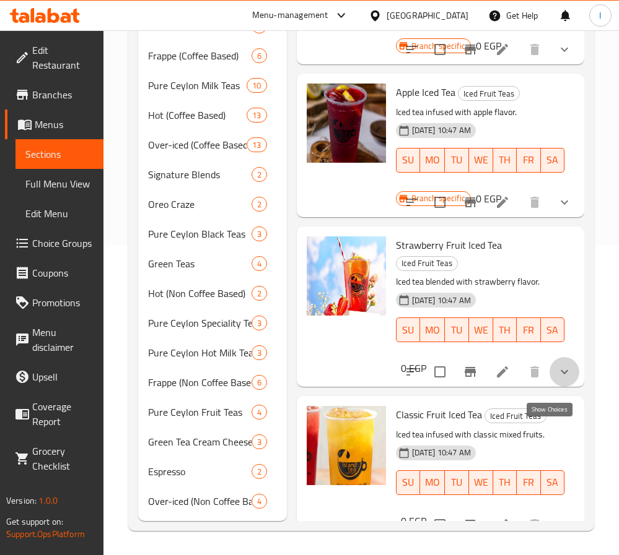
click at [557, 380] on icon "show more" at bounding box center [564, 372] width 15 height 15
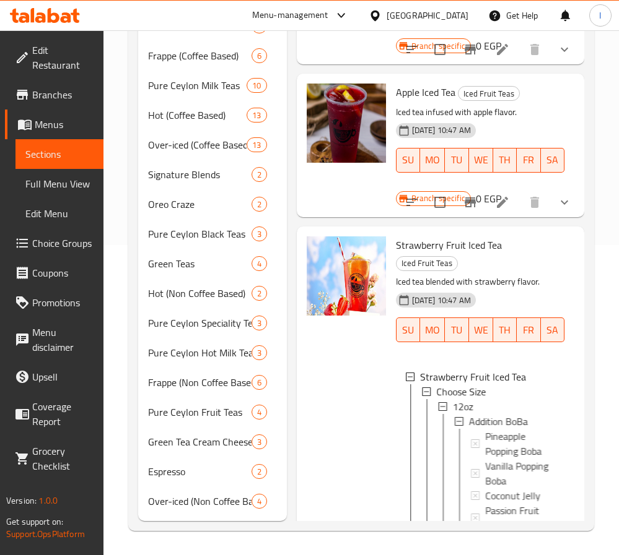
scroll to position [552, 0]
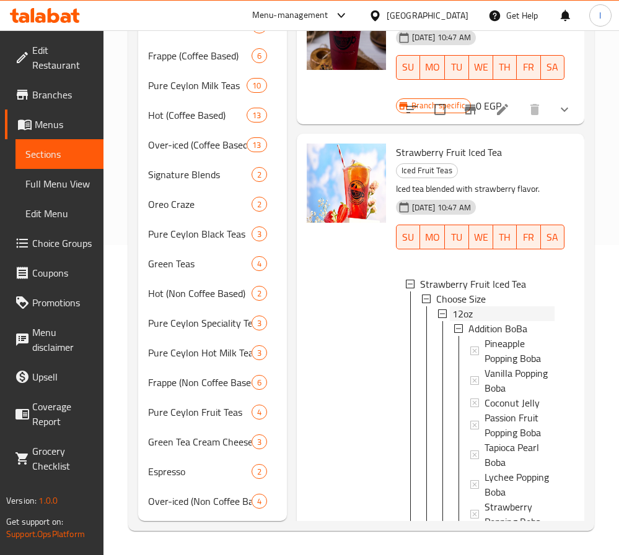
click at [479, 321] on div "12oz" at bounding box center [503, 313] width 102 height 15
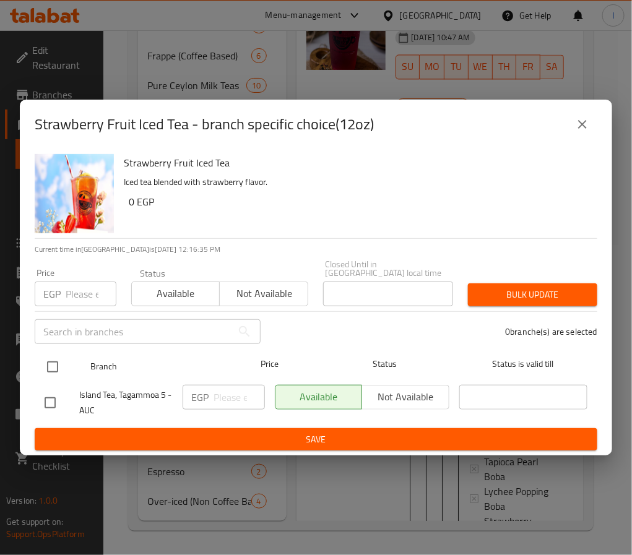
drag, startPoint x: 48, startPoint y: 362, endPoint x: 59, endPoint y: 368, distance: 12.5
click at [48, 362] on input "checkbox" at bounding box center [53, 367] width 26 height 26
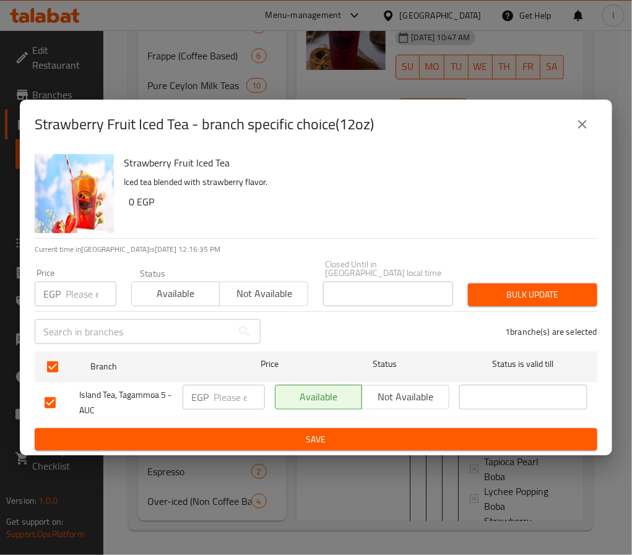
click at [228, 398] on input "number" at bounding box center [239, 397] width 51 height 25
paste input "105.00"
click at [280, 436] on span "Save" at bounding box center [316, 439] width 543 height 15
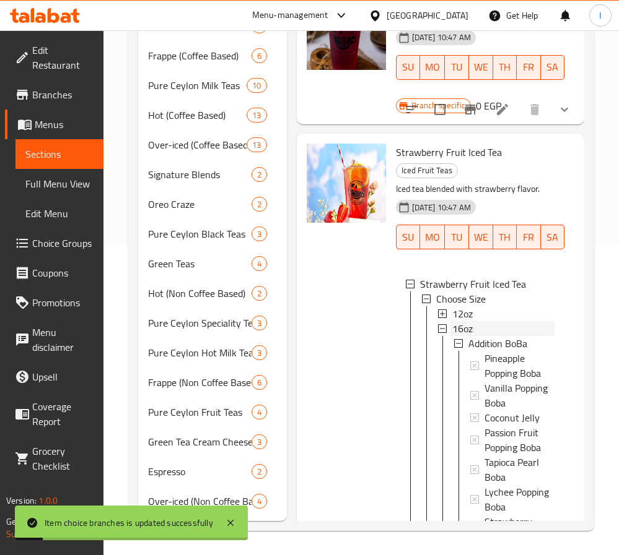
click at [469, 336] on span "16oz" at bounding box center [462, 328] width 20 height 15
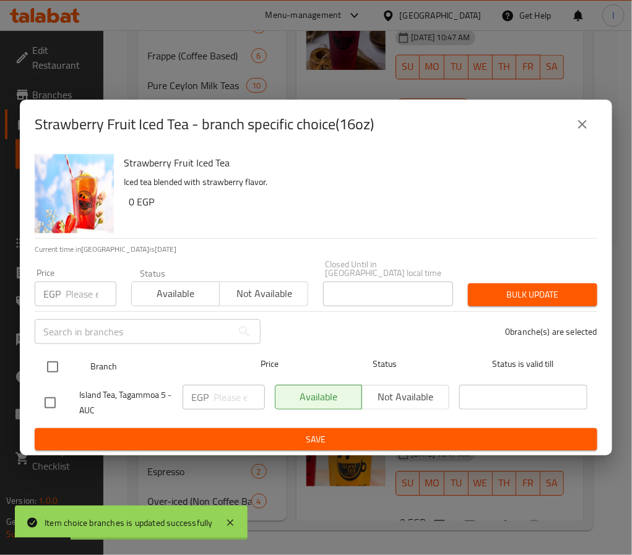
click at [50, 360] on input "checkbox" at bounding box center [53, 367] width 26 height 26
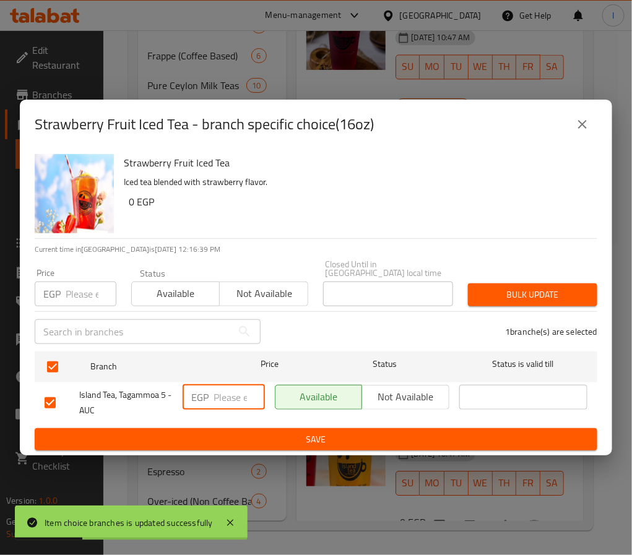
click at [218, 388] on input "number" at bounding box center [239, 397] width 51 height 25
paste input "125.00"
click at [248, 433] on span "Save" at bounding box center [316, 439] width 543 height 15
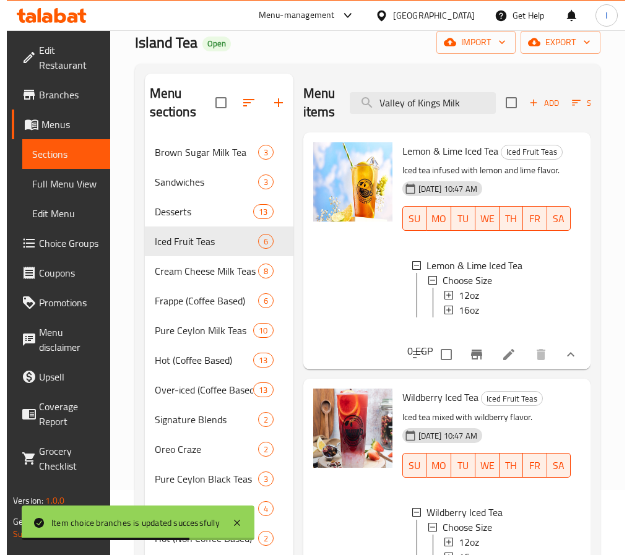
scroll to position [32, 0]
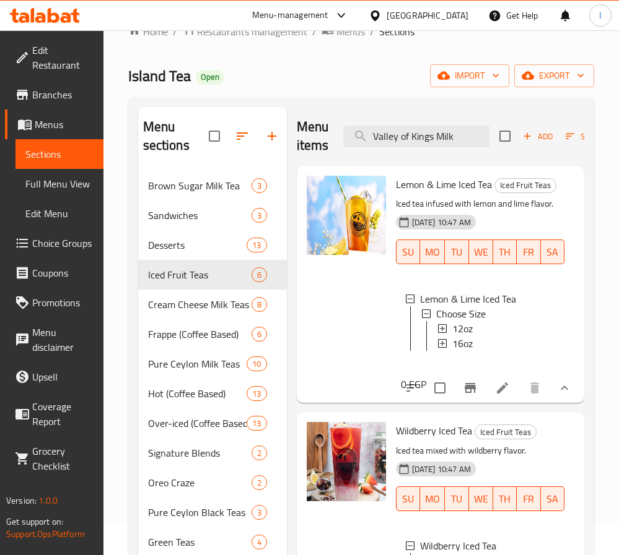
click at [409, 105] on div "Menu sections Brown Sugar Milk Tea 3 Sandwiches 3 Desserts 13 Iced Fruit Teas 6…" at bounding box center [361, 453] width 466 height 713
click at [428, 130] on input "Valley of Kings Milk" at bounding box center [416, 137] width 146 height 22
paste input "Tea Mojito"
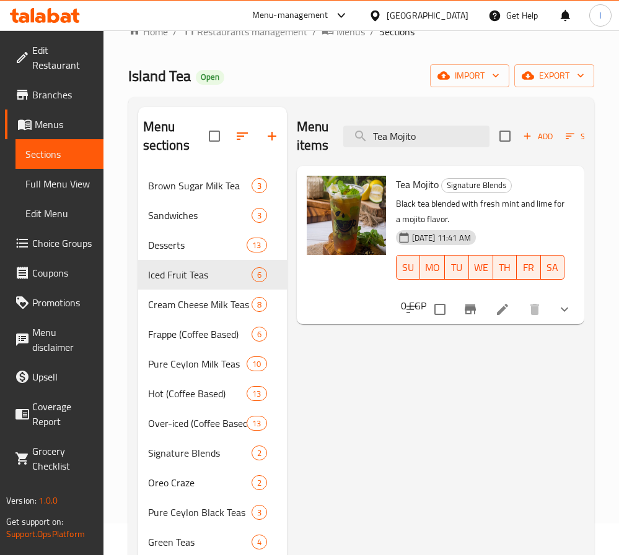
click at [567, 309] on icon "show more" at bounding box center [563, 310] width 7 height 4
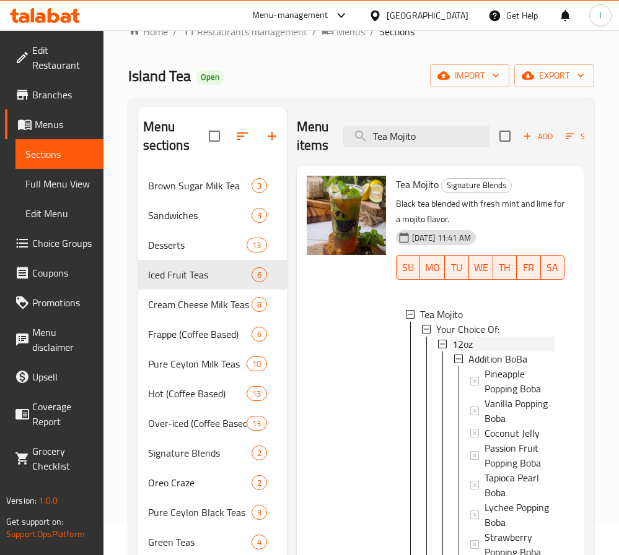
click at [478, 345] on div "12oz" at bounding box center [503, 344] width 102 height 15
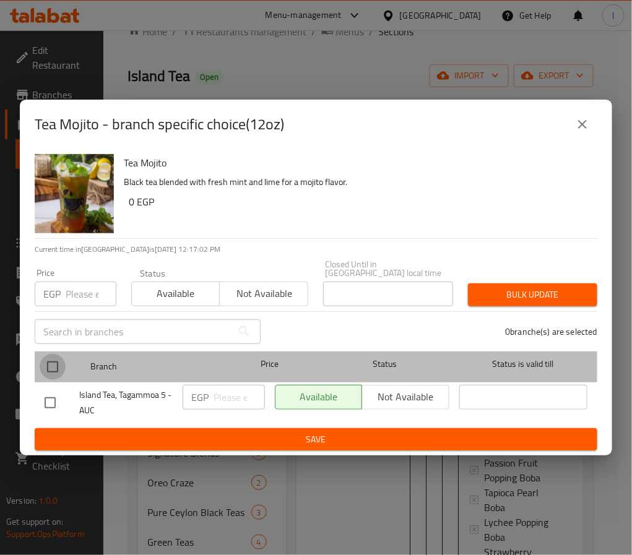
click at [53, 355] on input "checkbox" at bounding box center [53, 367] width 26 height 26
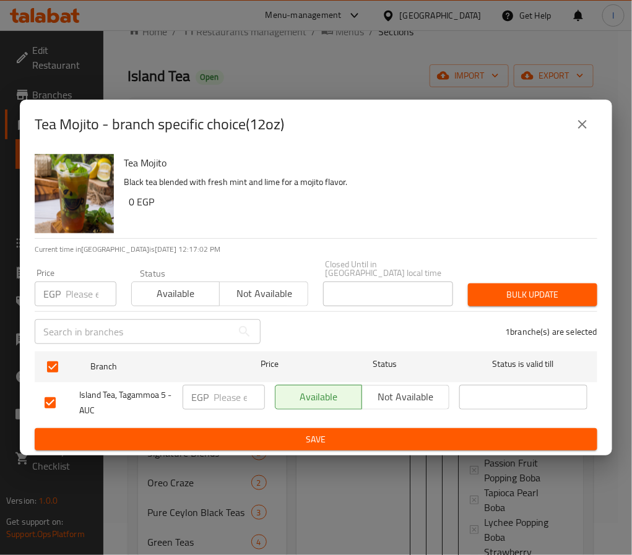
click at [232, 388] on input "number" at bounding box center [239, 397] width 51 height 25
paste input "125.00"
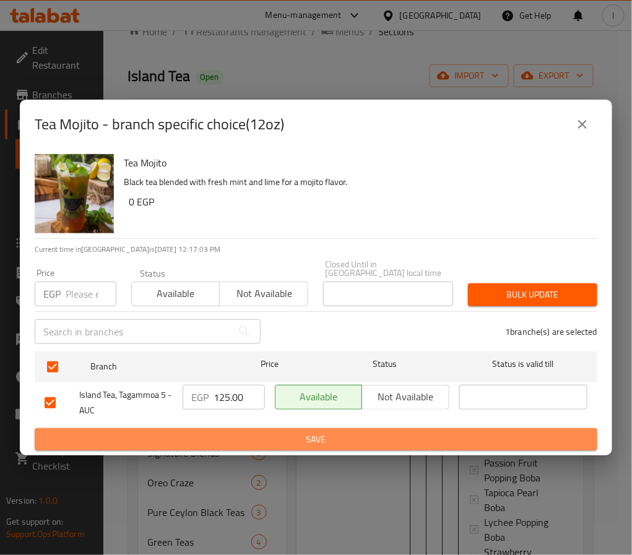
click at [267, 432] on span "Save" at bounding box center [316, 439] width 543 height 15
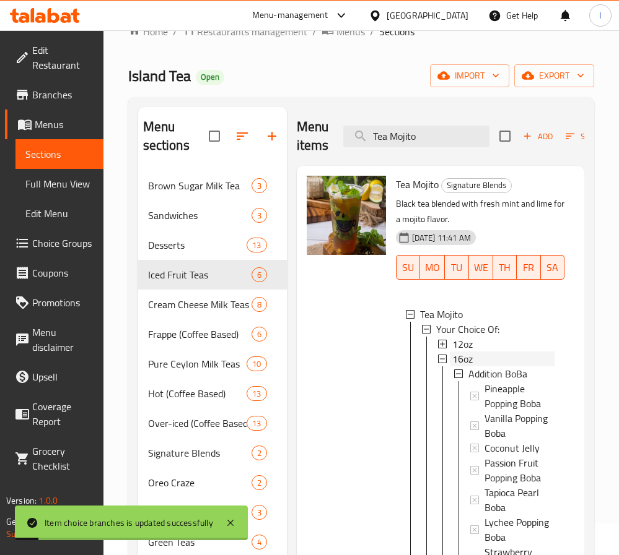
click at [487, 362] on div "16oz" at bounding box center [503, 359] width 102 height 15
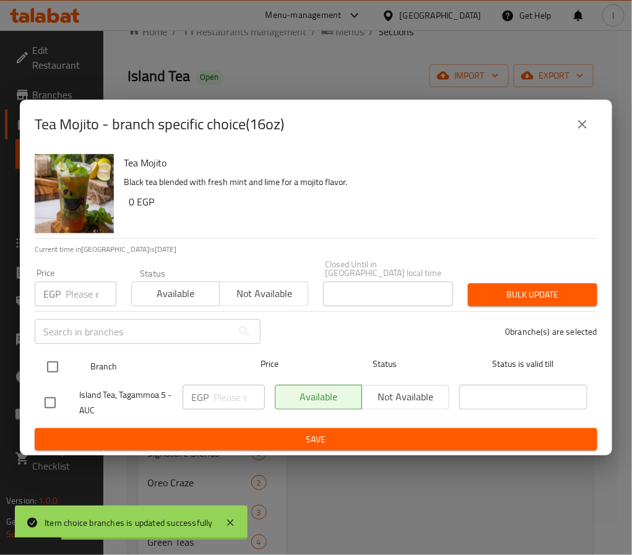
click at [49, 361] on input "checkbox" at bounding box center [53, 367] width 26 height 26
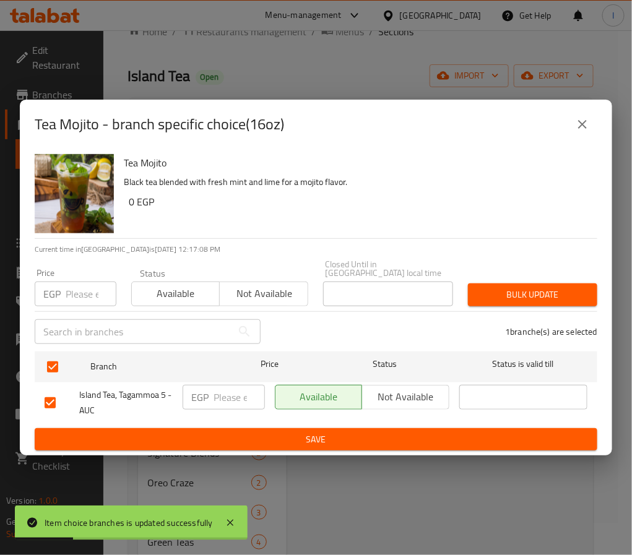
click at [220, 390] on input "number" at bounding box center [239, 397] width 51 height 25
paste input "145.00"
click at [279, 432] on span "Save" at bounding box center [316, 439] width 543 height 15
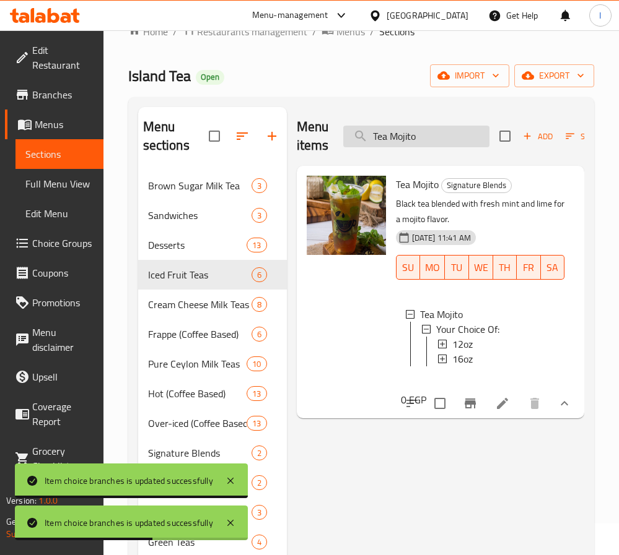
click at [396, 145] on input "Tea Mojito" at bounding box center [416, 137] width 146 height 22
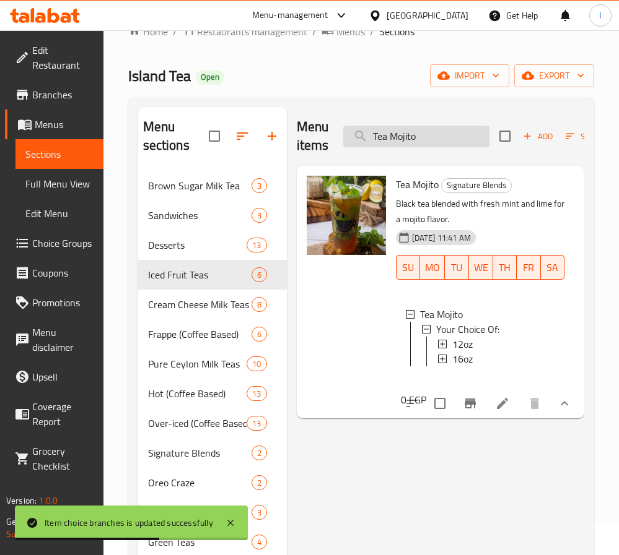
click at [396, 145] on input "Tea Mojito" at bounding box center [416, 137] width 146 height 22
paste input "Peachy Lemon"
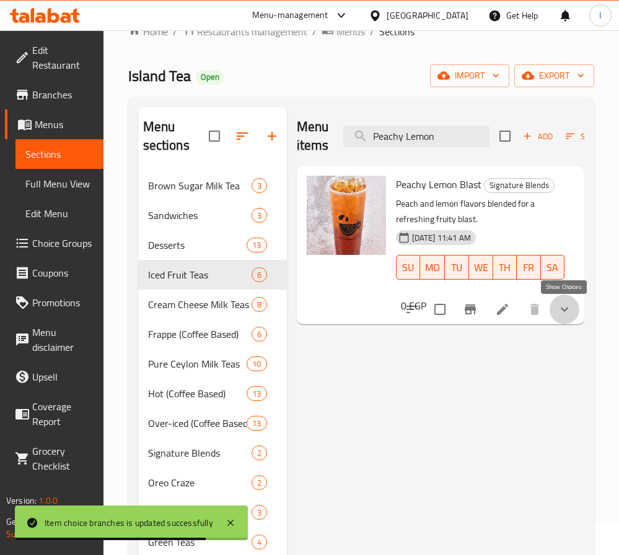
click at [563, 311] on icon "show more" at bounding box center [563, 310] width 7 height 4
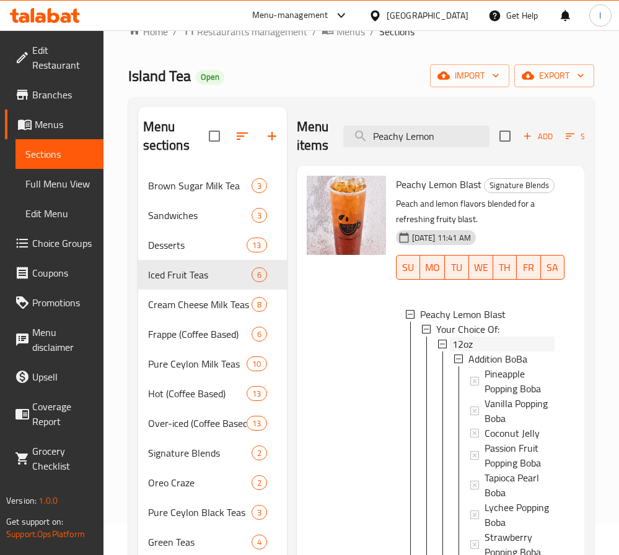
click at [491, 352] on div "12oz" at bounding box center [503, 344] width 102 height 15
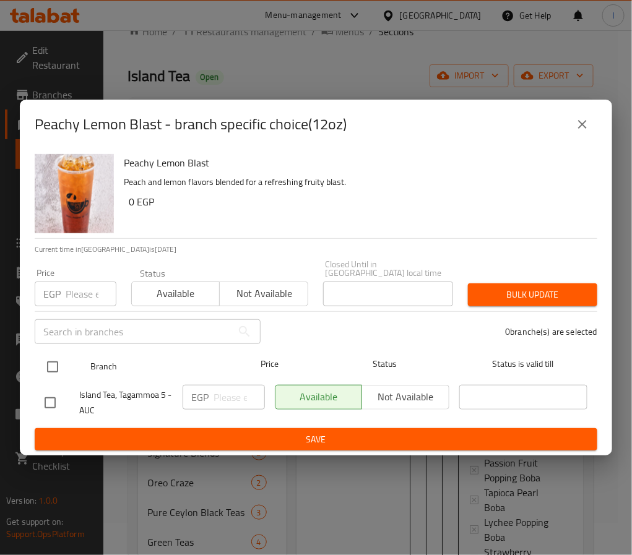
click at [52, 361] on input "checkbox" at bounding box center [53, 367] width 26 height 26
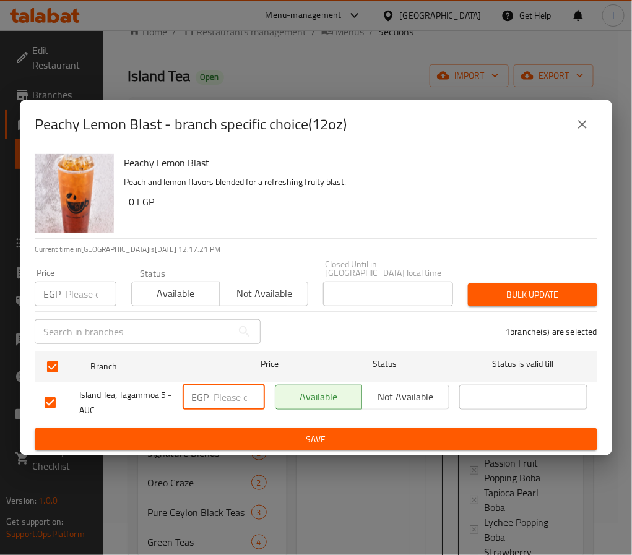
click at [217, 396] on input "number" at bounding box center [239, 397] width 51 height 25
paste input "125.00"
click at [246, 432] on span "Save" at bounding box center [316, 439] width 543 height 15
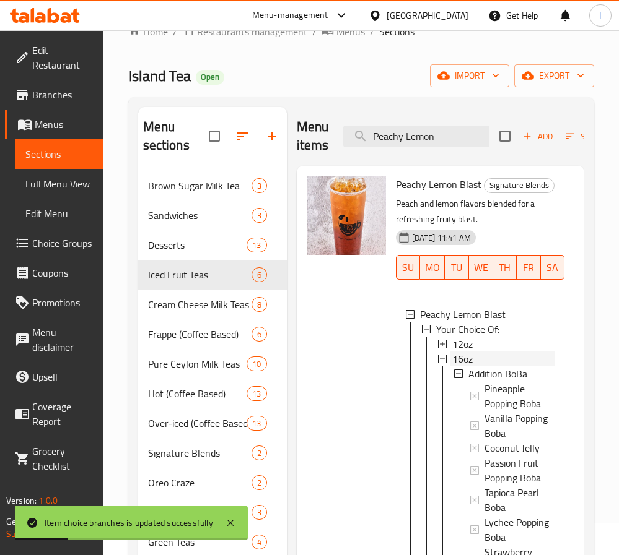
click at [480, 367] on div "16oz" at bounding box center [503, 359] width 102 height 15
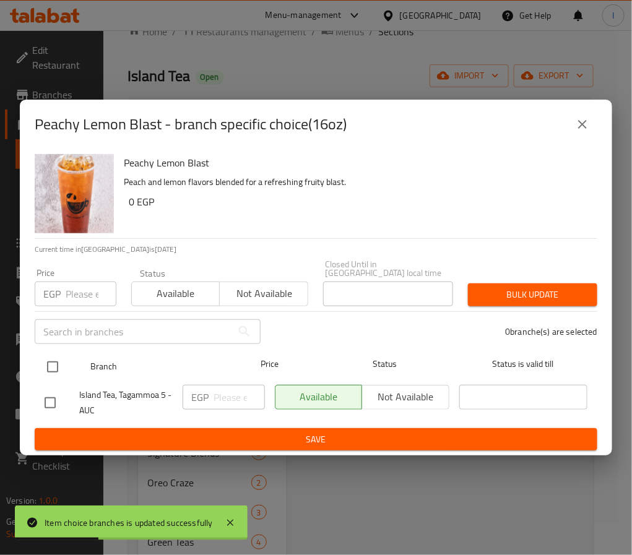
click at [56, 357] on input "checkbox" at bounding box center [53, 367] width 26 height 26
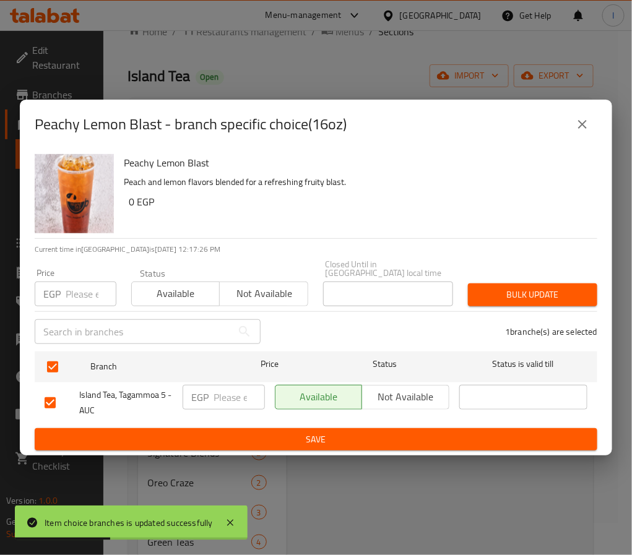
click at [244, 392] on input "number" at bounding box center [239, 397] width 51 height 25
paste input "145.00"
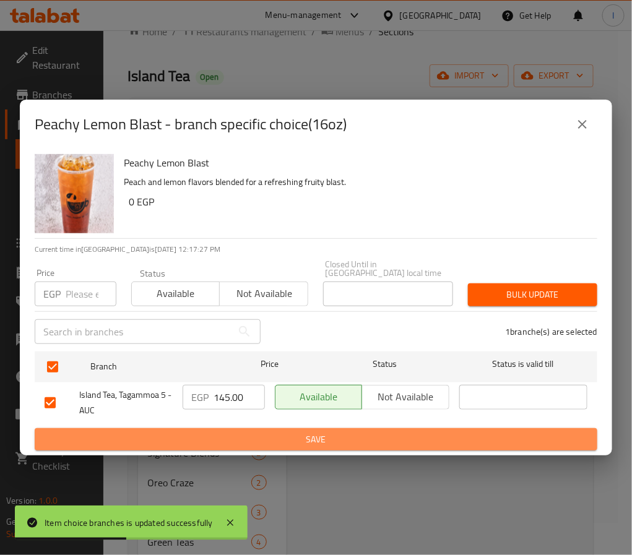
click at [263, 428] on button "Save" at bounding box center [316, 439] width 563 height 23
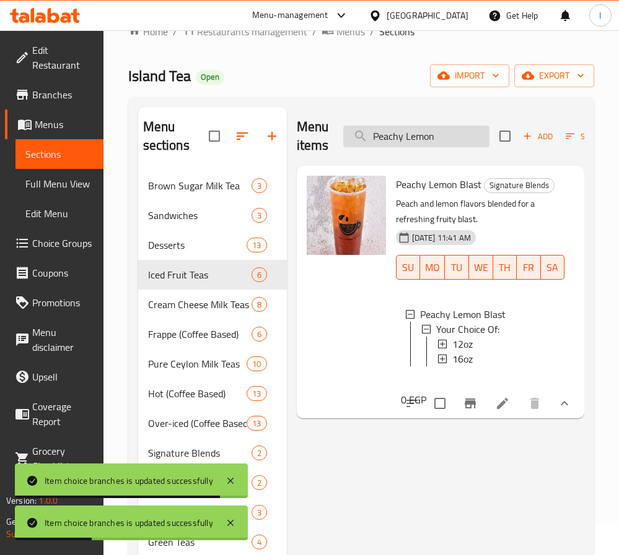
click at [428, 136] on input "Peachy Lemon" at bounding box center [416, 137] width 146 height 22
paste input "Classic Fruit"
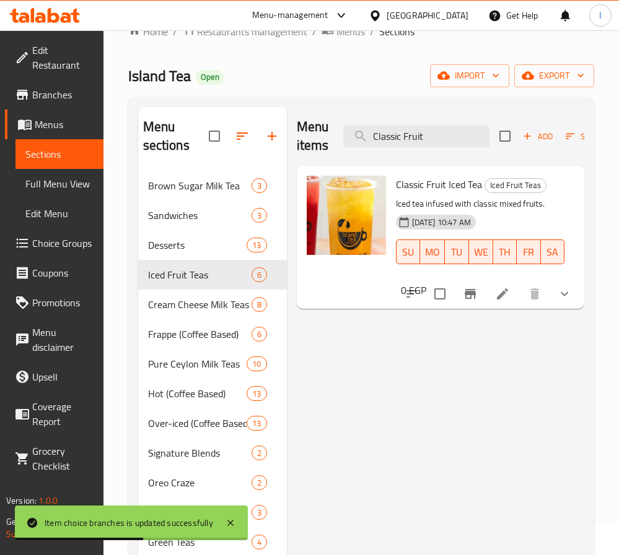
click at [570, 300] on icon "show more" at bounding box center [564, 294] width 15 height 15
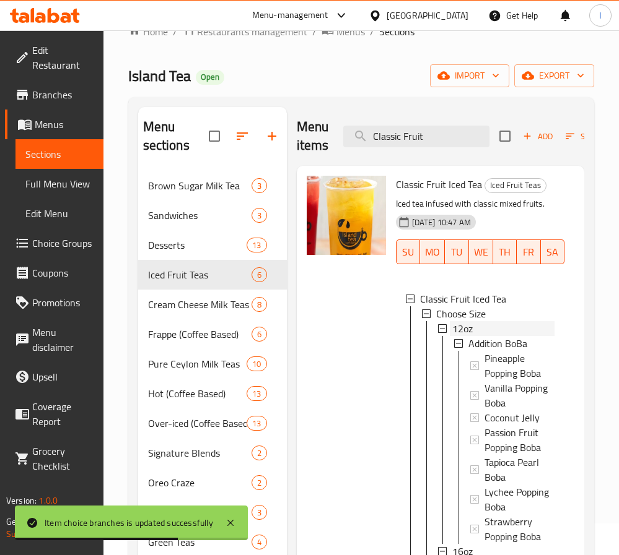
click at [480, 331] on div "12oz" at bounding box center [503, 328] width 102 height 15
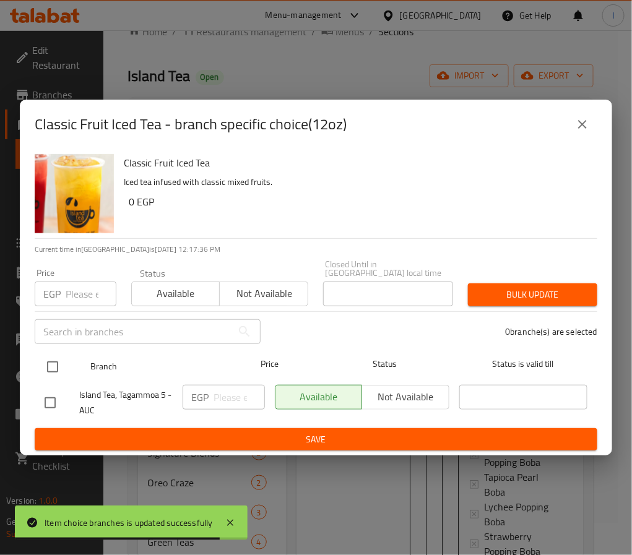
drag, startPoint x: 50, startPoint y: 365, endPoint x: 165, endPoint y: 388, distance: 117.5
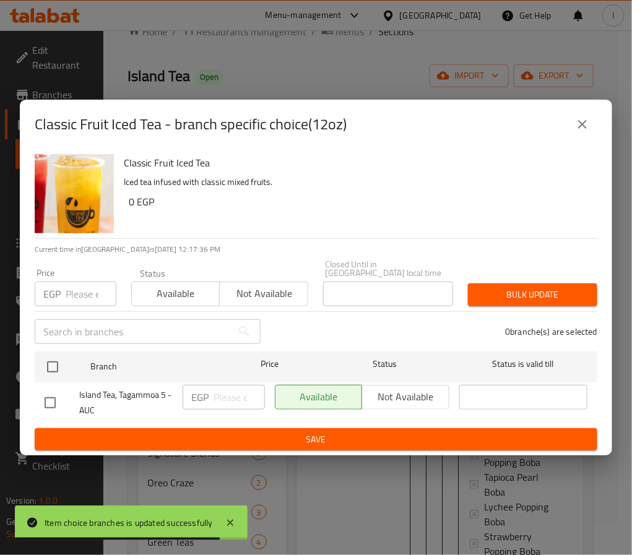
click at [50, 364] on input "checkbox" at bounding box center [53, 367] width 26 height 26
click at [218, 394] on input "number" at bounding box center [239, 397] width 51 height 25
paste input "105.00"
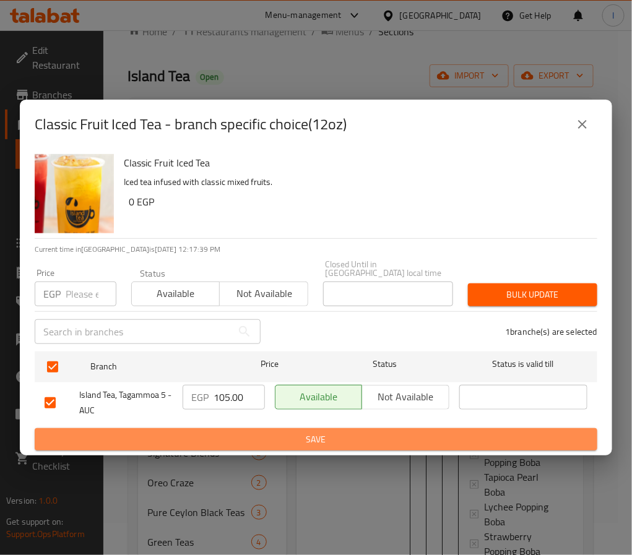
click at [379, 437] on span "Save" at bounding box center [316, 439] width 543 height 15
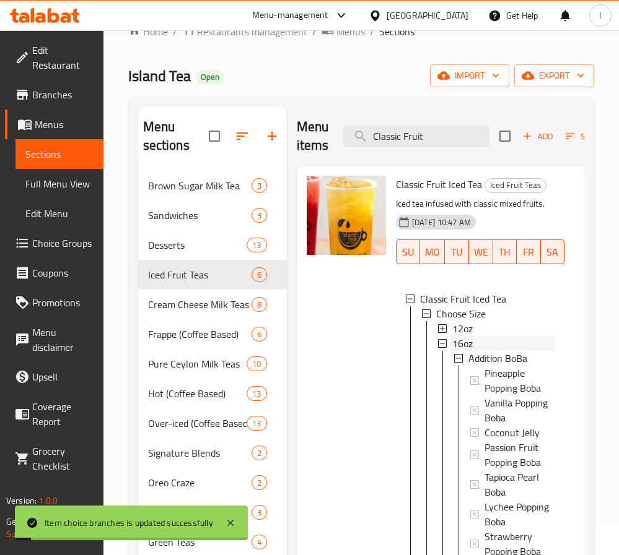
click at [483, 345] on div "16oz" at bounding box center [503, 343] width 102 height 15
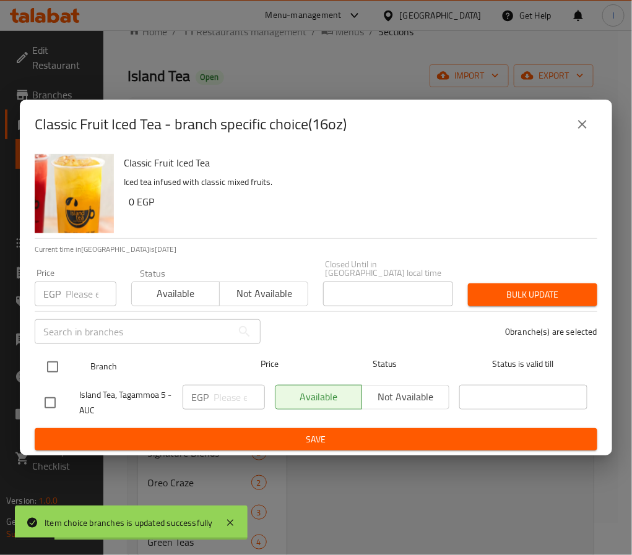
click at [53, 358] on input "checkbox" at bounding box center [53, 367] width 26 height 26
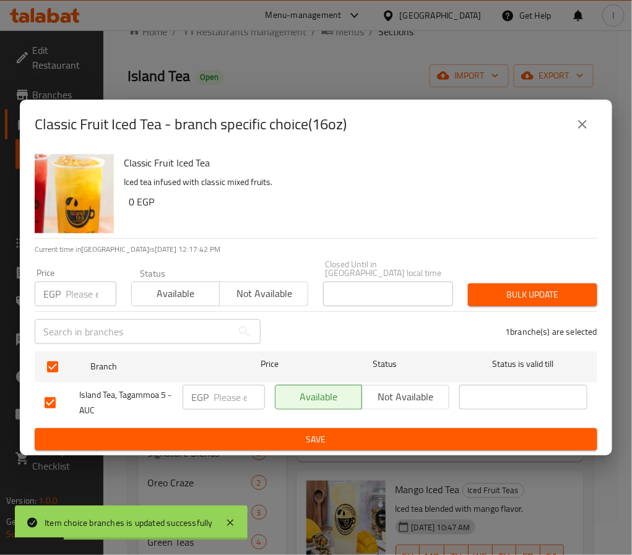
click at [214, 389] on input "number" at bounding box center [239, 397] width 51 height 25
paste input "125.00"
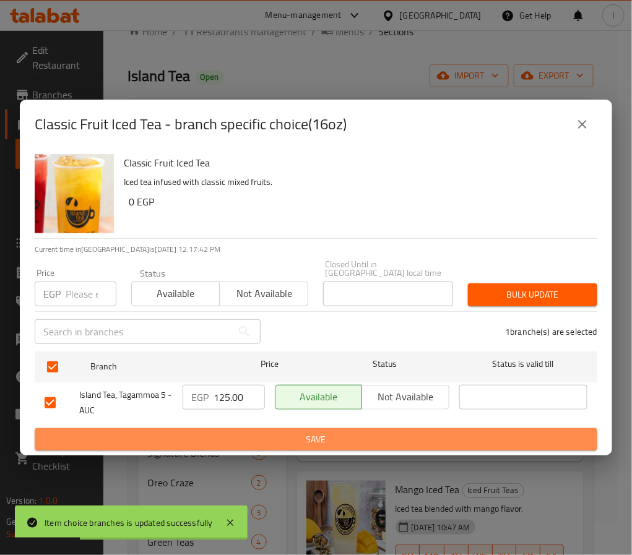
click at [255, 428] on button "Save" at bounding box center [316, 439] width 563 height 23
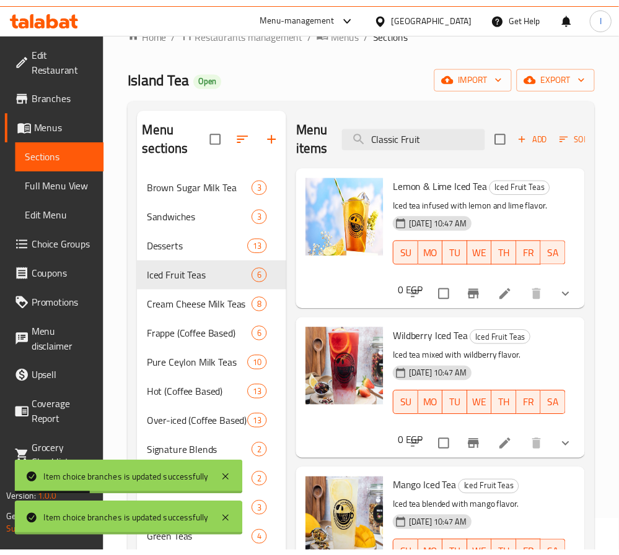
scroll to position [445, 0]
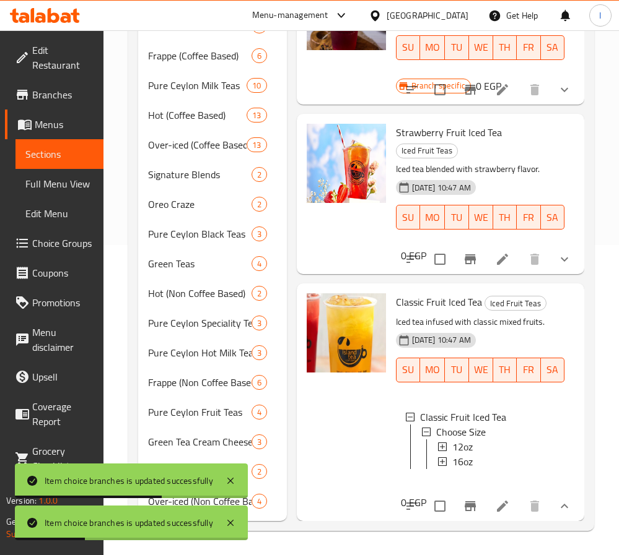
click at [318, 396] on div at bounding box center [346, 402] width 89 height 227
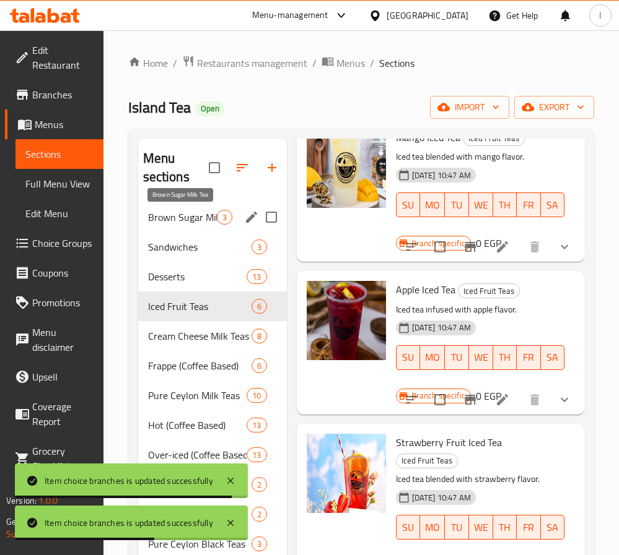
click at [179, 215] on span "Brown Sugar Milk Tea" at bounding box center [182, 217] width 69 height 15
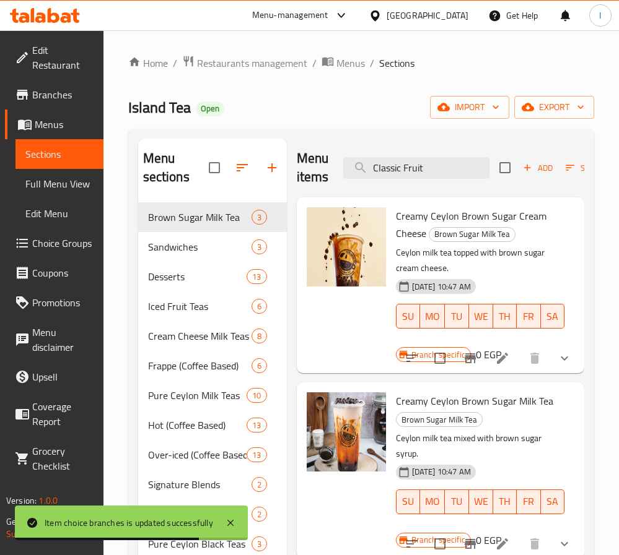
click at [565, 357] on icon "show more" at bounding box center [564, 358] width 15 height 15
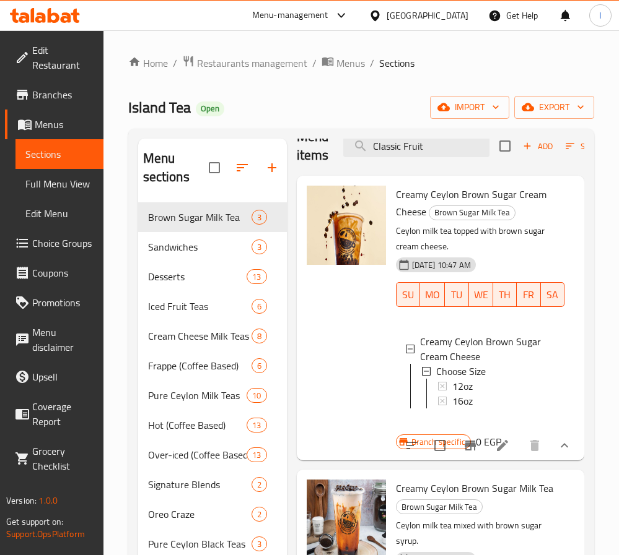
scroll to position [50, 0]
click at [472, 394] on span "16oz" at bounding box center [462, 401] width 20 height 15
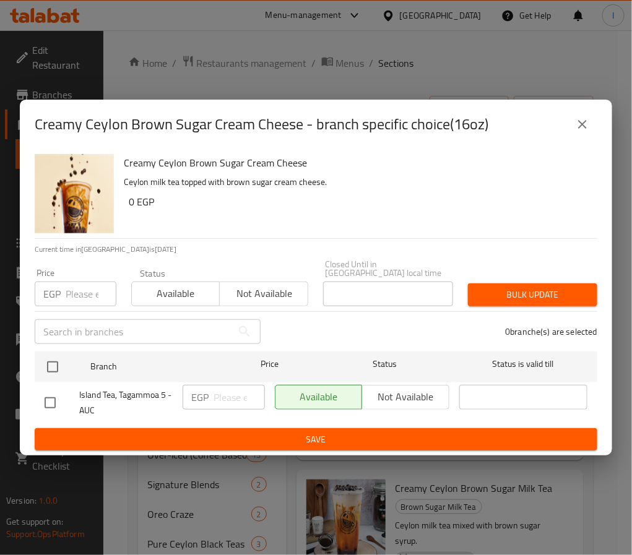
click at [583, 130] on icon "close" at bounding box center [582, 124] width 15 height 15
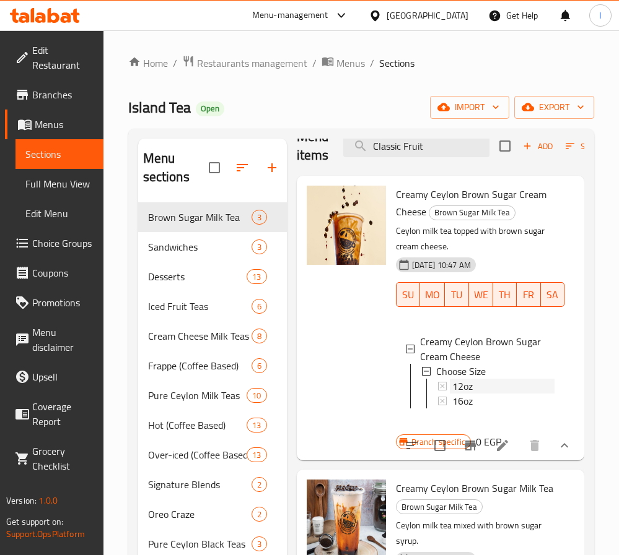
click at [466, 379] on span "12oz" at bounding box center [462, 386] width 20 height 15
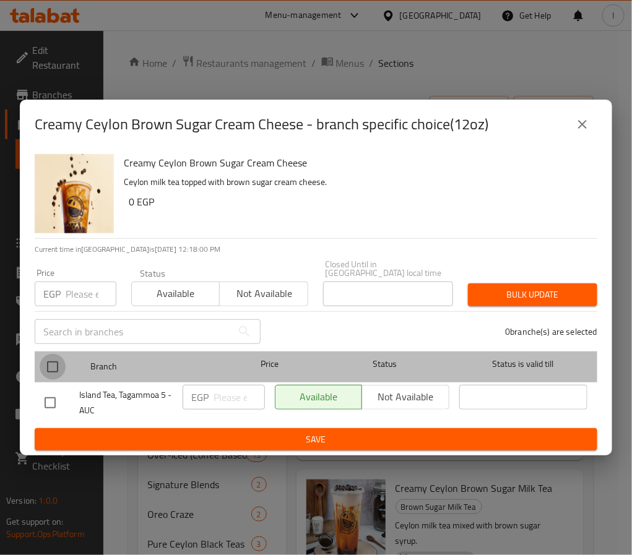
click at [58, 359] on input "checkbox" at bounding box center [53, 367] width 26 height 26
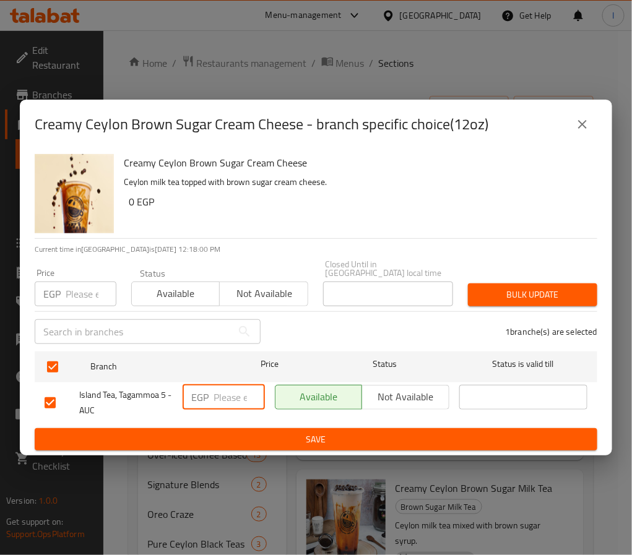
click at [214, 396] on input "number" at bounding box center [239, 397] width 51 height 25
paste input "155.00"
click at [277, 436] on span "Save" at bounding box center [316, 439] width 543 height 15
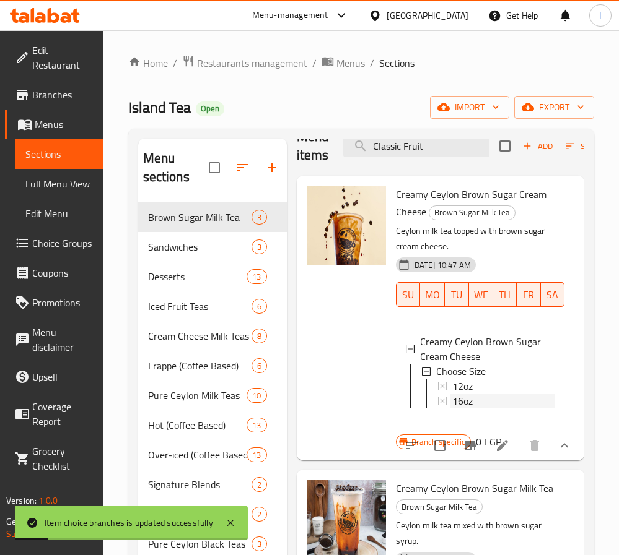
click at [474, 394] on div "16oz" at bounding box center [503, 401] width 102 height 15
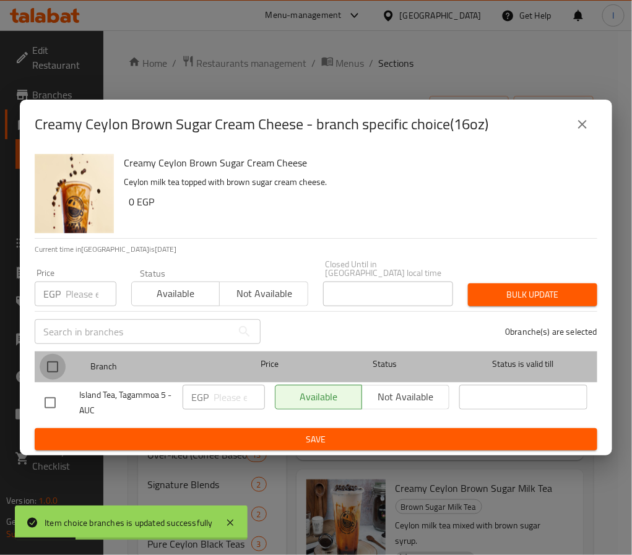
click at [49, 360] on input "checkbox" at bounding box center [53, 367] width 26 height 26
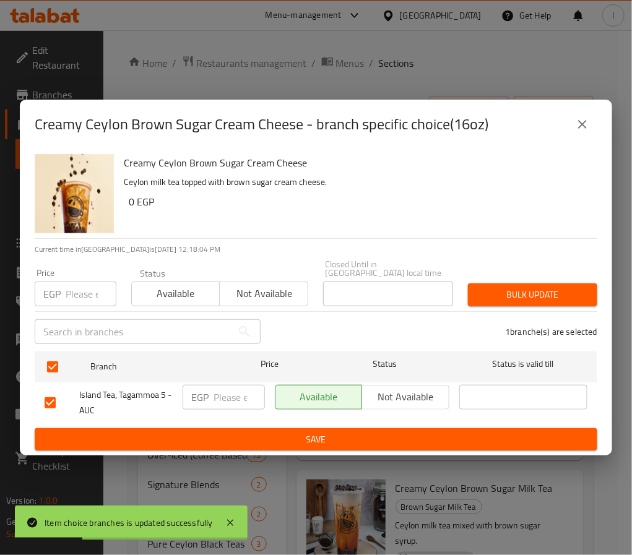
click at [223, 390] on input "number" at bounding box center [239, 397] width 51 height 25
paste input "175.00"
click at [266, 428] on button "Save" at bounding box center [316, 439] width 563 height 23
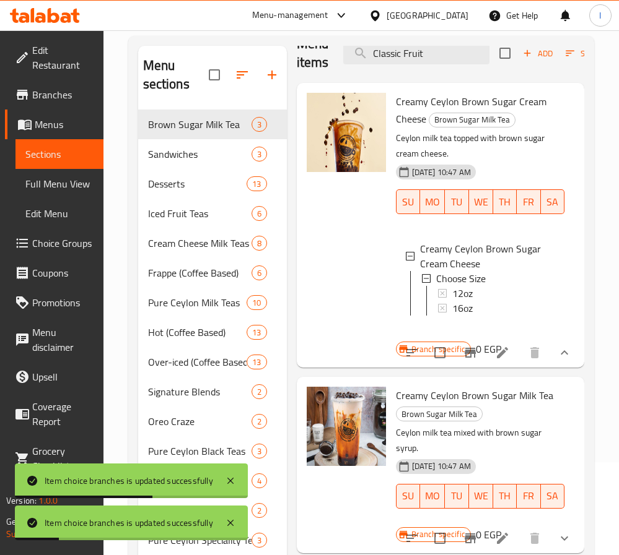
scroll to position [186, 0]
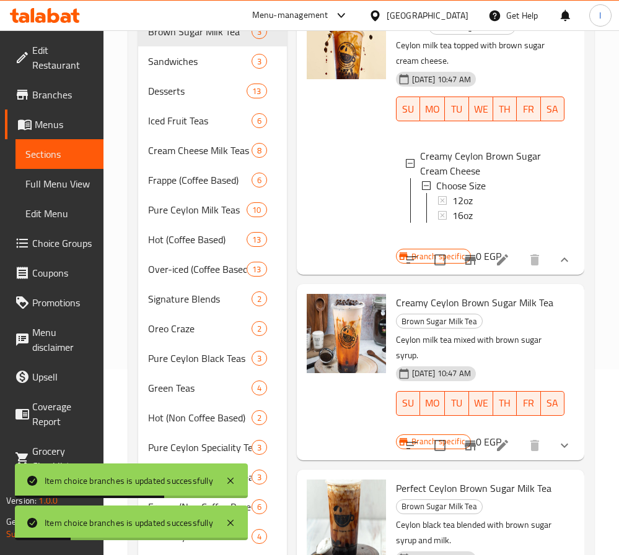
click at [549, 440] on button "show more" at bounding box center [564, 446] width 30 height 30
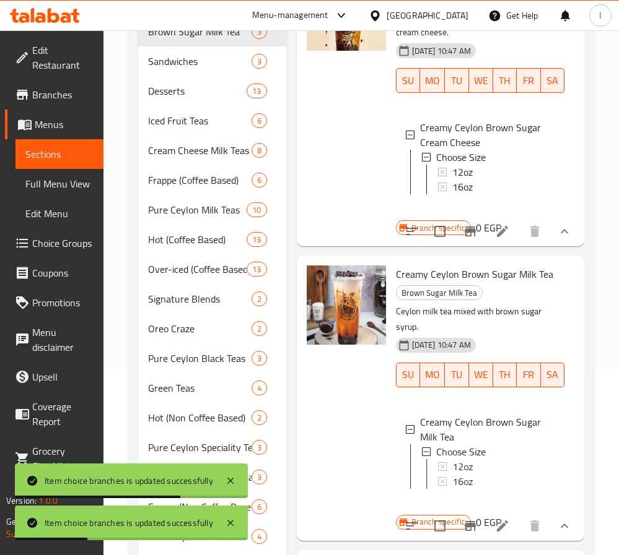
scroll to position [2, 0]
click at [479, 472] on div "12oz" at bounding box center [503, 465] width 102 height 15
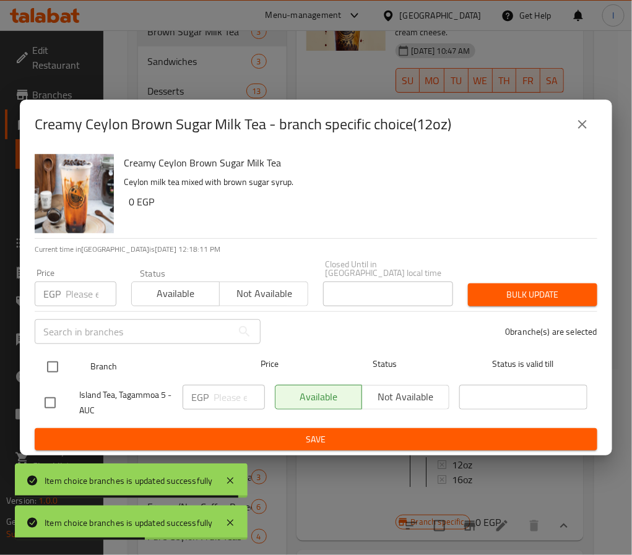
drag, startPoint x: 60, startPoint y: 360, endPoint x: 84, endPoint y: 367, distance: 24.9
click at [60, 360] on input "checkbox" at bounding box center [53, 367] width 26 height 26
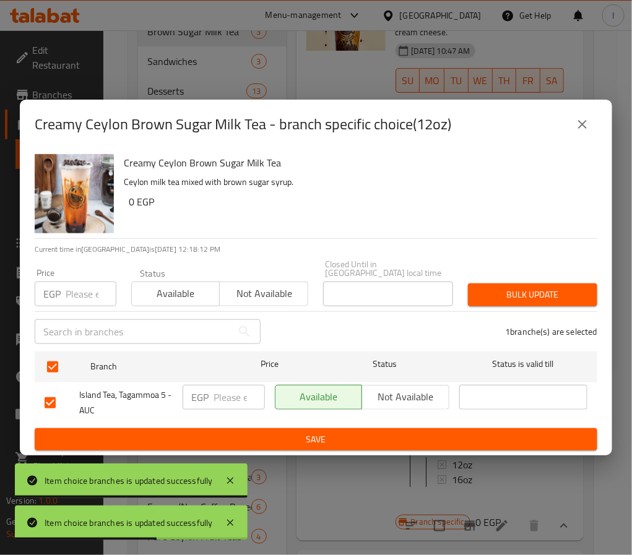
click at [234, 396] on input "number" at bounding box center [239, 397] width 51 height 25
paste input "165.00"
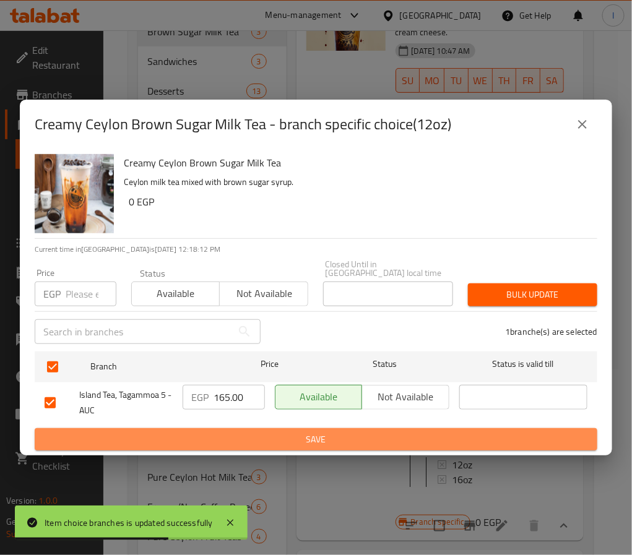
click at [249, 435] on span "Save" at bounding box center [316, 439] width 543 height 15
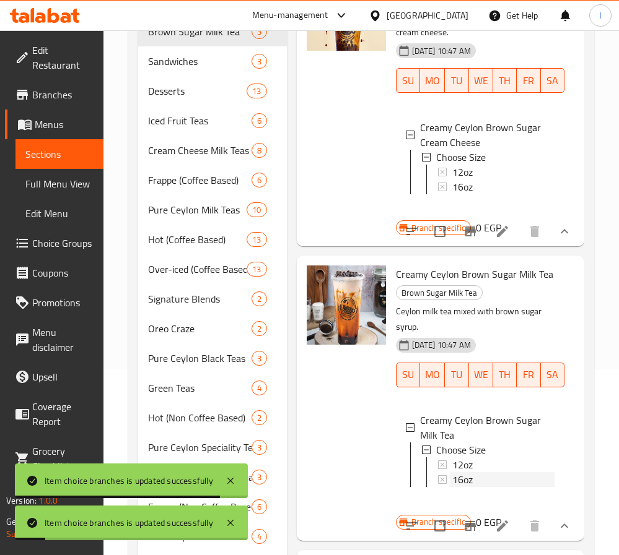
click at [492, 487] on div "16oz" at bounding box center [503, 479] width 102 height 15
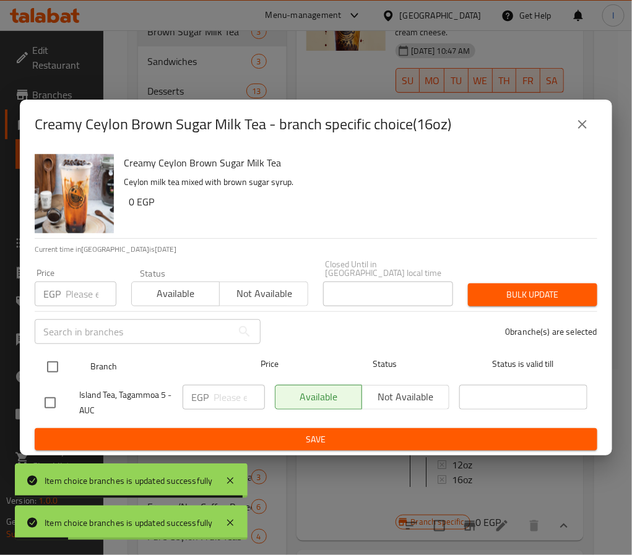
drag, startPoint x: 50, startPoint y: 357, endPoint x: 75, endPoint y: 359, distance: 24.8
click at [53, 357] on input "checkbox" at bounding box center [53, 367] width 26 height 26
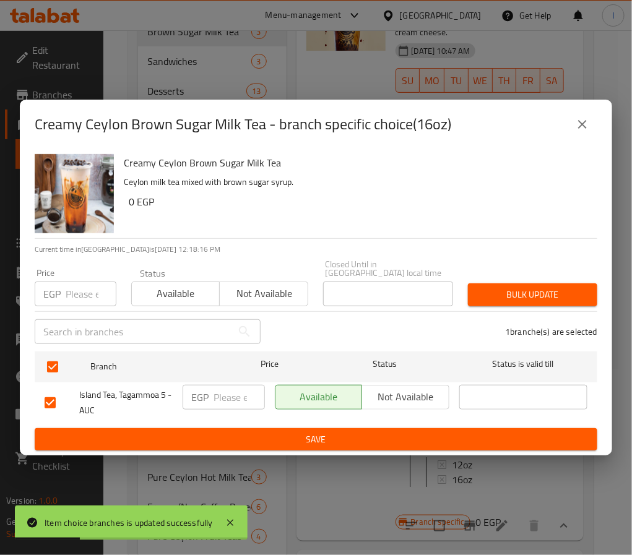
click at [223, 385] on input "number" at bounding box center [239, 397] width 51 height 25
paste input "185.00"
click at [277, 428] on button "Save" at bounding box center [316, 439] width 563 height 23
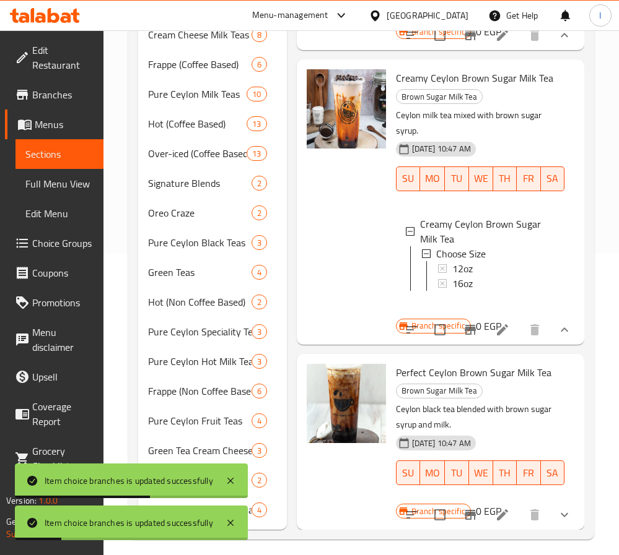
scroll to position [310, 0]
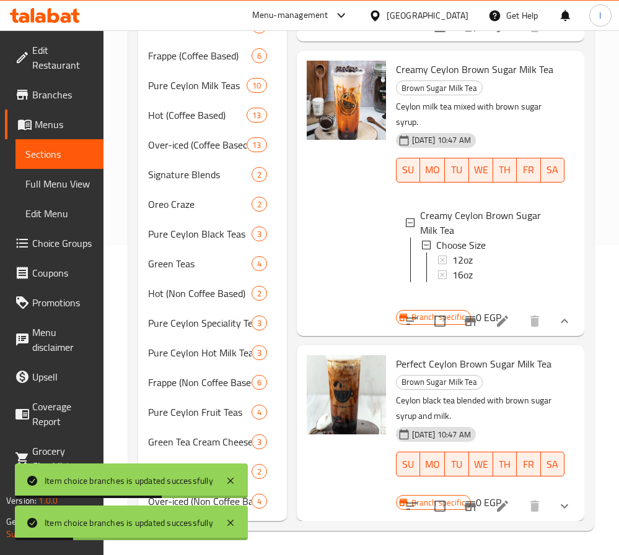
click at [549, 492] on button "show more" at bounding box center [564, 507] width 30 height 30
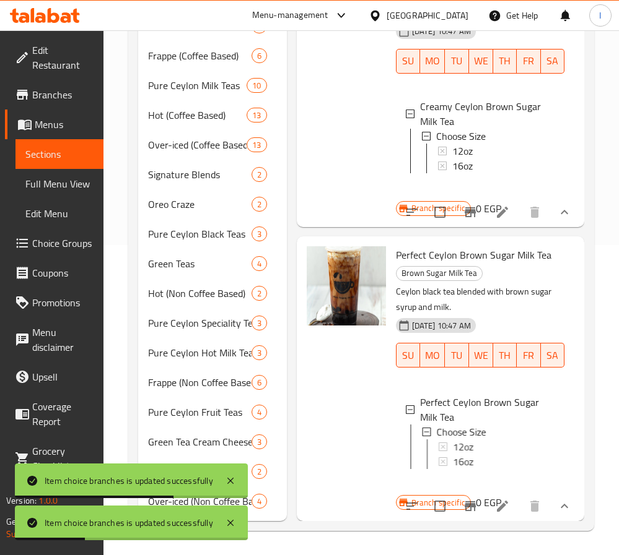
scroll to position [296, 0]
click at [474, 440] on div "12oz" at bounding box center [503, 447] width 102 height 15
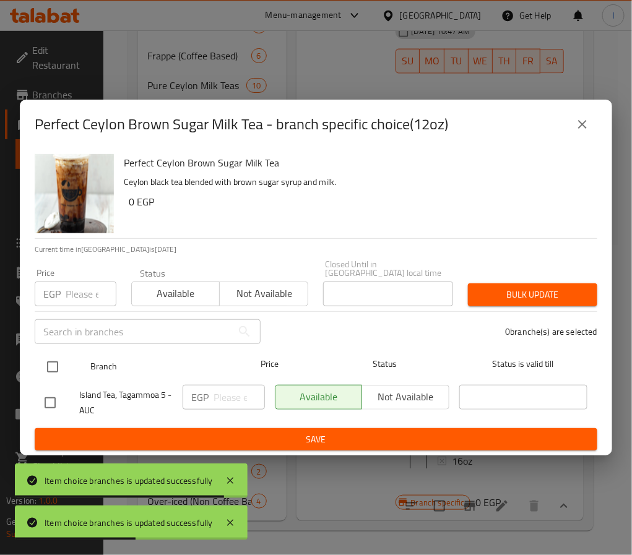
drag, startPoint x: 56, startPoint y: 354, endPoint x: 134, endPoint y: 372, distance: 80.8
click at [54, 355] on input "checkbox" at bounding box center [53, 367] width 26 height 26
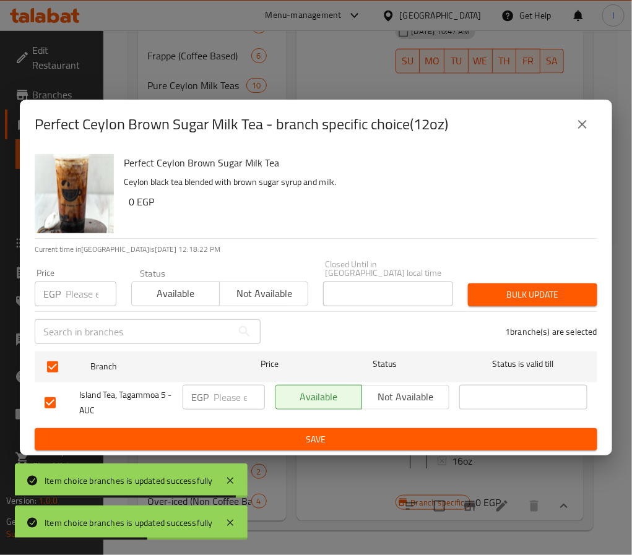
click at [228, 392] on input "number" at bounding box center [239, 397] width 51 height 25
paste input "175.00"
click at [284, 432] on span "Save" at bounding box center [316, 439] width 543 height 15
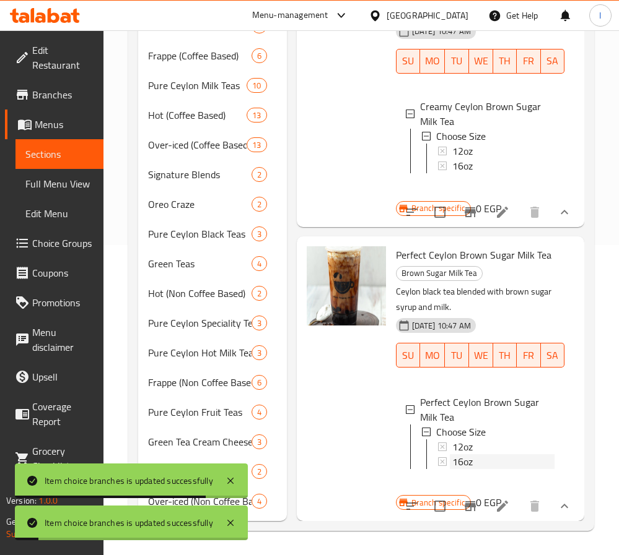
click at [483, 454] on div "16oz" at bounding box center [503, 461] width 102 height 15
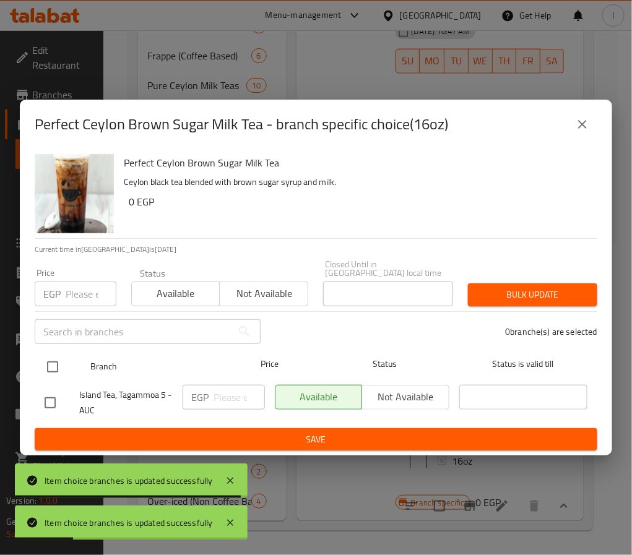
drag, startPoint x: 60, startPoint y: 365, endPoint x: 71, endPoint y: 366, distance: 11.2
click at [60, 364] on input "checkbox" at bounding box center [53, 367] width 26 height 26
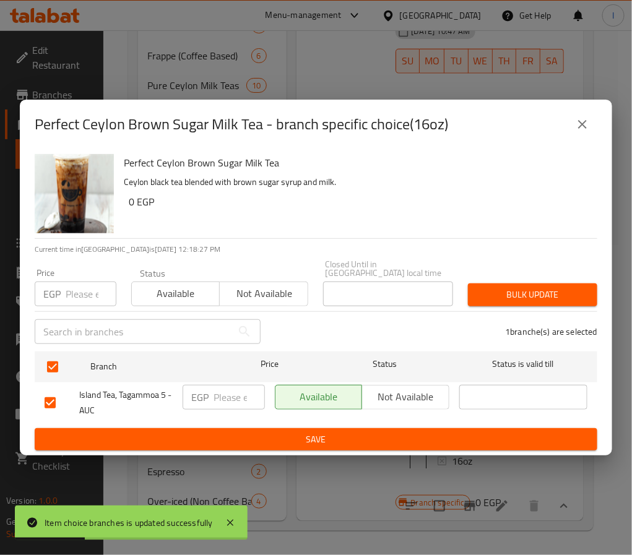
click at [215, 385] on input "number" at bounding box center [239, 397] width 51 height 25
paste input "185.00"
click at [312, 442] on span "Save" at bounding box center [316, 439] width 543 height 15
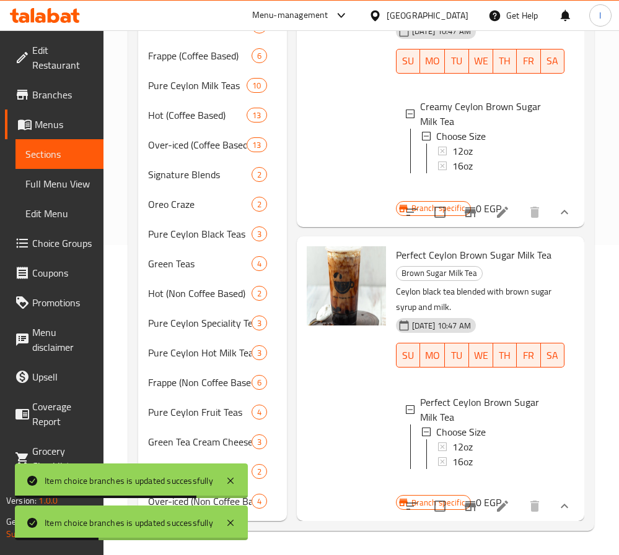
drag, startPoint x: 340, startPoint y: 374, endPoint x: 344, endPoint y: 384, distance: 11.4
click at [340, 374] on div at bounding box center [346, 378] width 89 height 275
click at [203, 443] on span "Green Tea Cream Cheese" at bounding box center [182, 442] width 69 height 15
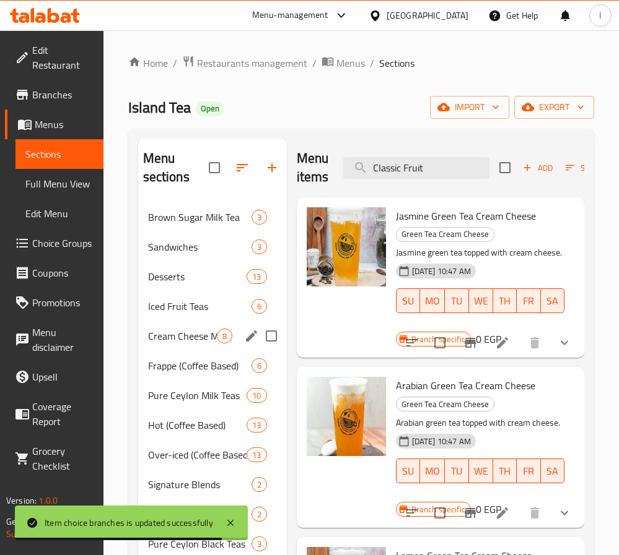
click at [204, 345] on div "Cream Cheese Milk Teas 8" at bounding box center [212, 336] width 149 height 30
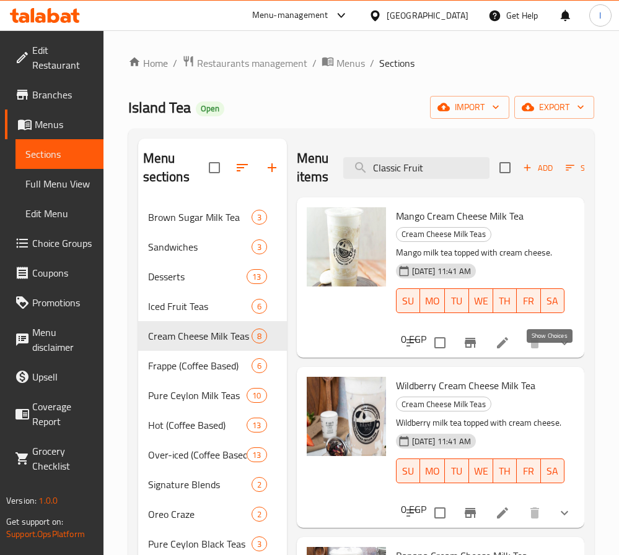
drag, startPoint x: 545, startPoint y: 358, endPoint x: 537, endPoint y: 360, distance: 7.7
click at [557, 350] on icon "show more" at bounding box center [564, 343] width 15 height 15
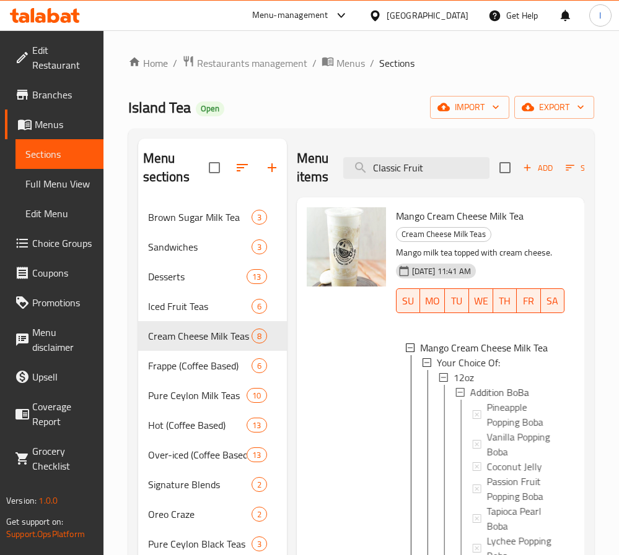
scroll to position [93, 0]
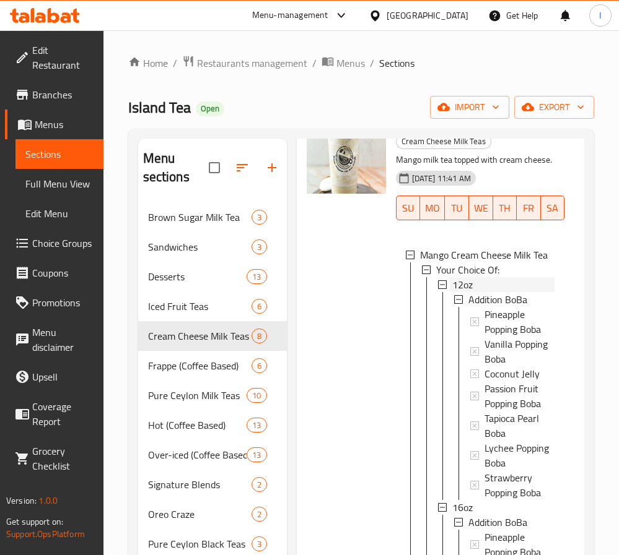
click at [474, 292] on div "12oz" at bounding box center [503, 284] width 102 height 15
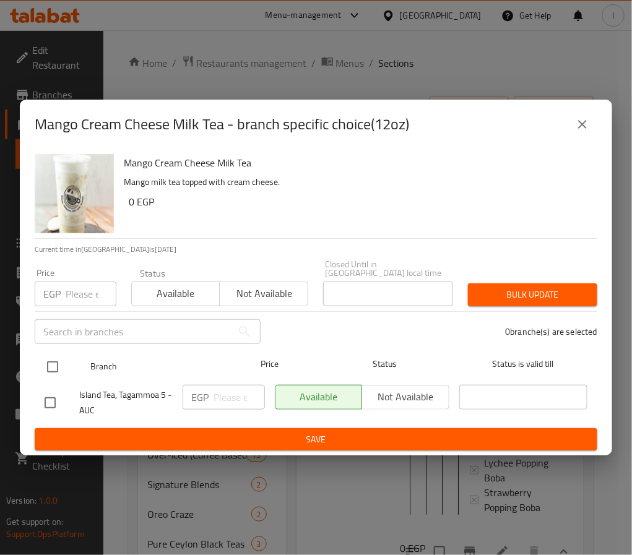
click at [54, 366] on input "checkbox" at bounding box center [53, 367] width 26 height 26
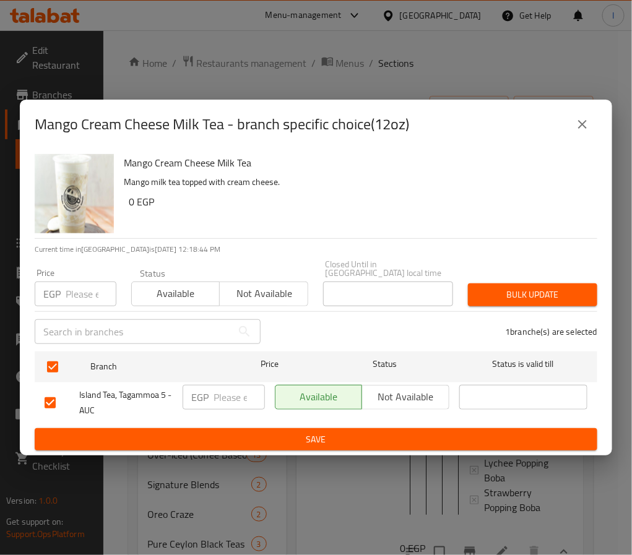
click at [212, 394] on div "EGP ​" at bounding box center [224, 397] width 82 height 25
paste input "125.00"
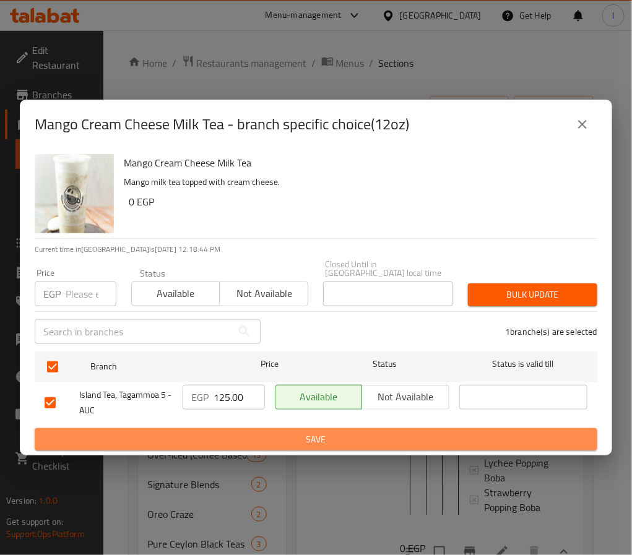
click at [301, 435] on span "Save" at bounding box center [316, 439] width 543 height 15
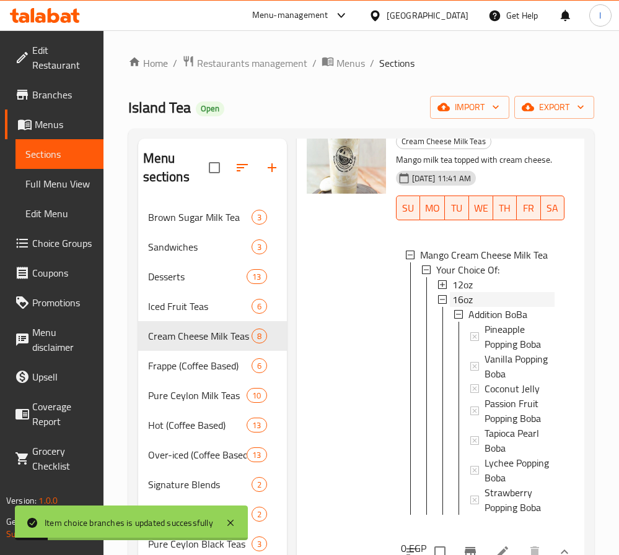
click at [485, 307] on div "16oz" at bounding box center [503, 299] width 102 height 15
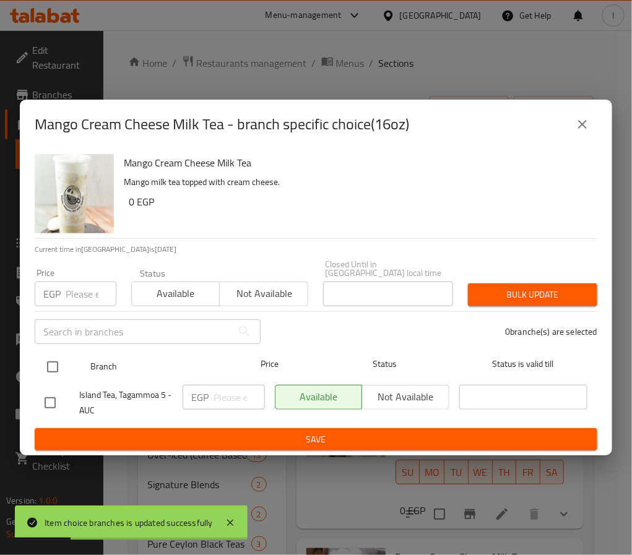
click at [54, 366] on input "checkbox" at bounding box center [53, 367] width 26 height 26
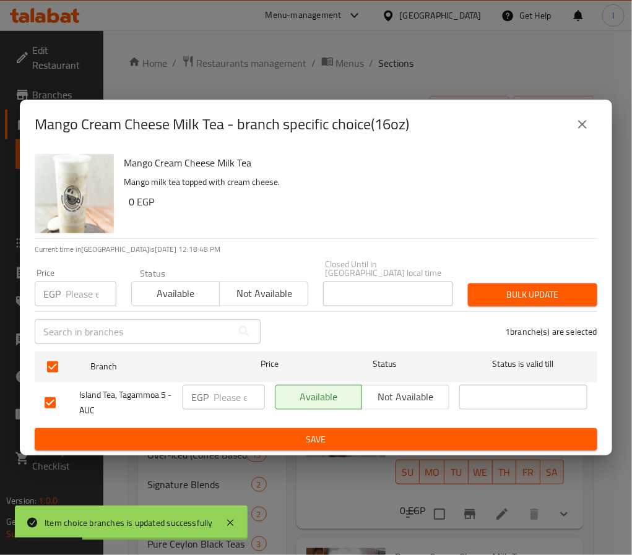
click at [221, 390] on input "number" at bounding box center [239, 397] width 51 height 25
paste input "145.00"
click at [251, 435] on span "Save" at bounding box center [316, 439] width 543 height 15
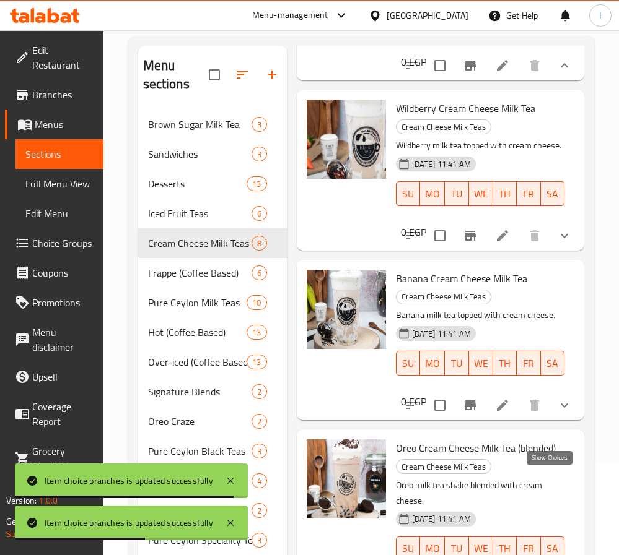
drag, startPoint x: 547, startPoint y: 478, endPoint x: 493, endPoint y: 452, distance: 59.8
click at [557, 413] on icon "show more" at bounding box center [564, 405] width 15 height 15
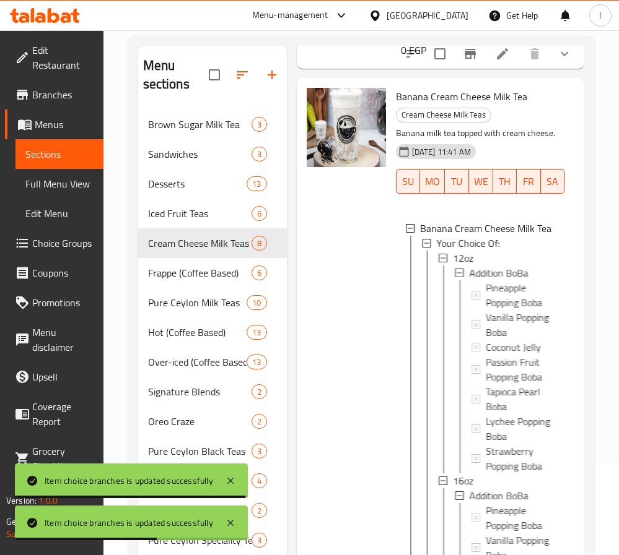
scroll to position [464, 0]
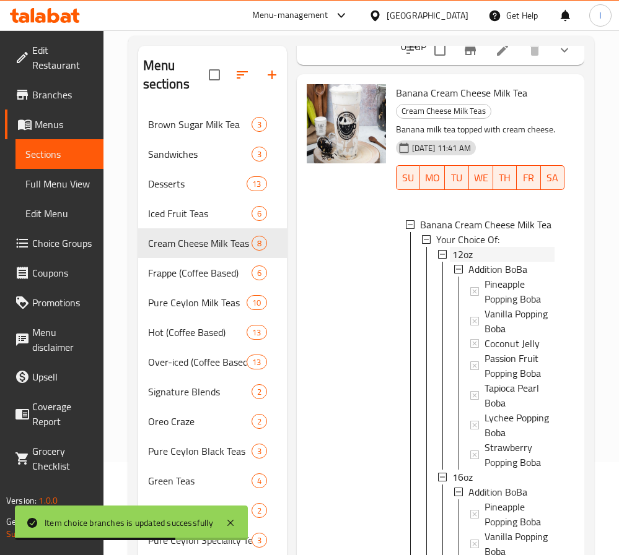
click at [468, 262] on span "12oz" at bounding box center [462, 254] width 20 height 15
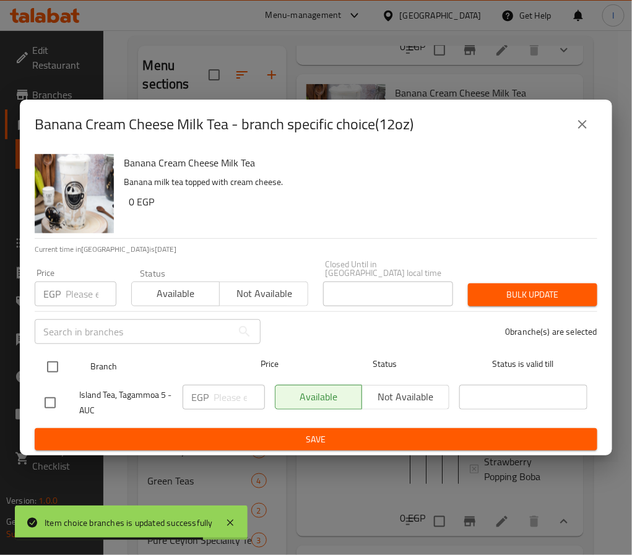
click at [51, 370] on input "checkbox" at bounding box center [53, 367] width 26 height 26
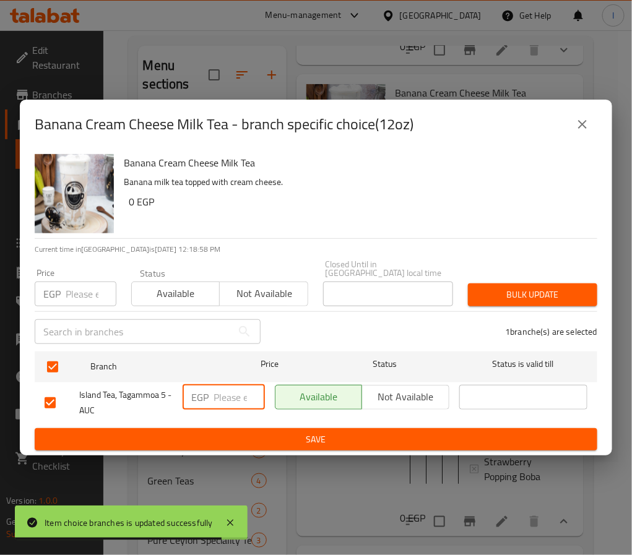
click at [214, 385] on input "number" at bounding box center [239, 397] width 51 height 25
paste input "125.00"
click at [301, 432] on span "Save" at bounding box center [316, 439] width 543 height 15
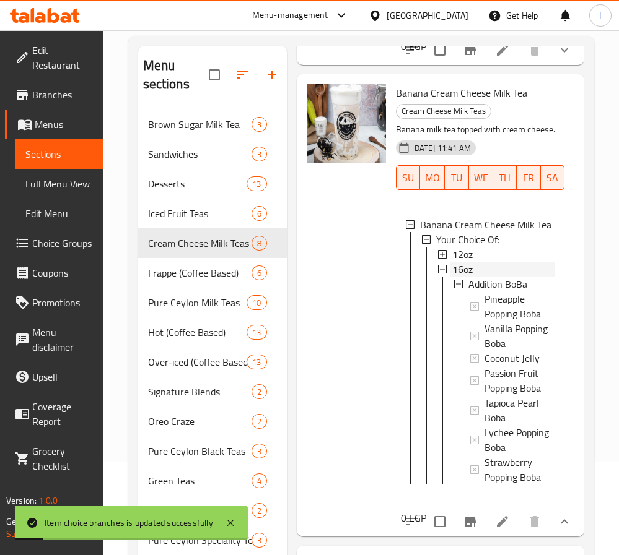
click at [494, 277] on div "16oz" at bounding box center [503, 269] width 102 height 15
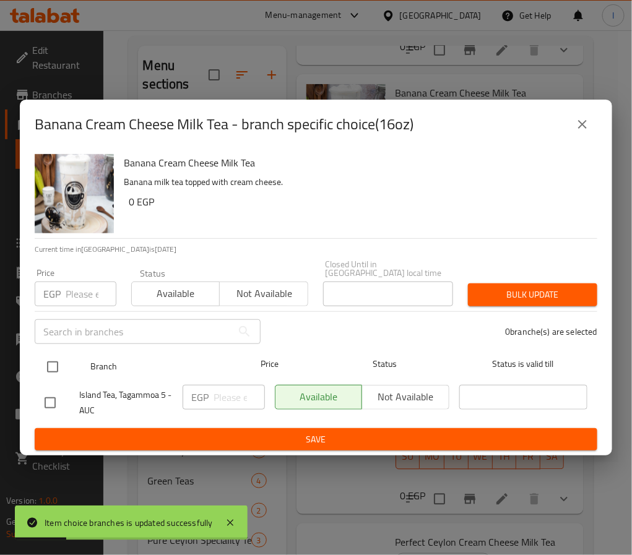
drag, startPoint x: 56, startPoint y: 358, endPoint x: 75, endPoint y: 361, distance: 18.7
click at [56, 358] on input "checkbox" at bounding box center [53, 367] width 26 height 26
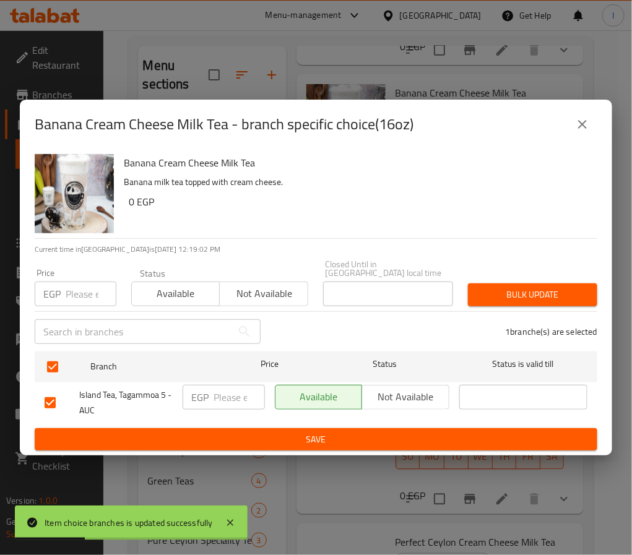
click at [225, 391] on input "number" at bounding box center [239, 397] width 51 height 25
paste input "145.00"
click at [240, 432] on span "Save" at bounding box center [316, 439] width 543 height 15
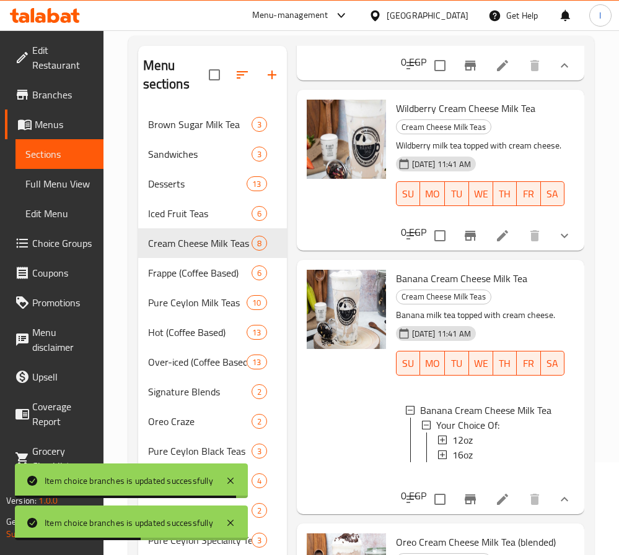
scroll to position [186, 0]
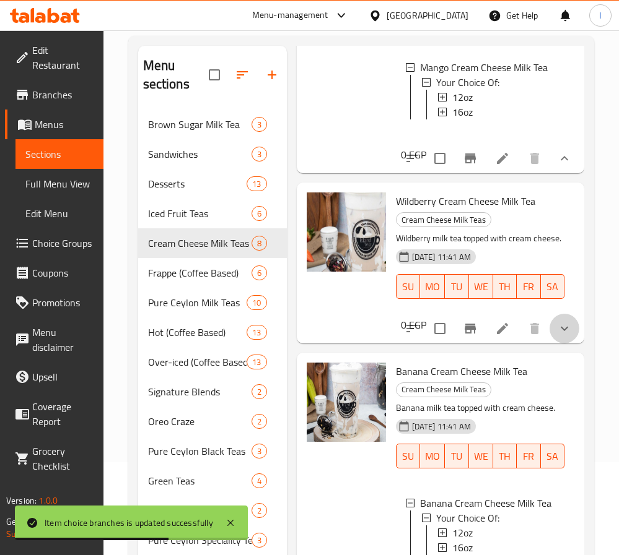
drag, startPoint x: 548, startPoint y: 396, endPoint x: 529, endPoint y: 390, distance: 19.6
click at [549, 344] on button "show more" at bounding box center [564, 329] width 30 height 30
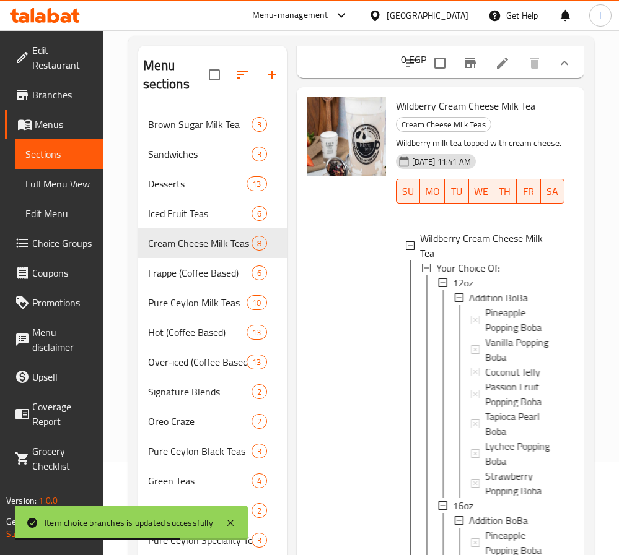
scroll to position [371, 0]
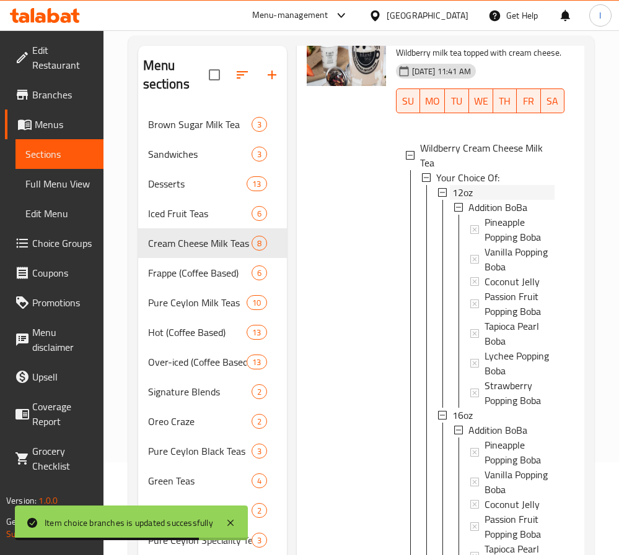
click at [480, 200] on div "12oz" at bounding box center [503, 192] width 102 height 15
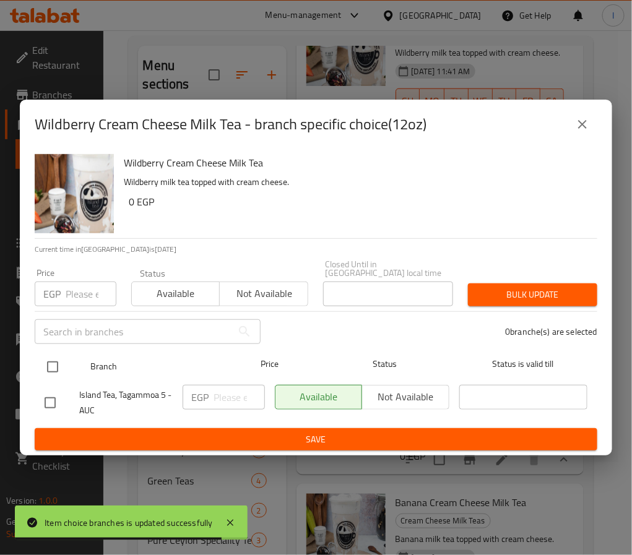
click at [58, 357] on input "checkbox" at bounding box center [53, 367] width 26 height 26
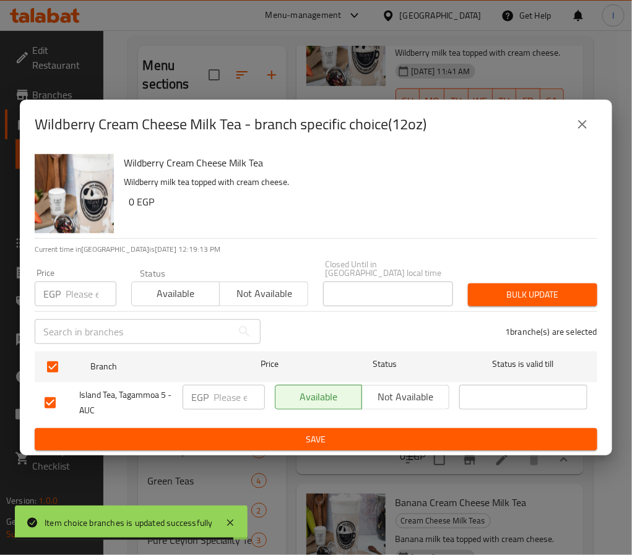
click at [227, 393] on input "number" at bounding box center [239, 397] width 51 height 25
paste input "125.00"
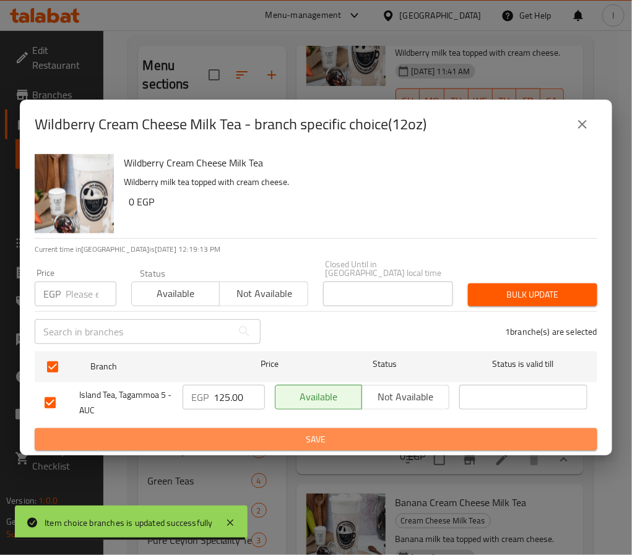
click at [280, 432] on span "Save" at bounding box center [316, 439] width 543 height 15
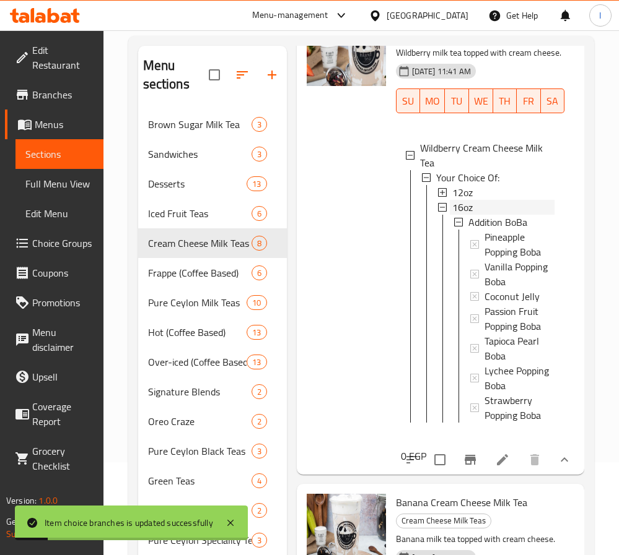
click at [471, 215] on span "16oz" at bounding box center [462, 207] width 20 height 15
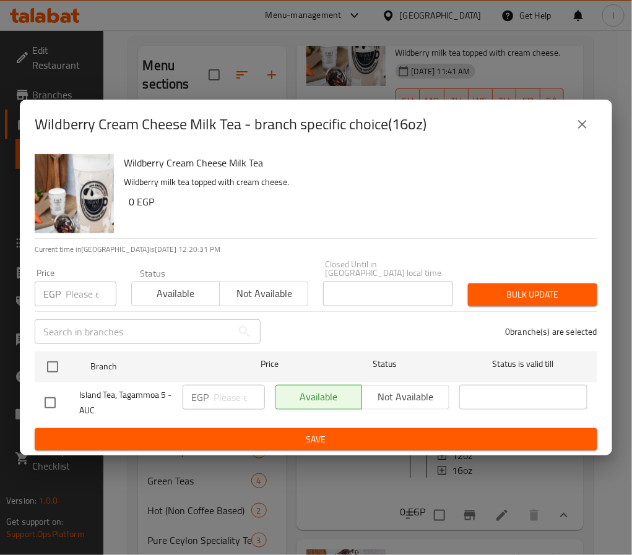
click at [585, 123] on icon "close" at bounding box center [582, 124] width 15 height 15
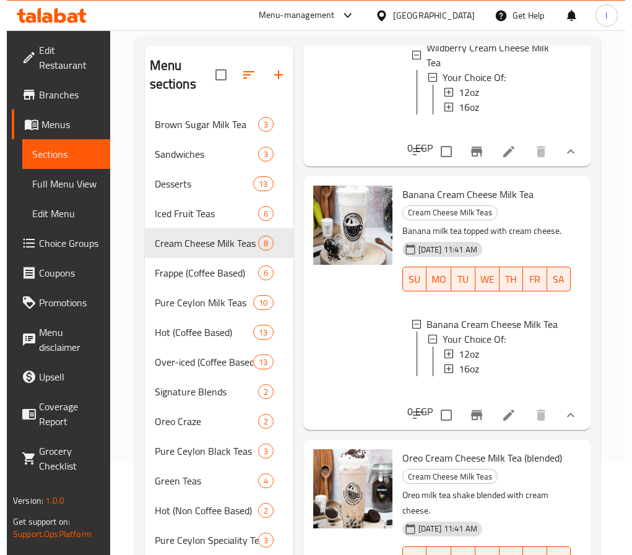
scroll to position [464, 0]
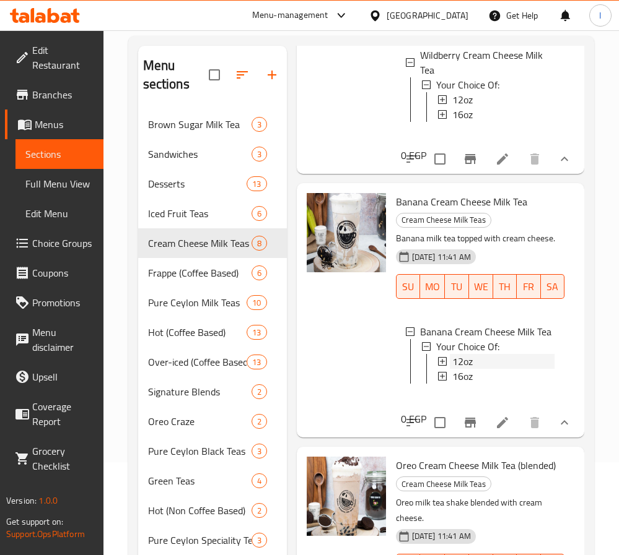
click at [472, 369] on span "12oz" at bounding box center [462, 361] width 20 height 15
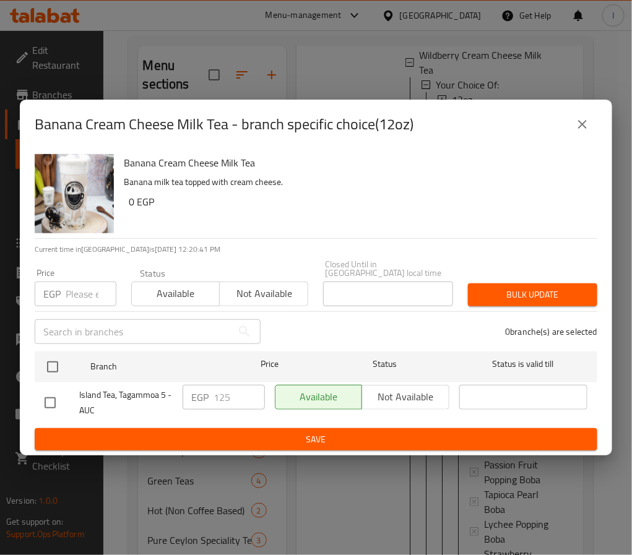
click at [583, 132] on icon "close" at bounding box center [582, 124] width 15 height 15
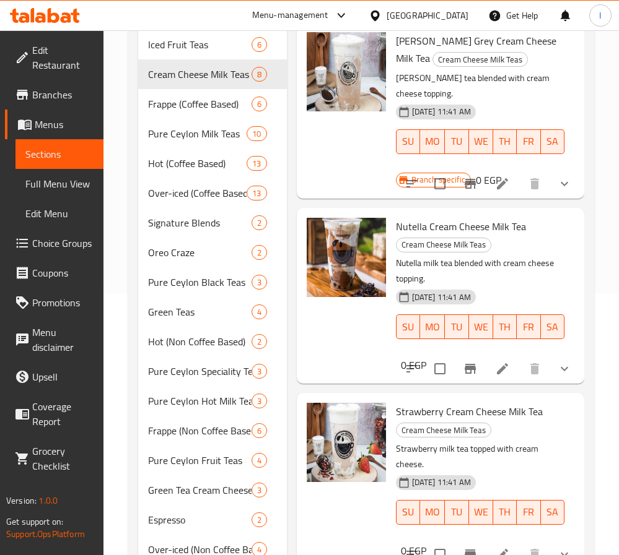
scroll to position [1549, 0]
click at [357, 349] on div at bounding box center [346, 296] width 89 height 166
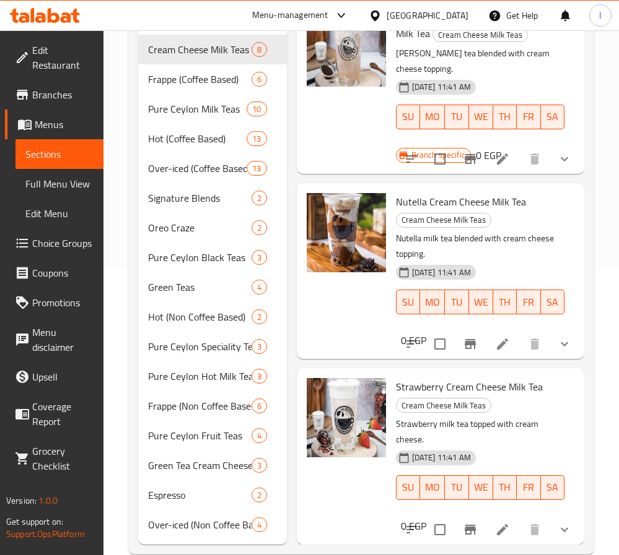
scroll to position [310, 0]
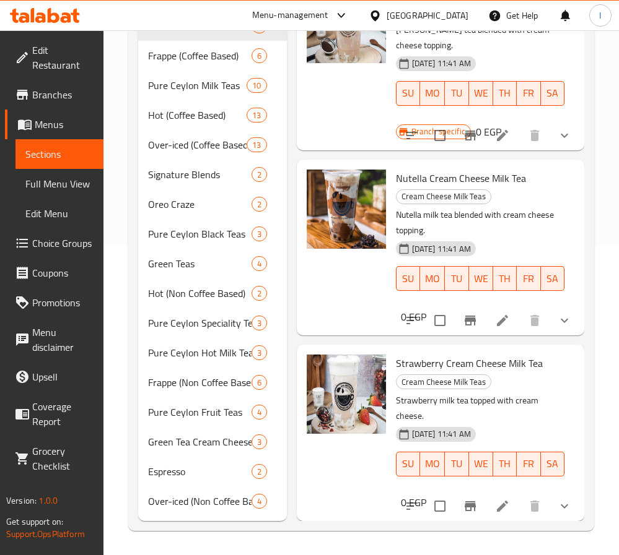
click at [557, 499] on icon "show more" at bounding box center [564, 506] width 15 height 15
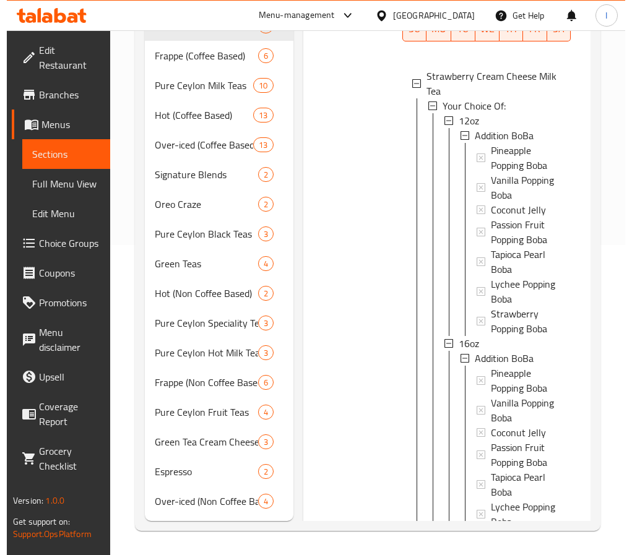
scroll to position [1735, 0]
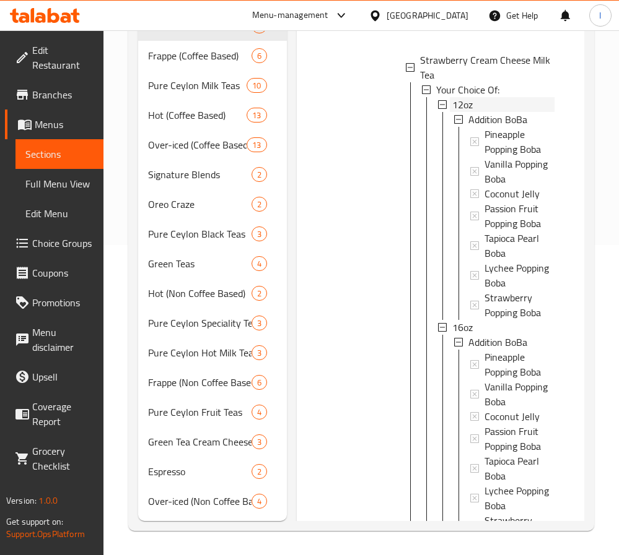
click at [472, 112] on span "12oz" at bounding box center [462, 104] width 20 height 15
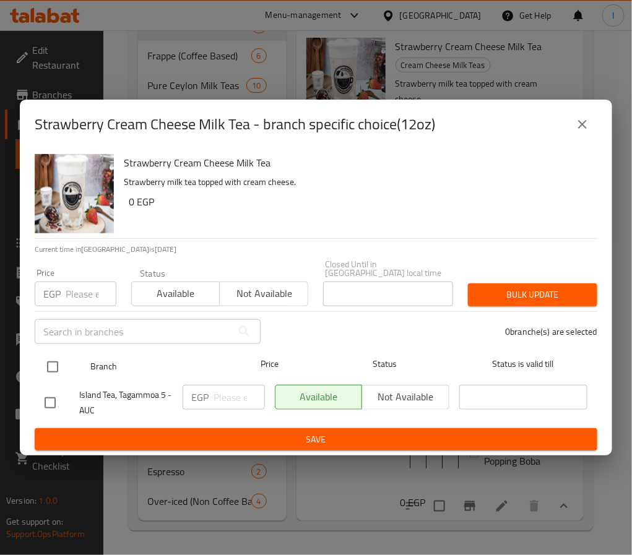
click at [56, 357] on input "checkbox" at bounding box center [53, 367] width 26 height 26
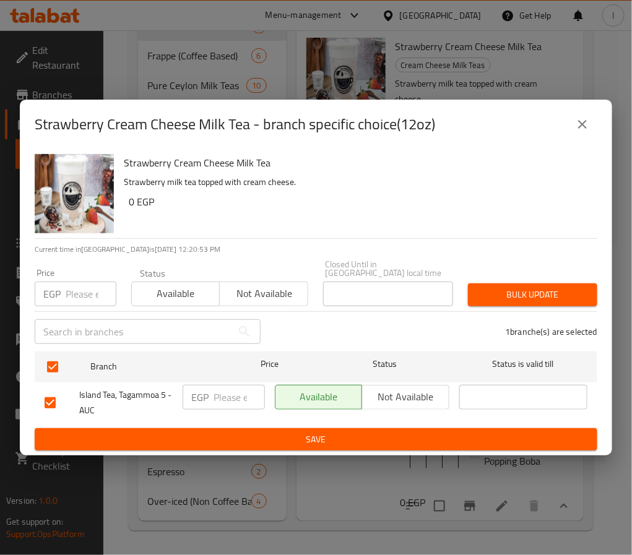
click at [234, 396] on input "number" at bounding box center [239, 397] width 51 height 25
paste input "125.00"
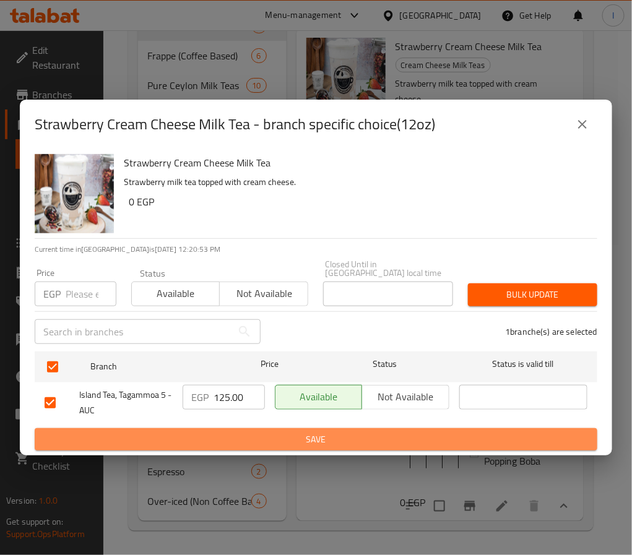
click at [240, 432] on span "Save" at bounding box center [316, 439] width 543 height 15
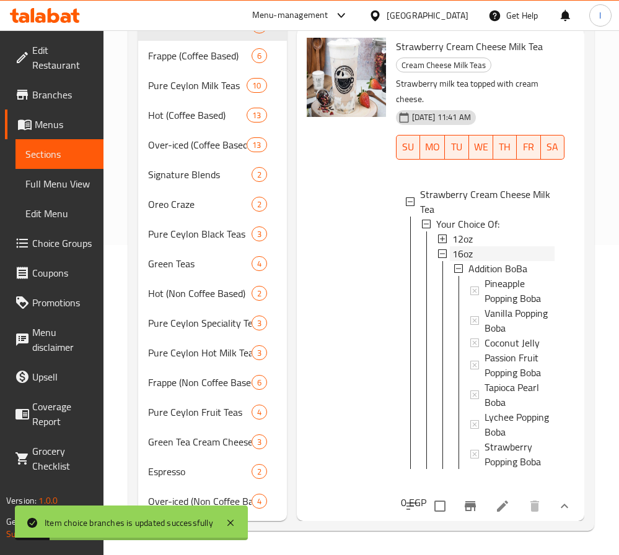
click at [481, 261] on div "16oz" at bounding box center [503, 253] width 102 height 15
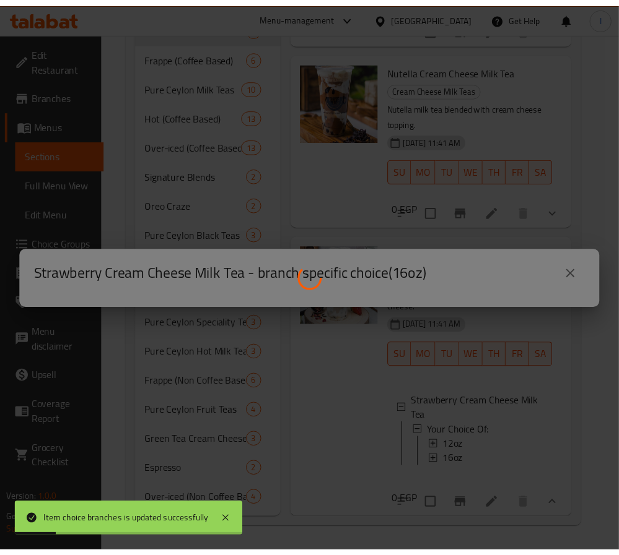
scroll to position [1672, 0]
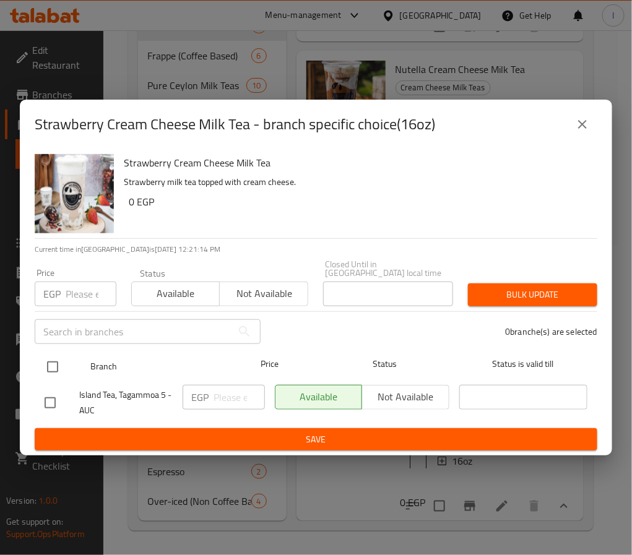
click at [51, 357] on input "checkbox" at bounding box center [53, 367] width 26 height 26
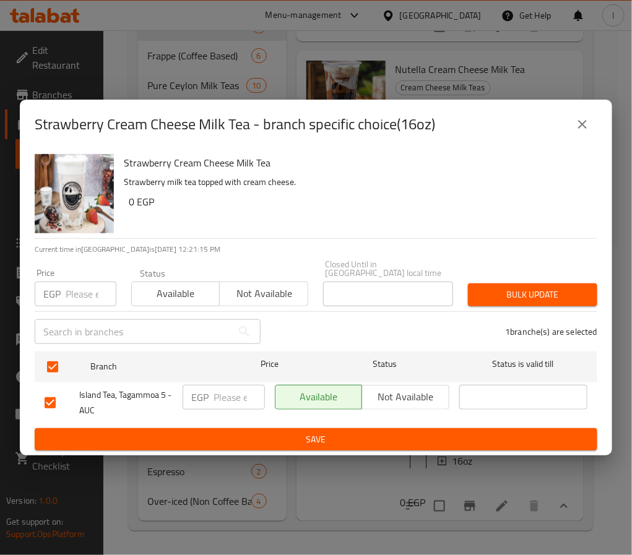
click at [214, 394] on input "number" at bounding box center [239, 397] width 51 height 25
paste input "145.00"
click at [277, 438] on span "Save" at bounding box center [316, 439] width 543 height 15
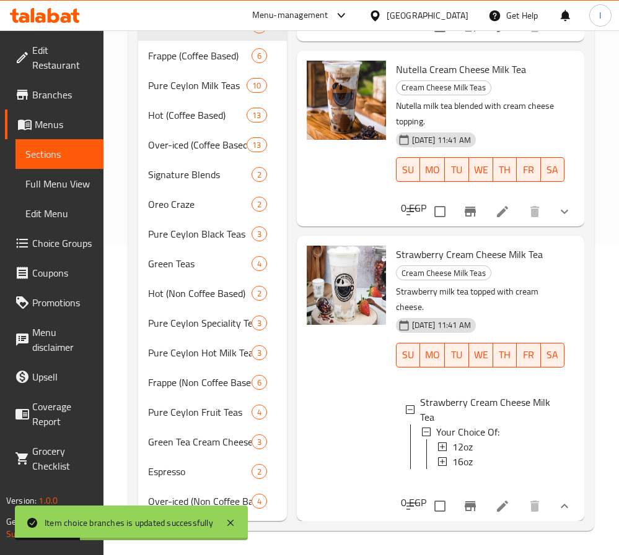
scroll to position [1393, 0]
click at [549, 227] on button "show more" at bounding box center [564, 212] width 30 height 30
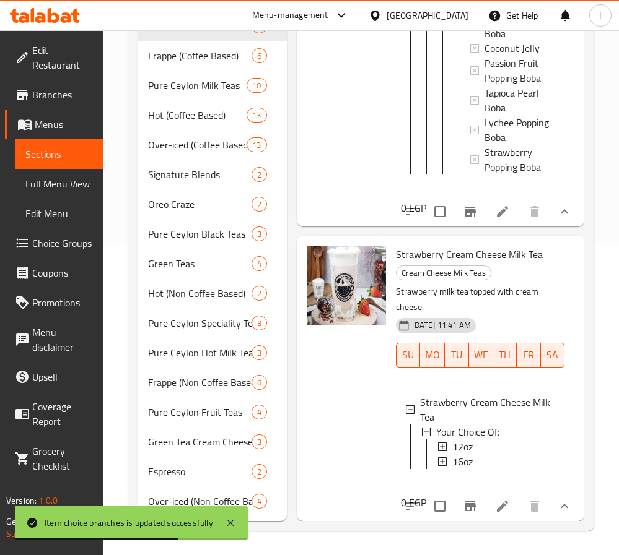
scroll to position [1735, 0]
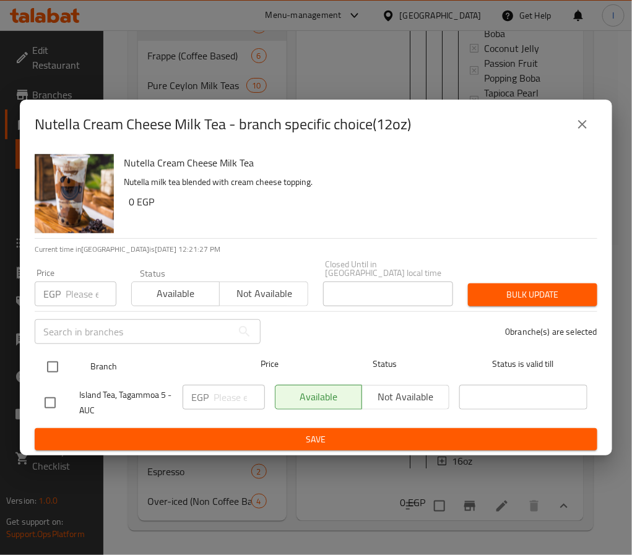
click at [53, 361] on input "checkbox" at bounding box center [53, 367] width 26 height 26
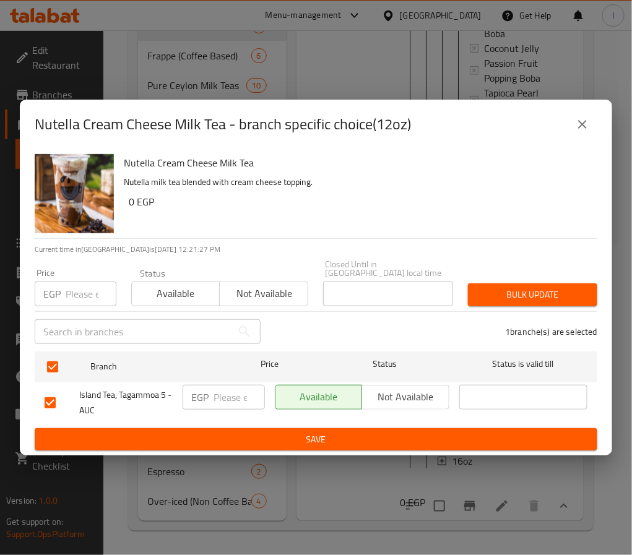
click at [218, 391] on input "number" at bounding box center [239, 397] width 51 height 25
paste input "125.00"
drag, startPoint x: 271, startPoint y: 437, endPoint x: 613, endPoint y: 472, distance: 343.6
click at [272, 437] on span "Save" at bounding box center [316, 439] width 543 height 15
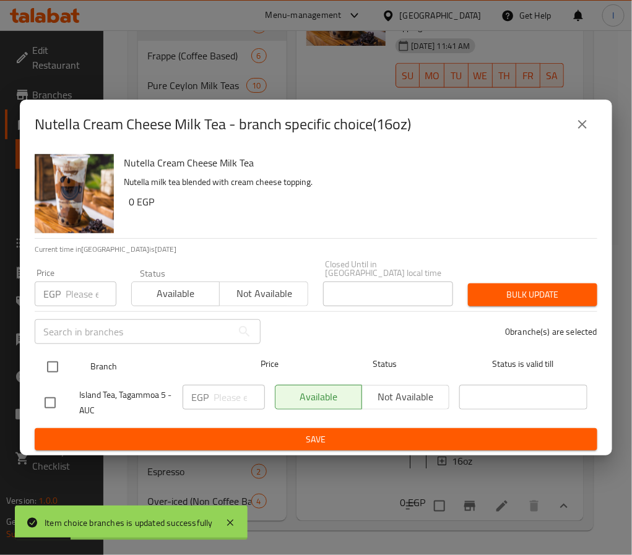
click at [50, 354] on input "checkbox" at bounding box center [53, 367] width 26 height 26
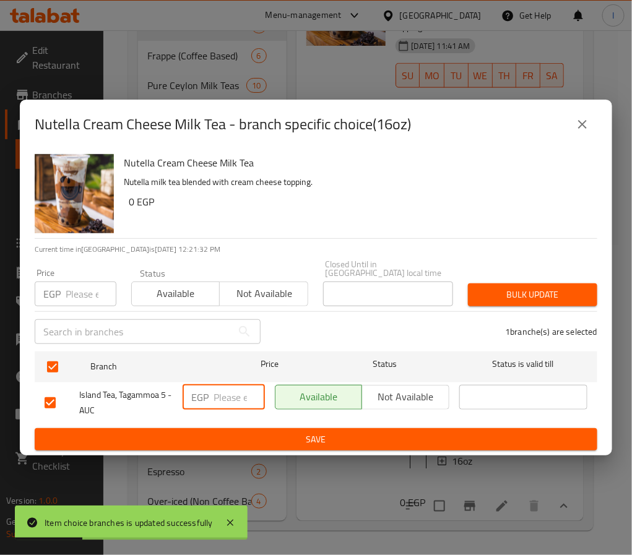
click at [242, 391] on input "number" at bounding box center [239, 397] width 51 height 25
paste input "145.00"
click at [255, 432] on span "Save" at bounding box center [316, 439] width 543 height 15
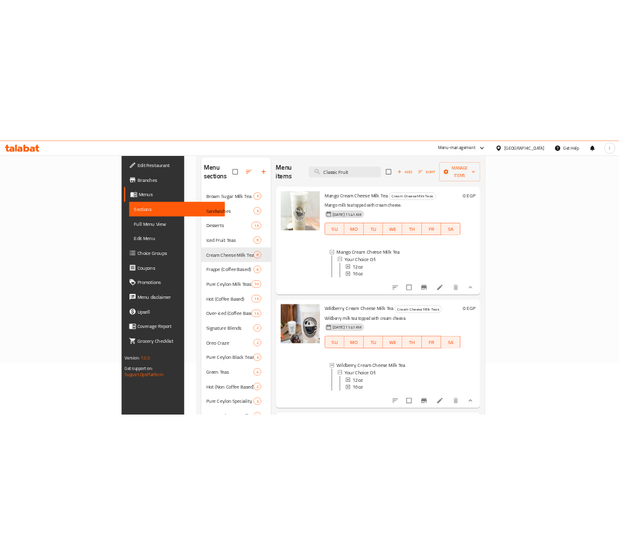
scroll to position [0, 0]
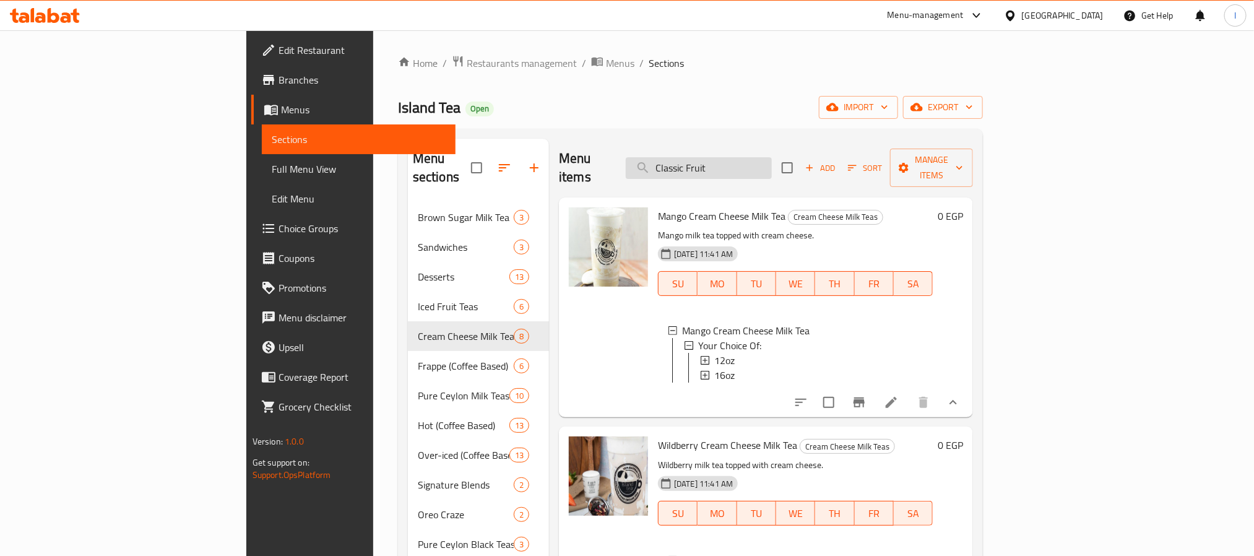
click at [749, 160] on input "Classic Fruit" at bounding box center [699, 168] width 146 height 22
paste input "water"
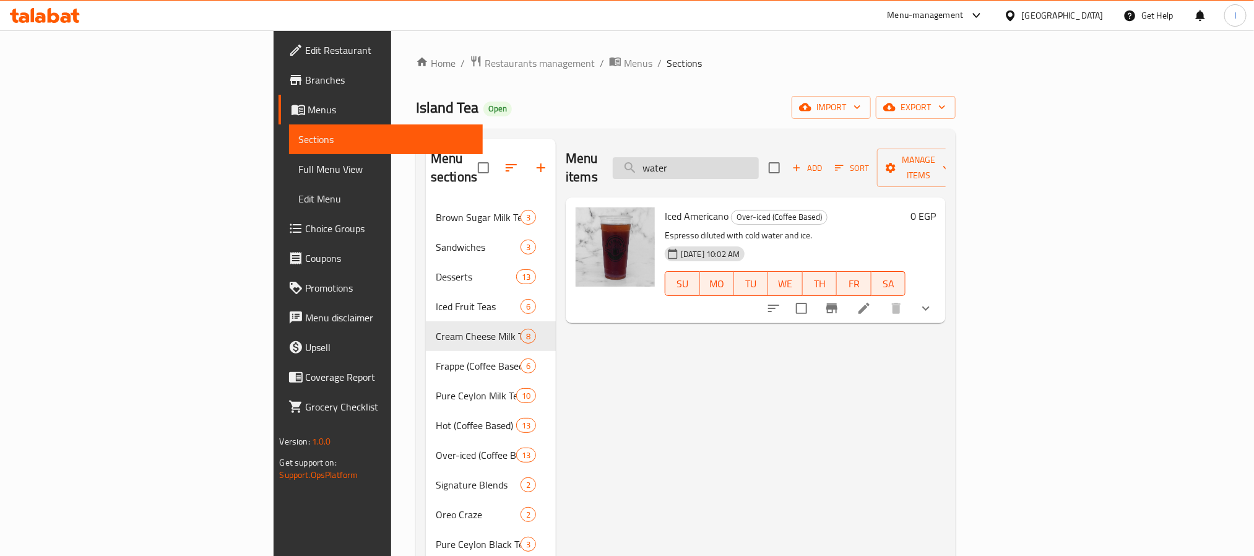
click at [759, 167] on input "water" at bounding box center [686, 168] width 146 height 22
click at [732, 93] on div "Home / Restaurants management / Menus / Sections Island Tea Open import export …" at bounding box center [686, 448] width 540 height 786
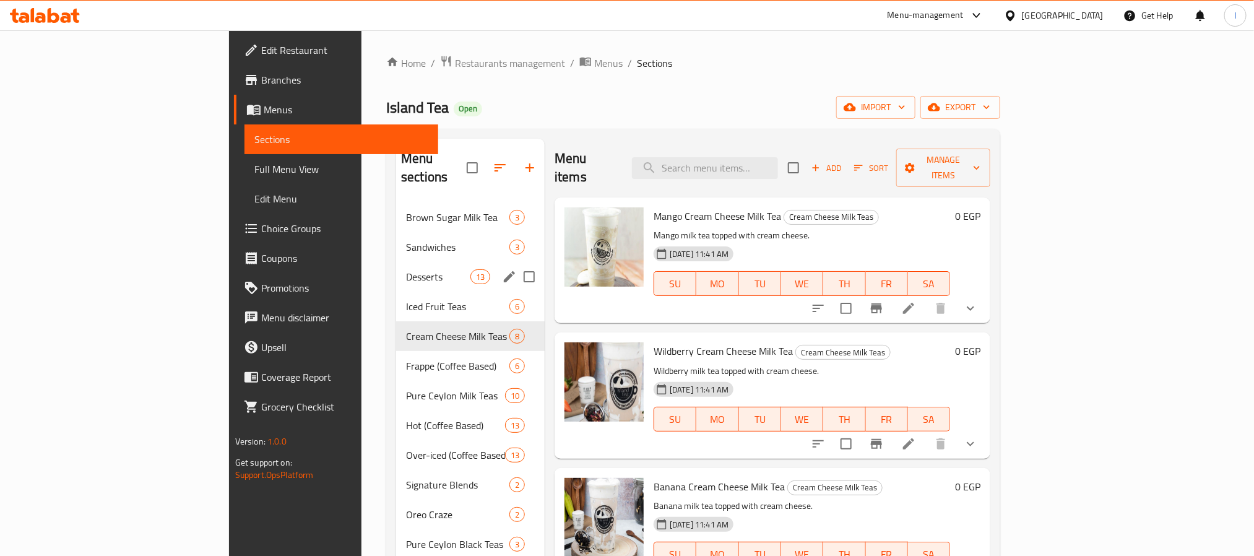
click at [406, 269] on span "Desserts" at bounding box center [438, 276] width 64 height 15
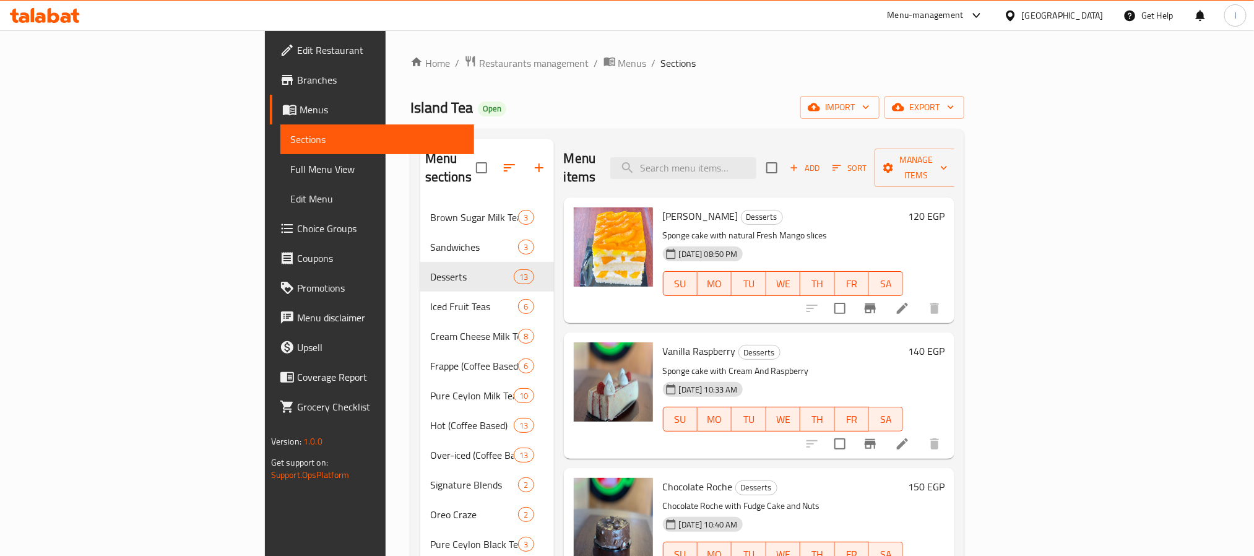
click at [617, 108] on div "Island Tea Open import export" at bounding box center [687, 107] width 555 height 23
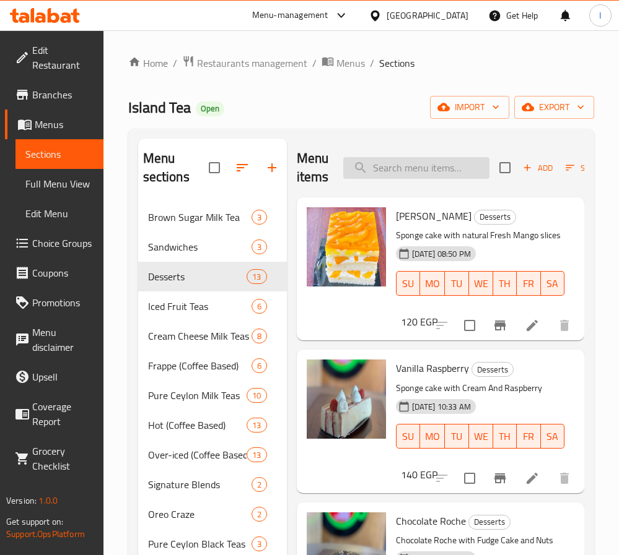
click at [426, 164] on input "search" at bounding box center [416, 168] width 146 height 22
paste
click at [422, 170] on input "search" at bounding box center [416, 168] width 146 height 22
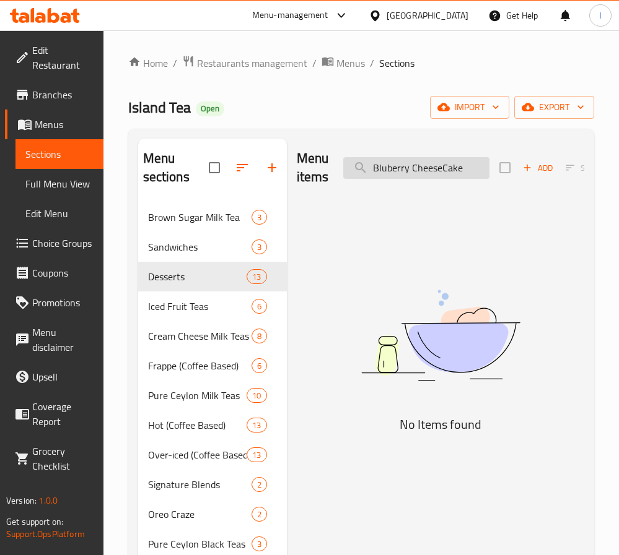
click at [449, 167] on input "Bluberry CheeseCake" at bounding box center [416, 168] width 146 height 22
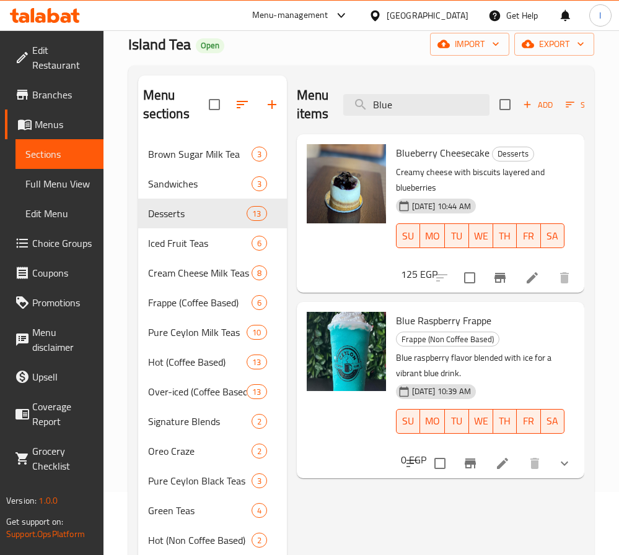
scroll to position [32, 0]
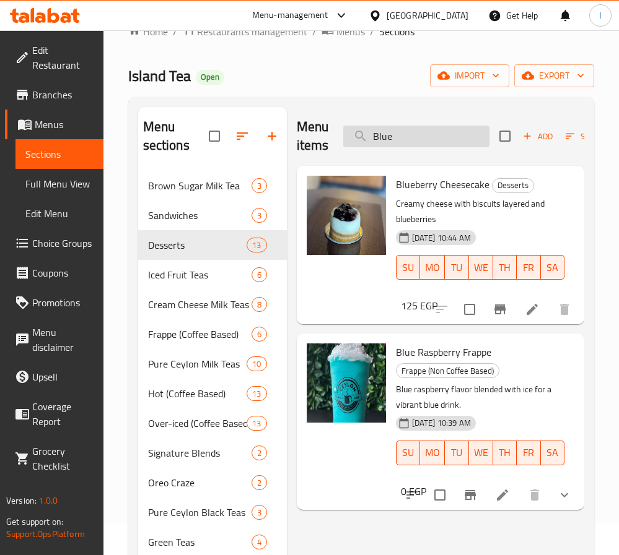
click at [430, 137] on input "Blue" at bounding box center [416, 137] width 146 height 22
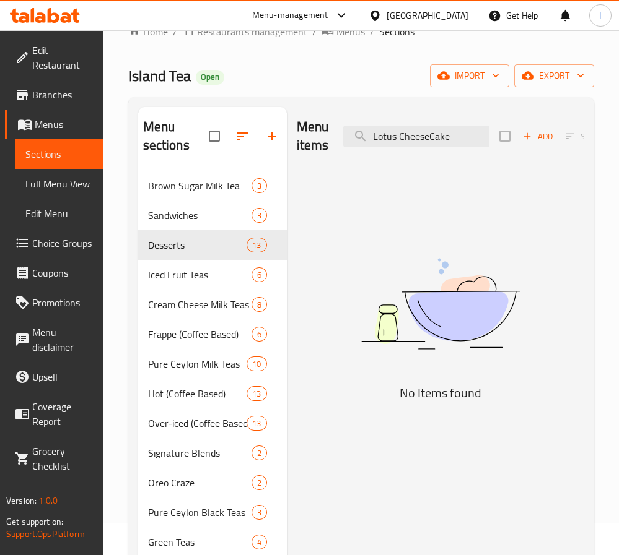
click at [428, 225] on div "Menu items Lotus CheeseCake Add Sort Manage items No Items found" at bounding box center [435, 453] width 297 height 693
click at [176, 211] on span "Sandwiches" at bounding box center [182, 215] width 69 height 15
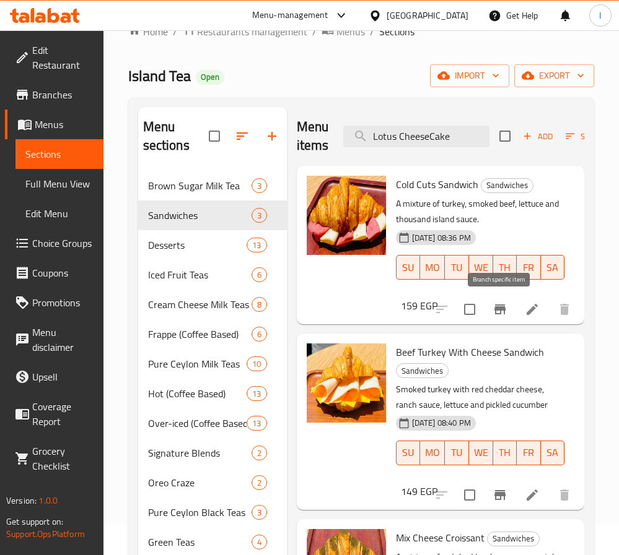
click at [498, 305] on icon "Branch-specific-item" at bounding box center [499, 310] width 11 height 10
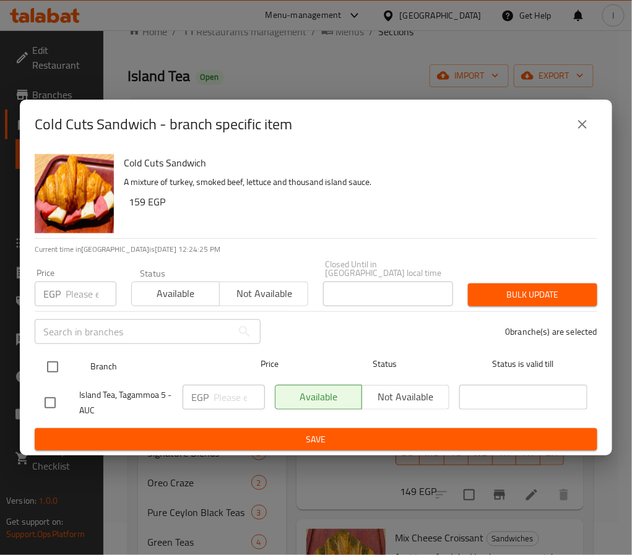
click at [56, 364] on input "checkbox" at bounding box center [53, 367] width 26 height 26
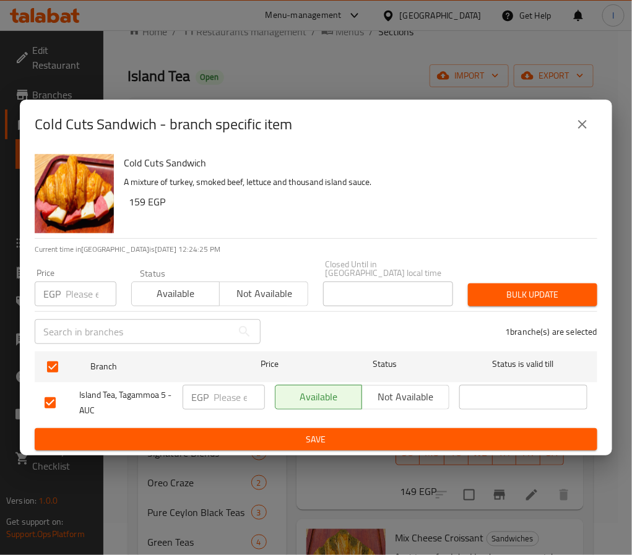
click at [233, 397] on input "number" at bounding box center [239, 397] width 51 height 25
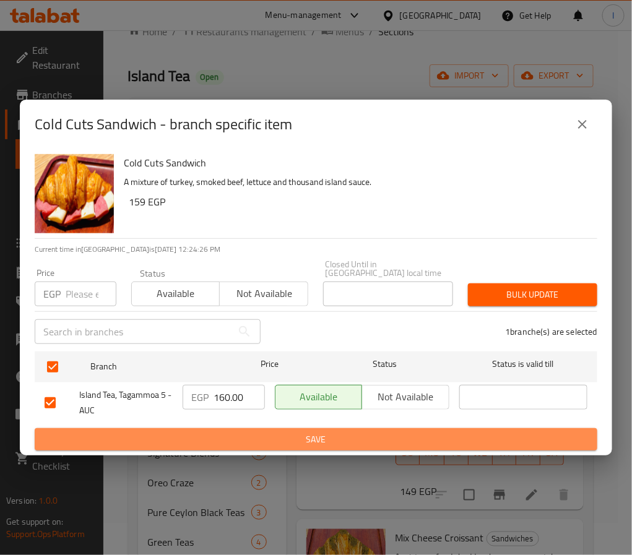
click at [238, 441] on span "Save" at bounding box center [316, 439] width 543 height 15
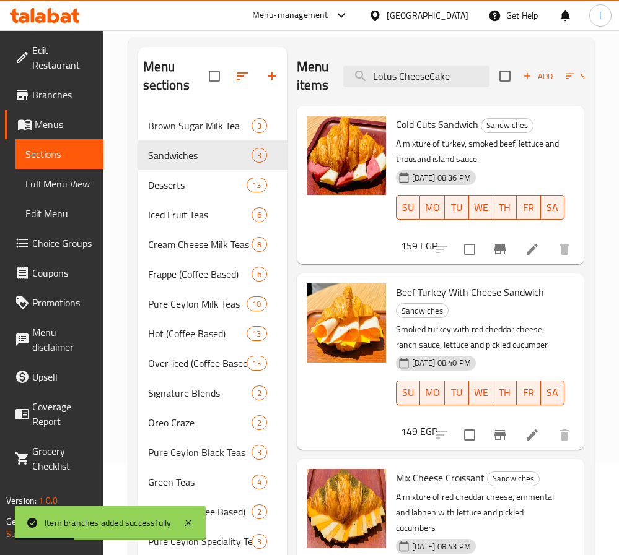
scroll to position [124, 0]
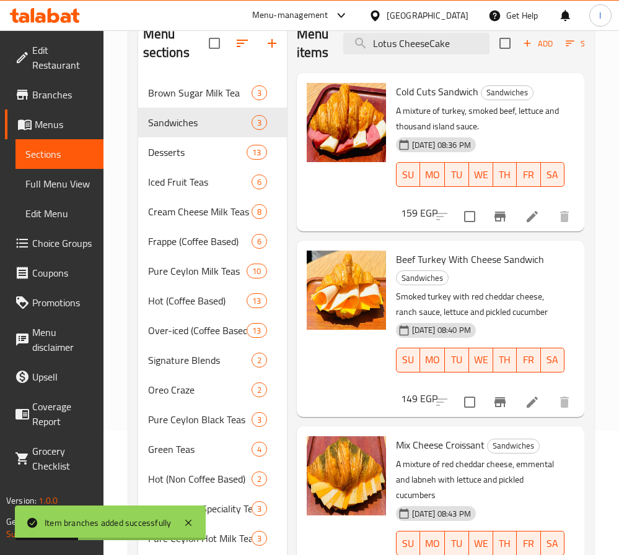
click at [502, 406] on icon "Branch-specific-item" at bounding box center [499, 402] width 15 height 15
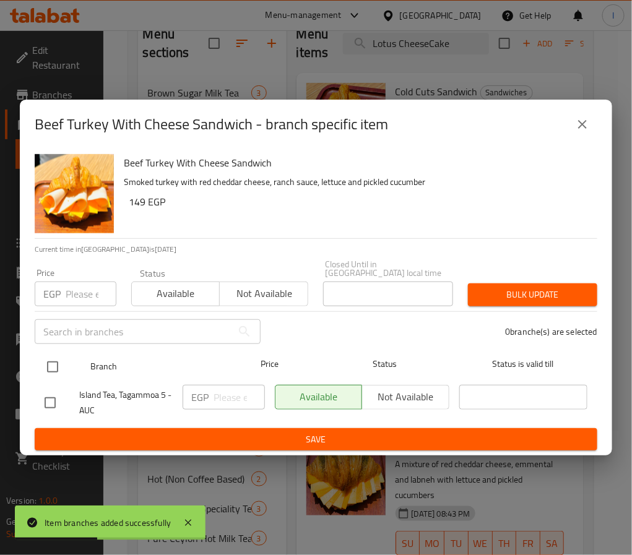
click at [54, 360] on input "checkbox" at bounding box center [53, 367] width 26 height 26
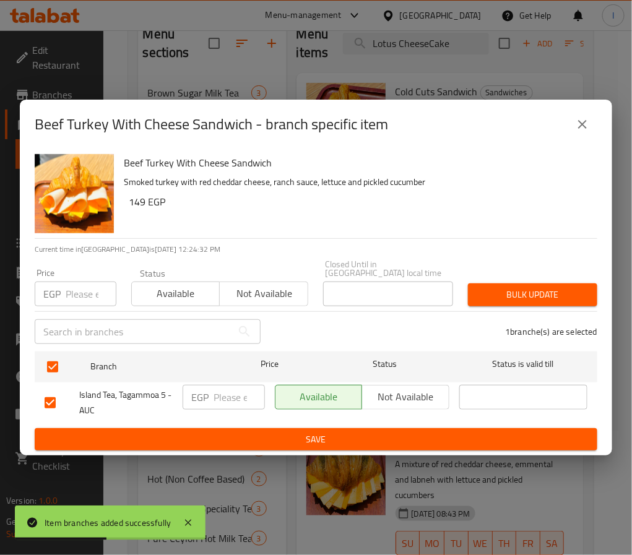
click at [222, 396] on input "number" at bounding box center [239, 397] width 51 height 25
click at [267, 428] on button "Save" at bounding box center [316, 439] width 563 height 23
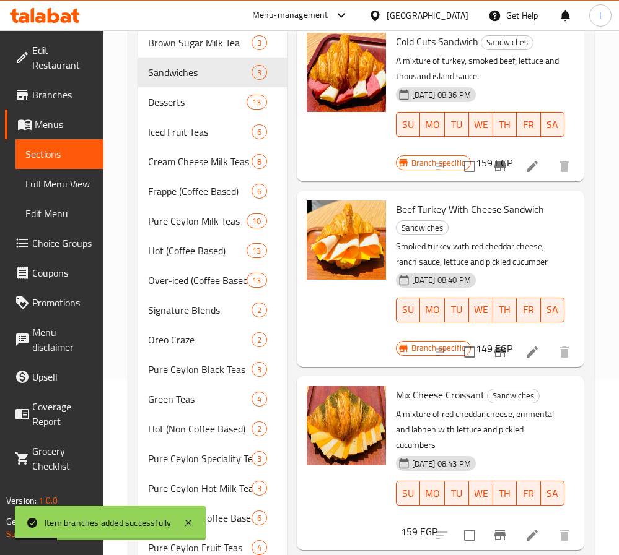
scroll to position [217, 0]
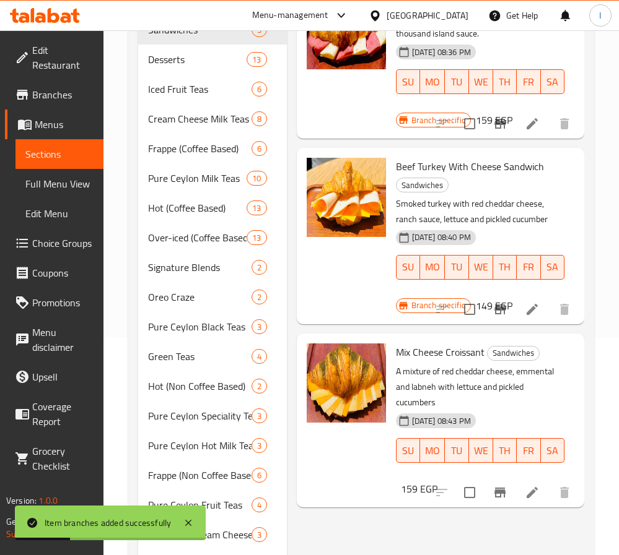
click at [502, 487] on icon "Branch-specific-item" at bounding box center [499, 492] width 15 height 15
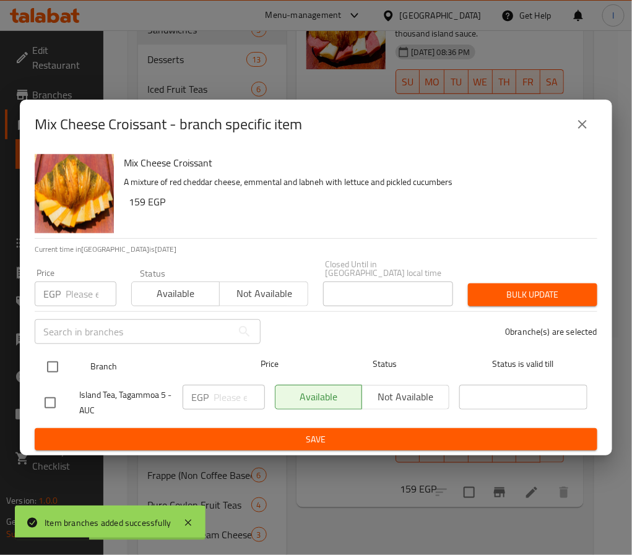
click at [41, 361] on input "checkbox" at bounding box center [53, 367] width 26 height 26
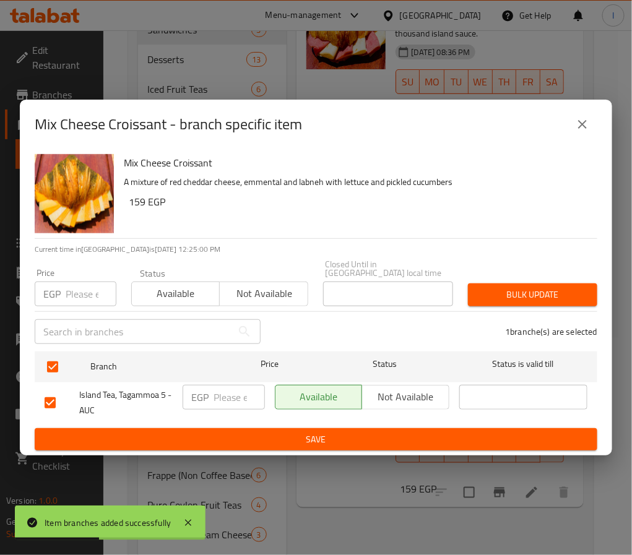
click at [223, 389] on input "number" at bounding box center [239, 397] width 51 height 25
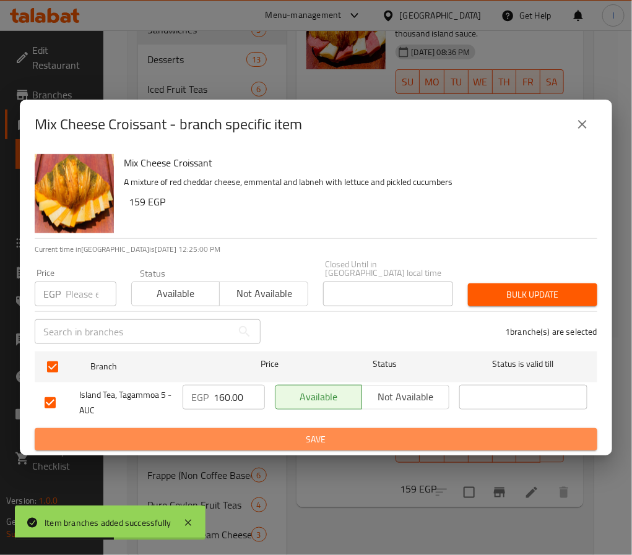
click at [242, 428] on button "Save" at bounding box center [316, 439] width 563 height 23
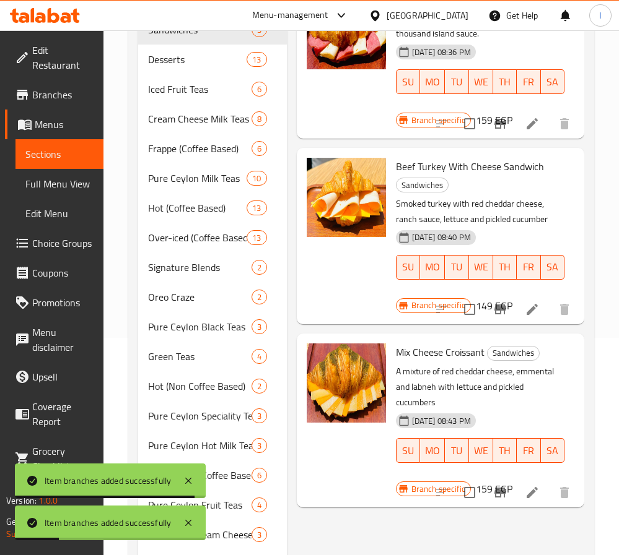
click at [533, 514] on div "Menu items Lotus CheeseCake Add Sort Manage items Cold Cuts Sandwich Sandwiches…" at bounding box center [435, 267] width 297 height 693
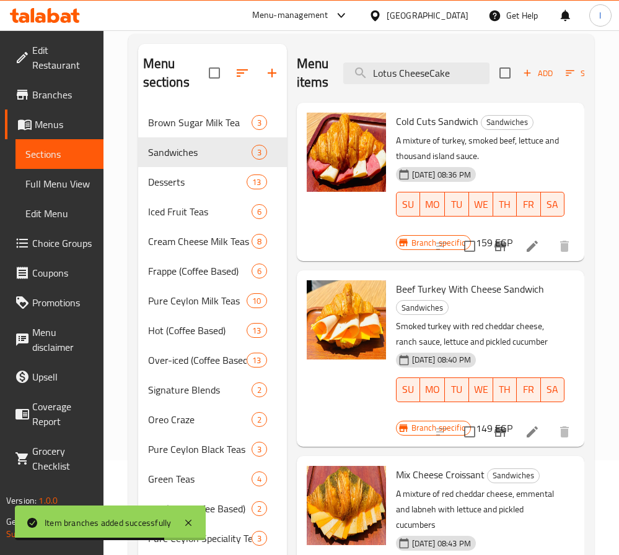
scroll to position [0, 0]
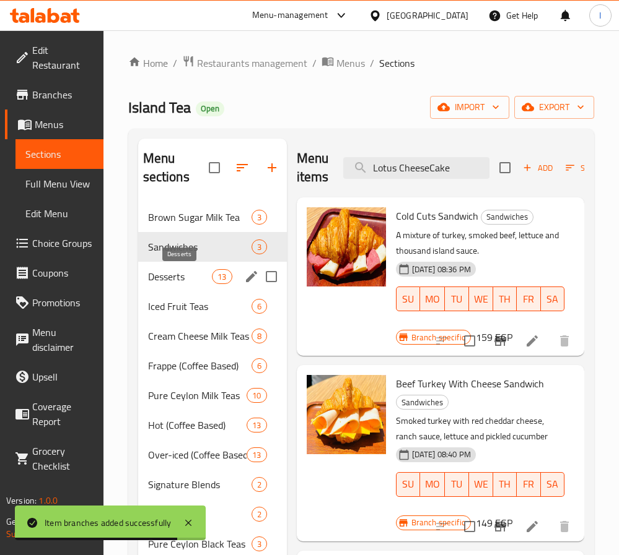
click at [191, 273] on span "Desserts" at bounding box center [180, 276] width 64 height 15
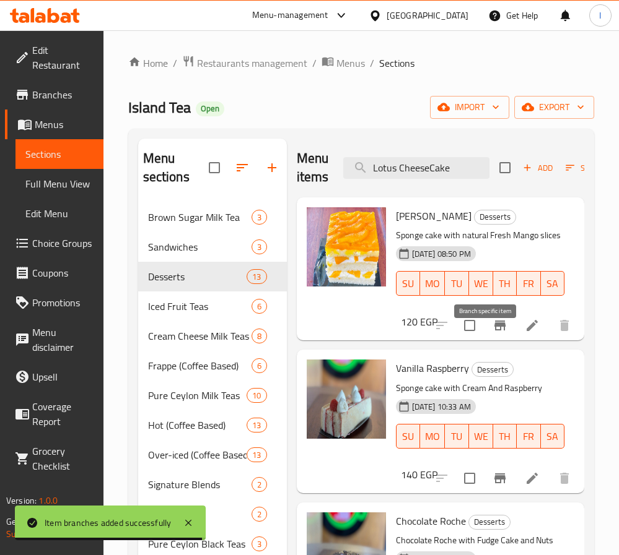
click at [494, 331] on icon "Branch-specific-item" at bounding box center [499, 326] width 11 height 10
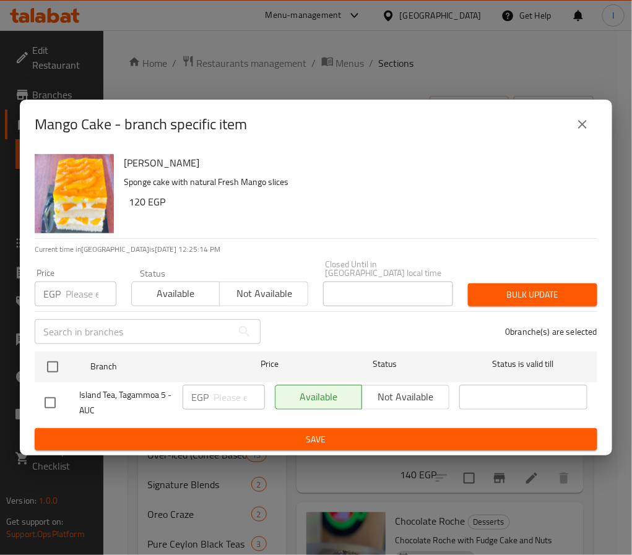
drag, startPoint x: 52, startPoint y: 362, endPoint x: 144, endPoint y: 376, distance: 92.6
click at [52, 362] on input "checkbox" at bounding box center [53, 367] width 26 height 26
click at [220, 390] on input "number" at bounding box center [239, 397] width 51 height 25
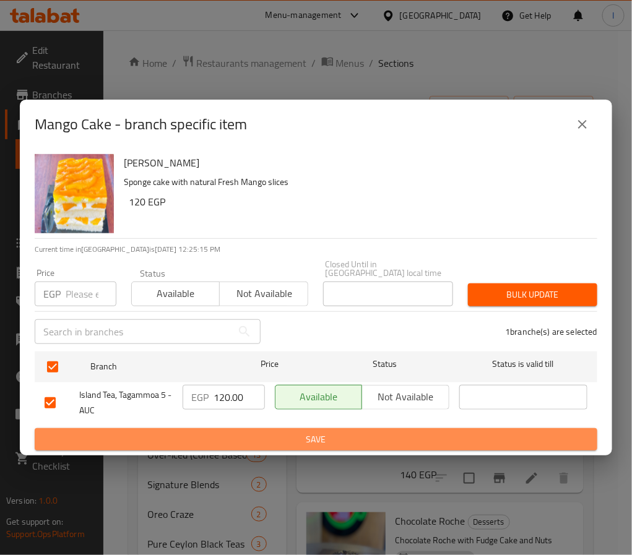
click at [261, 435] on span "Save" at bounding box center [316, 439] width 543 height 15
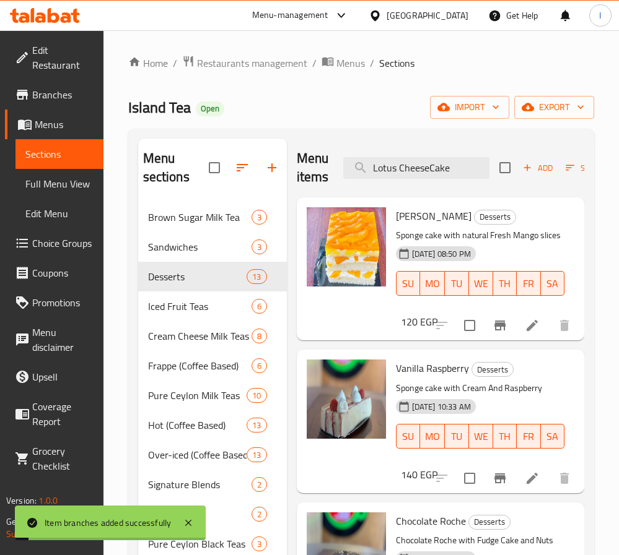
drag, startPoint x: 348, startPoint y: 118, endPoint x: 439, endPoint y: 201, distance: 123.6
click at [348, 118] on div "Island Tea Open import export" at bounding box center [361, 107] width 466 height 23
click at [493, 486] on icon "Branch-specific-item" at bounding box center [499, 478] width 15 height 15
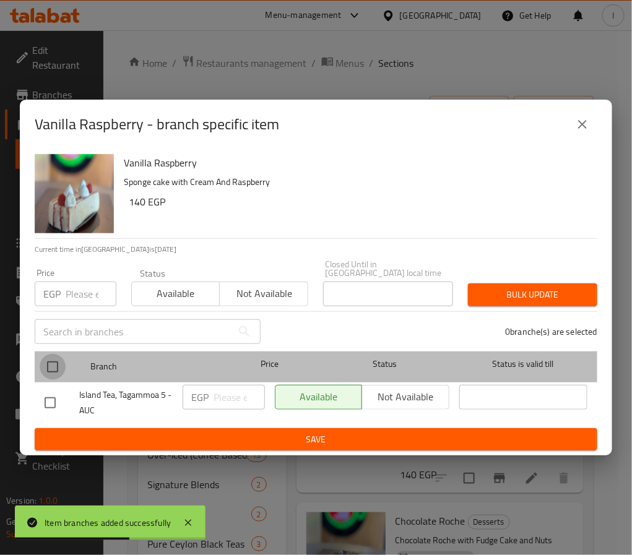
click at [56, 364] on input "checkbox" at bounding box center [53, 367] width 26 height 26
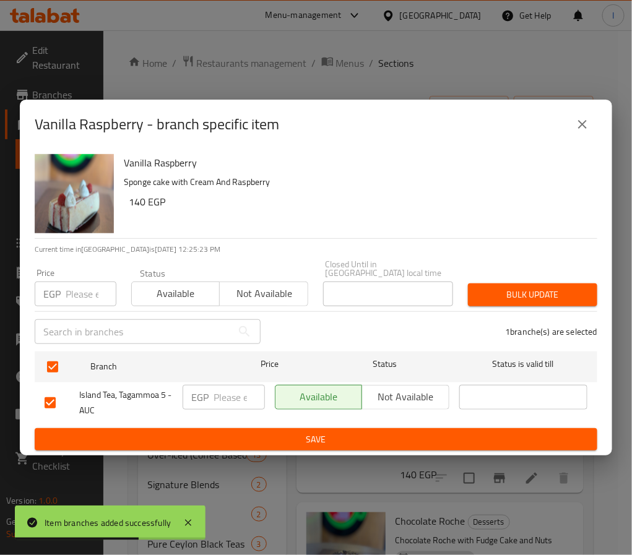
click at [196, 390] on p "EGP" at bounding box center [199, 397] width 17 height 15
click at [227, 397] on input "number" at bounding box center [239, 397] width 51 height 25
click at [273, 428] on button "Save" at bounding box center [316, 439] width 563 height 23
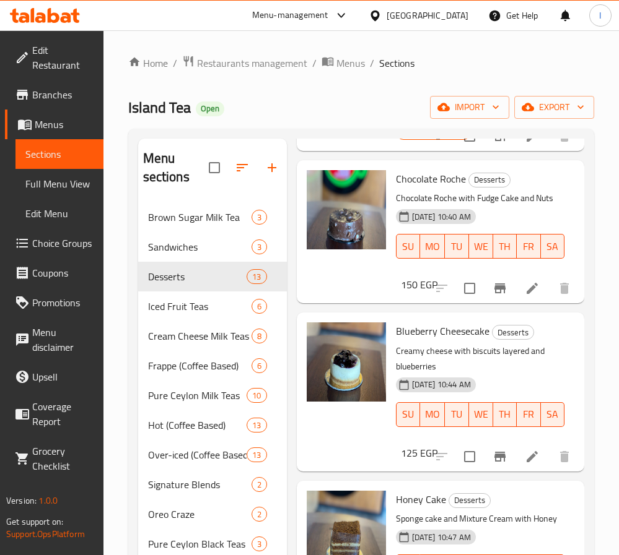
scroll to position [371, 0]
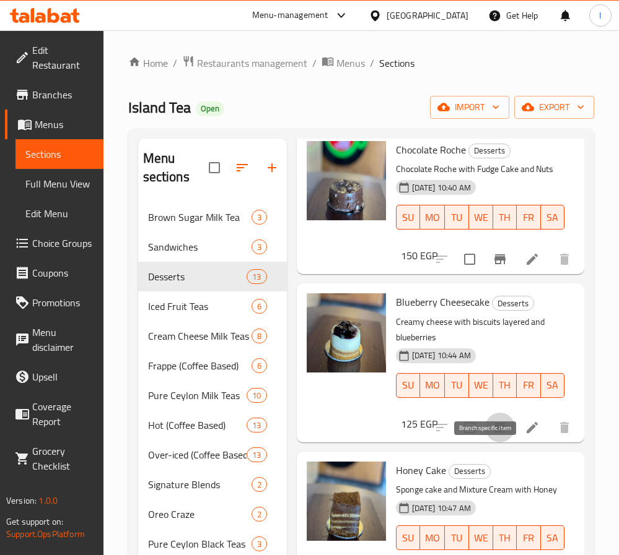
click at [494, 433] on icon "Branch-specific-item" at bounding box center [499, 428] width 11 height 10
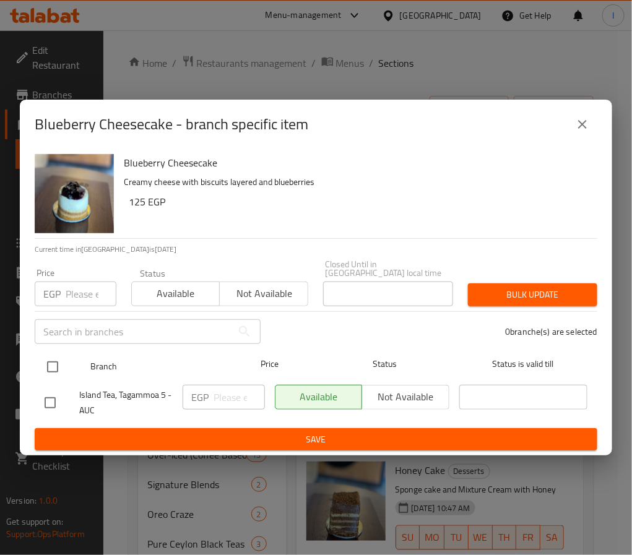
click at [56, 358] on input "checkbox" at bounding box center [53, 367] width 26 height 26
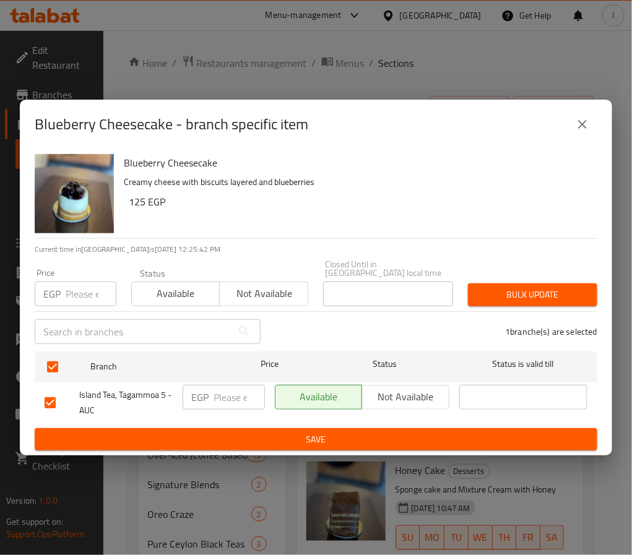
click at [218, 396] on input "number" at bounding box center [239, 397] width 51 height 25
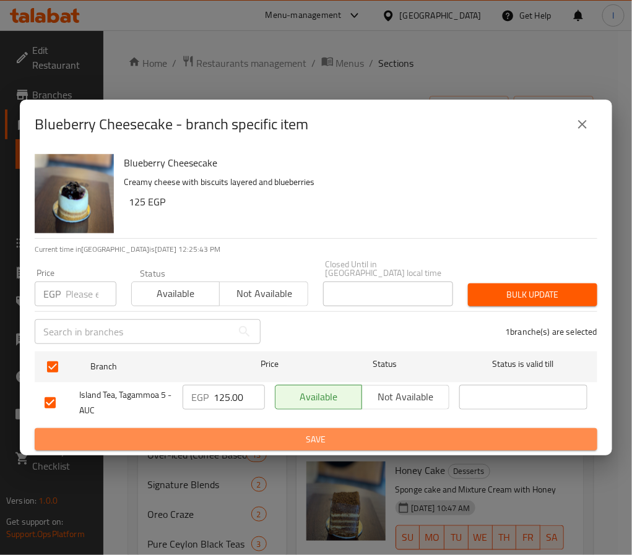
click at [276, 432] on span "Save" at bounding box center [316, 439] width 543 height 15
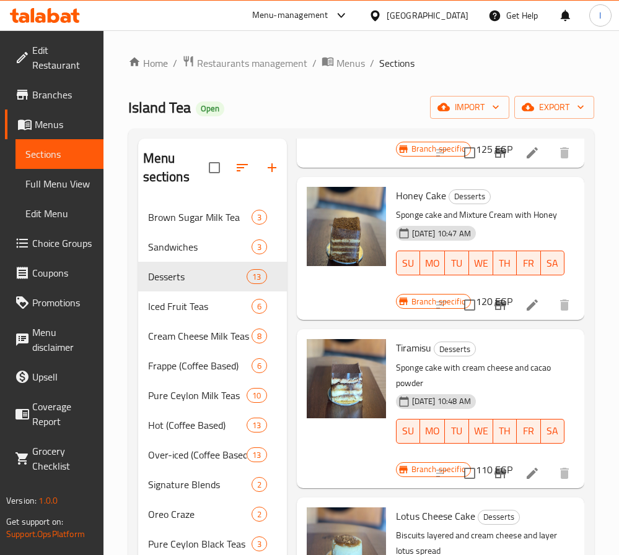
scroll to position [650, 0]
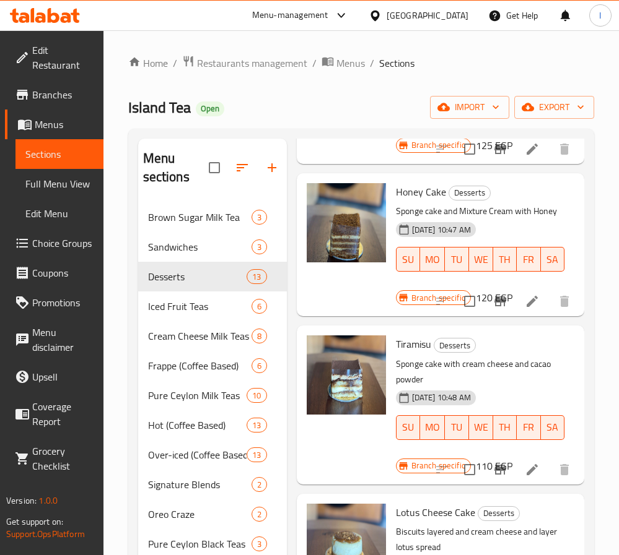
click at [498, 485] on button "Branch-specific-item" at bounding box center [500, 470] width 30 height 30
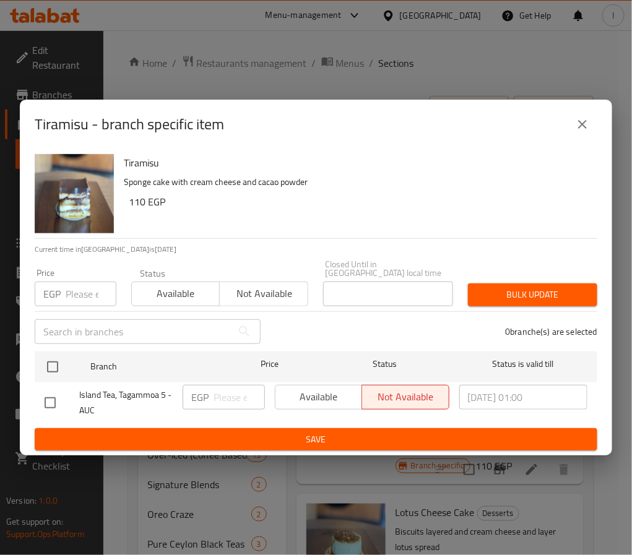
drag, startPoint x: 589, startPoint y: 128, endPoint x: 591, endPoint y: 151, distance: 23.0
click at [589, 129] on button "close" at bounding box center [583, 125] width 30 height 30
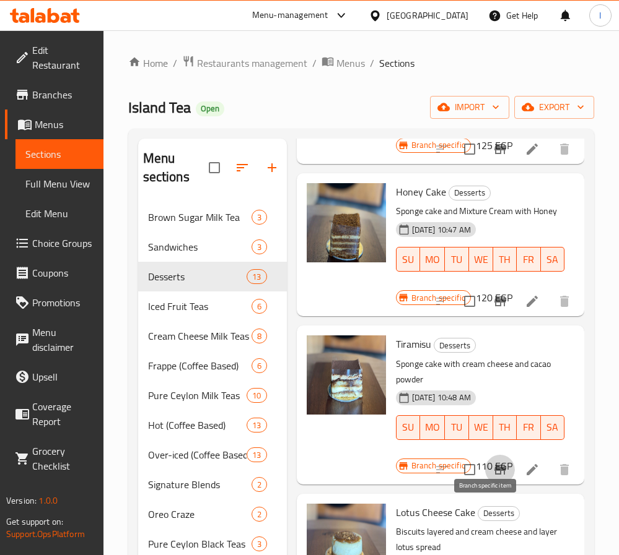
click at [492, 477] on icon "Branch-specific-item" at bounding box center [499, 469] width 15 height 15
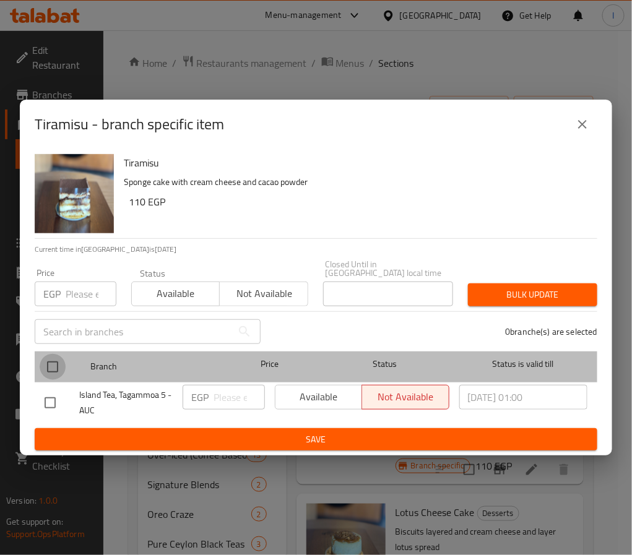
click at [52, 361] on input "checkbox" at bounding box center [53, 367] width 26 height 26
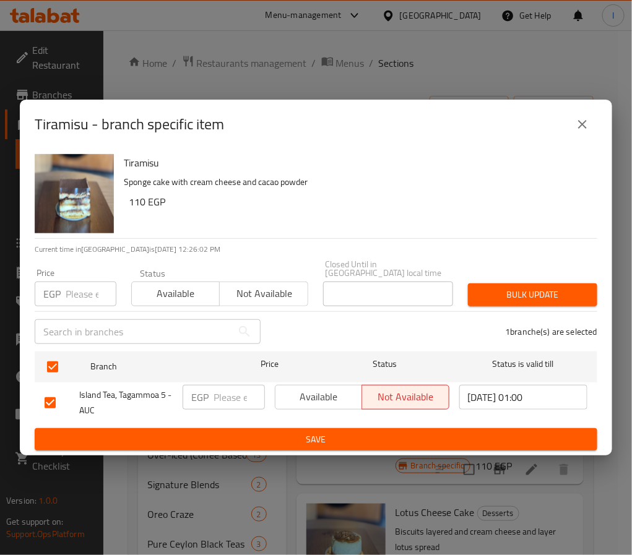
click at [237, 394] on input "number" at bounding box center [239, 397] width 51 height 25
click at [277, 432] on span "Save" at bounding box center [316, 439] width 543 height 15
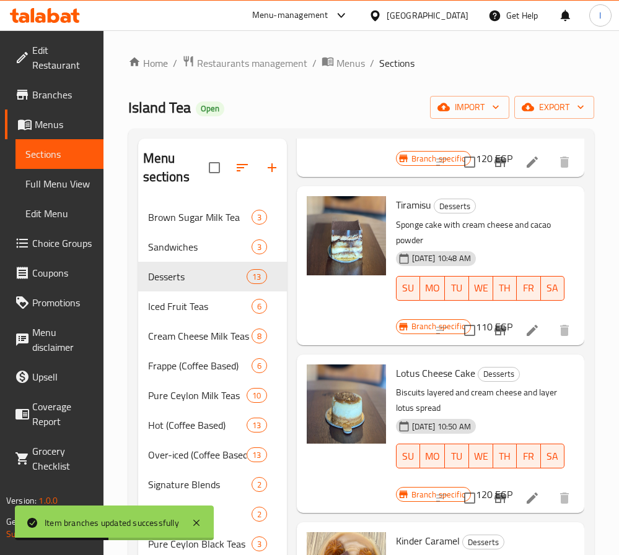
scroll to position [836, 0]
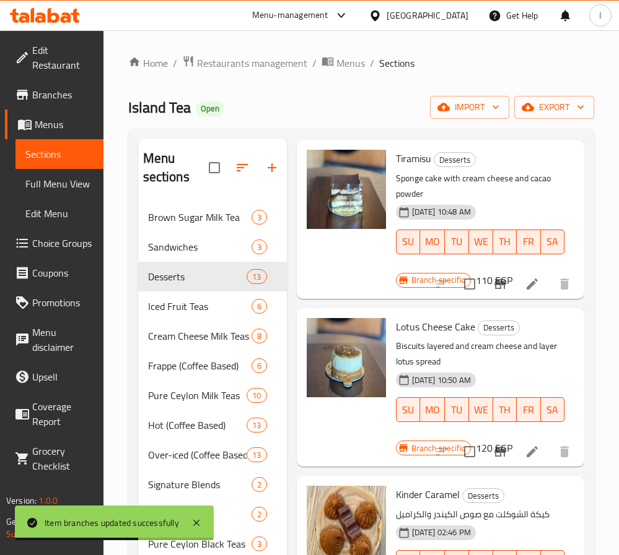
click at [492, 459] on icon "Branch-specific-item" at bounding box center [499, 452] width 15 height 15
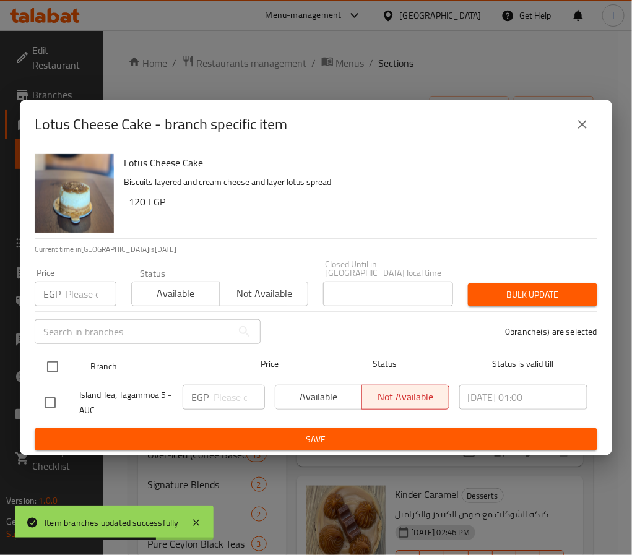
click at [56, 361] on input "checkbox" at bounding box center [53, 367] width 26 height 26
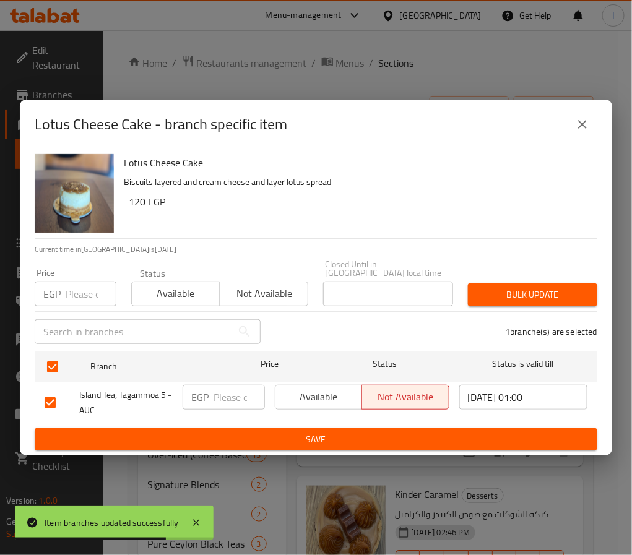
click at [240, 402] on input "number" at bounding box center [239, 397] width 51 height 25
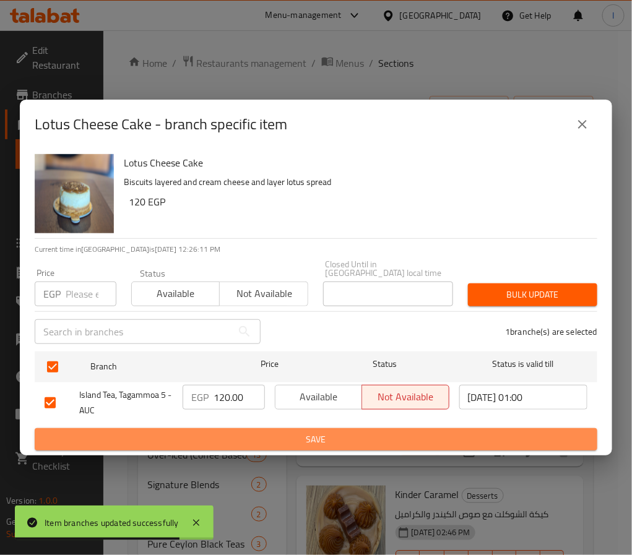
click at [264, 428] on button "Save" at bounding box center [316, 439] width 563 height 23
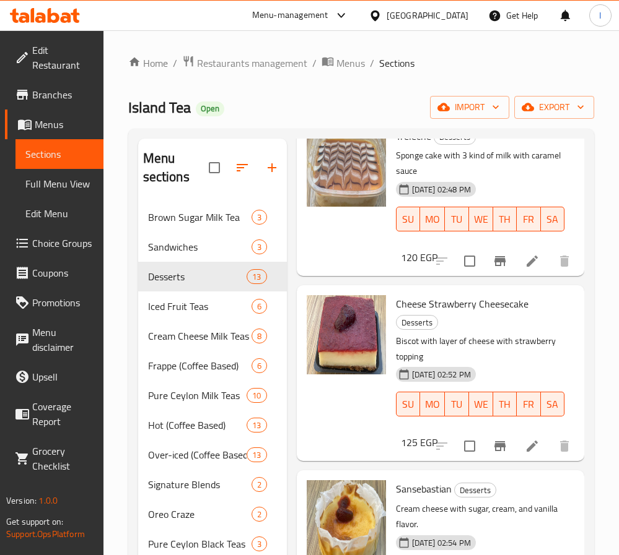
scroll to position [1393, 0]
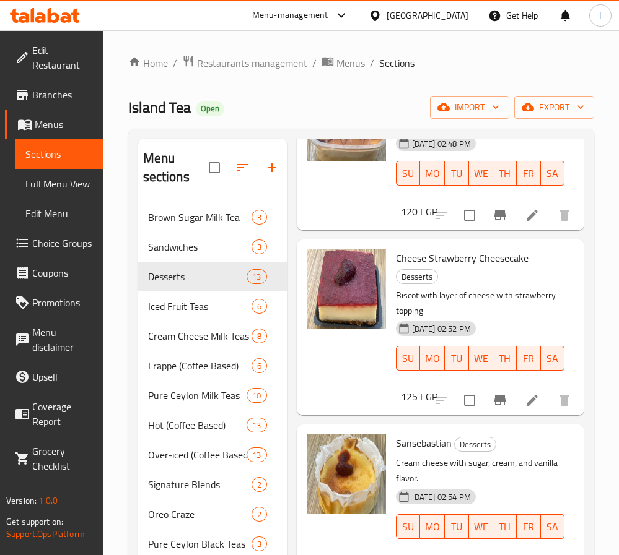
click at [493, 408] on icon "Branch-specific-item" at bounding box center [499, 400] width 15 height 15
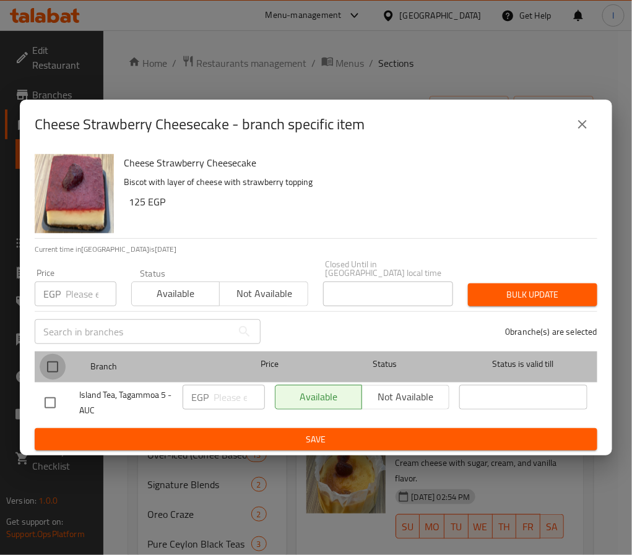
click at [53, 361] on input "checkbox" at bounding box center [53, 367] width 26 height 26
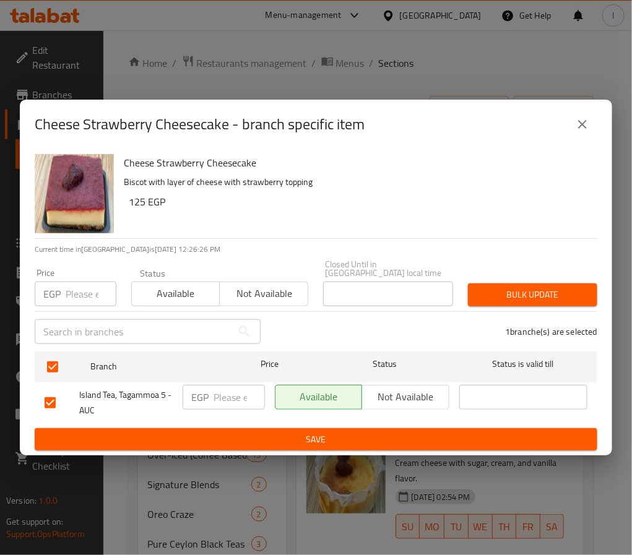
click at [214, 393] on input "number" at bounding box center [239, 397] width 51 height 25
click at [251, 432] on span "Save" at bounding box center [316, 439] width 543 height 15
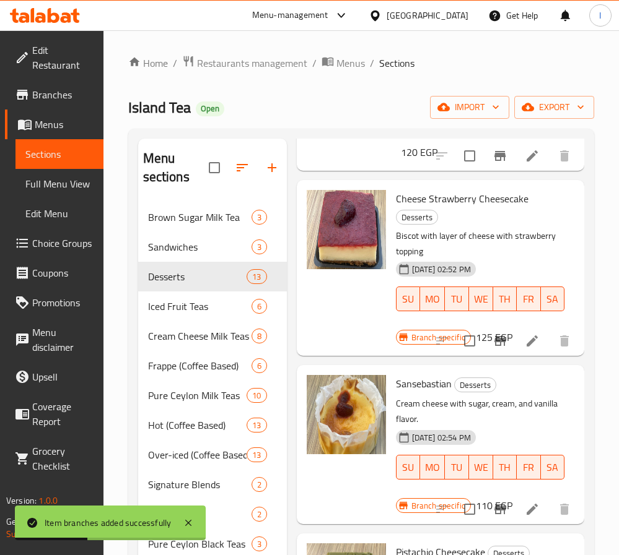
scroll to position [1486, 0]
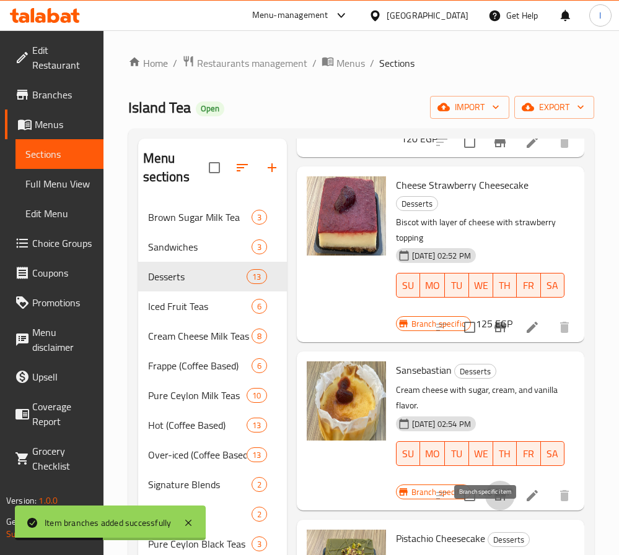
click at [494, 511] on button "Branch-specific-item" at bounding box center [500, 496] width 30 height 30
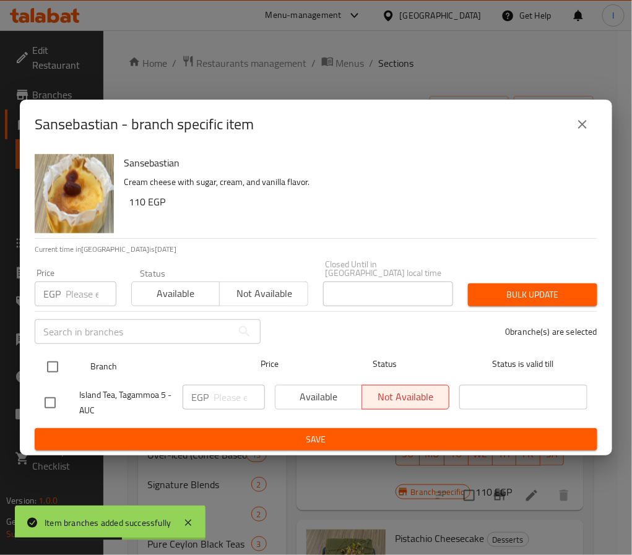
click at [56, 355] on input "checkbox" at bounding box center [53, 367] width 26 height 26
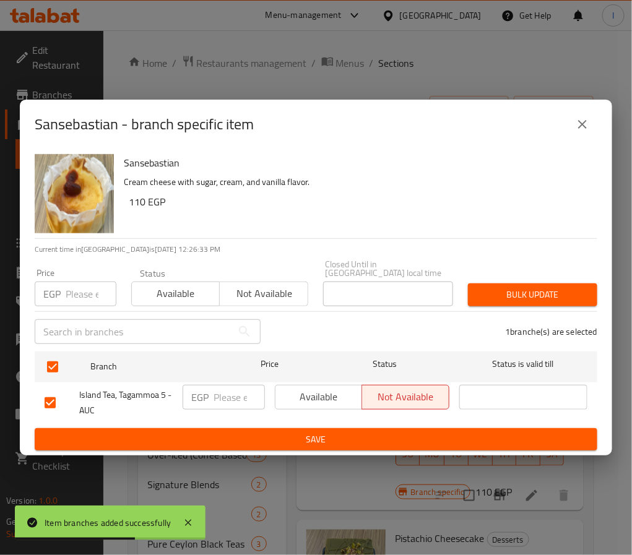
click at [227, 400] on input "number" at bounding box center [239, 397] width 51 height 25
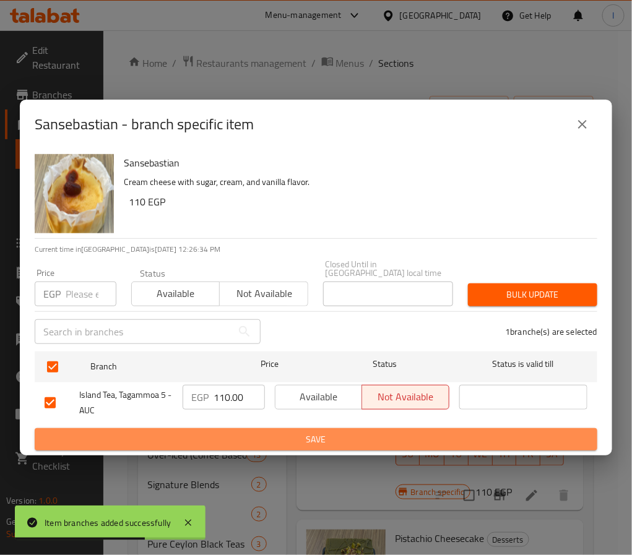
click at [273, 432] on span "Save" at bounding box center [316, 439] width 543 height 15
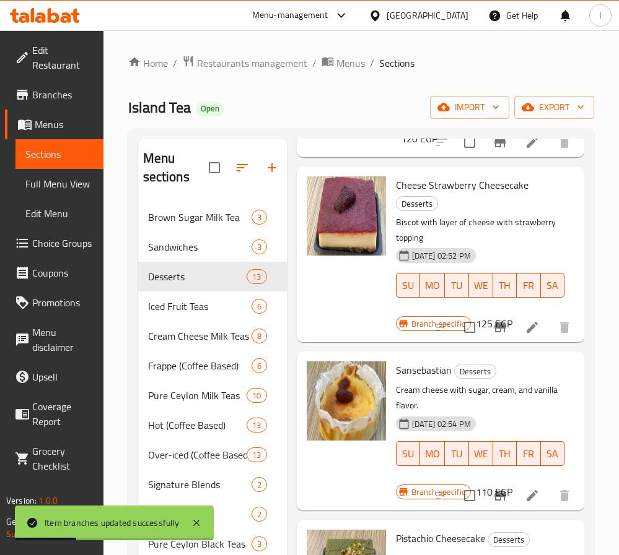
scroll to position [186, 0]
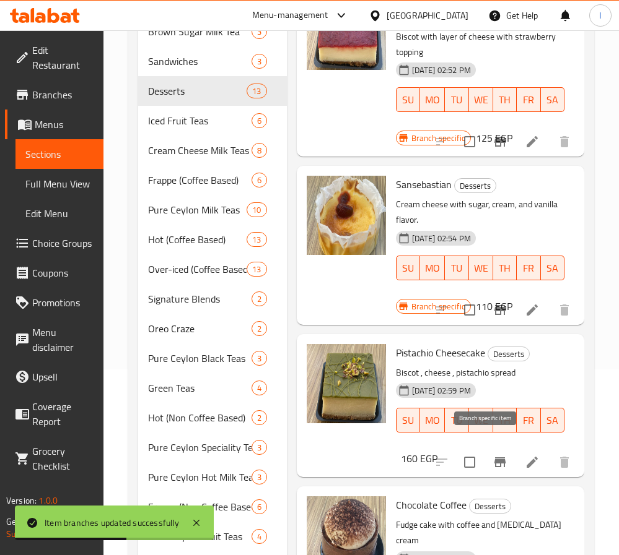
click at [494, 458] on icon "Branch-specific-item" at bounding box center [499, 463] width 11 height 10
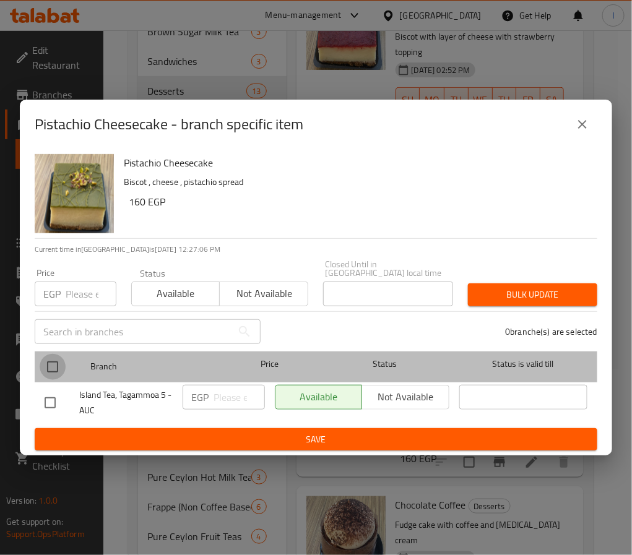
click at [56, 355] on input "checkbox" at bounding box center [53, 367] width 26 height 26
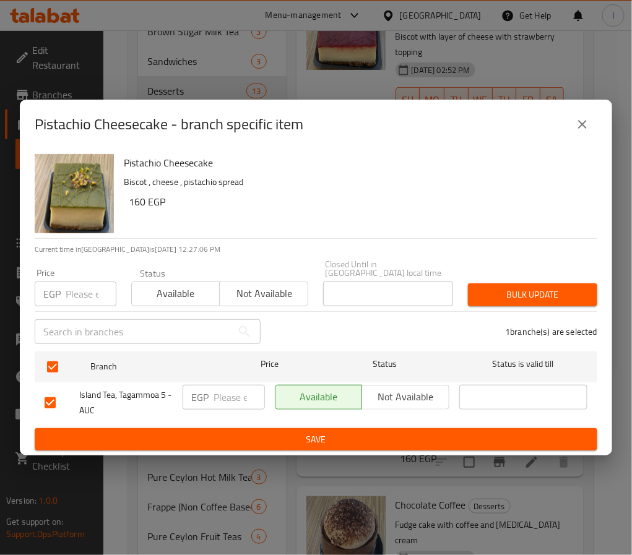
click at [227, 397] on input "number" at bounding box center [239, 397] width 51 height 25
click at [249, 433] on span "Save" at bounding box center [316, 439] width 543 height 15
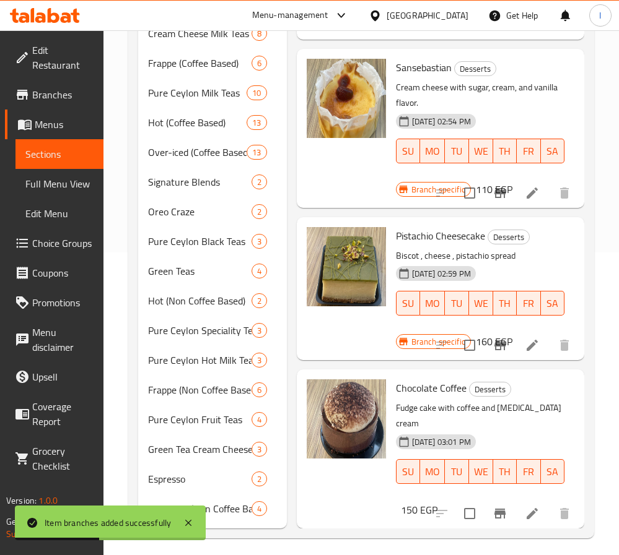
scroll to position [310, 0]
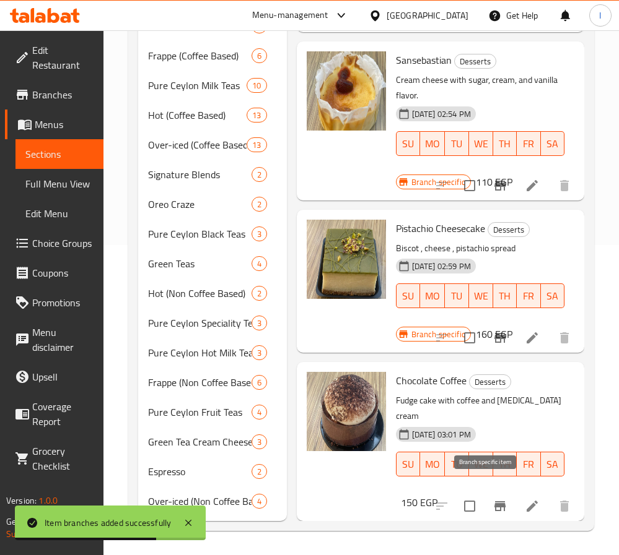
click at [492, 499] on icon "Branch-specific-item" at bounding box center [499, 506] width 15 height 15
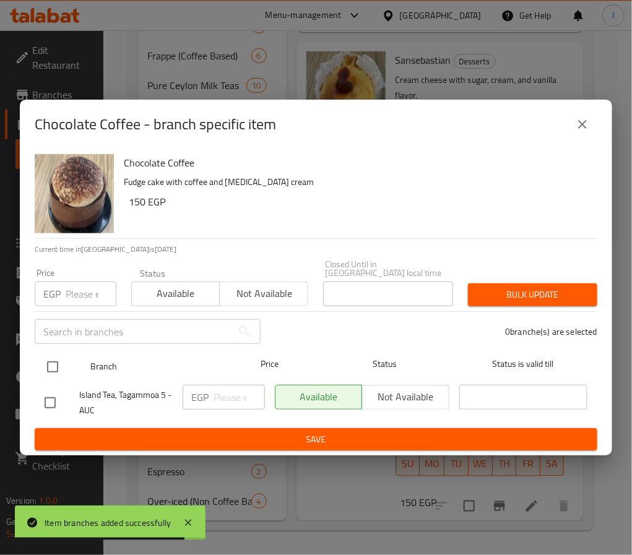
click at [54, 359] on input "checkbox" at bounding box center [53, 367] width 26 height 26
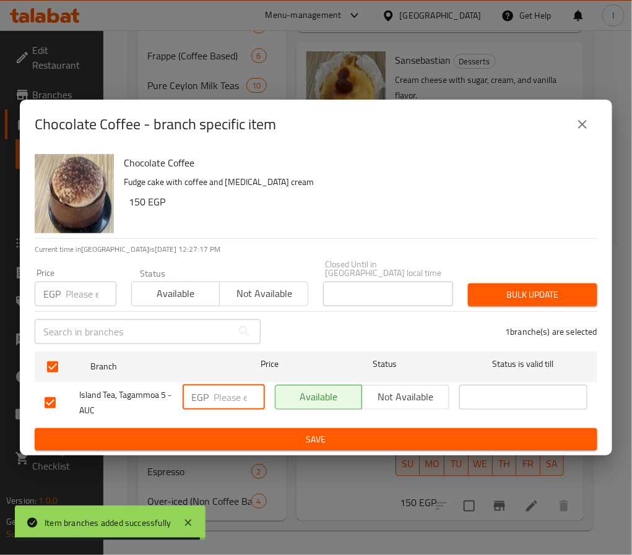
click at [227, 387] on input "number" at bounding box center [239, 397] width 51 height 25
click at [247, 432] on span "Save" at bounding box center [316, 439] width 543 height 15
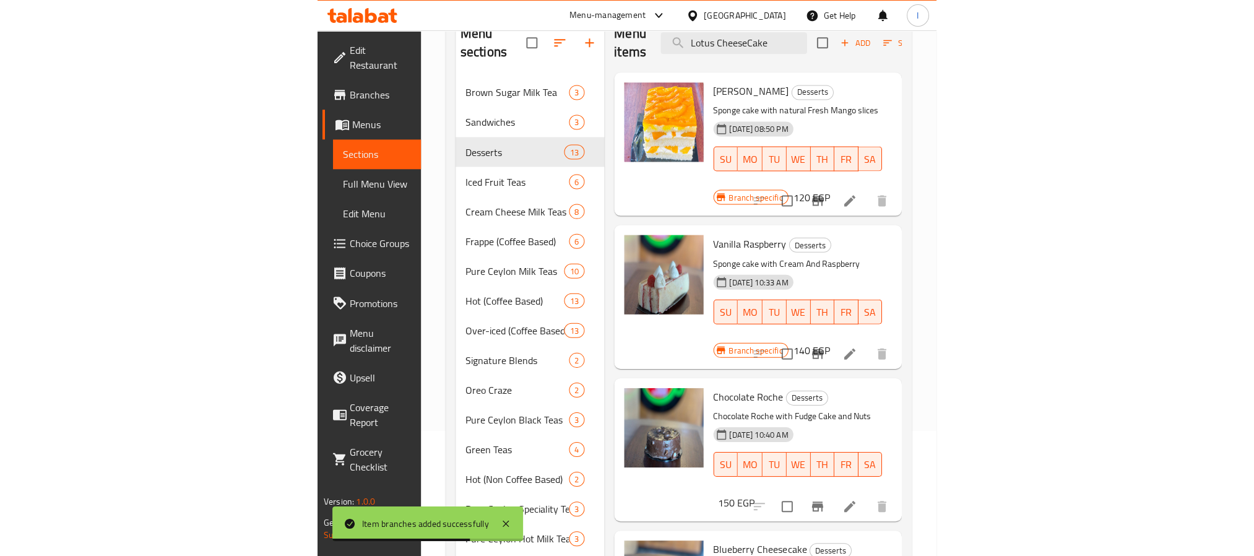
scroll to position [0, 0]
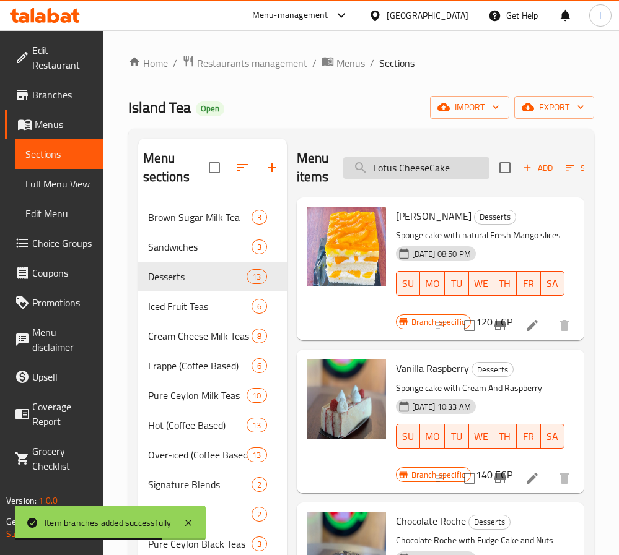
click at [405, 169] on input "Lotus CheeseCake" at bounding box center [416, 168] width 146 height 22
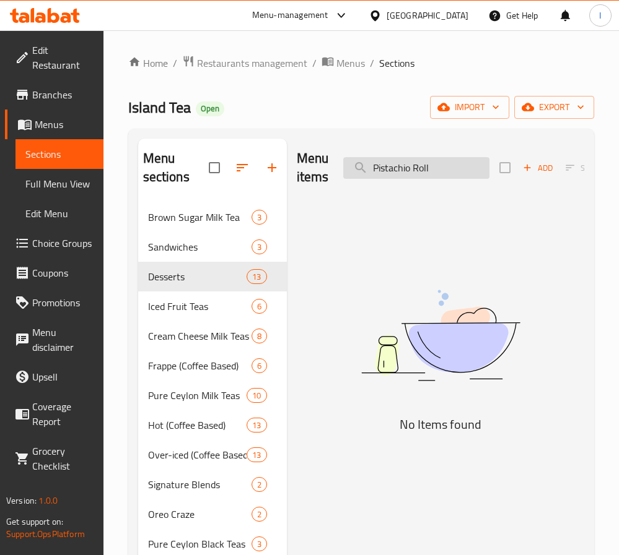
click at [431, 176] on input "Pistachio Roll" at bounding box center [416, 168] width 146 height 22
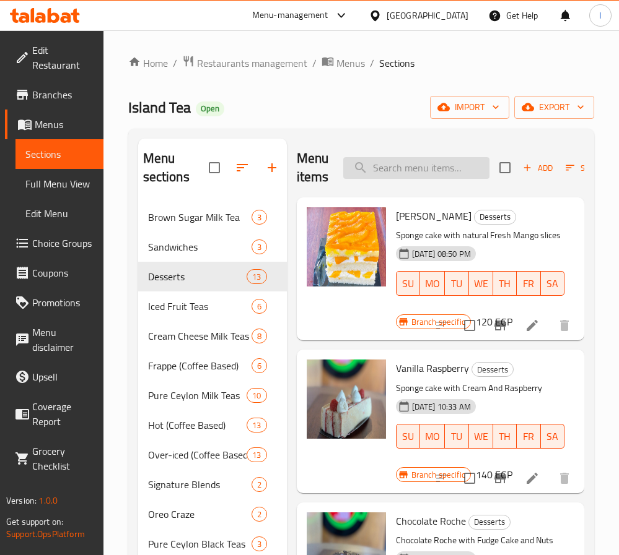
click at [441, 175] on input "search" at bounding box center [416, 168] width 146 height 22
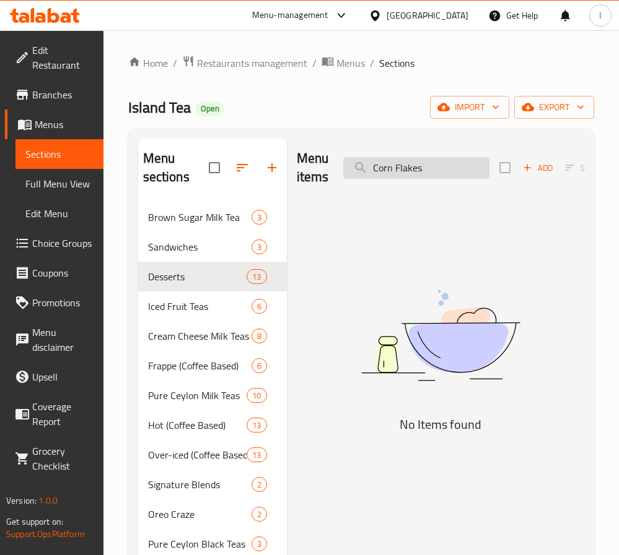
click at [407, 169] on input "Corn Flakes" at bounding box center [416, 168] width 146 height 22
click at [410, 167] on input "Corn" at bounding box center [416, 168] width 146 height 22
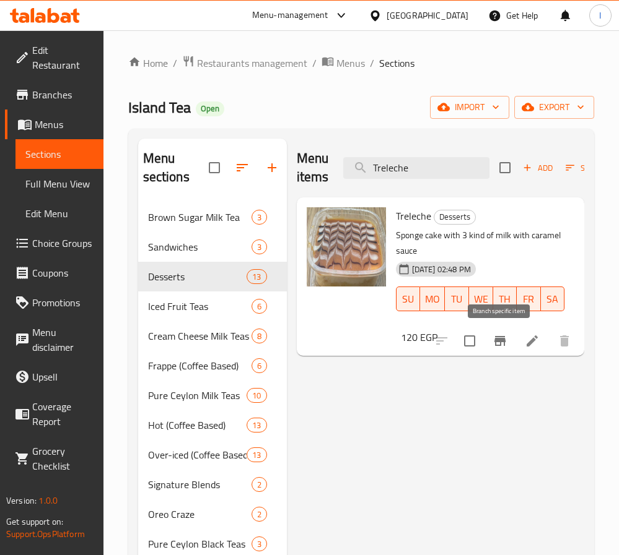
click at [500, 340] on icon "Branch-specific-item" at bounding box center [499, 341] width 11 height 10
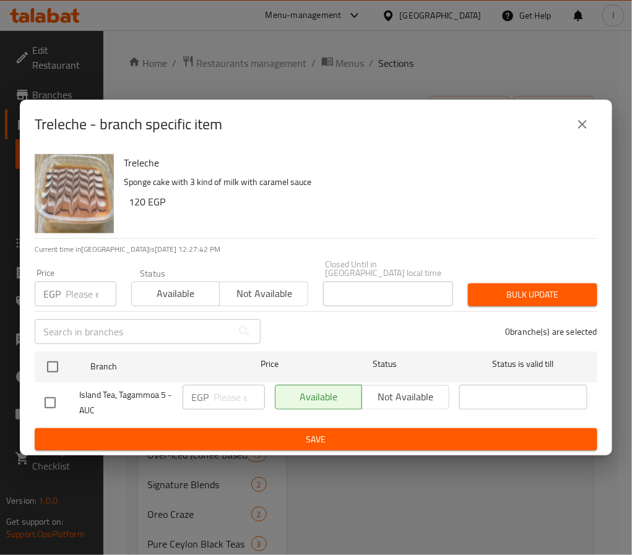
drag, startPoint x: 59, startPoint y: 360, endPoint x: 215, endPoint y: 386, distance: 158.2
click at [60, 359] on input "checkbox" at bounding box center [53, 367] width 26 height 26
click at [217, 390] on input "number" at bounding box center [239, 397] width 51 height 25
click at [240, 433] on span "Save" at bounding box center [316, 439] width 543 height 15
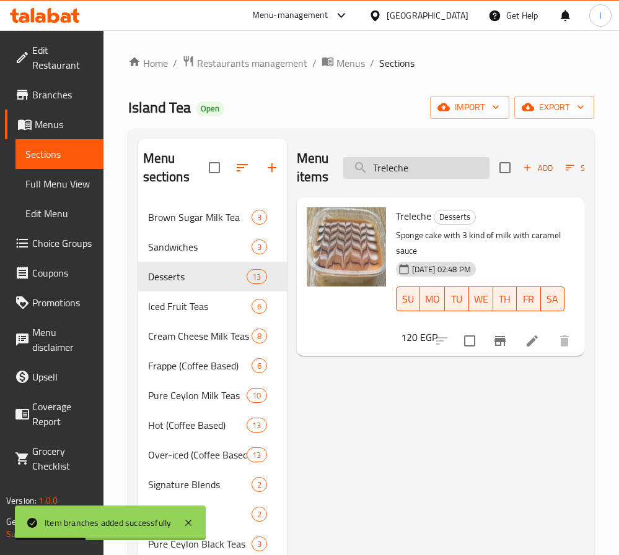
click at [412, 170] on input "Treleche" at bounding box center [416, 168] width 146 height 22
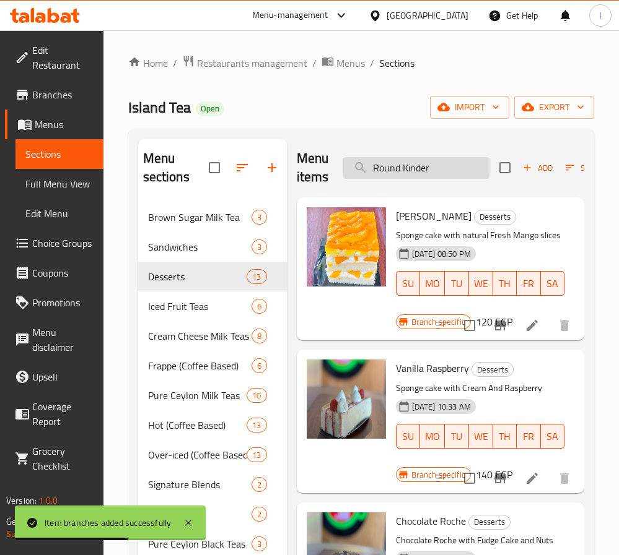
click at [384, 168] on input "Round Kinder" at bounding box center [416, 168] width 146 height 22
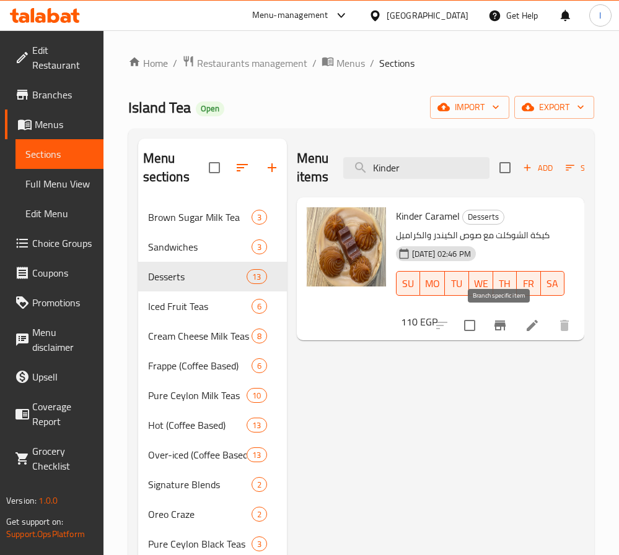
click at [492, 329] on icon "Branch-specific-item" at bounding box center [499, 325] width 15 height 15
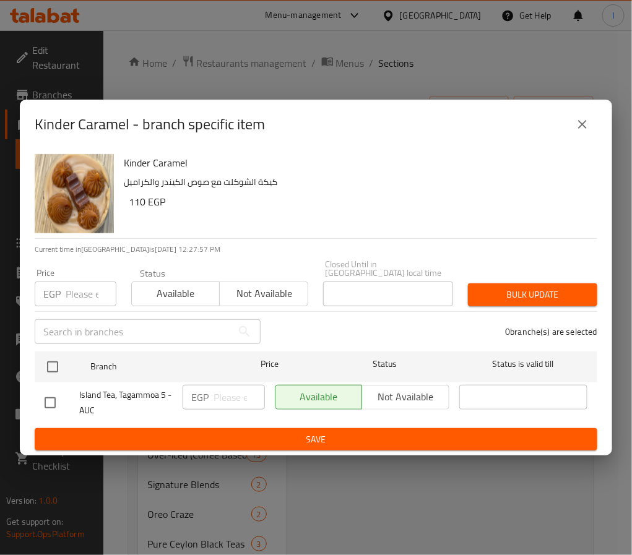
drag, startPoint x: 58, startPoint y: 359, endPoint x: 150, endPoint y: 380, distance: 95.1
click at [54, 359] on input "checkbox" at bounding box center [53, 367] width 26 height 26
click at [241, 397] on input "number" at bounding box center [239, 397] width 51 height 25
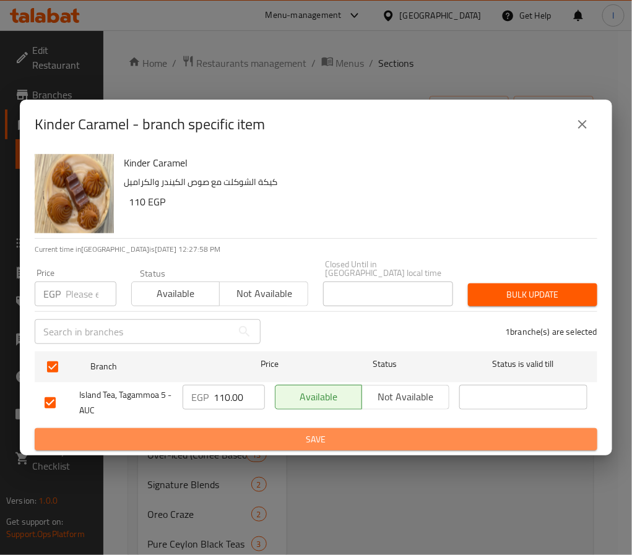
click at [264, 435] on span "Save" at bounding box center [316, 439] width 543 height 15
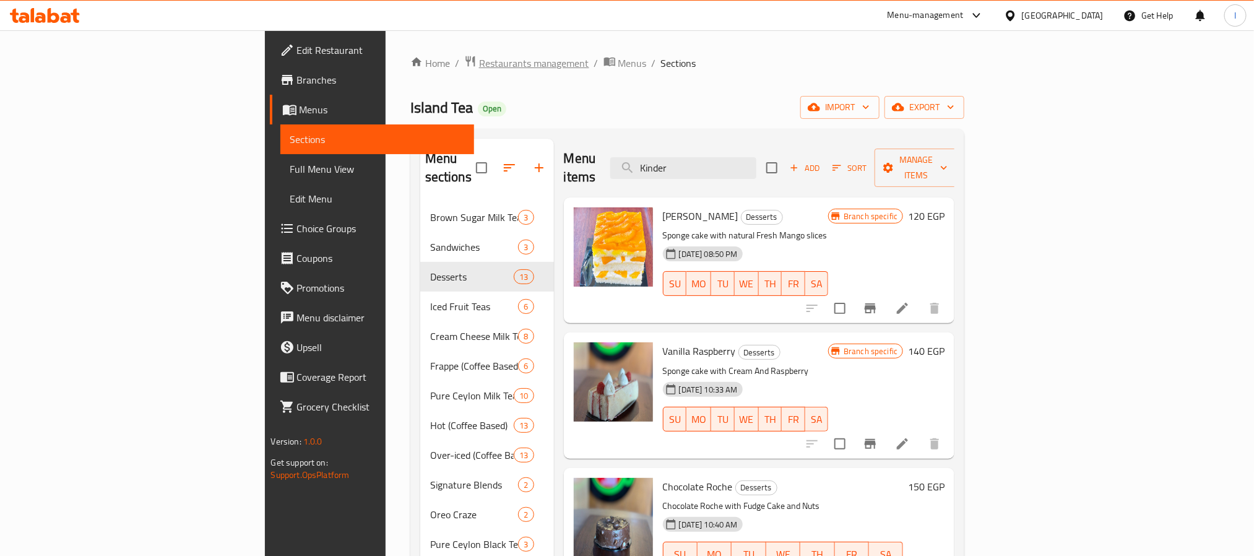
click at [479, 66] on span "Restaurants management" at bounding box center [534, 63] width 110 height 15
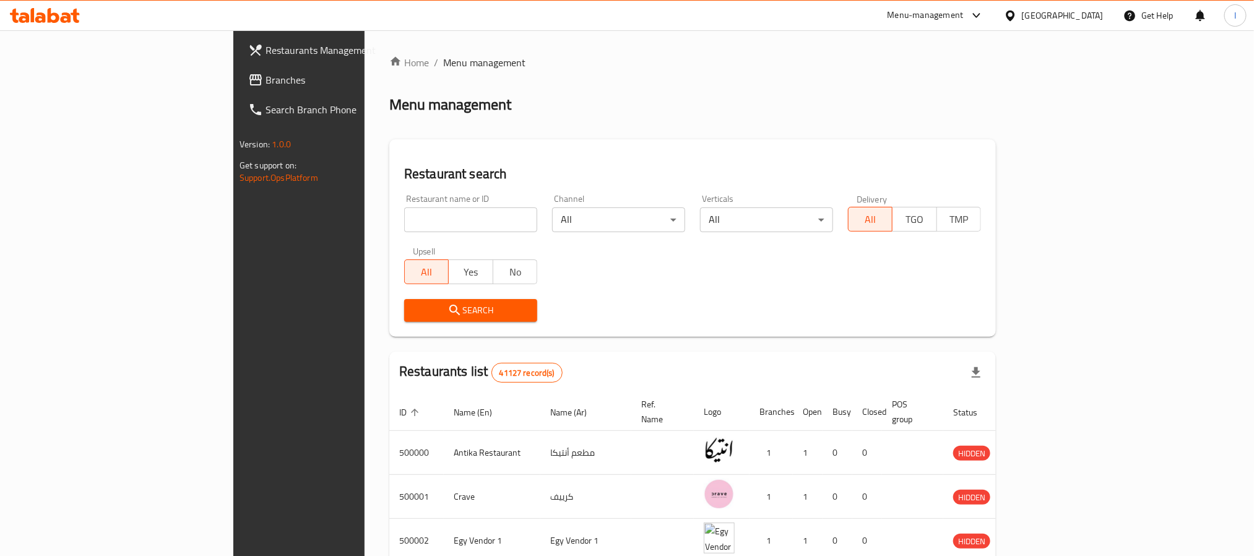
click at [404, 227] on input "search" at bounding box center [470, 219] width 133 height 25
click button "Search" at bounding box center [470, 310] width 133 height 23
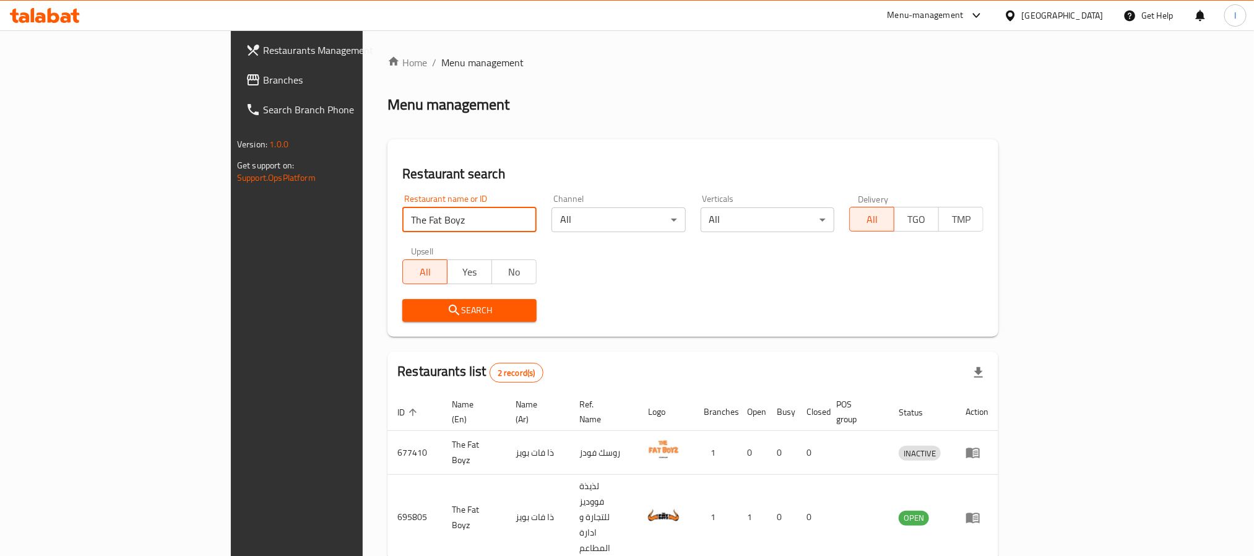
click at [838, 339] on div "Home / Menu management Menu management Restaurant search Restaurant name or ID …" at bounding box center [693, 328] width 611 height 547
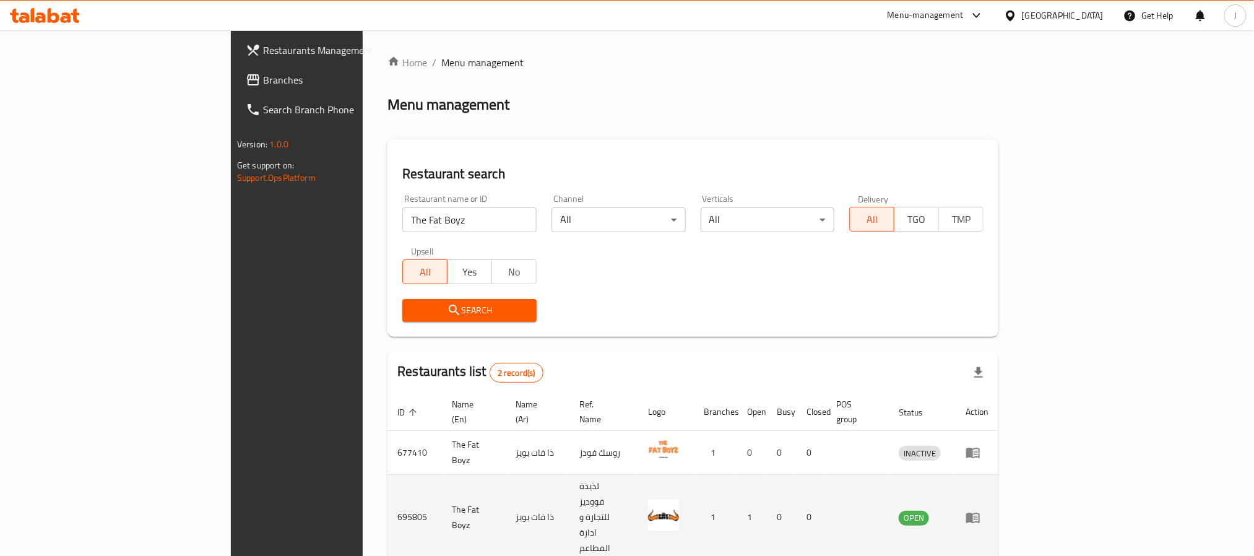
click at [981, 510] on icon "enhanced table" at bounding box center [973, 517] width 15 height 15
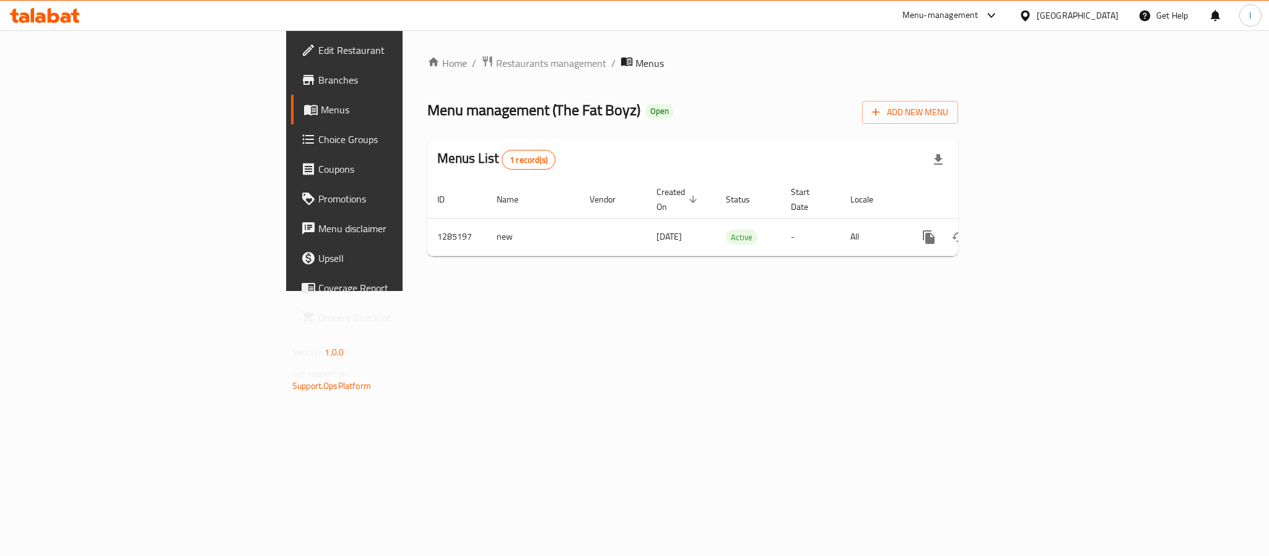
click at [318, 79] on span "Branches" at bounding box center [403, 79] width 170 height 15
